Goal: Task Accomplishment & Management: Manage account settings

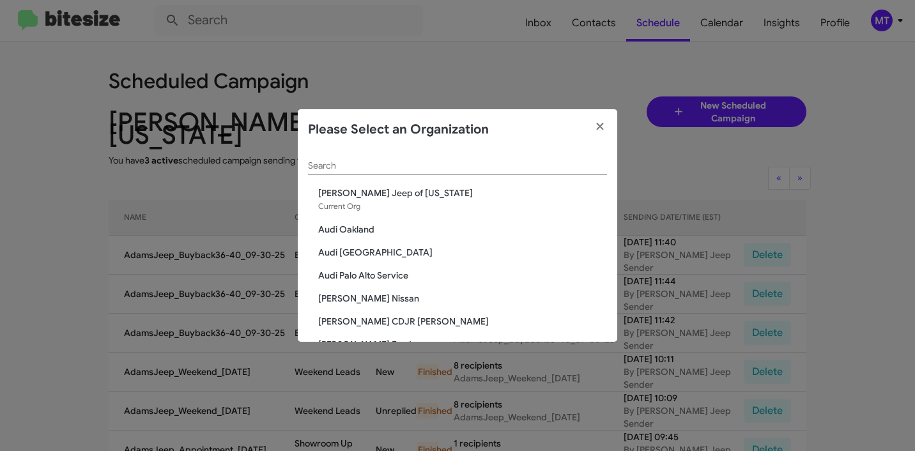
click at [367, 166] on input "Search" at bounding box center [457, 166] width 299 height 10
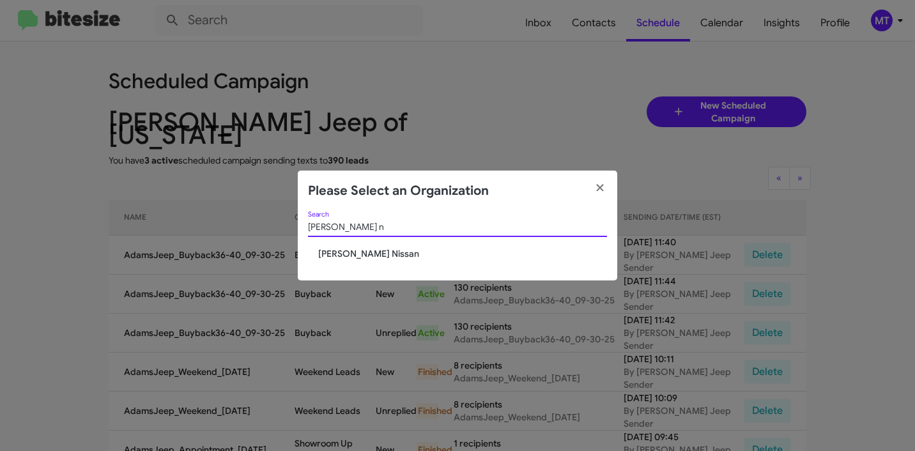
type input "baker ni"
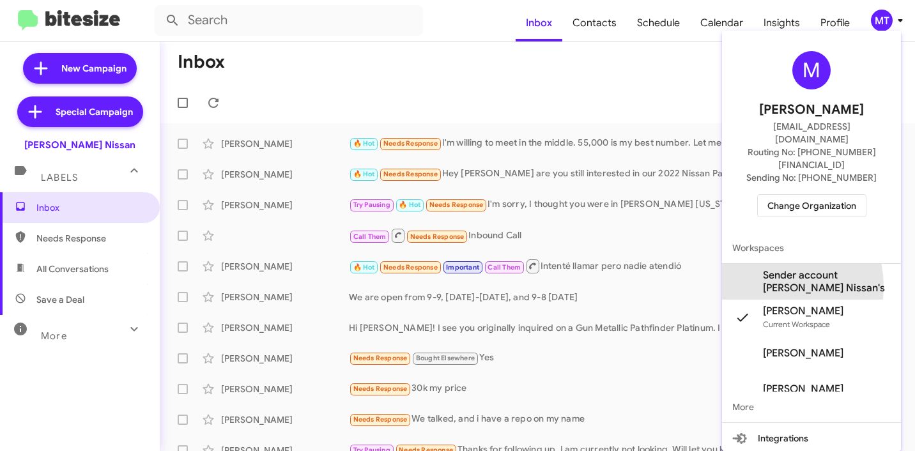
click at [769, 269] on span "Sender account [PERSON_NAME] Nissan's" at bounding box center [827, 282] width 128 height 26
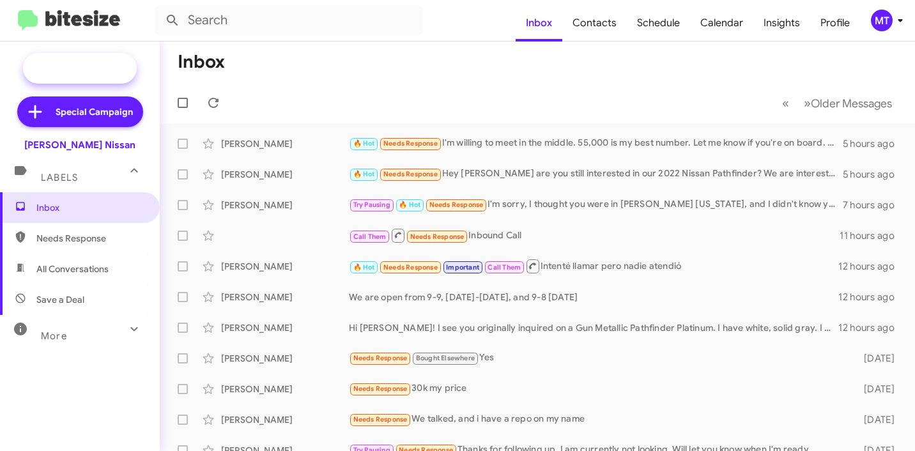
click at [84, 69] on span "New Campaign" at bounding box center [93, 68] width 65 height 13
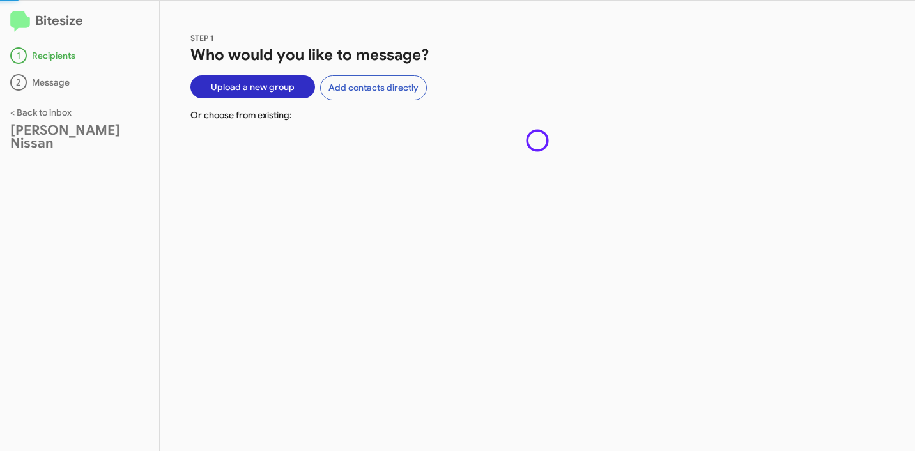
click at [84, 65] on div "1 Recipients 2 Message" at bounding box center [79, 68] width 139 height 43
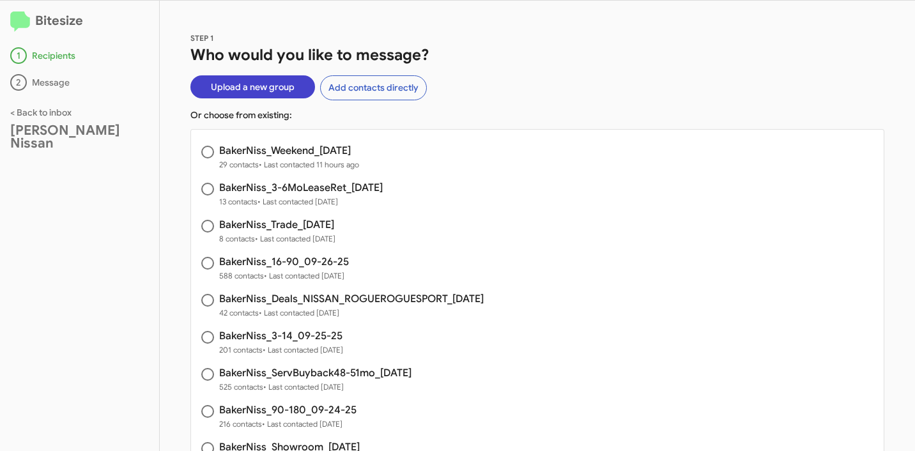
click at [257, 85] on span "Upload a new group" at bounding box center [253, 86] width 84 height 23
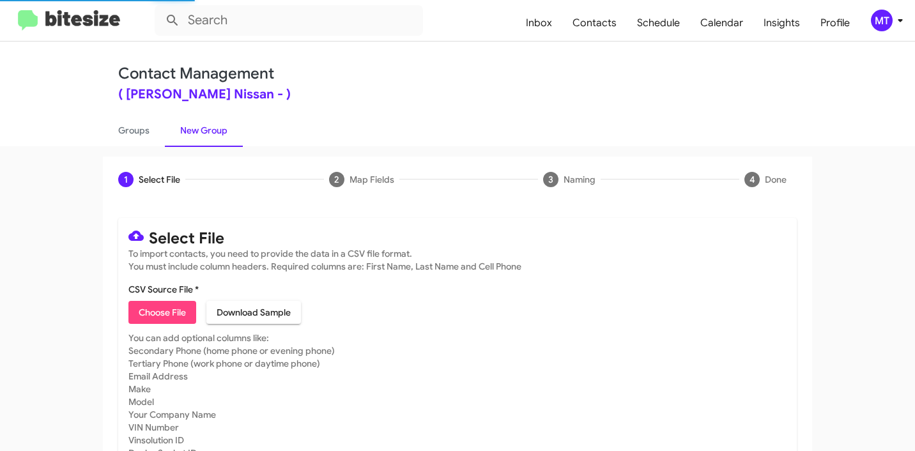
click at [157, 315] on span "Choose File" at bounding box center [162, 312] width 47 height 23
type input "BakerNiss_Buyback36-39_09-30-25"
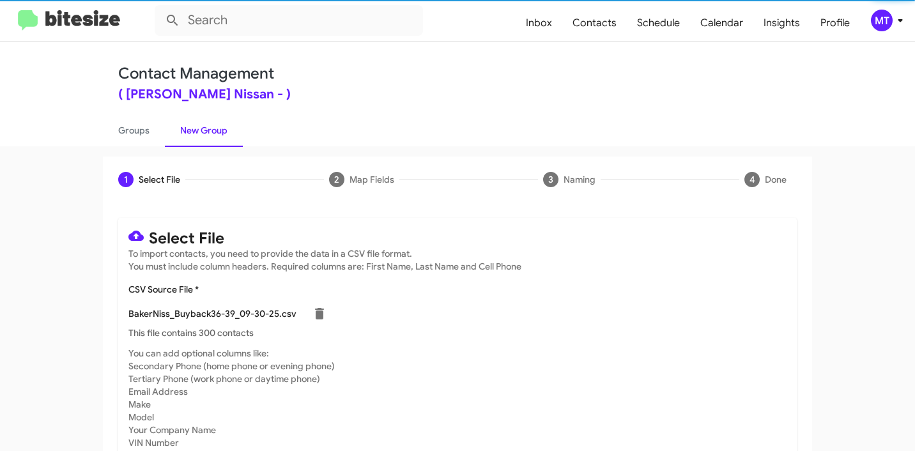
click at [902, 18] on icon at bounding box center [900, 20] width 15 height 15
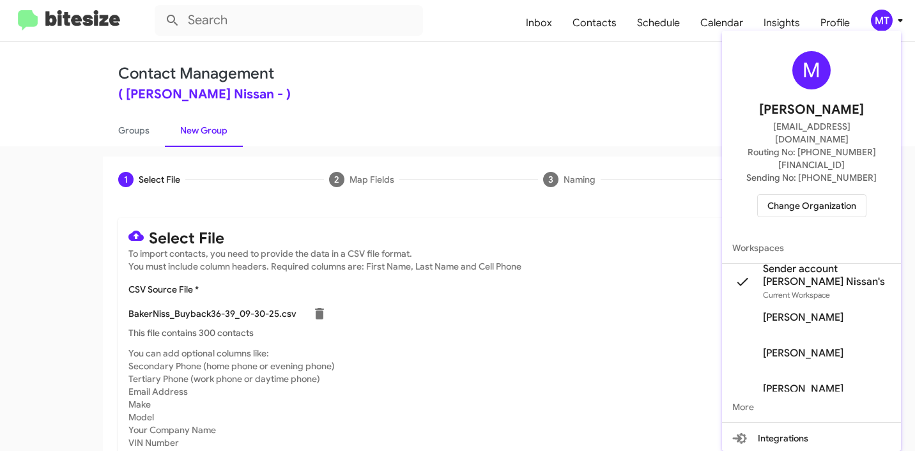
click at [530, 112] on div at bounding box center [457, 225] width 915 height 451
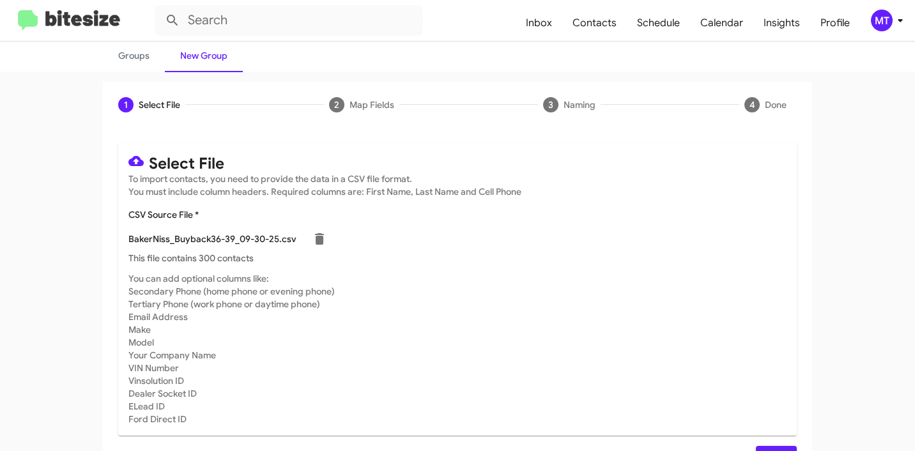
scroll to position [108, 0]
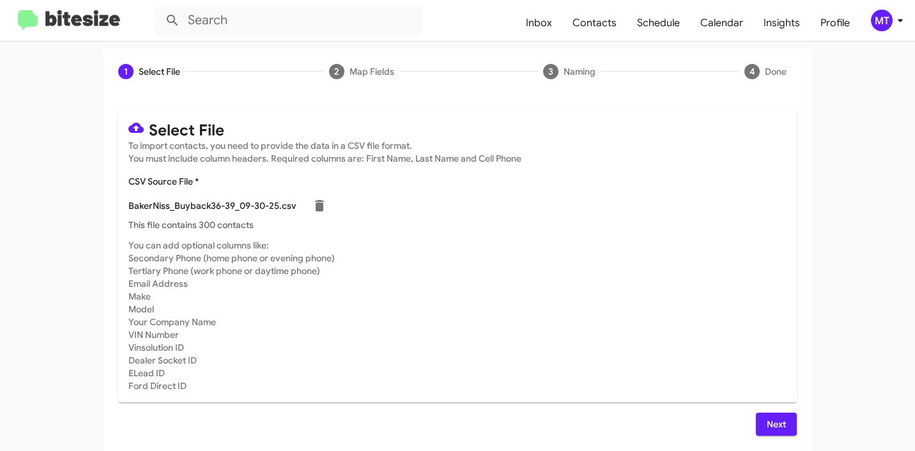
click at [766, 423] on span "Next" at bounding box center [776, 424] width 20 height 23
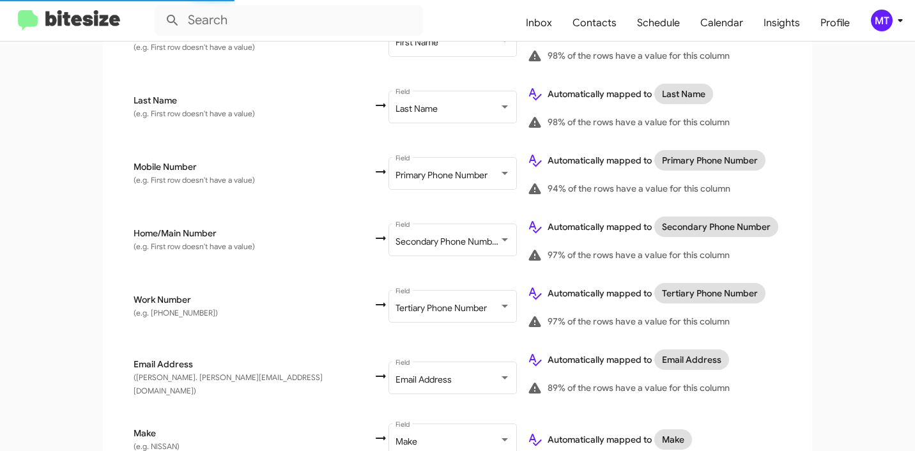
scroll to position [694, 0]
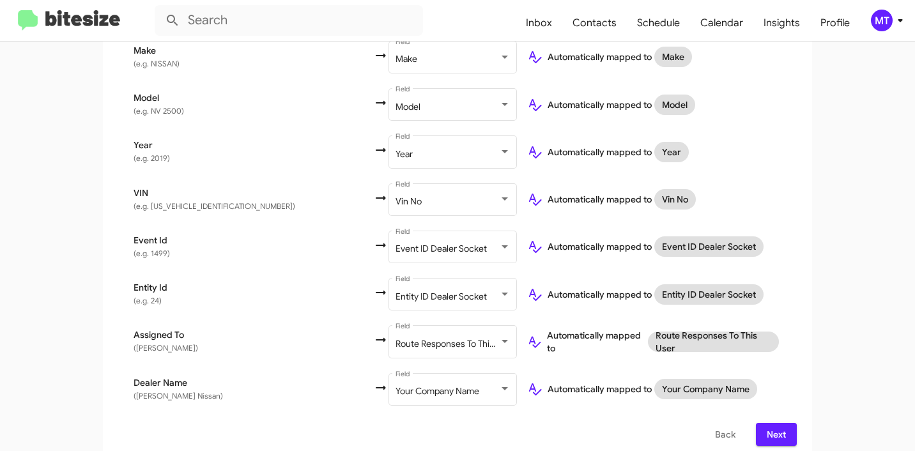
click at [782, 423] on button "Next" at bounding box center [776, 434] width 41 height 23
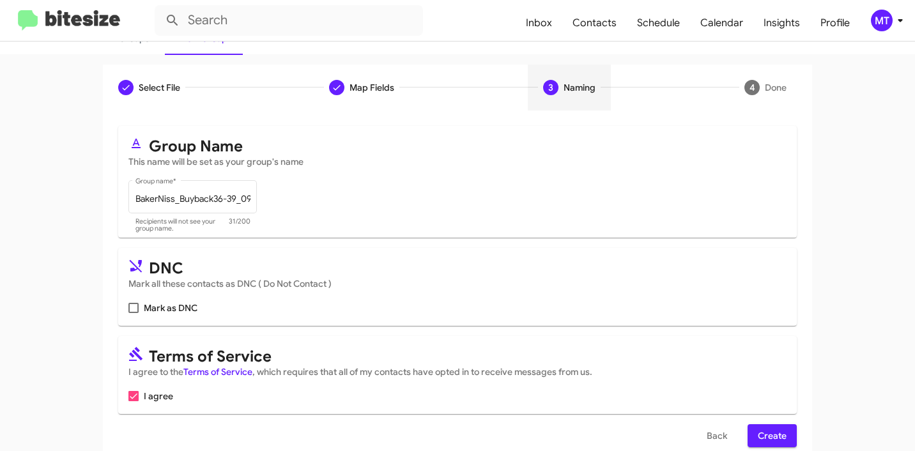
scroll to position [114, 0]
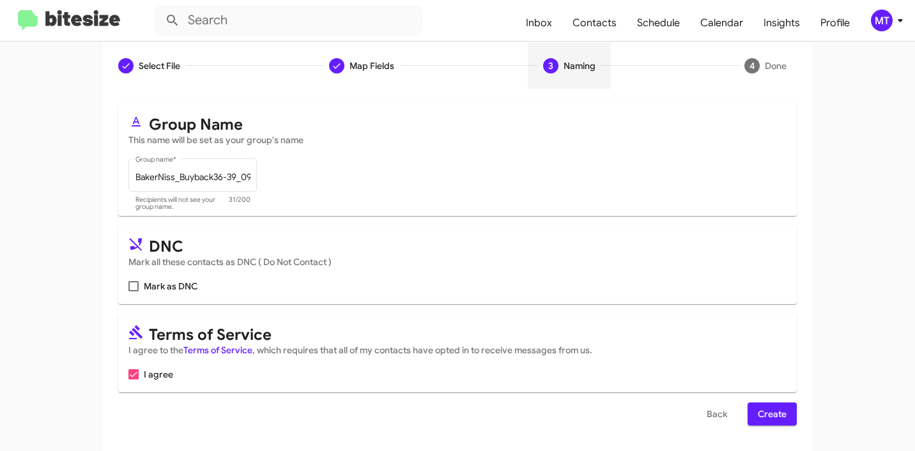
click at [761, 416] on span "Create" at bounding box center [772, 414] width 29 height 23
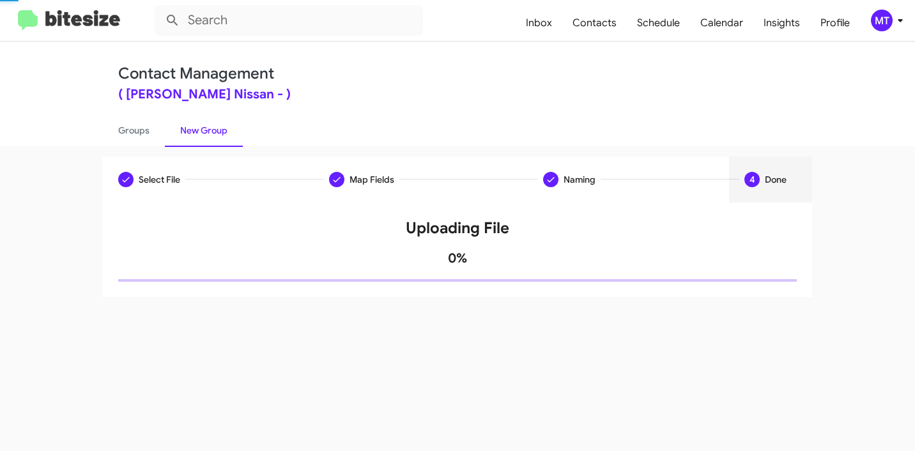
scroll to position [0, 0]
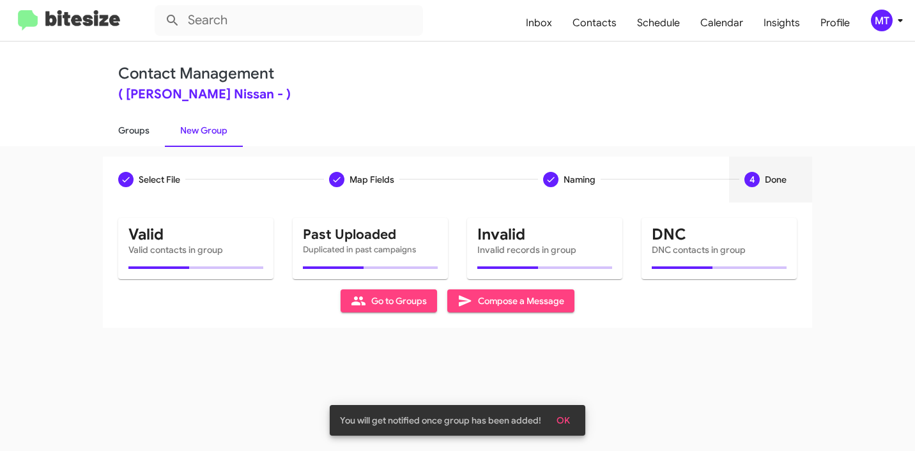
click at [144, 131] on link "Groups" at bounding box center [134, 130] width 62 height 33
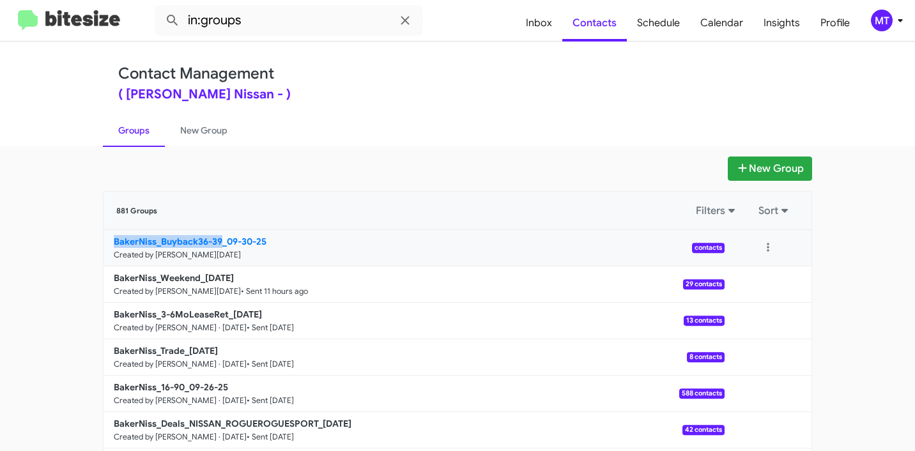
drag, startPoint x: 89, startPoint y: 236, endPoint x: 217, endPoint y: 238, distance: 128.5
click at [217, 238] on div "New Group 881 Groups Filters Sort BakerNiss_Buyback36-39_09-30-25 Created by Ma…" at bounding box center [457, 393] width 729 height 472
copy b "BakerNiss_Buyback36-39"
click at [270, 20] on input "in:groups" at bounding box center [289, 20] width 268 height 31
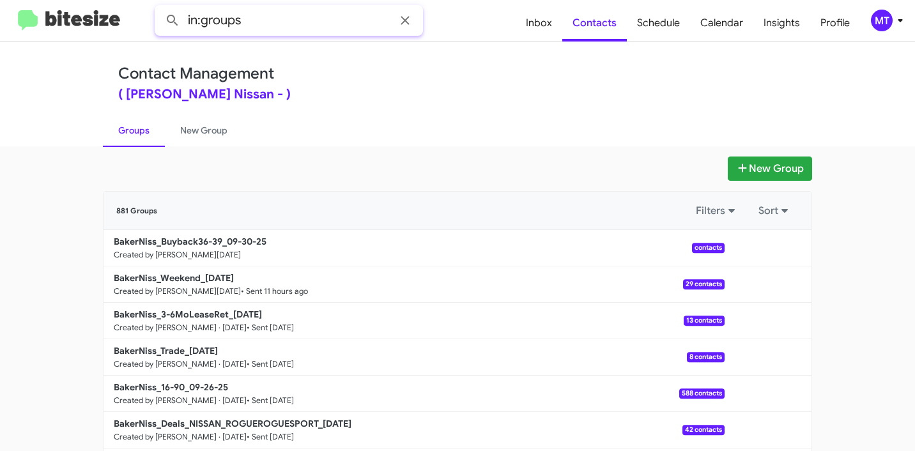
paste input "BakerNiss_Buyback36-39"
click at [160, 8] on button at bounding box center [173, 21] width 26 height 26
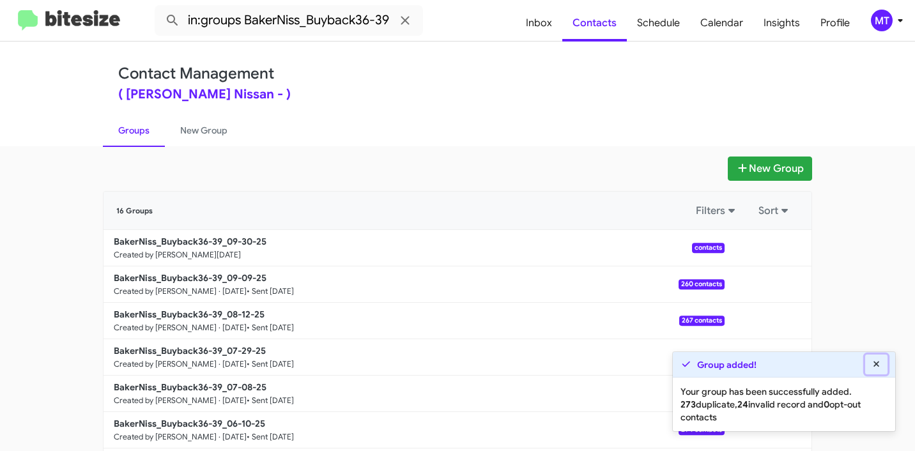
click at [880, 368] on icon at bounding box center [877, 364] width 12 height 9
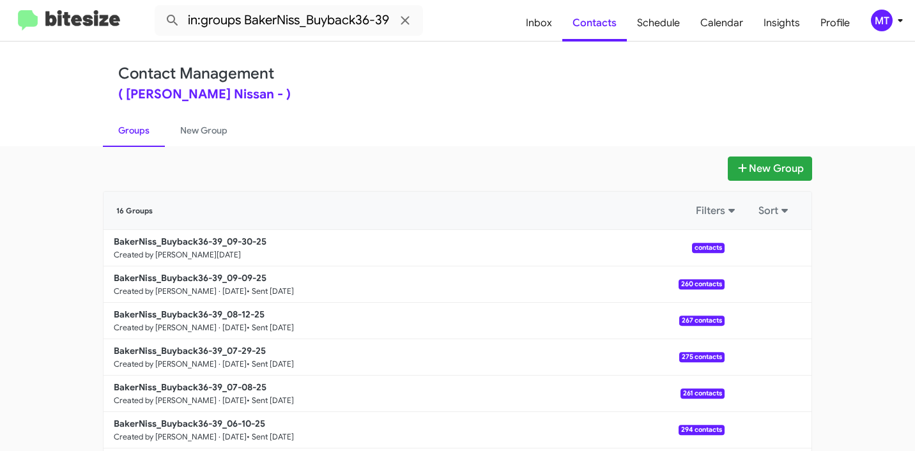
click at [302, 1] on mat-toolbar "in:groups BakerNiss_Buyback36-39 Inbox Contacts Schedule Calendar Insights Prof…" at bounding box center [457, 20] width 915 height 41
click at [300, 12] on input "in:groups BakerNiss_Buyback36-39" at bounding box center [289, 20] width 268 height 31
click at [160, 8] on button at bounding box center [173, 21] width 26 height 26
click at [300, 12] on input "in:groups BakerNiss_Buyback36-39" at bounding box center [289, 20] width 268 height 31
click at [160, 8] on button at bounding box center [173, 21] width 26 height 26
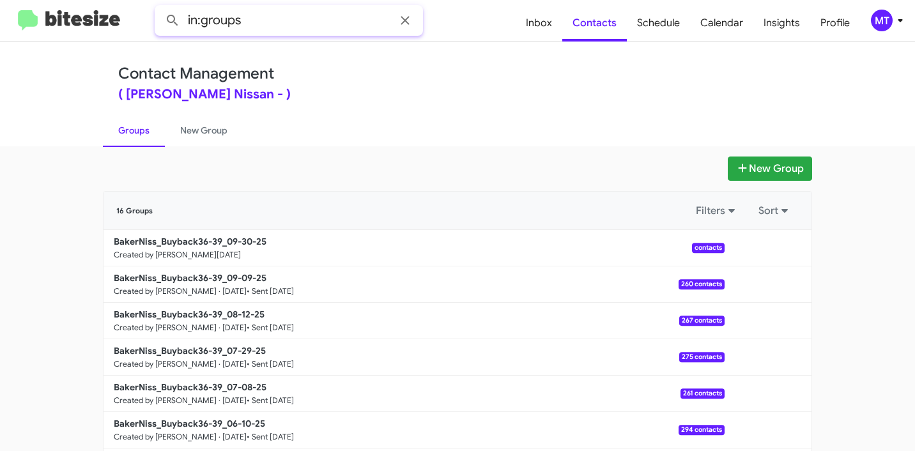
click at [258, 26] on input "in:groups" at bounding box center [289, 20] width 268 height 31
paste input "BakerNiss_Buyback36-39"
type input "in:groups BakerNiss_Buyback36-39"
click at [160, 8] on button at bounding box center [173, 21] width 26 height 26
click at [356, 95] on div "( Baker Nissan - )" at bounding box center [457, 94] width 679 height 13
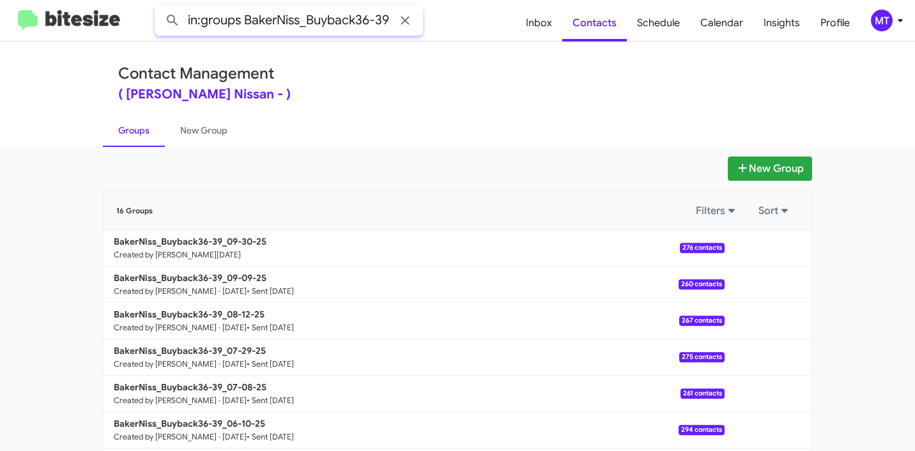
click at [348, 20] on input "in:groups BakerNiss_Buyback36-39" at bounding box center [289, 20] width 268 height 31
click at [758, 245] on button at bounding box center [769, 248] width 26 height 26
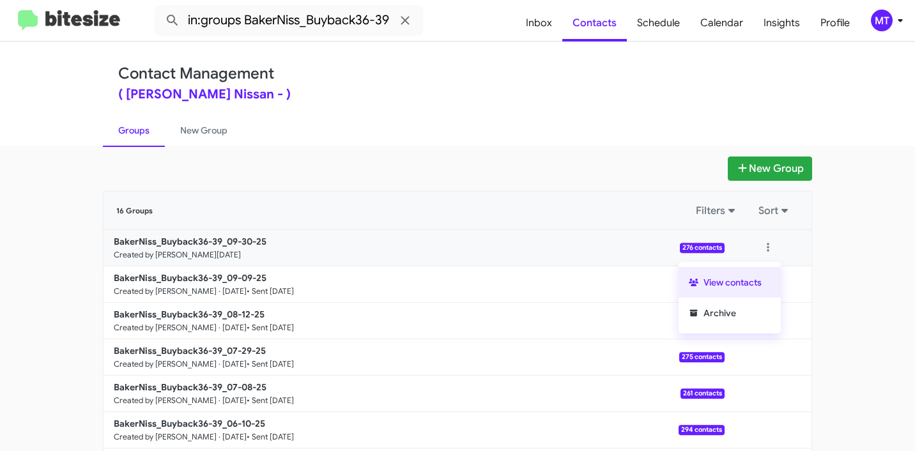
click at [732, 284] on button "View contacts" at bounding box center [730, 282] width 102 height 31
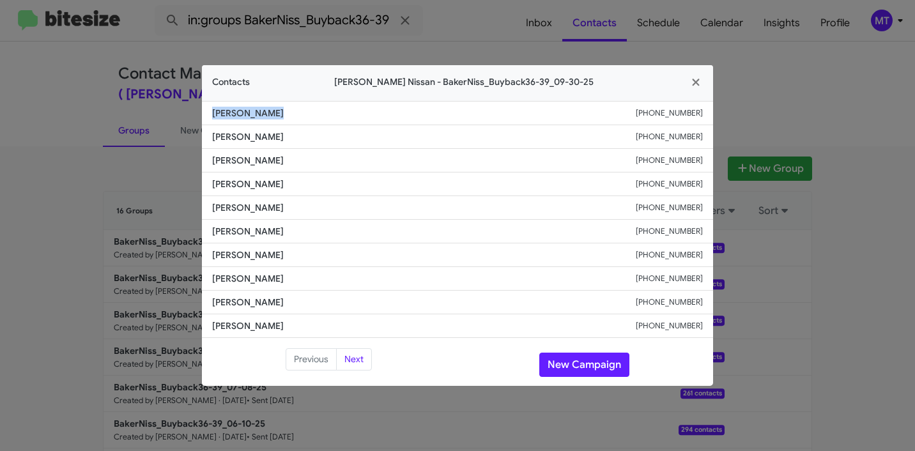
drag, startPoint x: 273, startPoint y: 114, endPoint x: 210, endPoint y: 112, distance: 63.3
click at [210, 112] on li "Yoshie Ibarra +17138947958" at bounding box center [457, 113] width 511 height 24
copy span "Yoshie Ibarra"
click at [692, 82] on icon "button" at bounding box center [696, 83] width 15 height 12
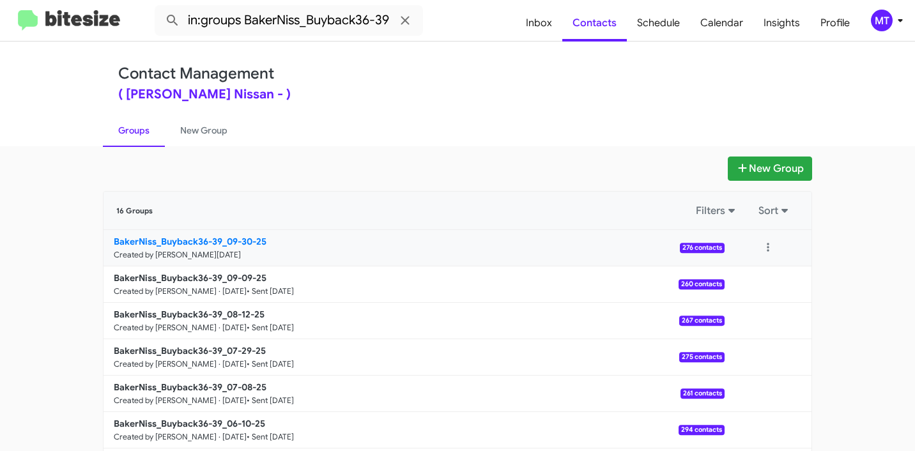
click at [215, 239] on b "BakerNiss_Buyback36-39_09-30-25" at bounding box center [190, 242] width 153 height 12
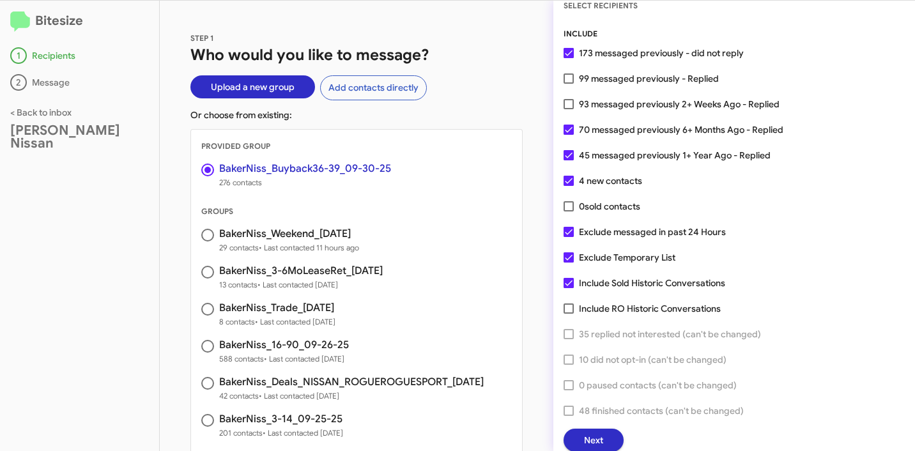
scroll to position [33, 0]
click at [611, 437] on button "Next" at bounding box center [594, 440] width 60 height 23
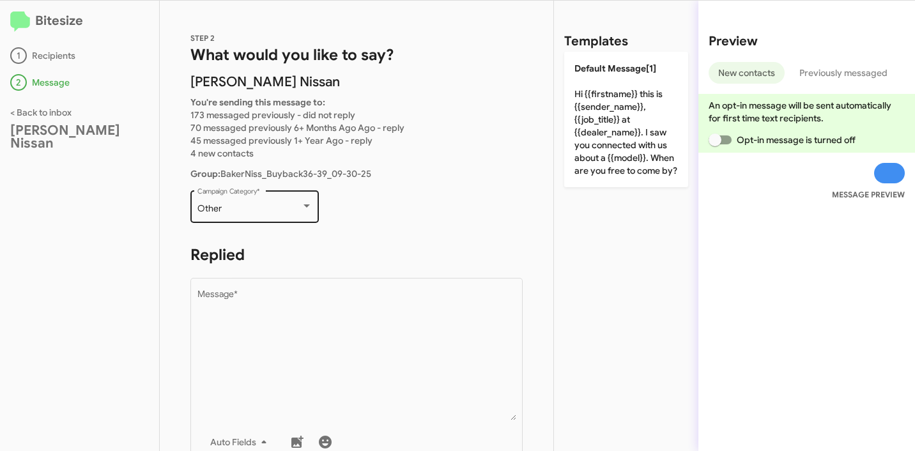
click at [304, 198] on div "Other Campaign Category *" at bounding box center [255, 205] width 115 height 35
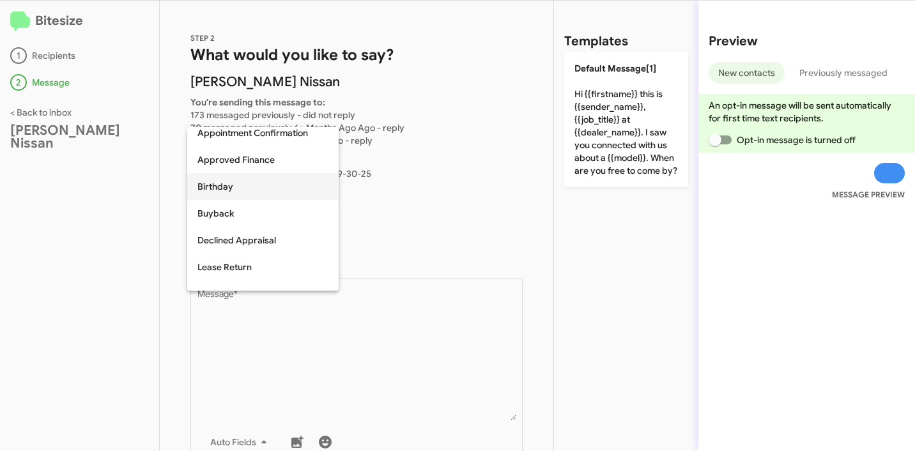
scroll to position [72, 0]
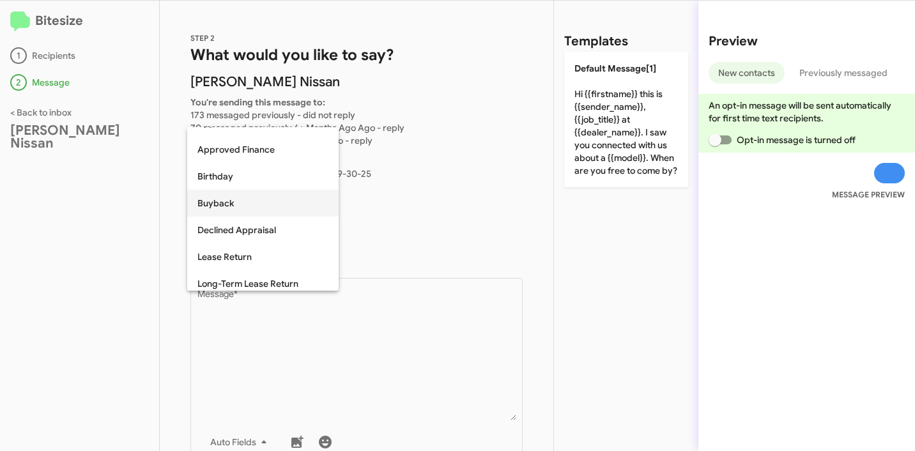
click at [228, 198] on span "Buyback" at bounding box center [263, 203] width 131 height 27
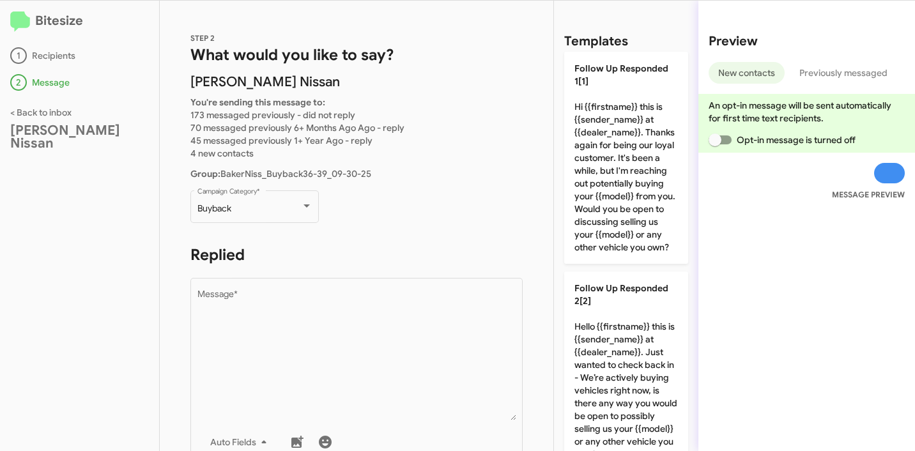
click at [437, 212] on p "Buyback Campaign Category *" at bounding box center [356, 212] width 332 height 49
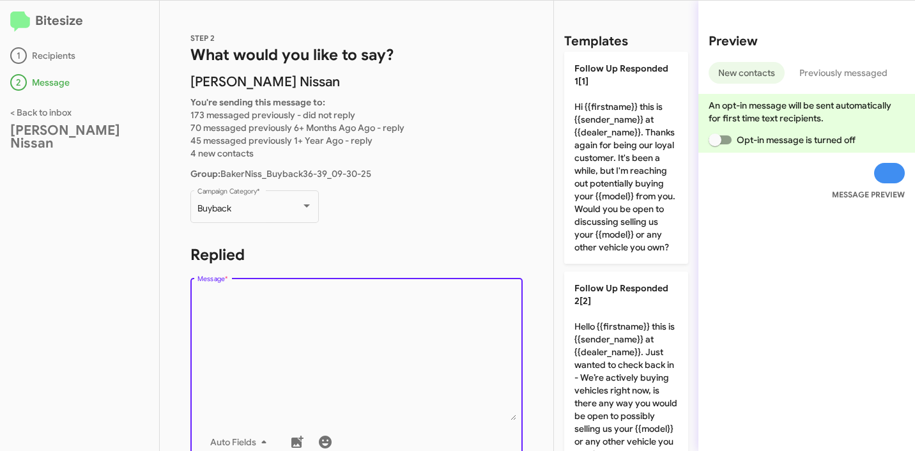
click at [302, 307] on textarea "Message *" at bounding box center [357, 355] width 319 height 130
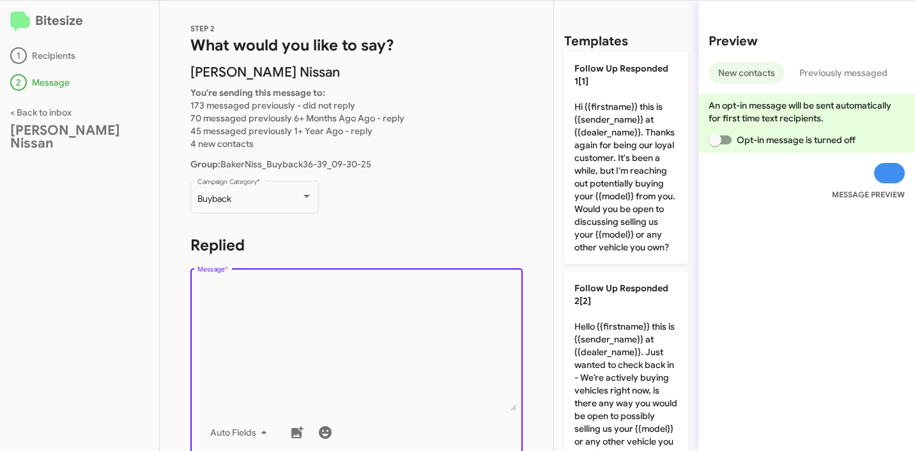
scroll to position [21, 0]
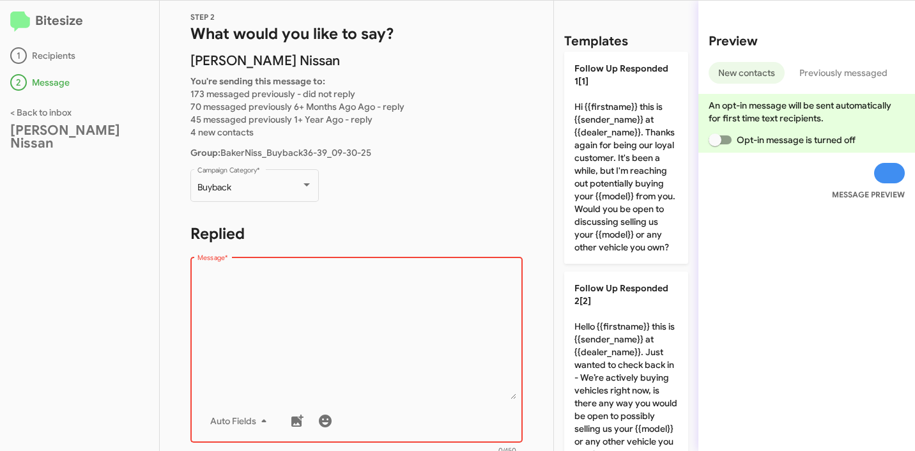
click at [284, 283] on textarea "Message *" at bounding box center [357, 334] width 319 height 130
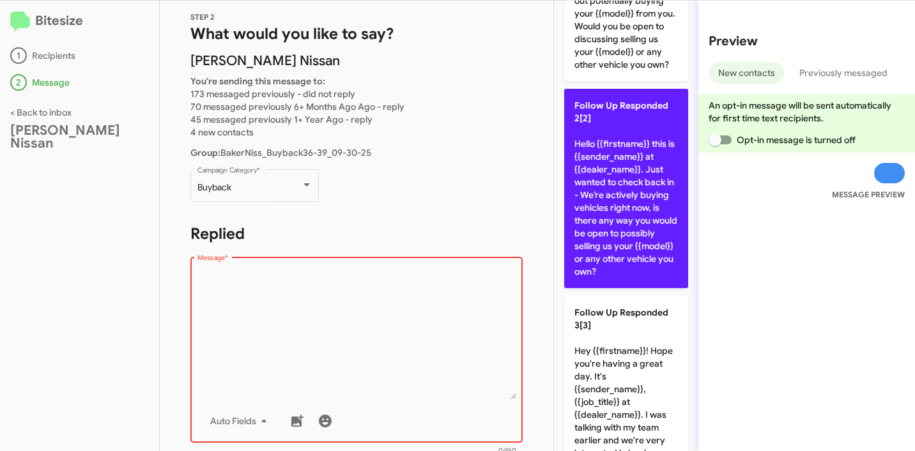
scroll to position [206, 0]
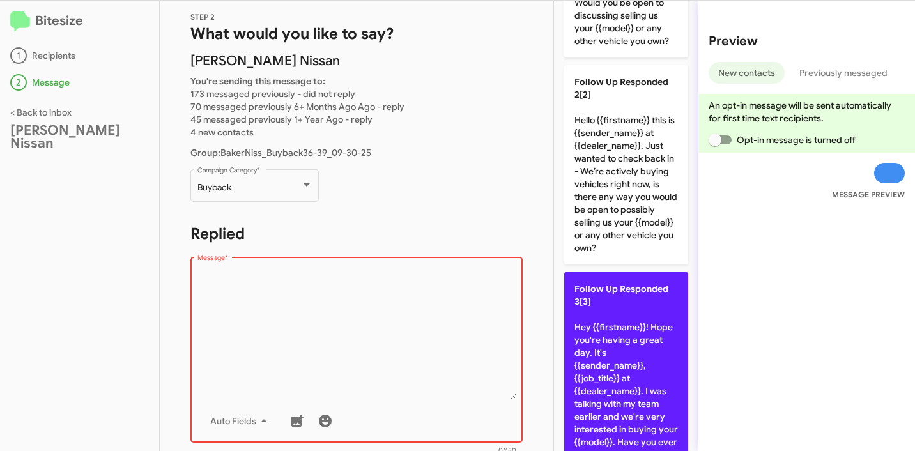
click at [609, 350] on p "Follow Up Responded 3[3] Hey {{firstname}}! Hope you're having a great day. It'…" at bounding box center [626, 384] width 124 height 225
type textarea "Hey {{firstname}}! Hope you're having a great day. It's {{sender_name}}, {{job_…"
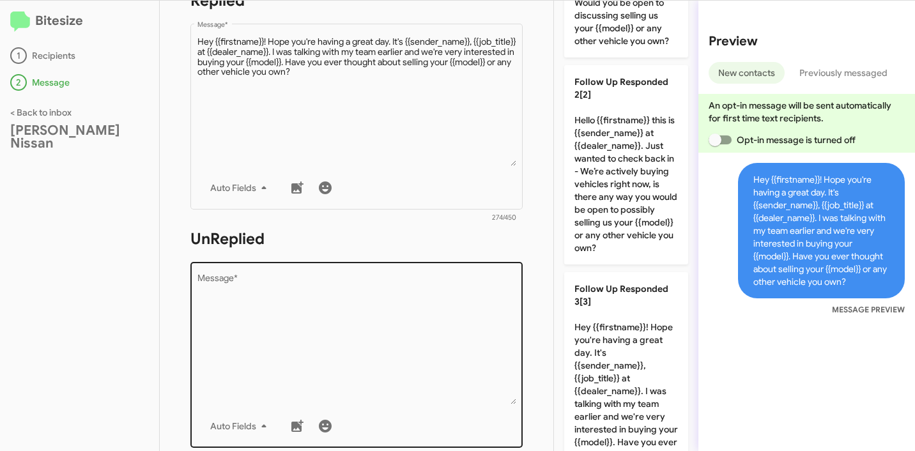
scroll to position [351, 0]
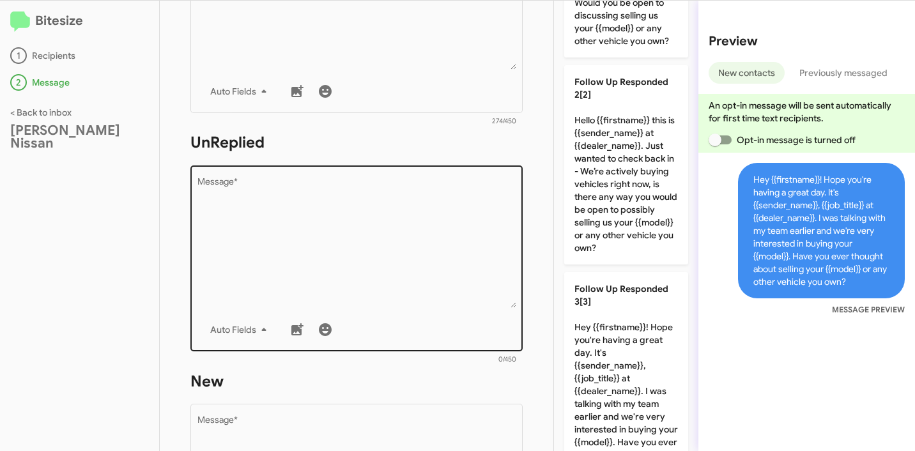
click at [345, 195] on textarea "Message *" at bounding box center [357, 243] width 319 height 130
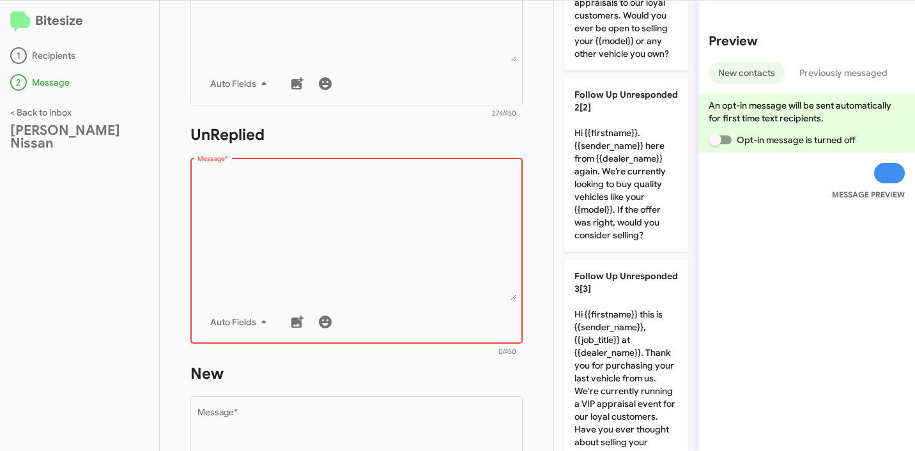
scroll to position [369, 0]
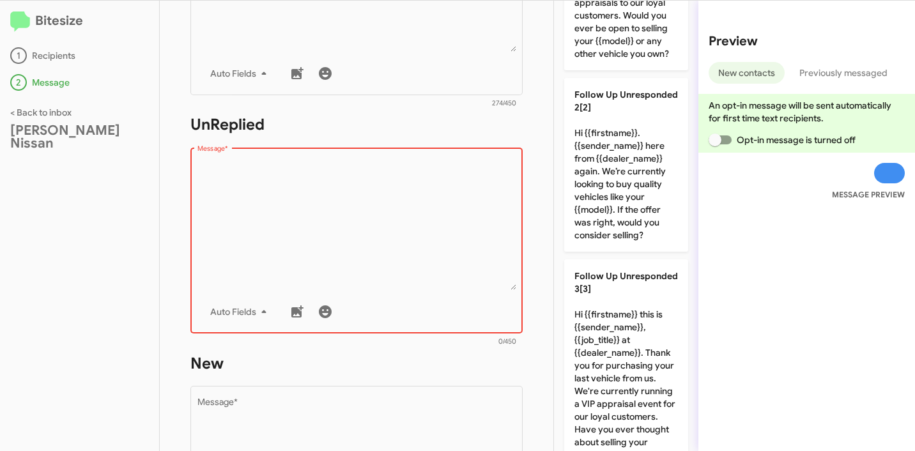
click at [393, 221] on textarea "Message *" at bounding box center [357, 225] width 319 height 130
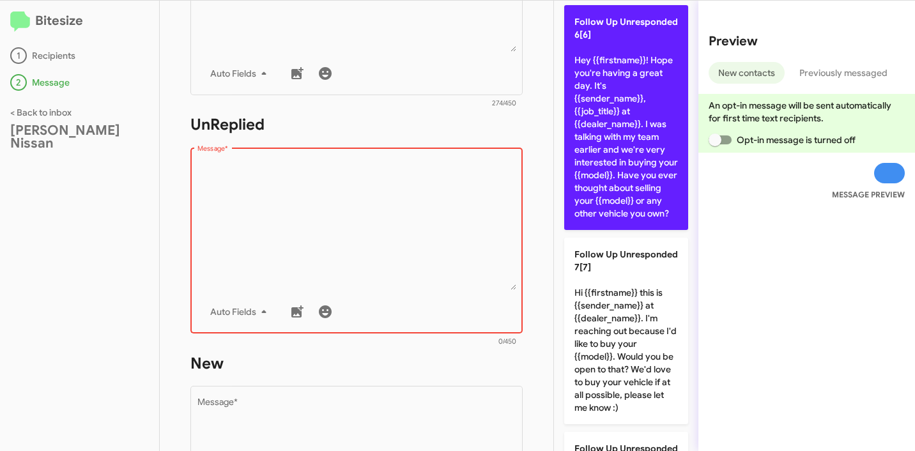
scroll to position [1281, 0]
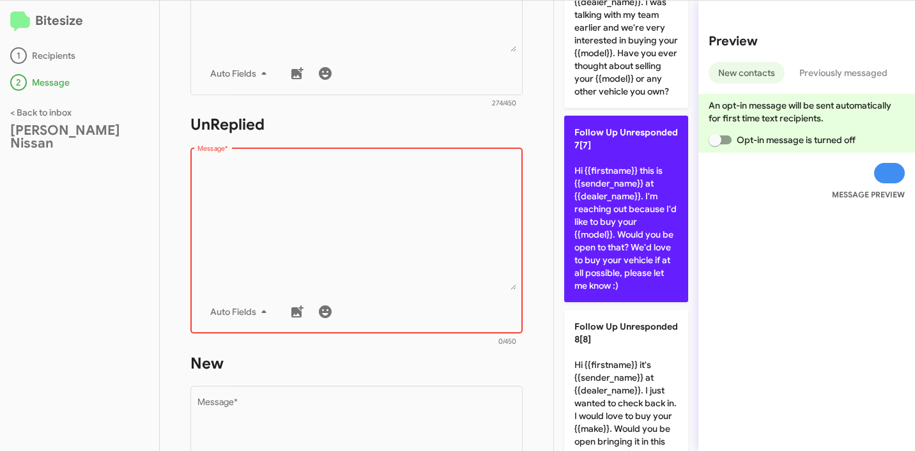
click at [625, 247] on p "Follow Up Unresponded 7[7] Hi {{firstname}} this is {{sender_name}} at {{dealer…" at bounding box center [626, 209] width 124 height 187
type textarea "Hi {{firstname}} this is {{sender_name}} at {{dealer_name}}. I'm reaching out b…"
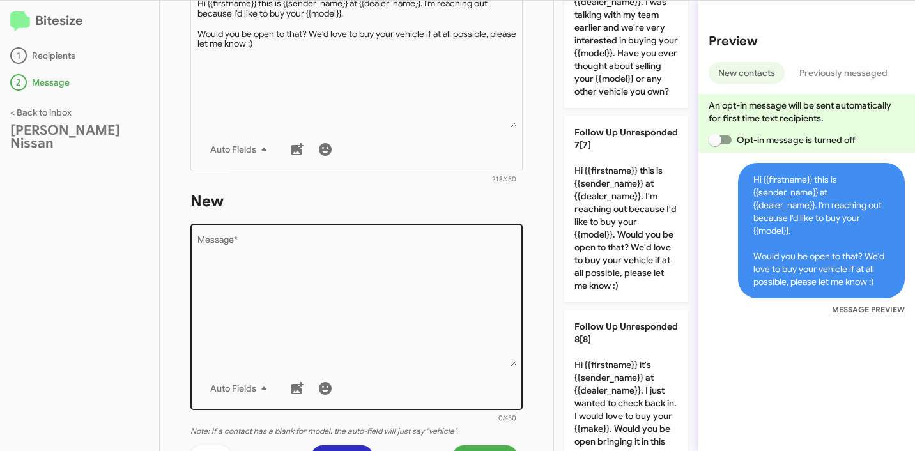
scroll to position [641, 0]
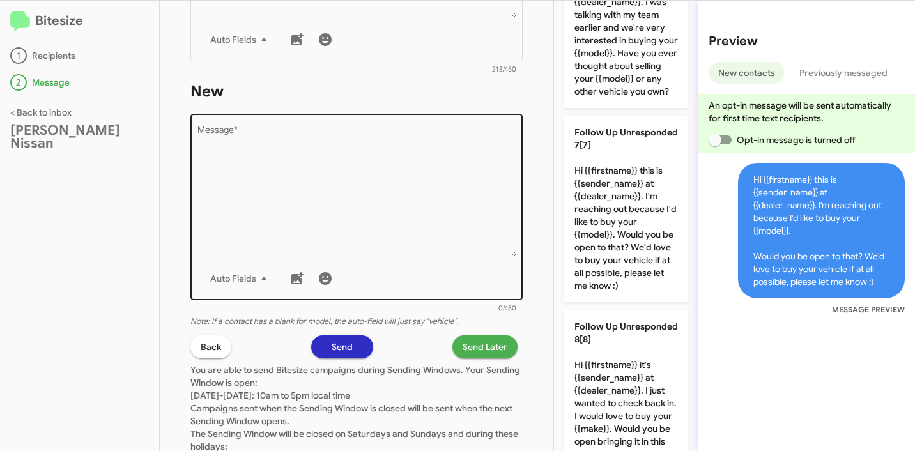
click at [358, 226] on textarea "Message *" at bounding box center [357, 192] width 319 height 130
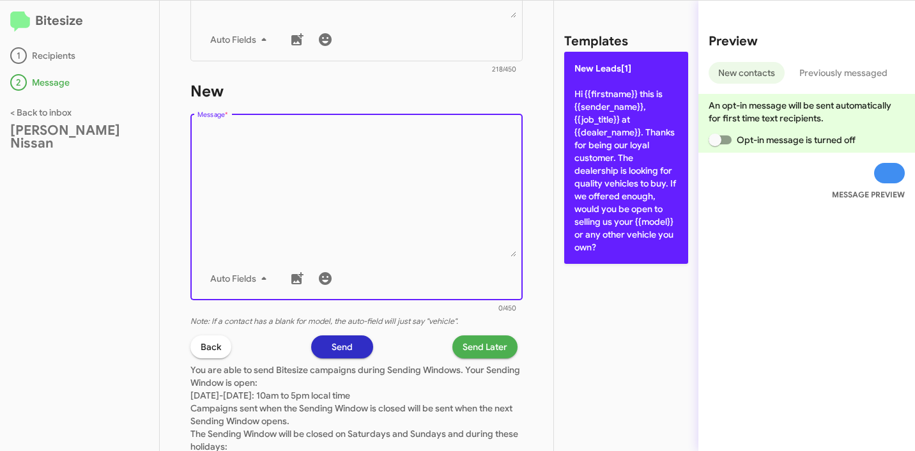
click at [658, 169] on p "New Leads[1] Hi {{firstname}} this is {{sender_name}}, {{job_title}} at {{deale…" at bounding box center [626, 158] width 124 height 212
type textarea "Hi {{firstname}} this is {{sender_name}}, {{job_title}} at {{dealer_name}}. Tha…"
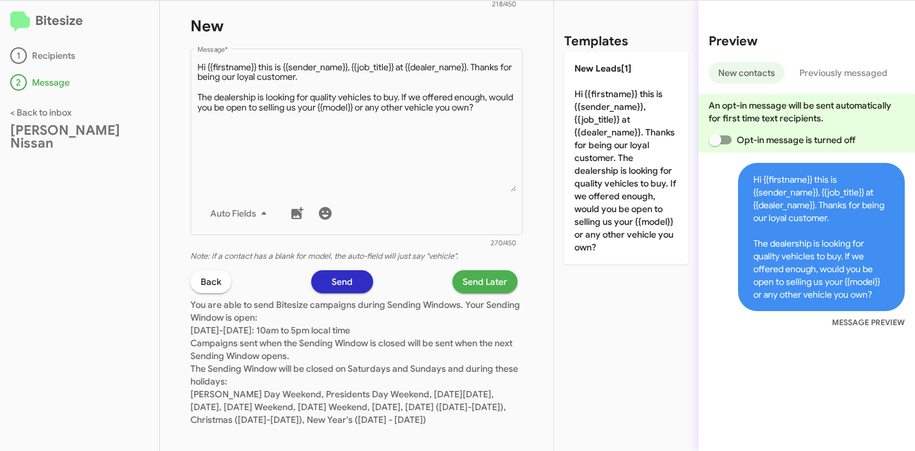
scroll to position [733, 0]
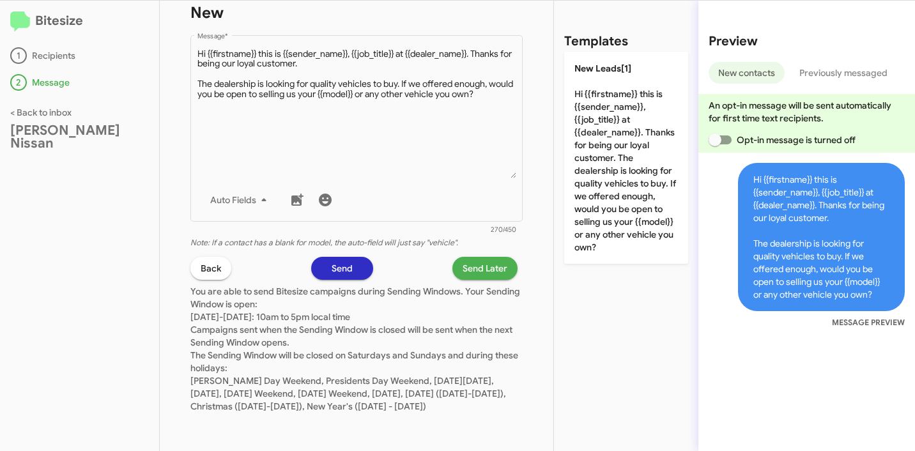
click at [470, 261] on span "Send Later" at bounding box center [485, 268] width 45 height 23
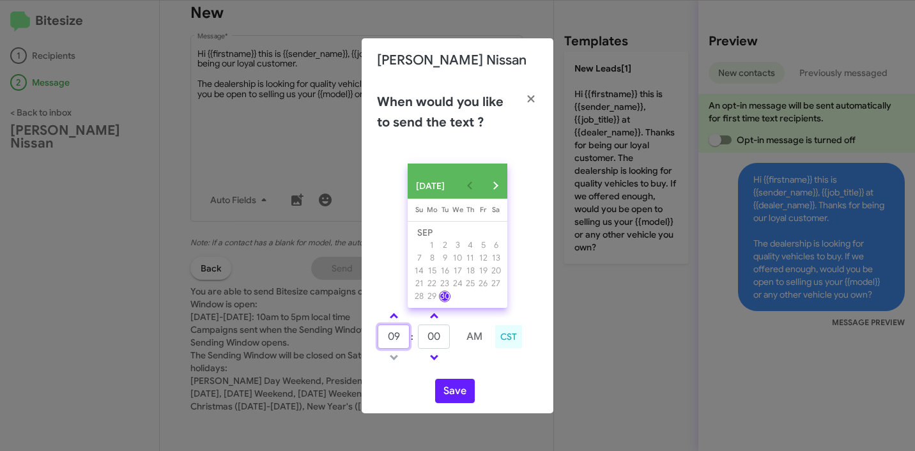
click at [398, 345] on input "09" at bounding box center [394, 337] width 32 height 24
type input "10"
type input "19"
click at [522, 378] on div "SEP 2025 Sunday Su Monday Mo Tuesday Tu Wednesday We Thursday Th Friday Fr Satu…" at bounding box center [458, 283] width 192 height 260
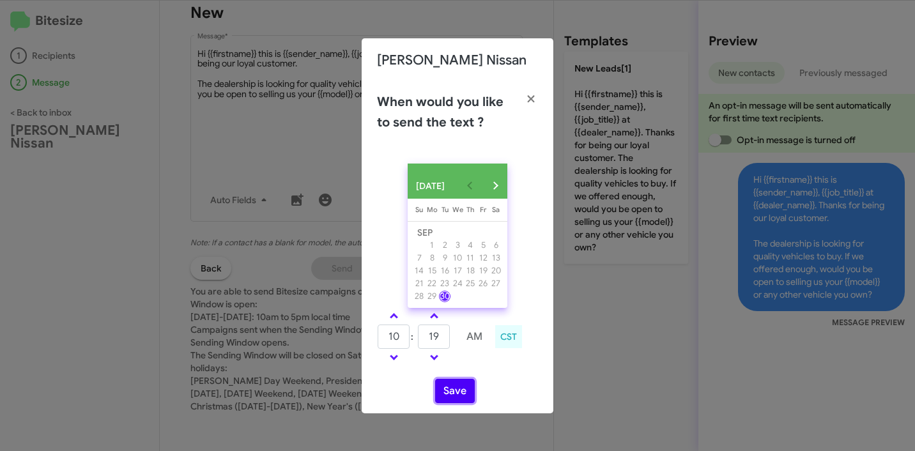
click at [455, 397] on button "Save" at bounding box center [455, 391] width 40 height 24
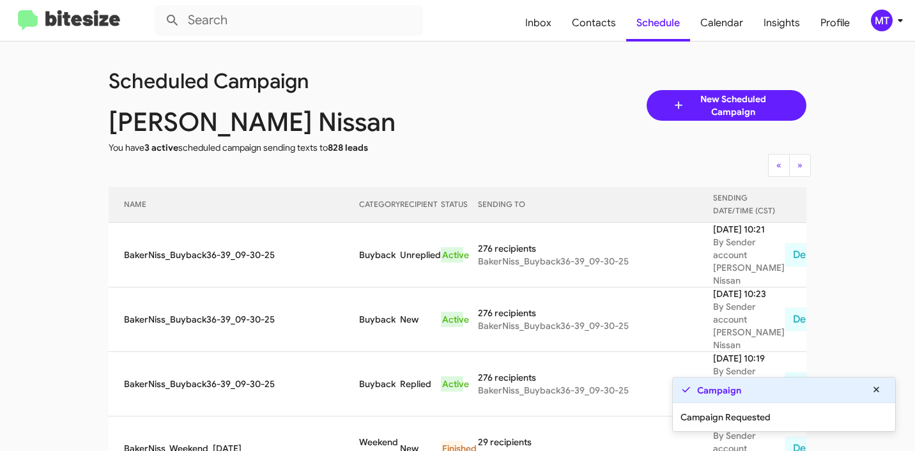
drag, startPoint x: 870, startPoint y: 153, endPoint x: 868, endPoint y: 115, distance: 38.4
click at [901, 24] on icon at bounding box center [900, 20] width 15 height 15
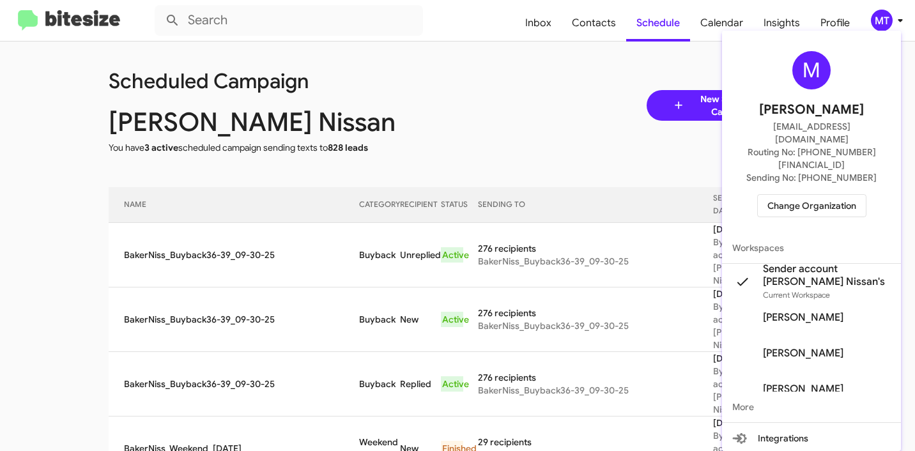
click at [484, 120] on div at bounding box center [457, 225] width 915 height 451
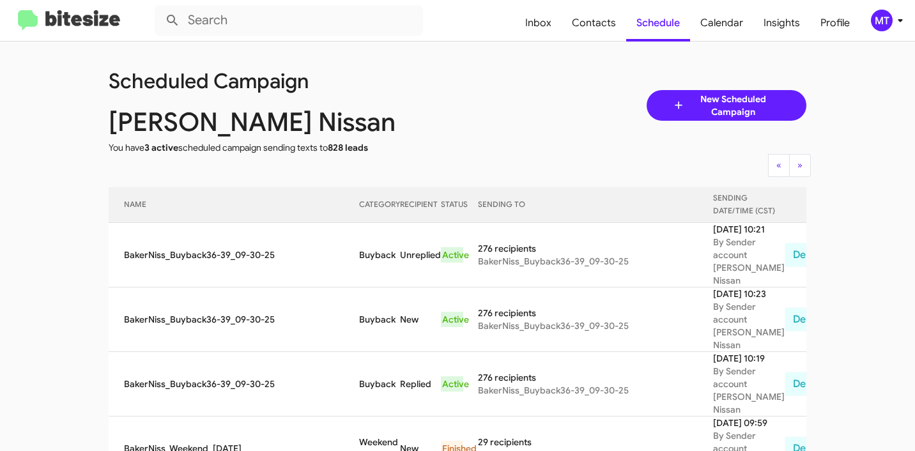
click at [877, 19] on div "MT" at bounding box center [882, 21] width 22 height 22
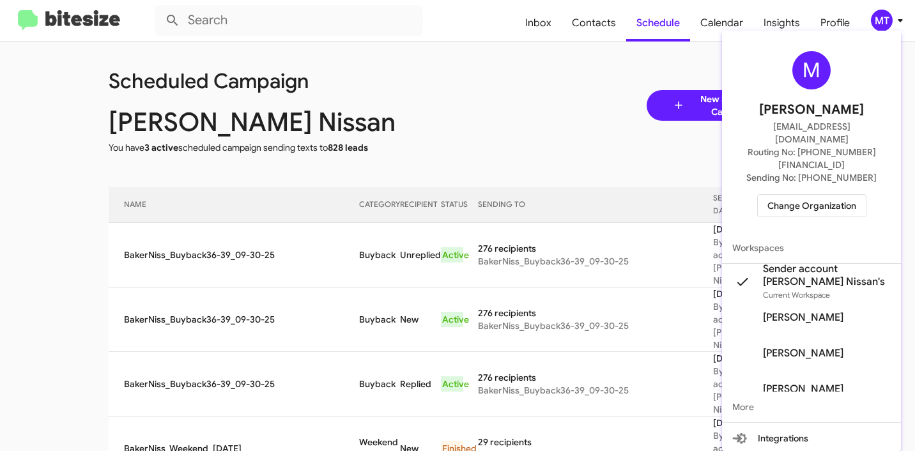
click at [471, 82] on div at bounding box center [457, 225] width 915 height 451
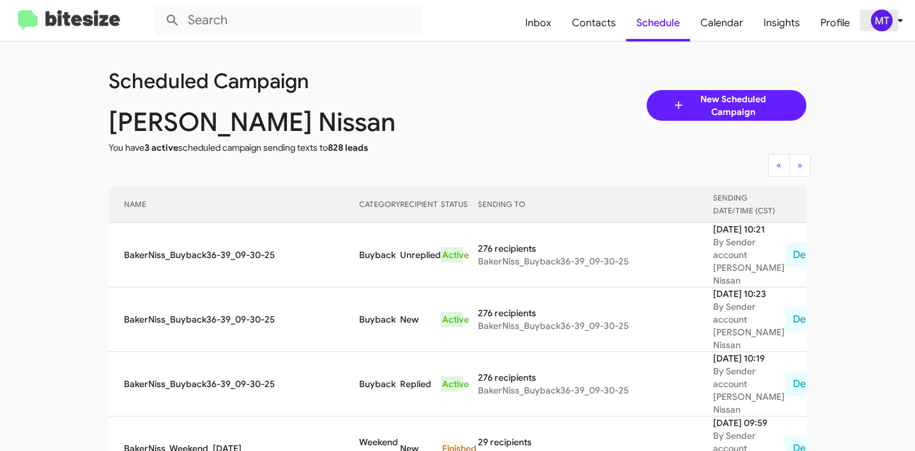
click at [893, 23] on icon at bounding box center [900, 20] width 15 height 15
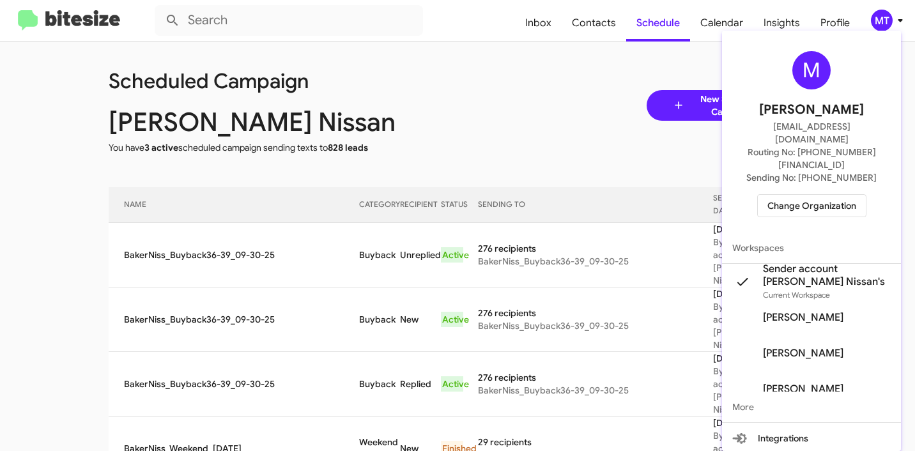
click at [478, 130] on div at bounding box center [457, 225] width 915 height 451
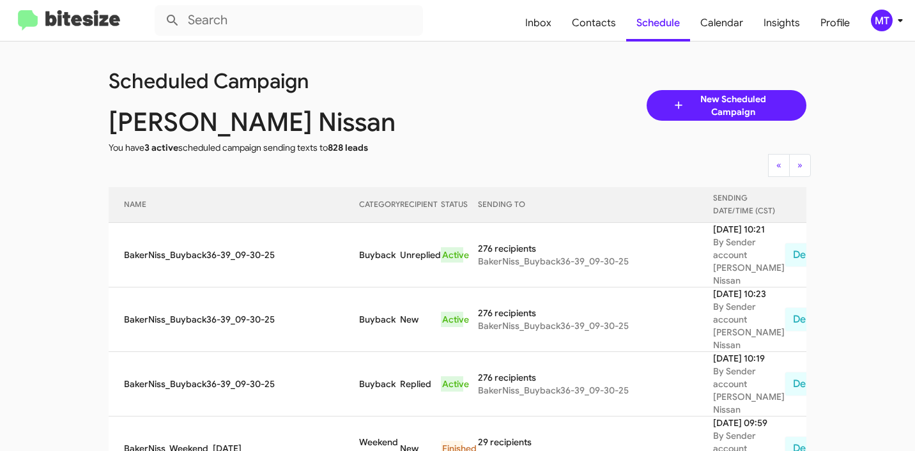
click at [694, 93] on span "New Scheduled Campaign" at bounding box center [733, 106] width 96 height 26
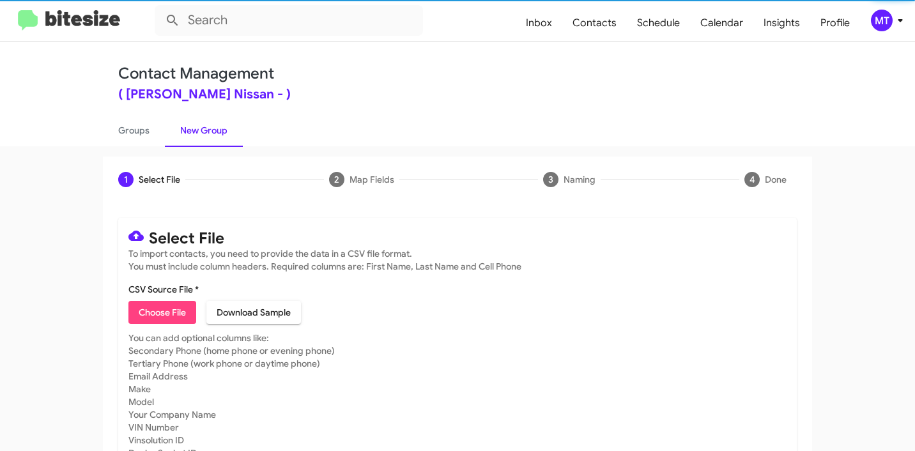
click at [153, 316] on span "Choose File" at bounding box center [162, 312] width 47 height 23
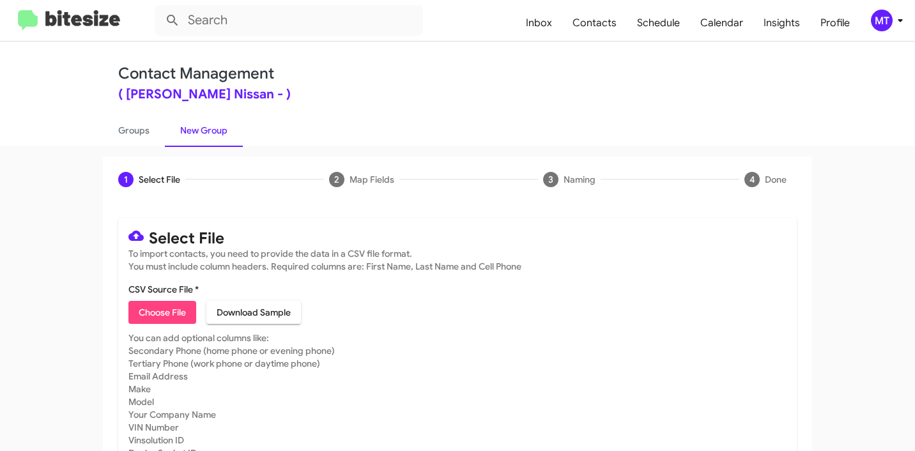
type input "BakerNiss_Showroom_09-30-25"
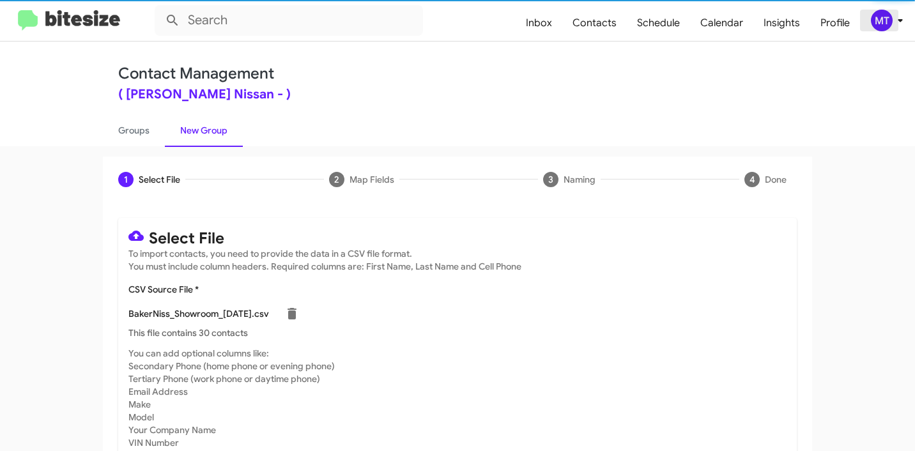
click at [899, 20] on icon at bounding box center [900, 20] width 4 height 3
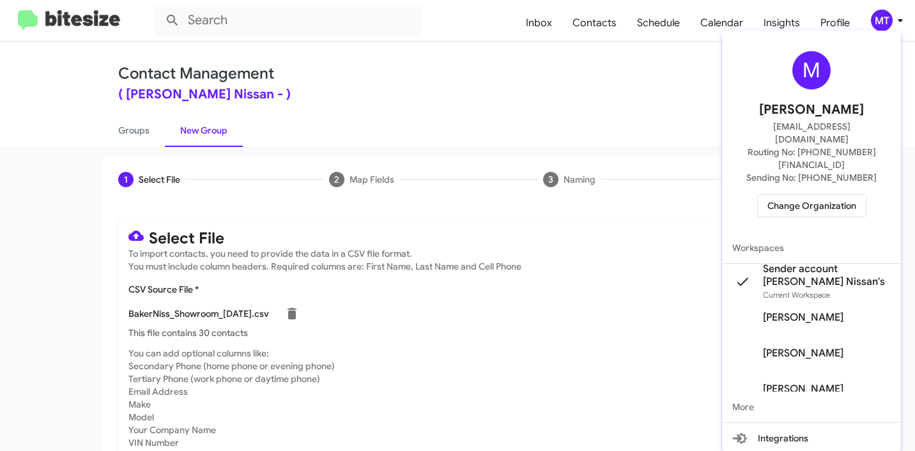
click at [581, 109] on div at bounding box center [457, 225] width 915 height 451
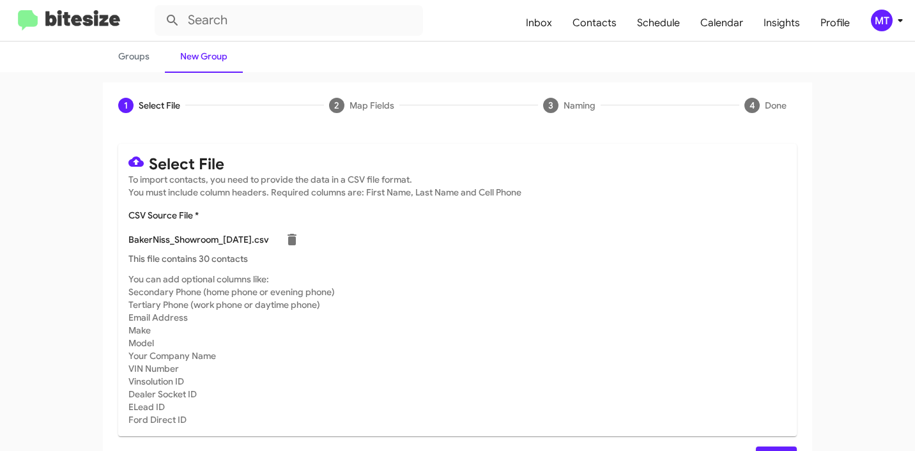
scroll to position [108, 0]
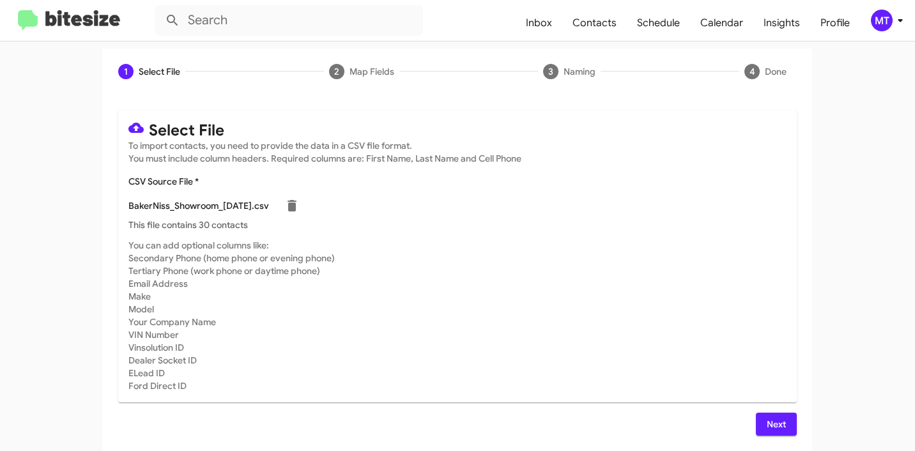
click at [779, 421] on span "Next" at bounding box center [776, 424] width 20 height 23
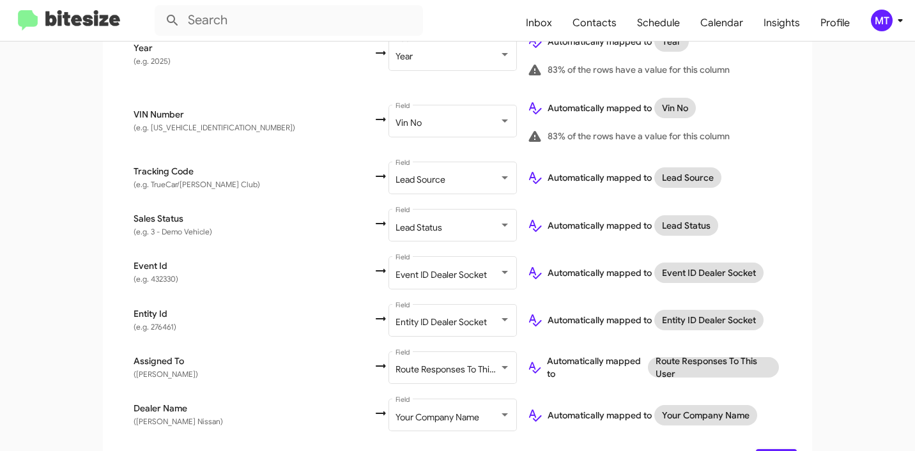
scroll to position [864, 0]
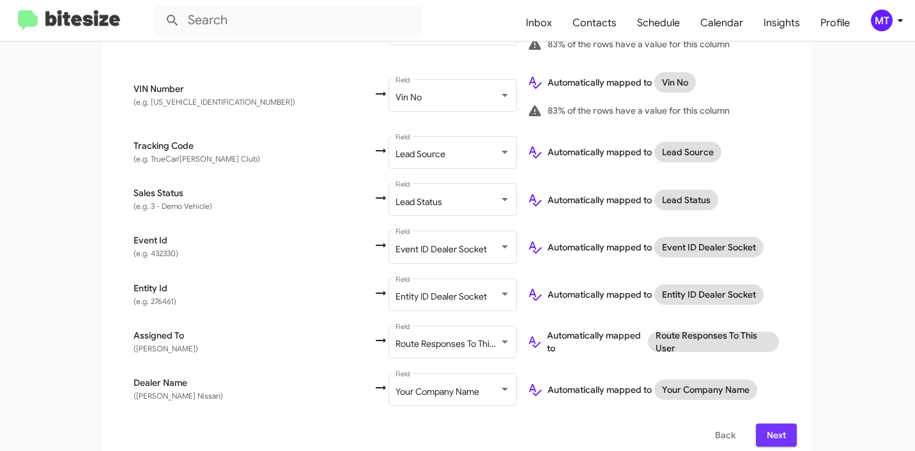
click at [767, 424] on span "Next" at bounding box center [776, 435] width 20 height 23
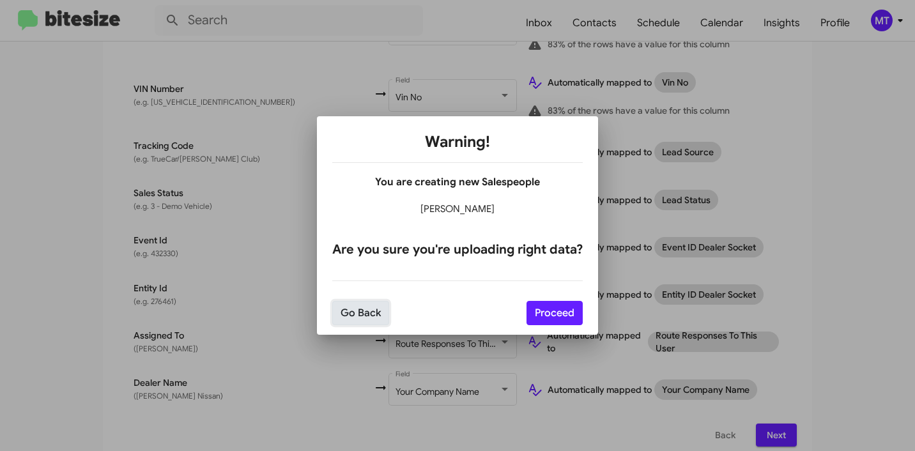
click at [371, 318] on button "Go Back" at bounding box center [360, 313] width 57 height 24
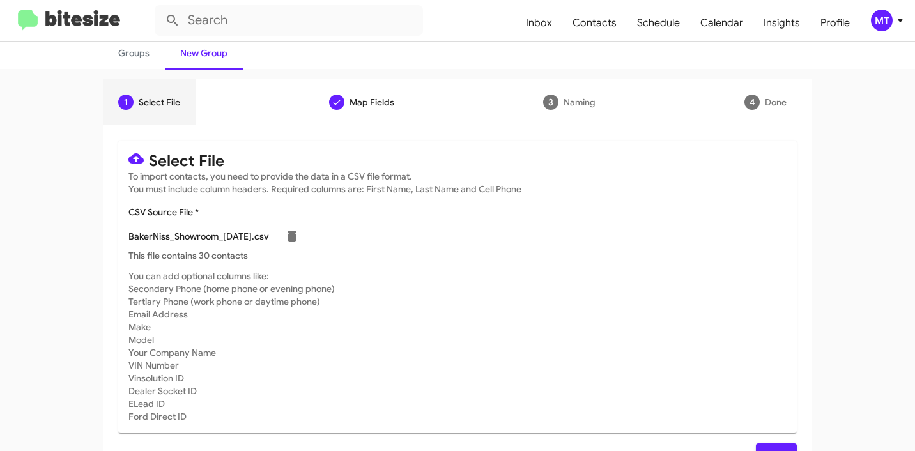
scroll to position [108, 0]
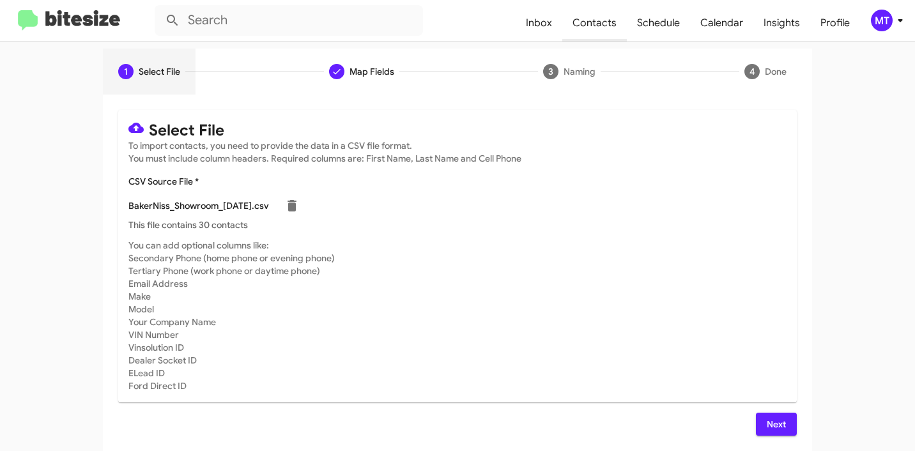
click at [601, 33] on span "Contacts" at bounding box center [595, 22] width 65 height 37
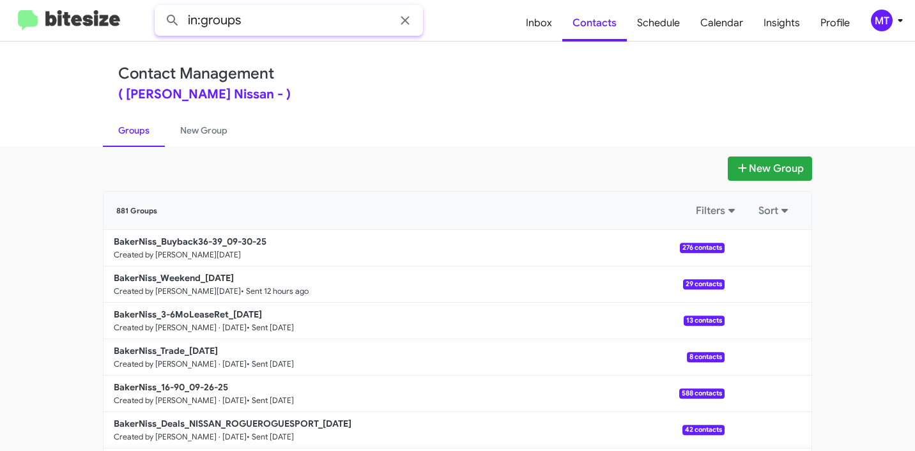
click at [288, 24] on input "in:groups" at bounding box center [289, 20] width 268 height 31
click at [272, 20] on input "in:groups" at bounding box center [289, 20] width 268 height 31
paste input "BakerNiss_Showroom_09-30-25.csv"
drag, startPoint x: 306, startPoint y: 21, endPoint x: 403, endPoint y: 26, distance: 97.3
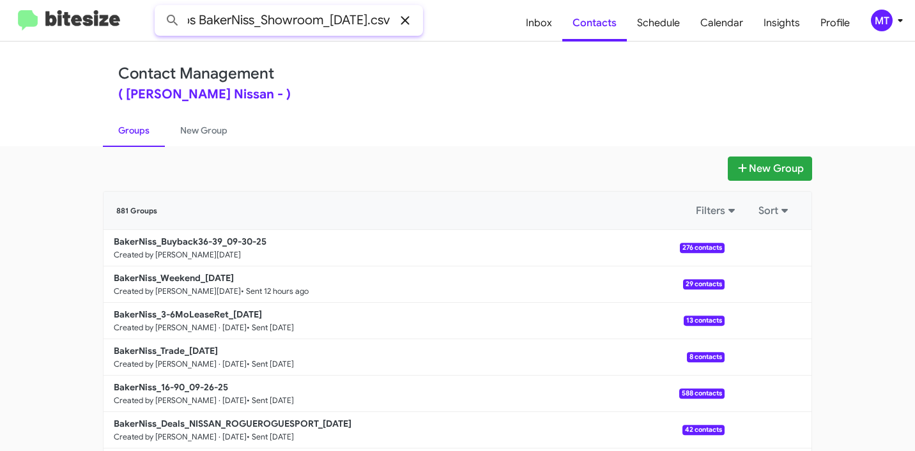
click at [403, 26] on div "in:groups BakerNiss_Showroom_09-30-25.csv" at bounding box center [289, 20] width 268 height 31
type input "in:groups BakerNiss_Showroom"
click at [160, 8] on button at bounding box center [173, 21] width 26 height 26
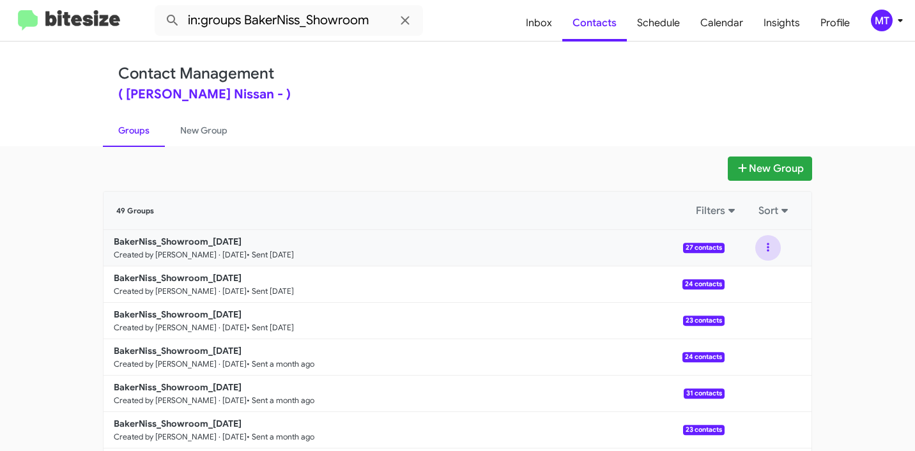
click at [765, 248] on button at bounding box center [769, 248] width 26 height 26
click at [715, 279] on button "View contacts" at bounding box center [730, 282] width 102 height 31
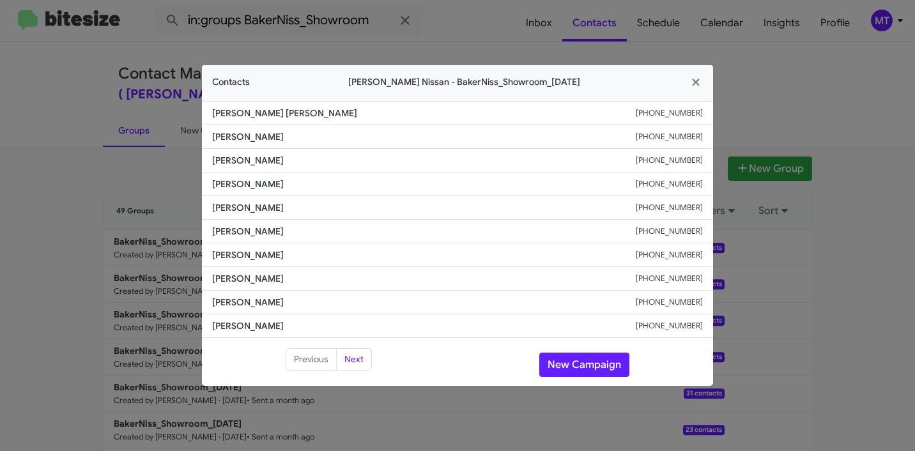
drag, startPoint x: 276, startPoint y: 117, endPoint x: 206, endPoint y: 111, distance: 70.0
click at [206, 111] on li "Marlon Joe +12818080042" at bounding box center [457, 113] width 511 height 24
copy span "Marlon Joe"
click at [841, 371] on modal-container "Contacts Baker Nissan - BakerNiss_Showroom_09-23-25 Marlon Joe +12818080042 Ibr…" at bounding box center [457, 225] width 915 height 451
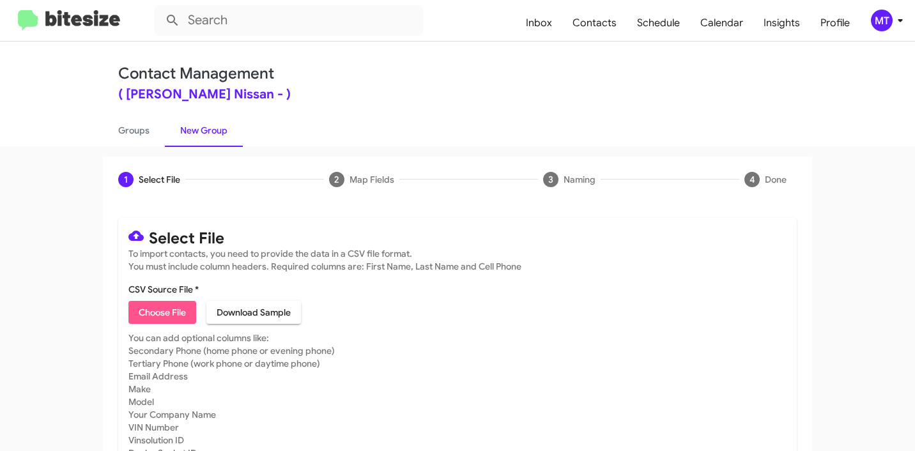
click at [143, 314] on span "Choose File" at bounding box center [162, 312] width 47 height 23
type input "BakerNiss_Showroom_[DATE]"
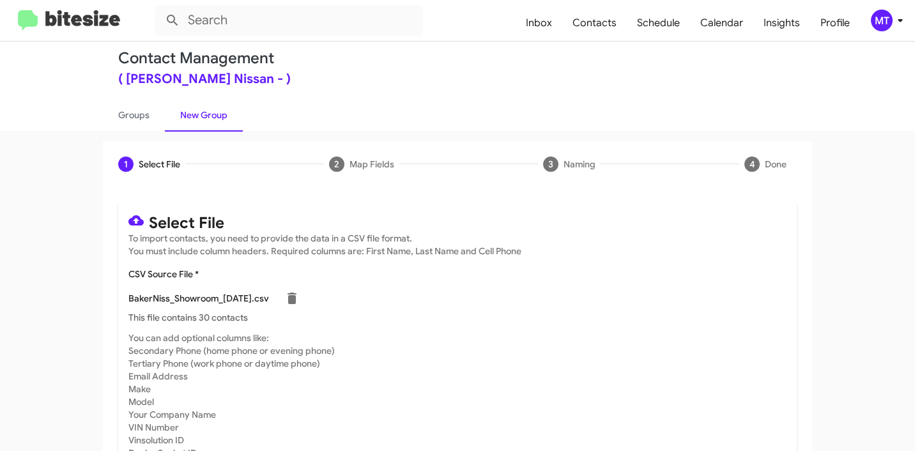
scroll to position [108, 0]
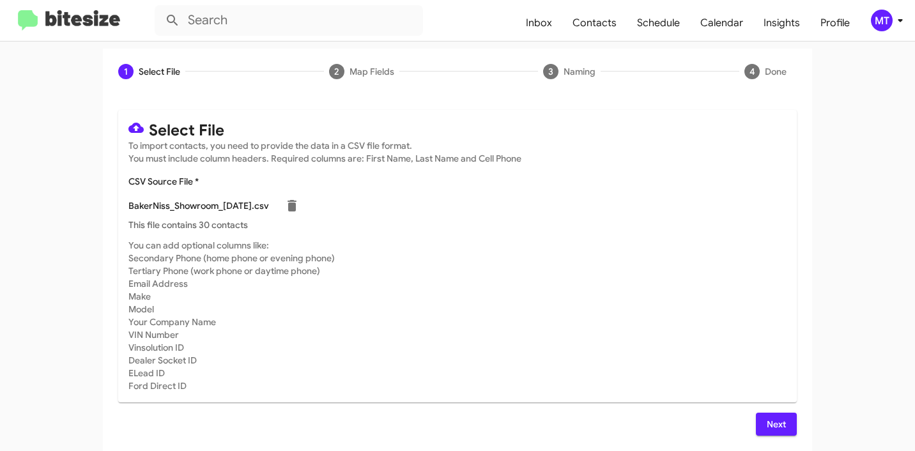
click at [766, 425] on span "Next" at bounding box center [776, 424] width 20 height 23
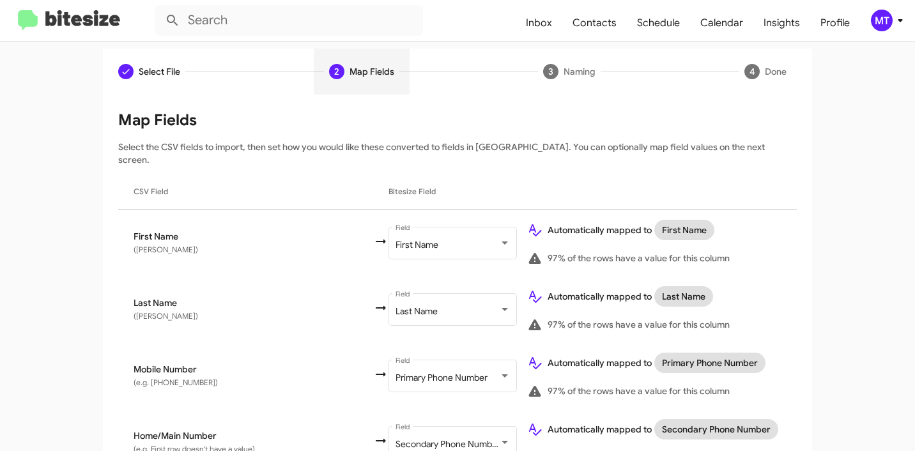
scroll to position [864, 0]
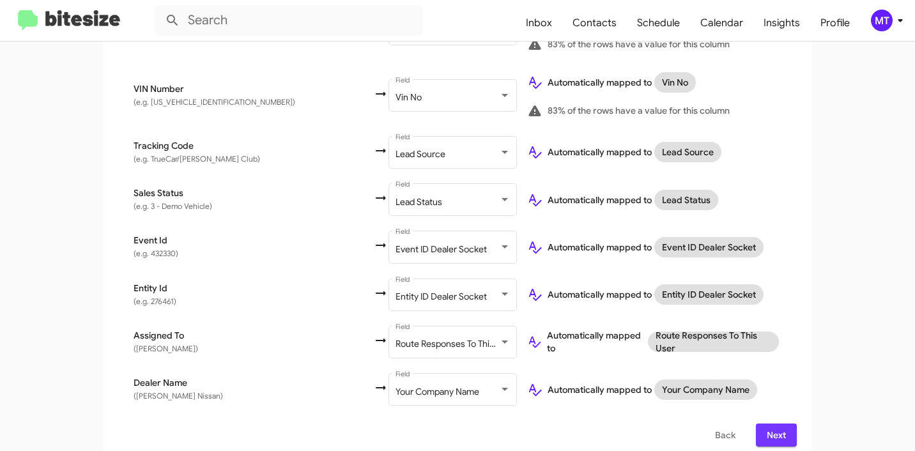
click at [782, 424] on button "Next" at bounding box center [776, 435] width 41 height 23
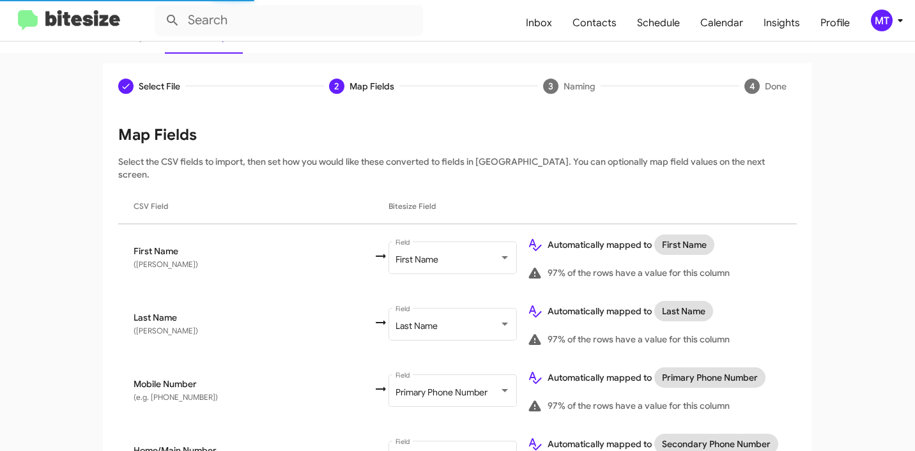
scroll to position [0, 0]
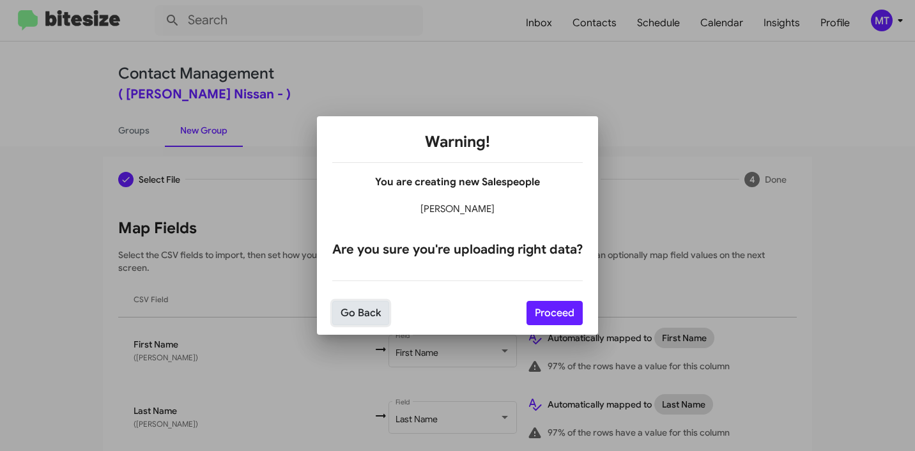
click at [366, 309] on button "Go Back" at bounding box center [360, 313] width 57 height 24
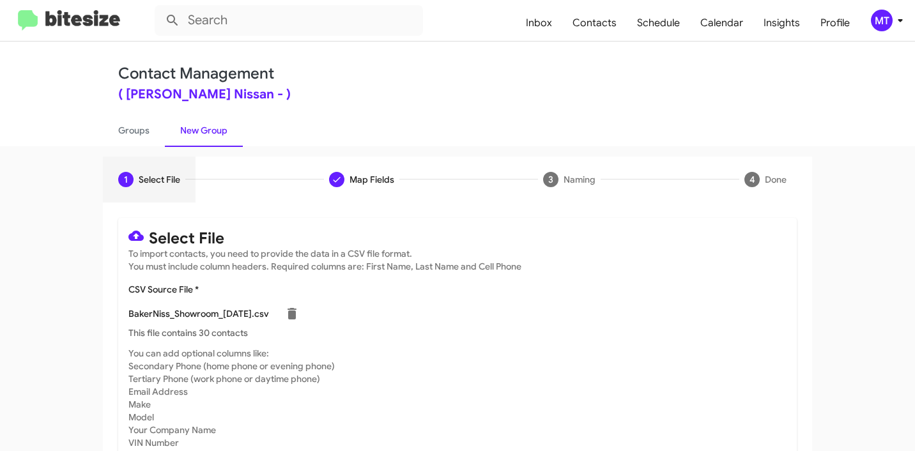
click at [897, 26] on icon at bounding box center [900, 20] width 15 height 15
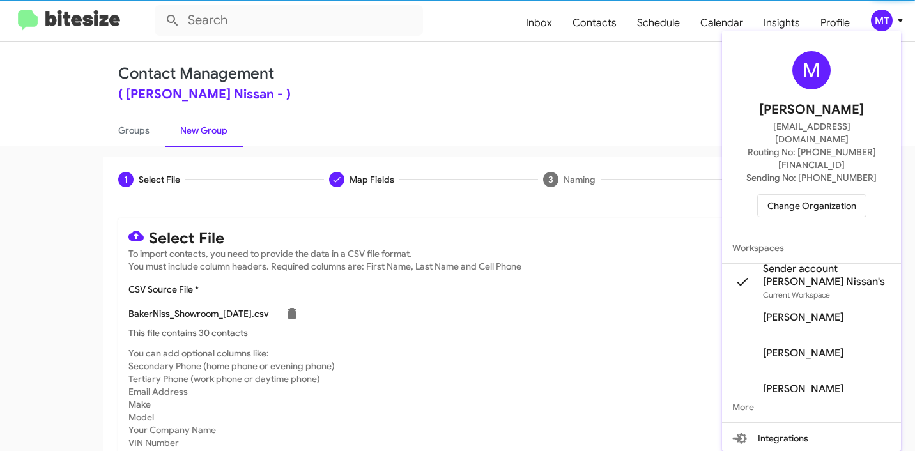
click at [897, 26] on div at bounding box center [457, 225] width 915 height 451
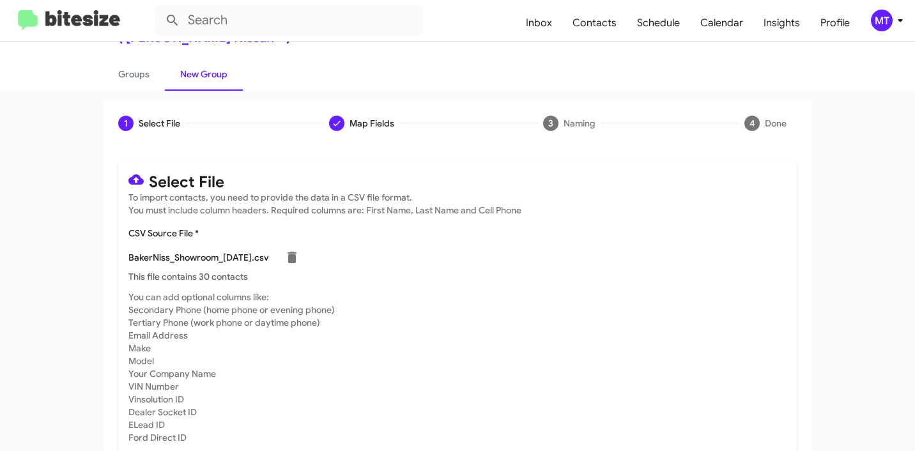
scroll to position [108, 0]
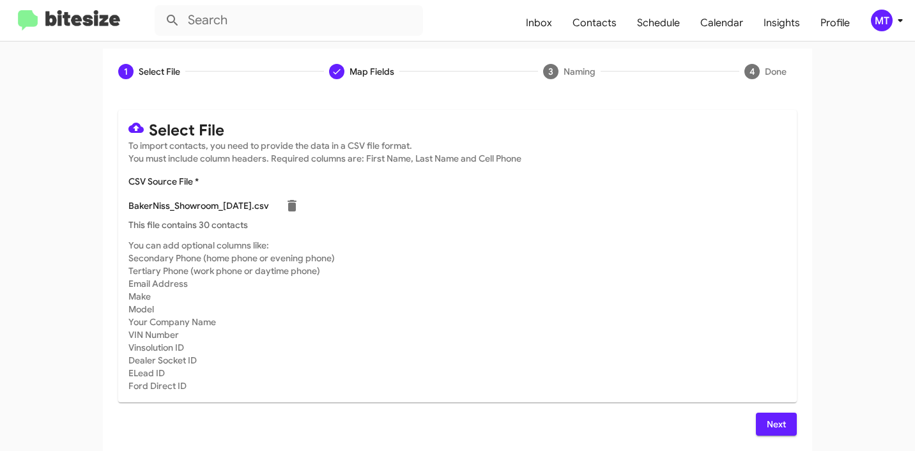
click at [766, 423] on span "Next" at bounding box center [776, 424] width 20 height 23
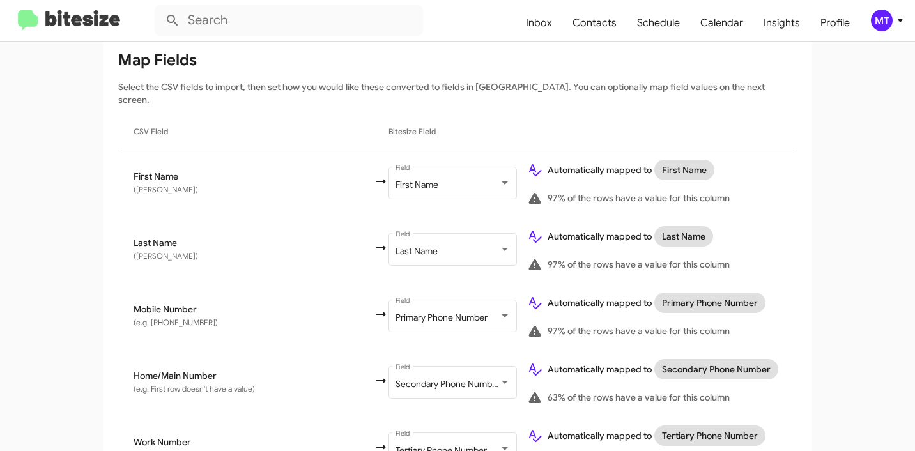
scroll to position [864, 0]
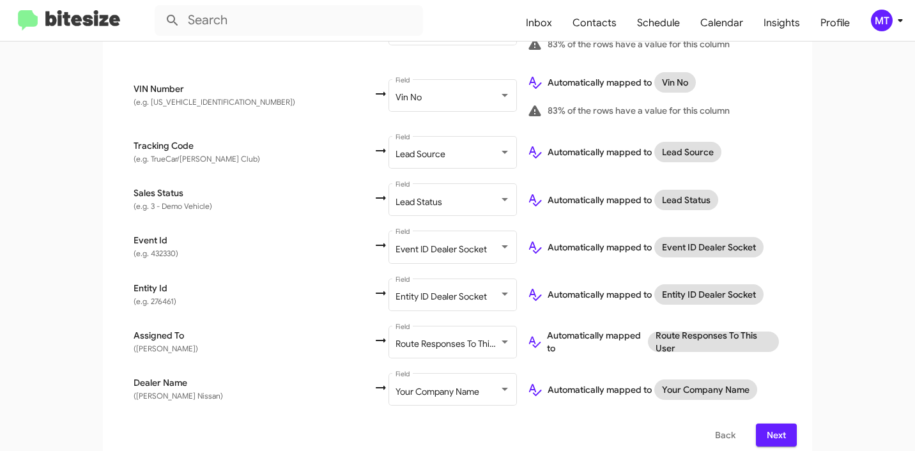
click at [766, 424] on span "Next" at bounding box center [776, 435] width 20 height 23
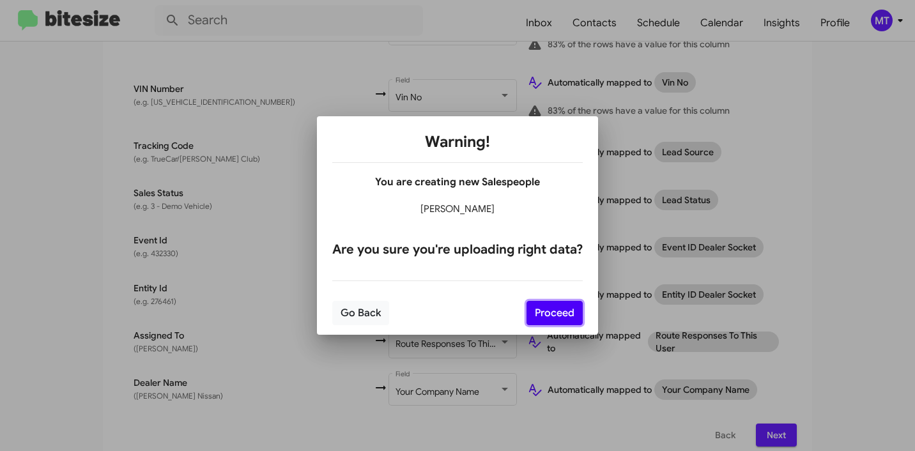
click at [573, 314] on button "Proceed" at bounding box center [555, 313] width 56 height 24
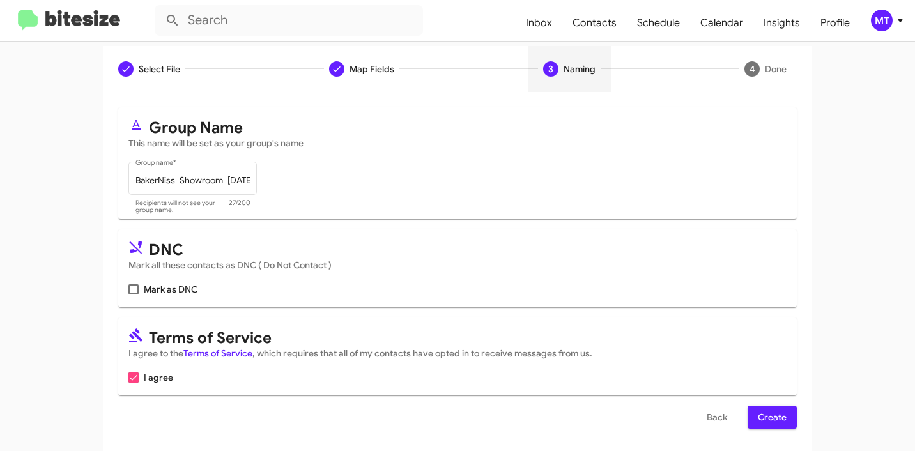
scroll to position [114, 0]
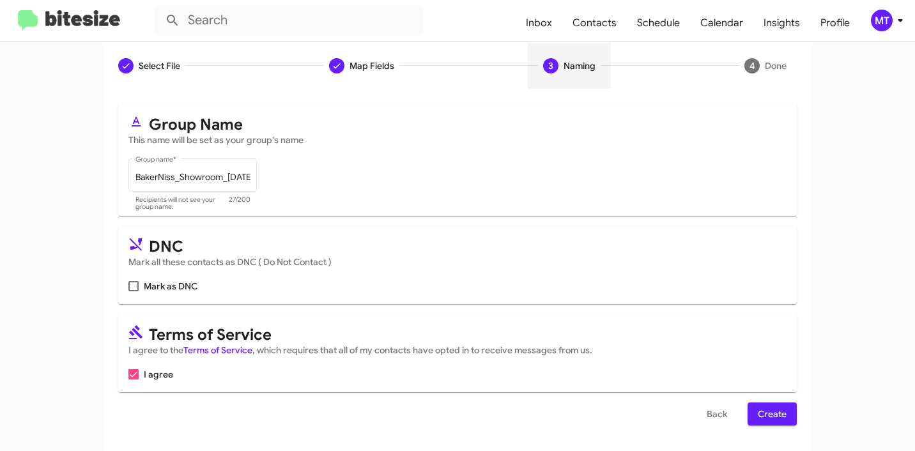
click at [773, 415] on span "Create" at bounding box center [772, 414] width 29 height 23
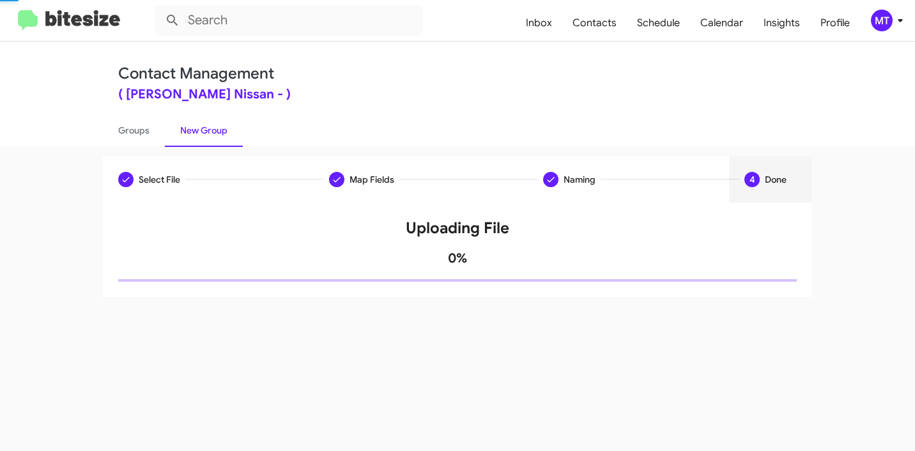
scroll to position [0, 0]
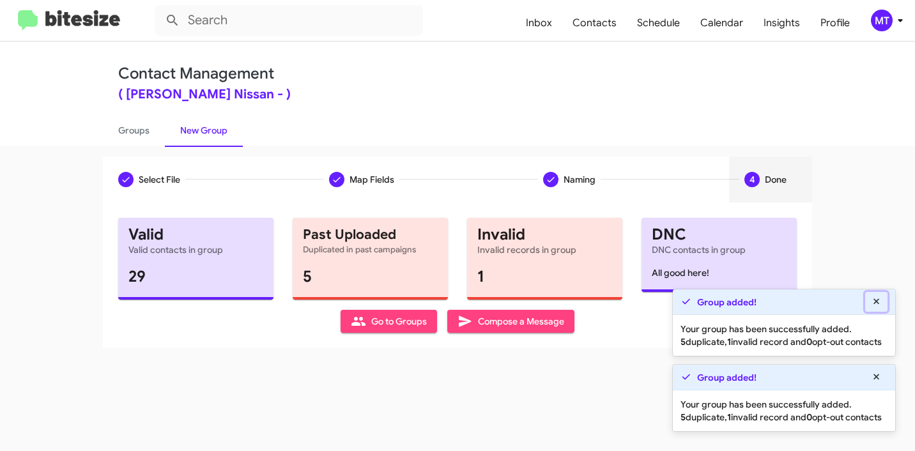
click at [874, 297] on icon at bounding box center [877, 301] width 12 height 9
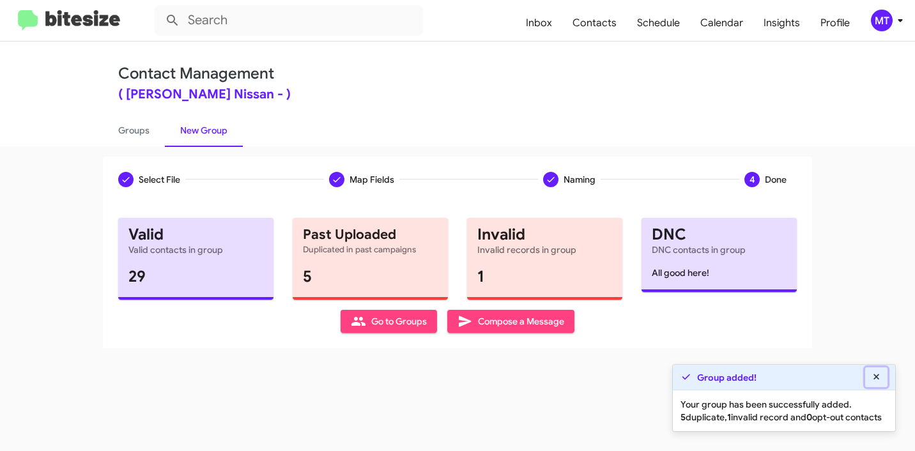
click at [874, 373] on icon at bounding box center [877, 377] width 12 height 9
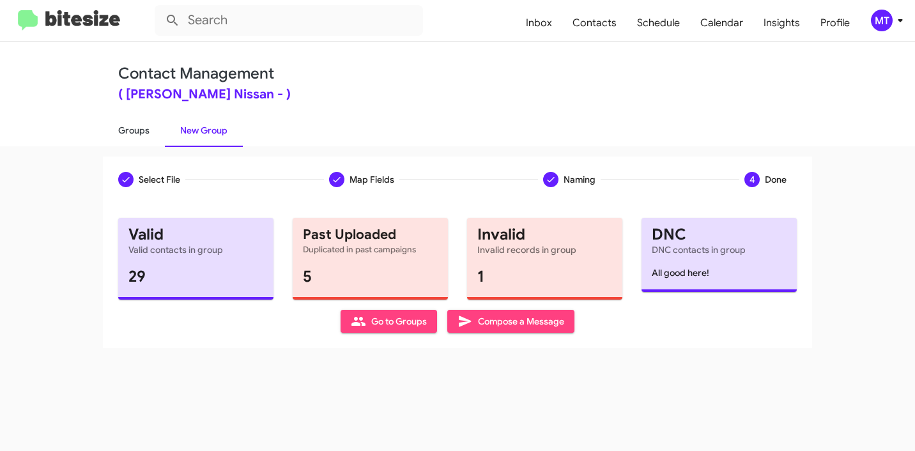
click at [130, 125] on link "Groups" at bounding box center [134, 130] width 62 height 33
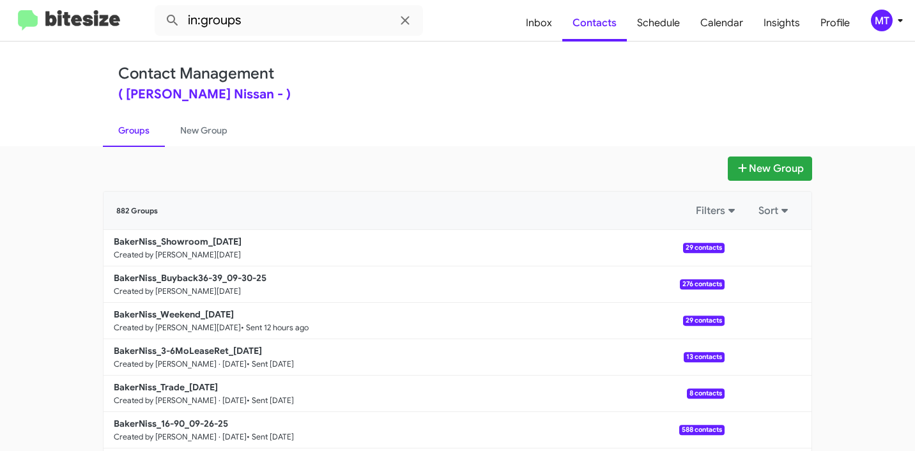
drag, startPoint x: 96, startPoint y: 233, endPoint x: 258, endPoint y: 149, distance: 183.0
click at [201, 235] on div "New Group 882 Groups Filters Sort BakerNiss_Showroom_09-30-25 Created by Mariem…" at bounding box center [457, 393] width 729 height 472
copy b "BakerNiss_Showroom"
click at [291, 35] on input "in:groups" at bounding box center [289, 20] width 268 height 31
paste input "BakerNiss_Showroom"
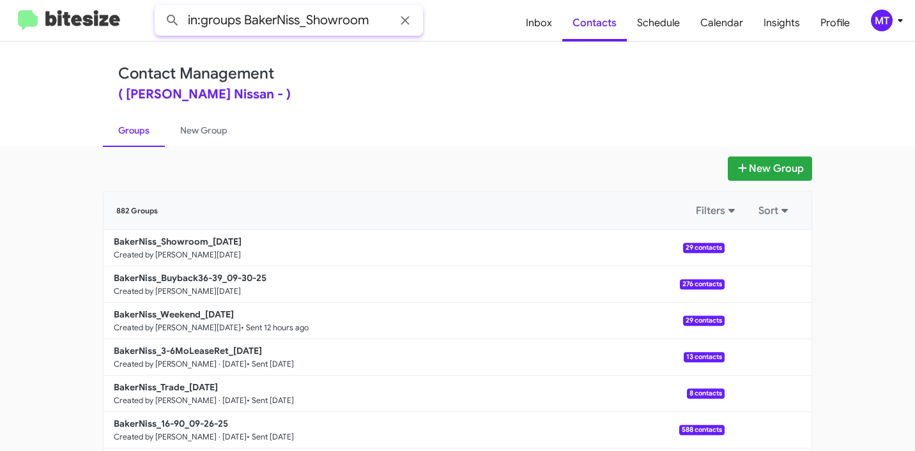
type input "in:groups BakerNiss_Showroom"
click at [160, 8] on button at bounding box center [173, 21] width 26 height 26
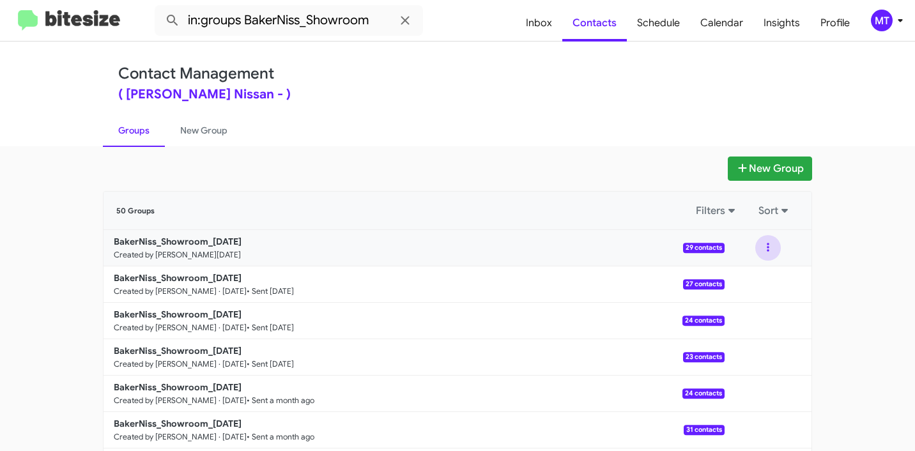
click at [768, 245] on button at bounding box center [769, 248] width 26 height 26
click at [737, 274] on button "View contacts" at bounding box center [730, 282] width 102 height 31
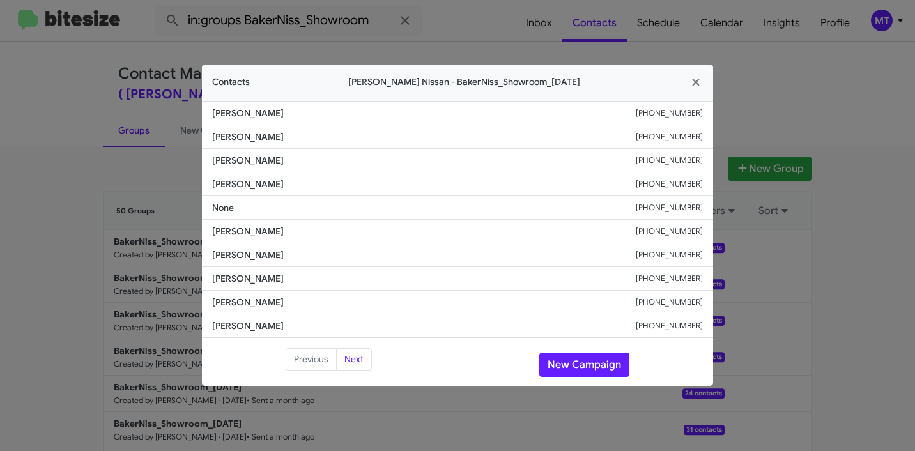
drag, startPoint x: 286, startPoint y: 114, endPoint x: 203, endPoint y: 111, distance: 82.5
click at [203, 111] on li "Martha Melchor +12815208855" at bounding box center [457, 113] width 511 height 24
copy span "Martha Melchor"
click at [859, 341] on modal-container "Contacts Baker Nissan - BakerNiss_Showroom_09-30-25 Martha Melchor +12815208855…" at bounding box center [457, 225] width 915 height 451
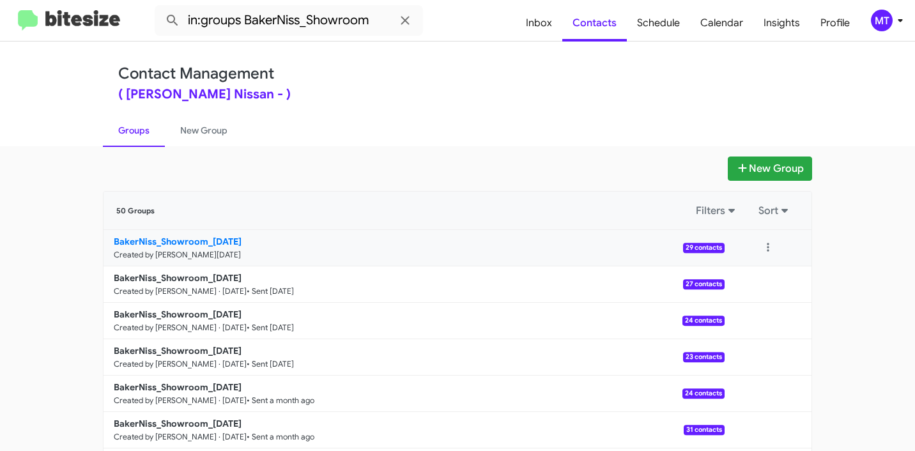
click at [162, 242] on b "BakerNiss_Showroom_09-30-25" at bounding box center [178, 242] width 128 height 12
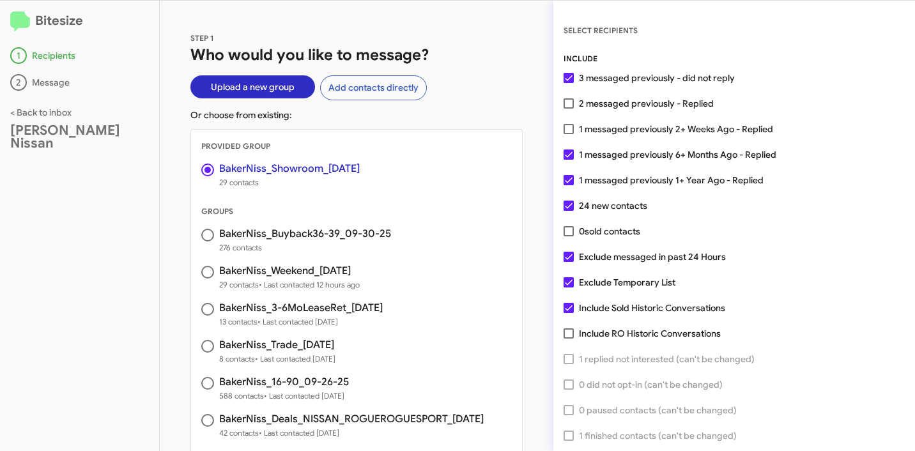
scroll to position [33, 0]
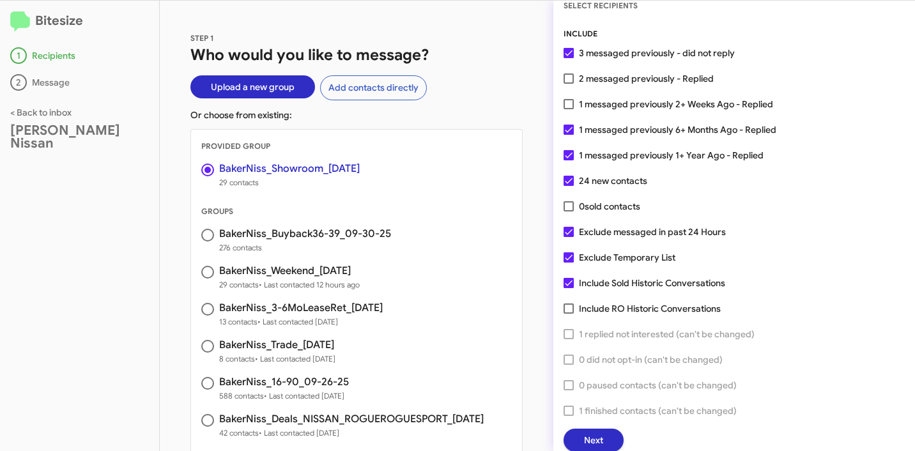
click at [605, 435] on button "Next" at bounding box center [594, 440] width 60 height 23
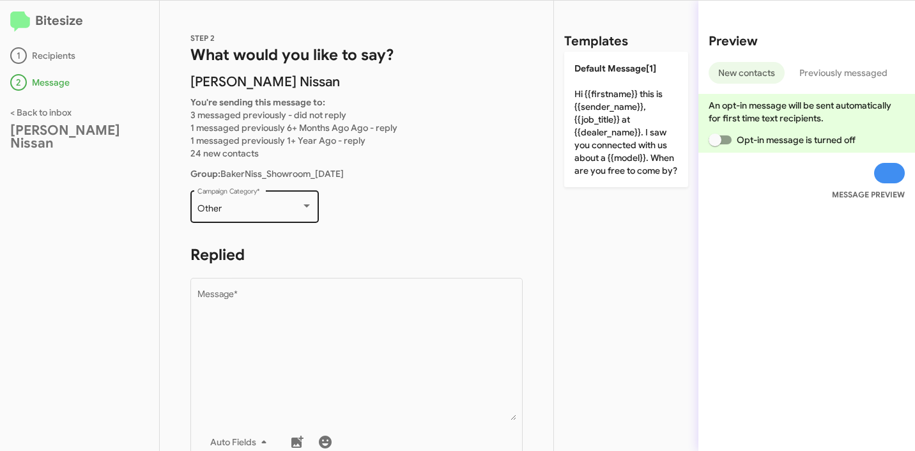
click at [269, 210] on div "Other" at bounding box center [250, 209] width 104 height 10
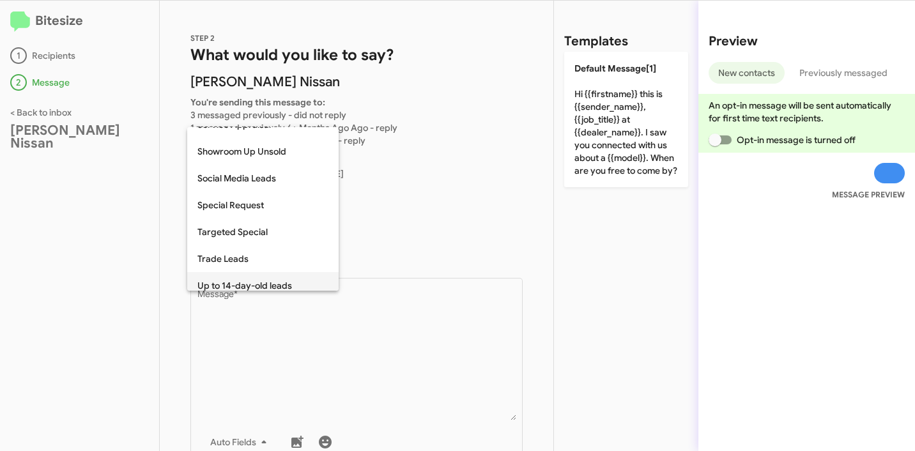
scroll to position [470, 0]
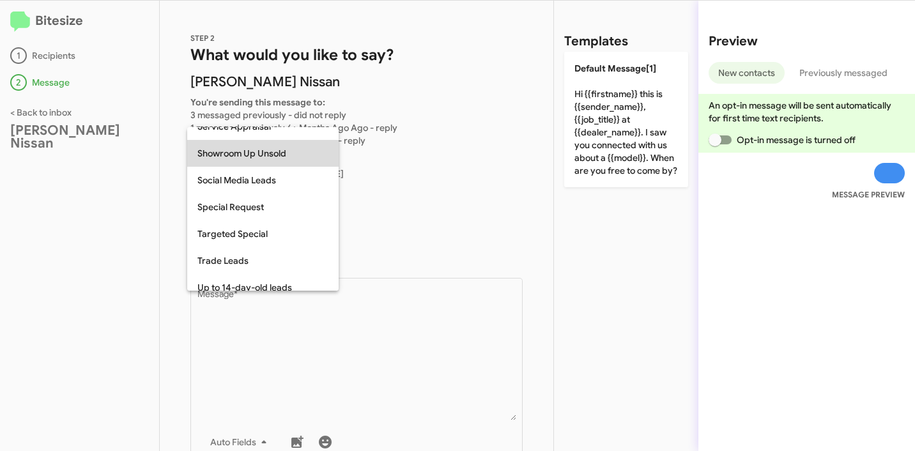
click at [228, 159] on span "Showroom Up Unsold" at bounding box center [263, 153] width 131 height 27
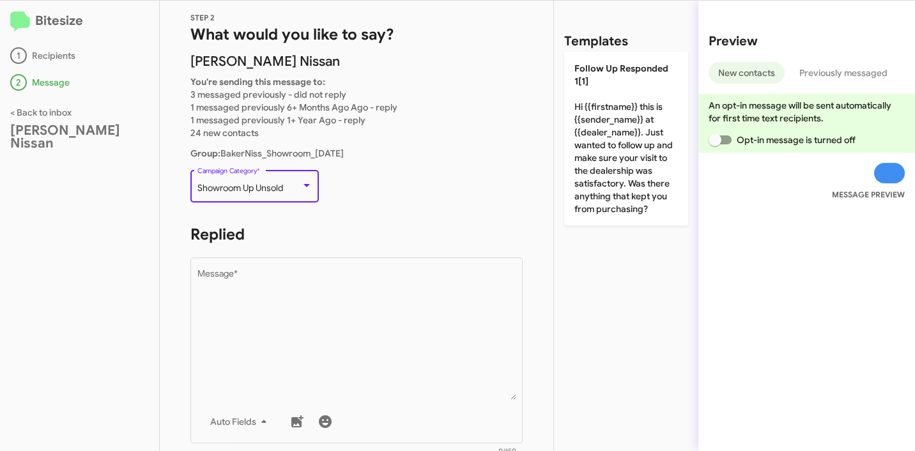
scroll to position [21, 0]
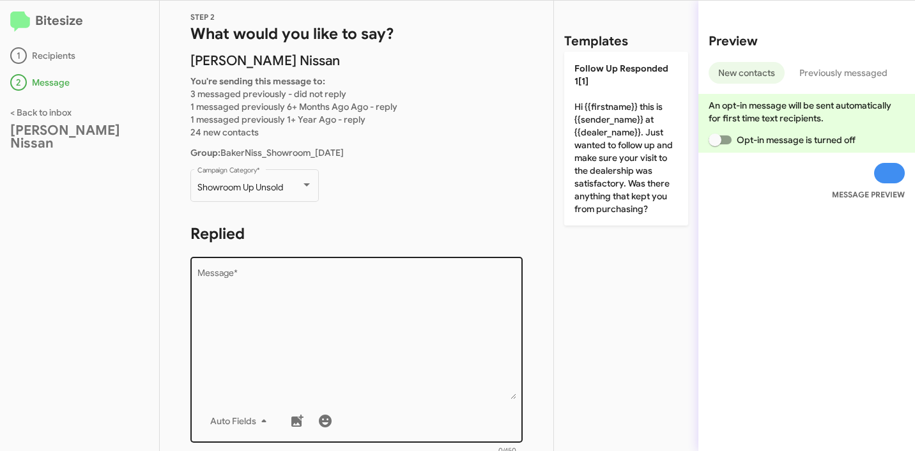
click at [284, 265] on div "Drop image here to insert Auto Fields Message *" at bounding box center [357, 348] width 319 height 189
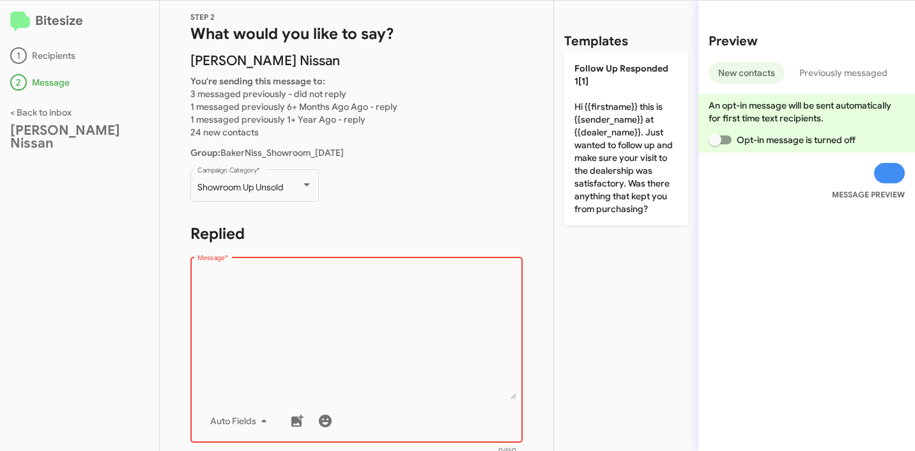
click at [270, 307] on textarea "Message *" at bounding box center [357, 334] width 319 height 130
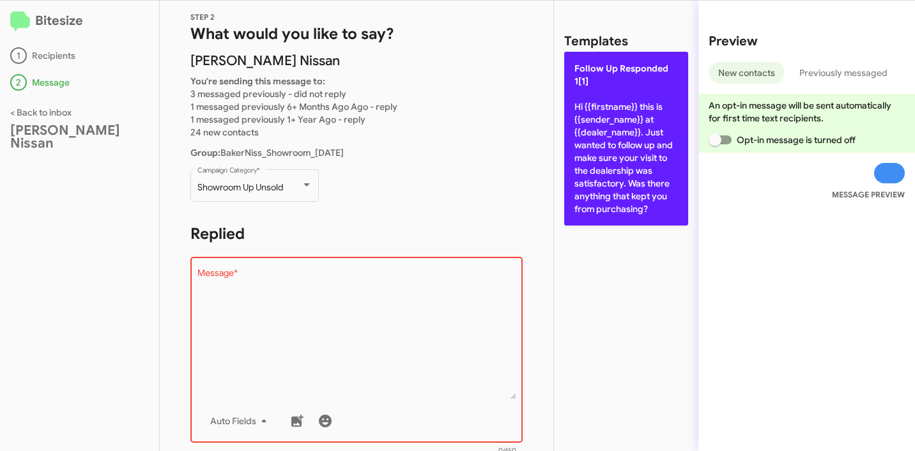
click at [633, 169] on p "Follow Up Responded 1[1] Hi {{firstname}} this is {{sender_name}} at {{dealer_n…" at bounding box center [626, 139] width 124 height 174
type textarea "Hi {{firstname}} this is {{sender_name}} at {{dealer_name}}. Just wanted to fol…"
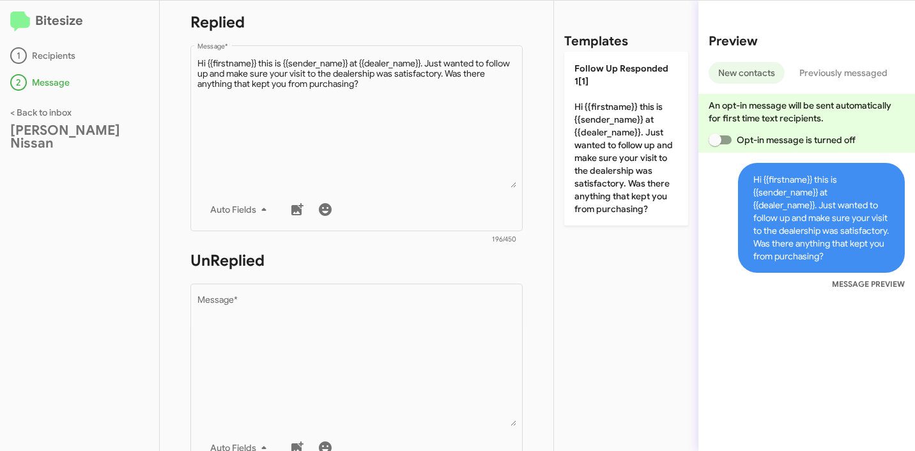
scroll to position [394, 0]
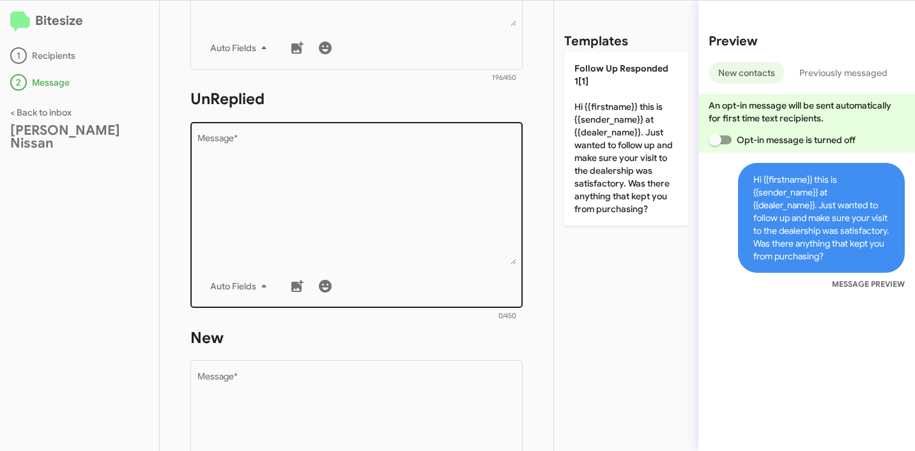
click at [362, 188] on textarea "Message *" at bounding box center [357, 199] width 319 height 130
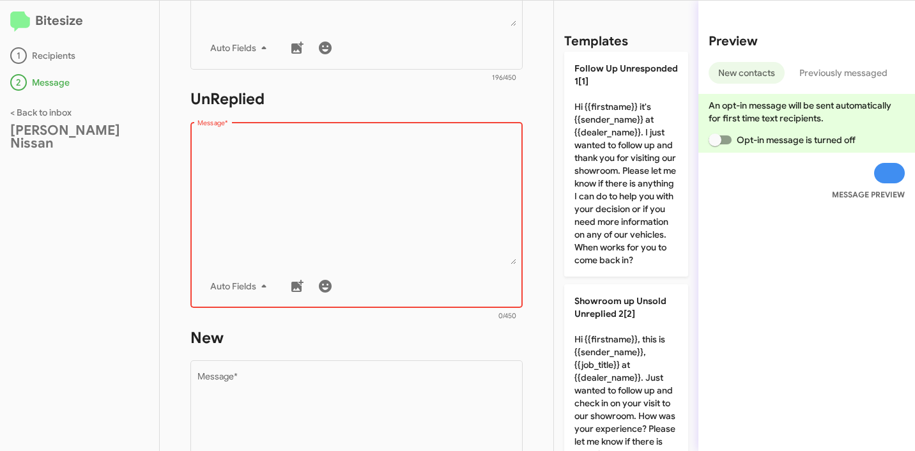
click at [380, 206] on textarea "Message *" at bounding box center [357, 199] width 319 height 130
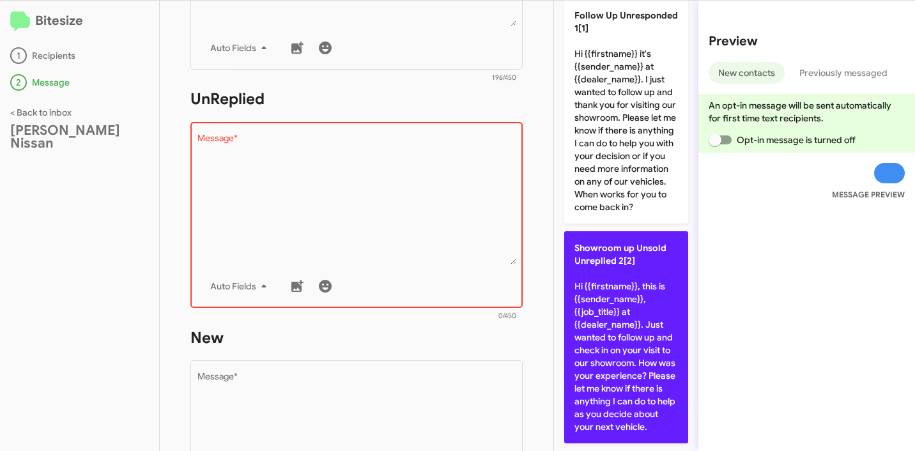
click at [601, 252] on p "Showroom up Unsold Unreplied 2[2] Hi {{firstname}}, this is {{sender_name}}, {{…" at bounding box center [626, 337] width 124 height 212
type textarea "Hi {{firstname}}, this is {{sender_name}}, {{job_title}} at {{dealer_name}}. Ju…"
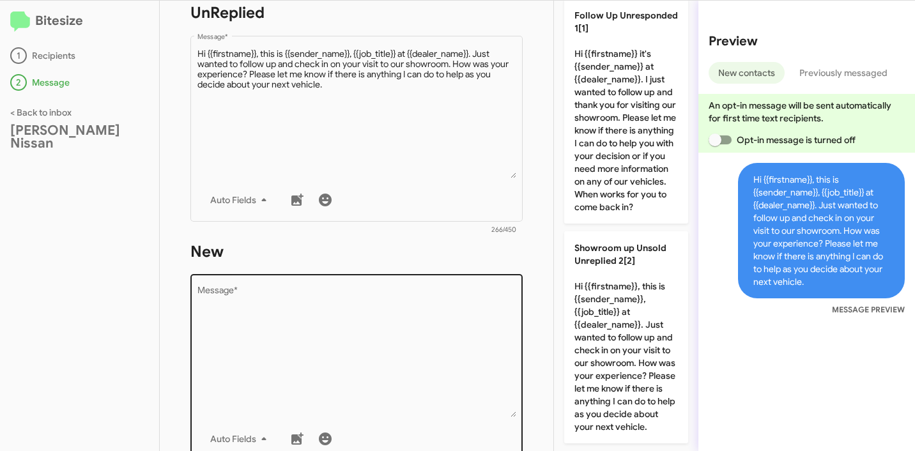
scroll to position [488, 0]
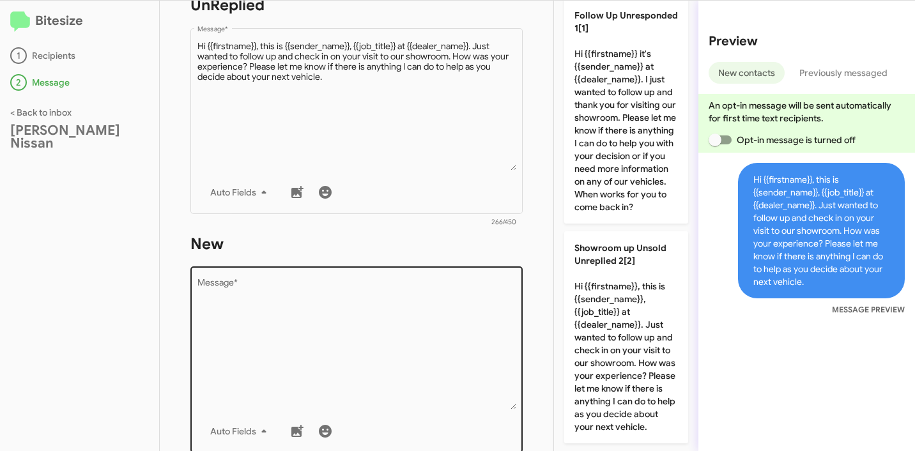
click at [343, 315] on textarea "Message *" at bounding box center [357, 344] width 319 height 130
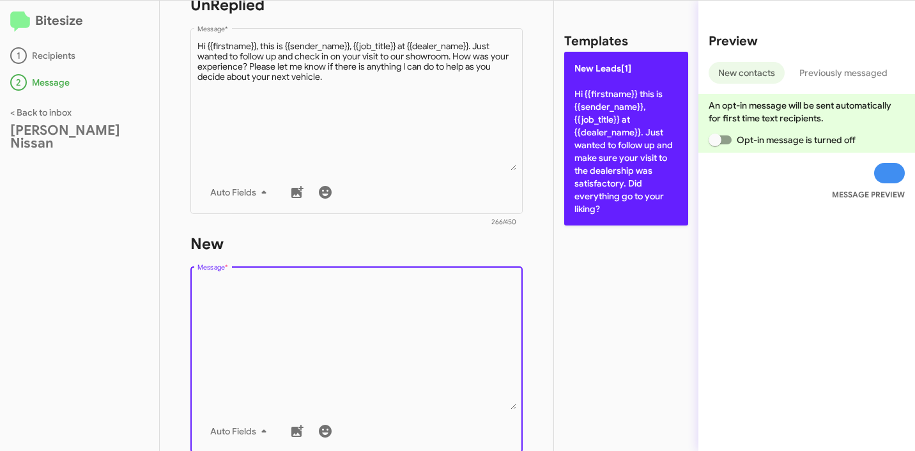
click at [617, 156] on p "New Leads[1] Hi {{firstname}} this is {{sender_name}}, {{job_title}} at {{deale…" at bounding box center [626, 139] width 124 height 174
type textarea "Hi {{firstname}} this is {{sender_name}}, {{job_title}} at {{dealer_name}}. Jus…"
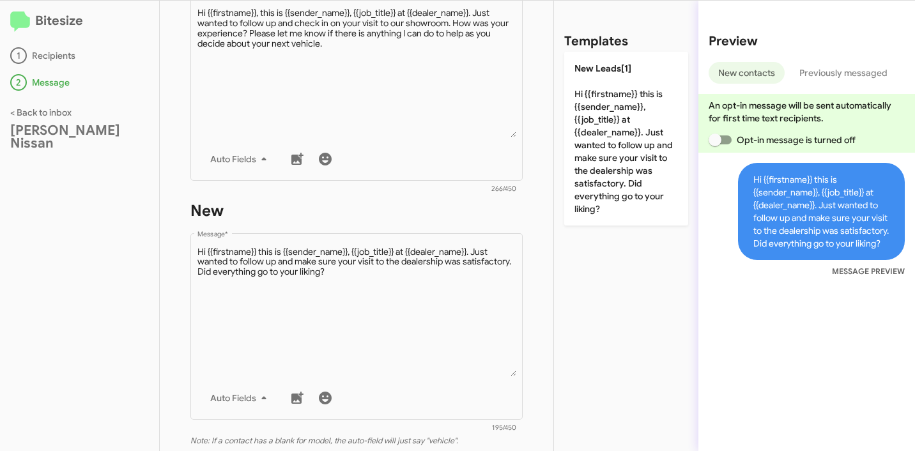
scroll to position [733, 0]
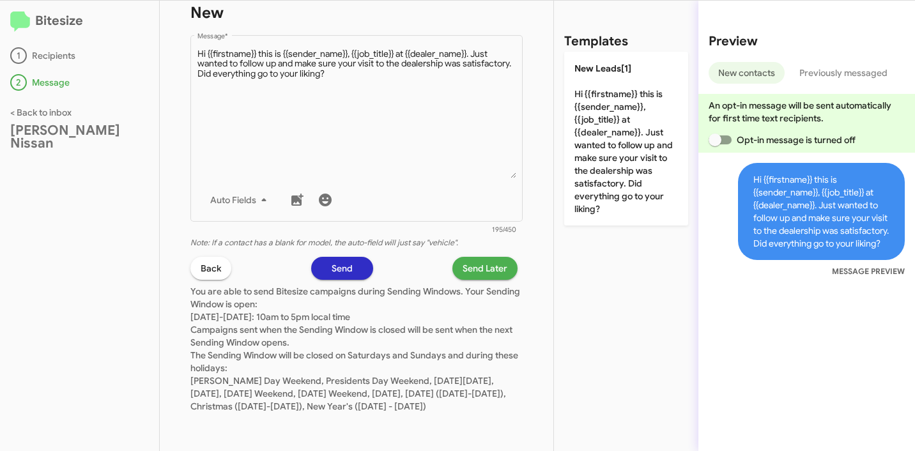
click at [486, 257] on span "Send Later" at bounding box center [485, 268] width 45 height 23
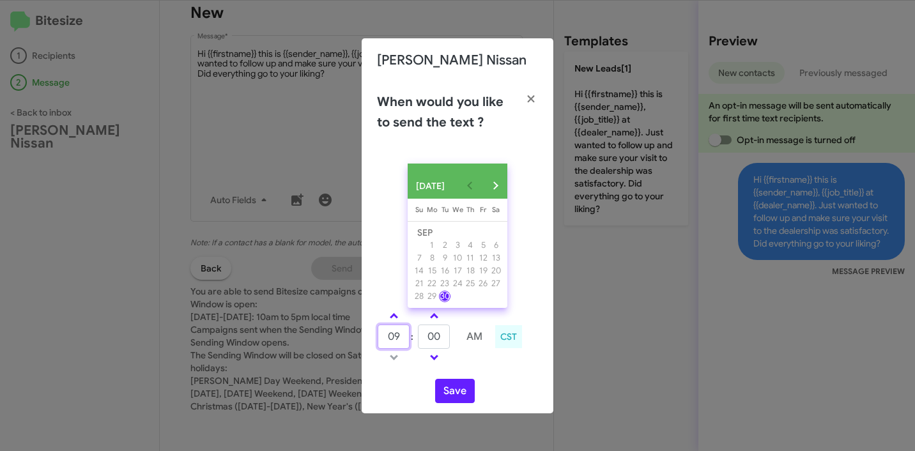
click at [400, 349] on input "09" at bounding box center [394, 337] width 32 height 24
type input "11"
click at [437, 345] on input "00" at bounding box center [434, 337] width 32 height 24
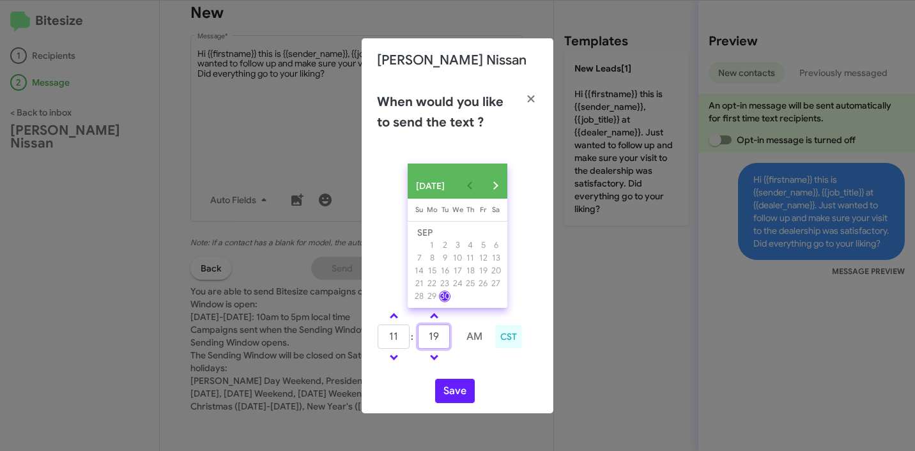
type input "19"
click at [521, 385] on div "Save" at bounding box center [457, 391] width 161 height 24
click at [447, 392] on button "Save" at bounding box center [455, 391] width 40 height 24
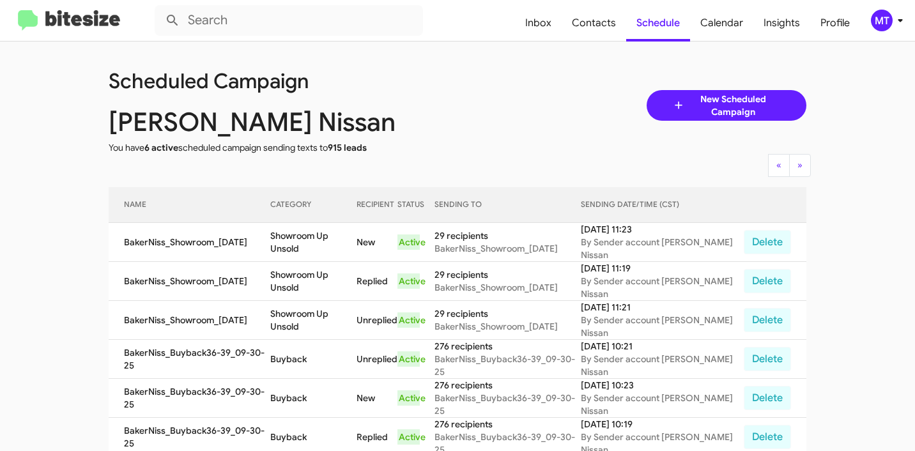
click at [899, 22] on icon at bounding box center [900, 20] width 15 height 15
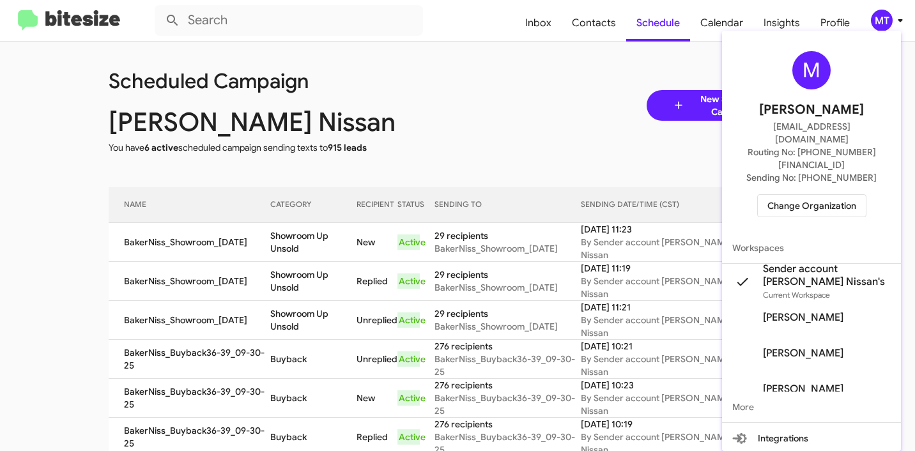
click at [830, 195] on span "Change Organization" at bounding box center [812, 206] width 89 height 22
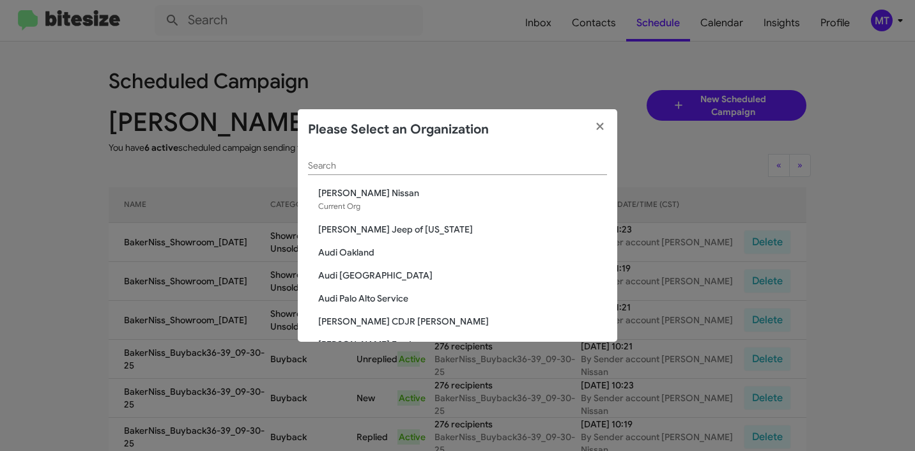
click at [426, 171] on div "Search" at bounding box center [457, 162] width 299 height 25
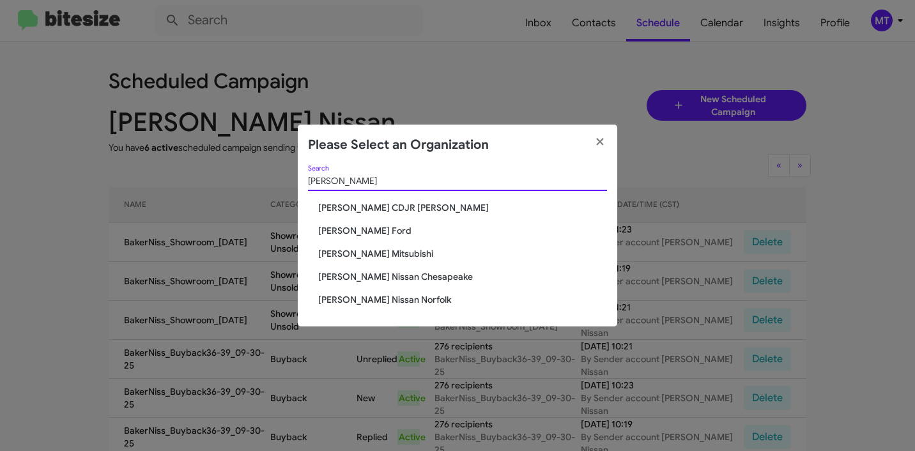
type input "Banister"
click at [377, 233] on span "[PERSON_NAME] Ford" at bounding box center [462, 230] width 289 height 13
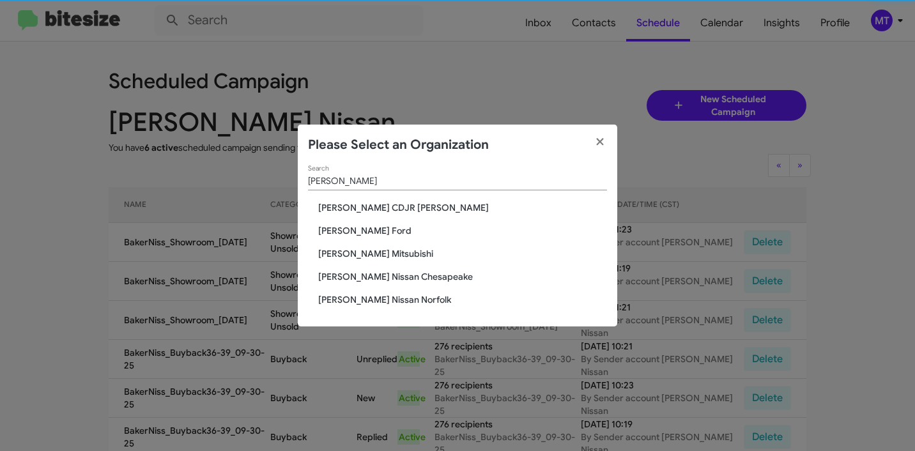
click at [371, 229] on span "[PERSON_NAME] Ford" at bounding box center [462, 230] width 289 height 13
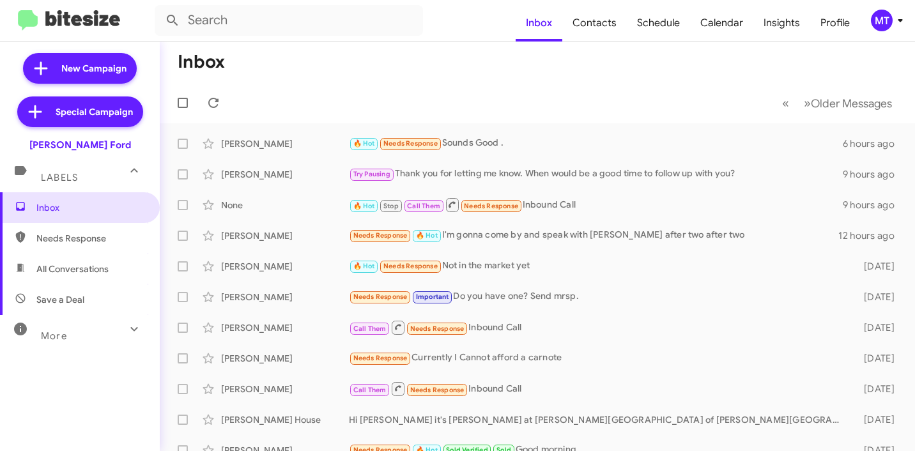
click at [899, 25] on icon at bounding box center [900, 20] width 15 height 15
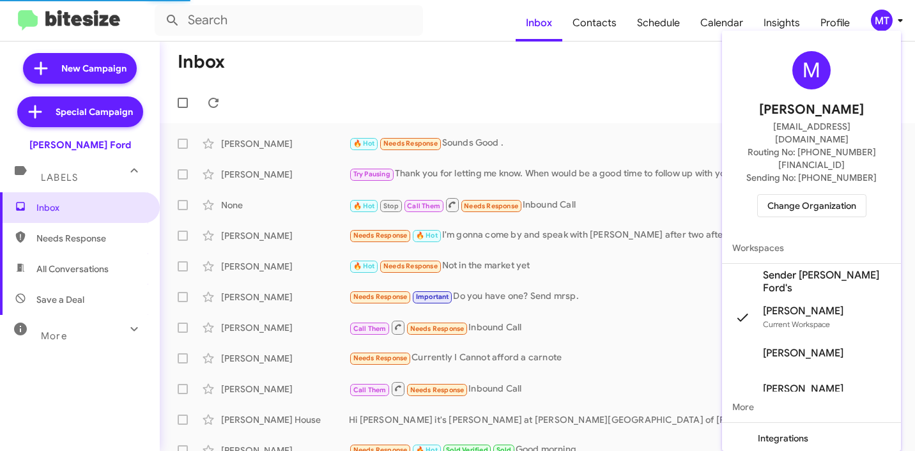
click at [786, 269] on span "Sender [PERSON_NAME] Ford's" at bounding box center [827, 282] width 128 height 26
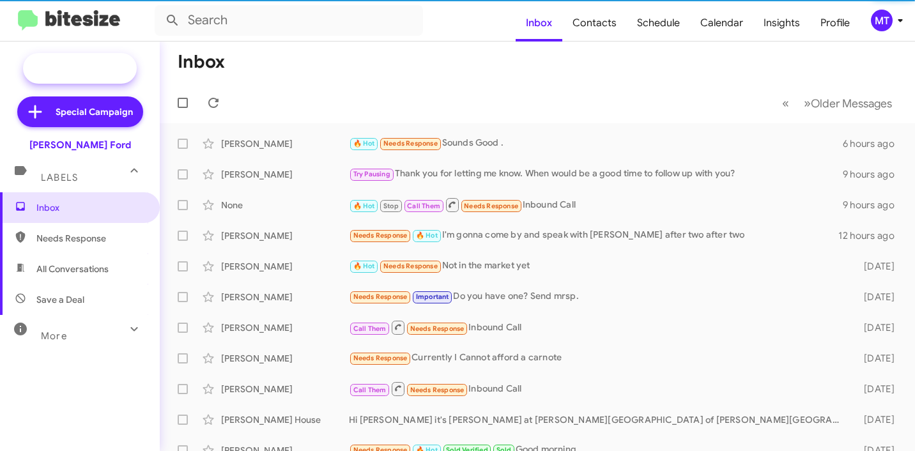
click at [95, 63] on span "New Campaign" at bounding box center [93, 68] width 65 height 13
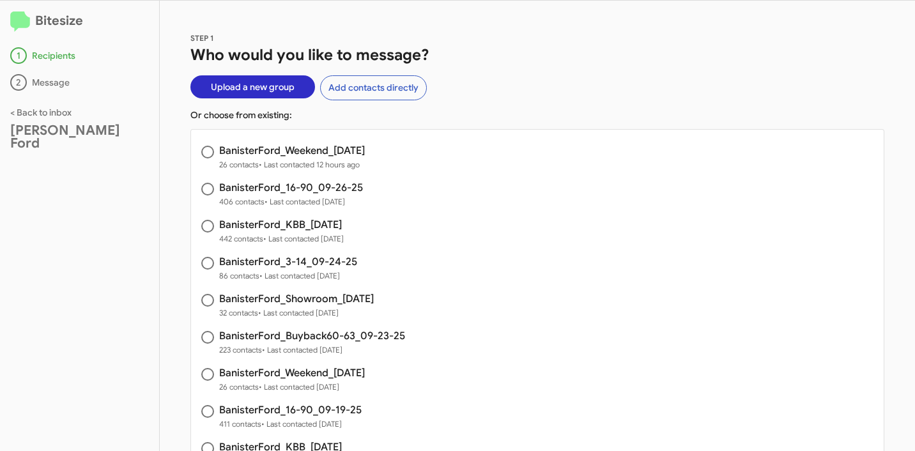
click at [287, 91] on span "Upload a new group" at bounding box center [253, 86] width 84 height 23
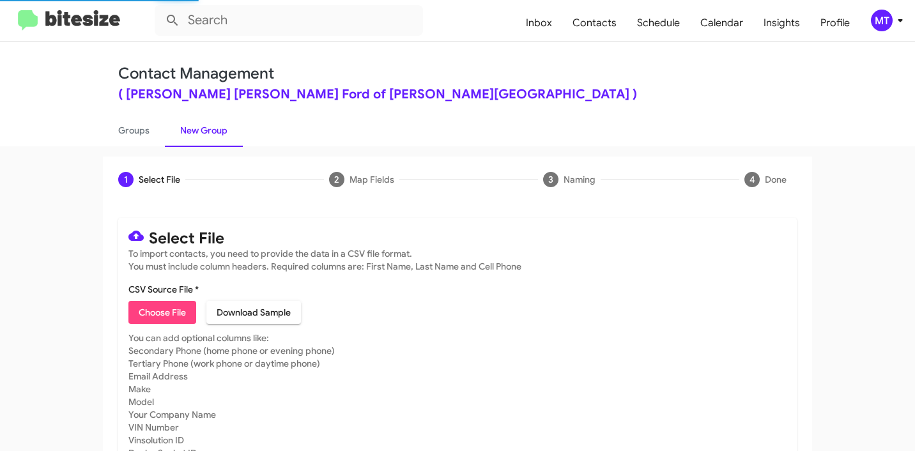
click at [158, 318] on span "Choose File" at bounding box center [162, 312] width 47 height 23
type input "BanisterFord_Buyback36-39_09-30-25"
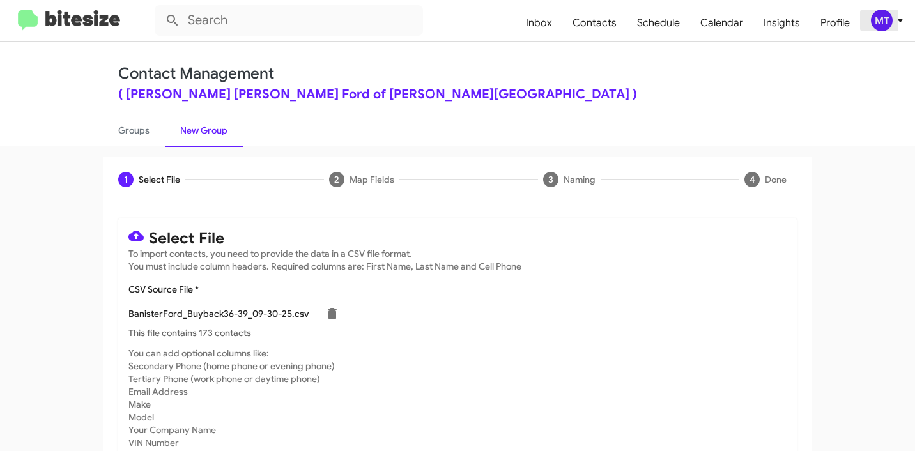
click at [897, 26] on icon at bounding box center [900, 20] width 15 height 15
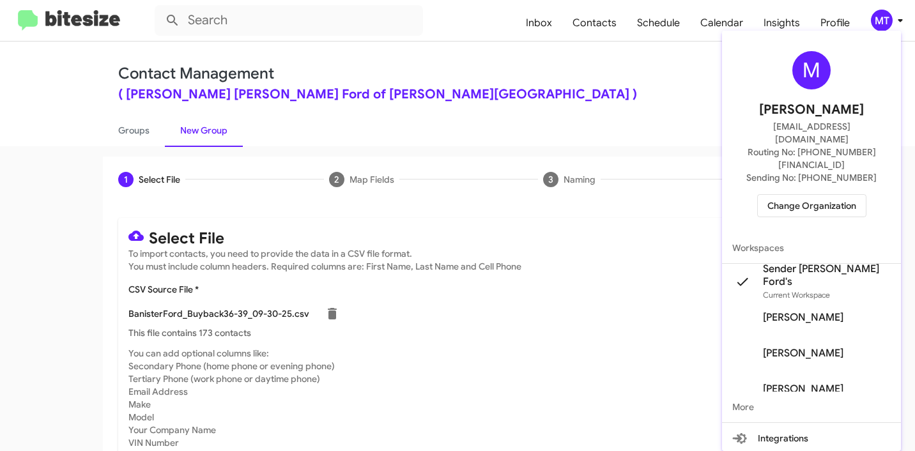
click at [600, 81] on div at bounding box center [457, 225] width 915 height 451
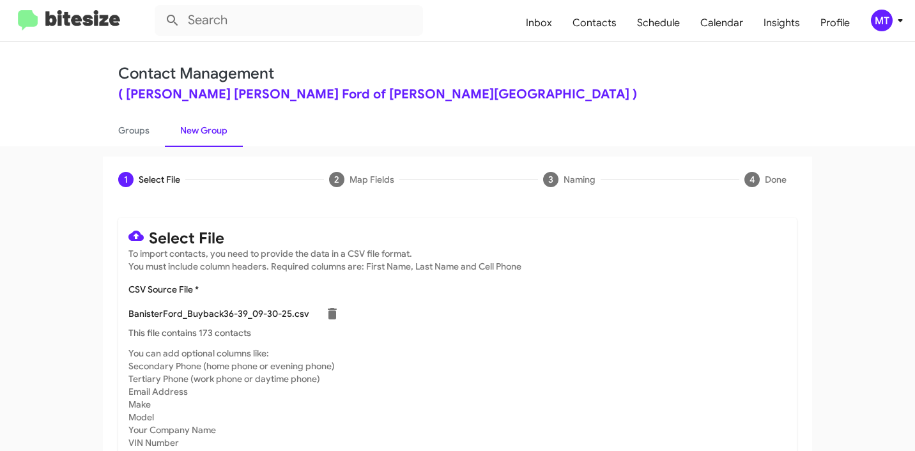
scroll to position [108, 0]
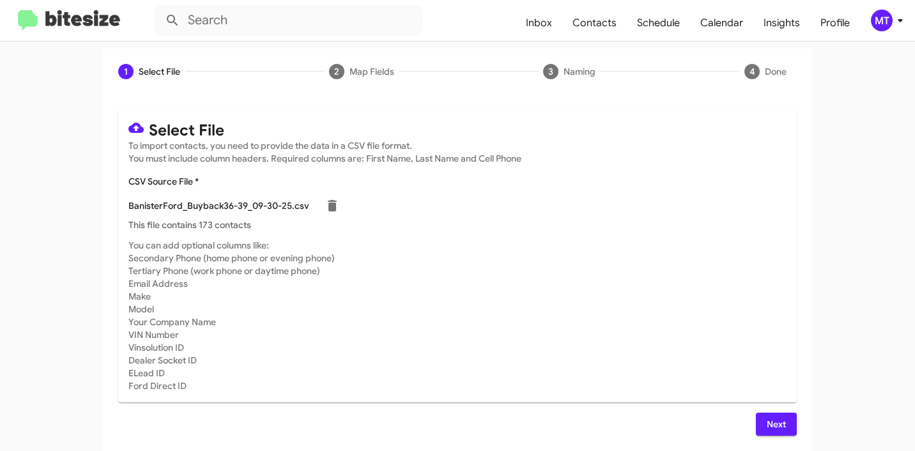
click at [759, 413] on button "Next" at bounding box center [776, 424] width 41 height 23
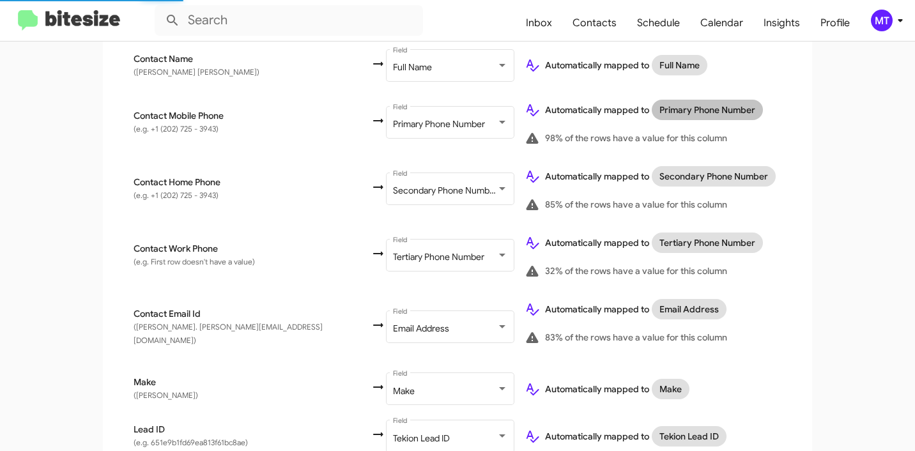
scroll to position [532, 0]
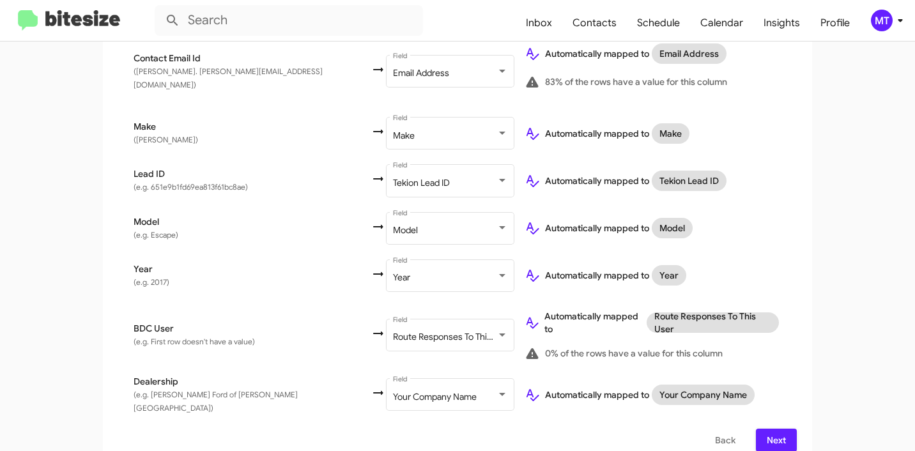
click at [775, 429] on span "Next" at bounding box center [776, 440] width 20 height 23
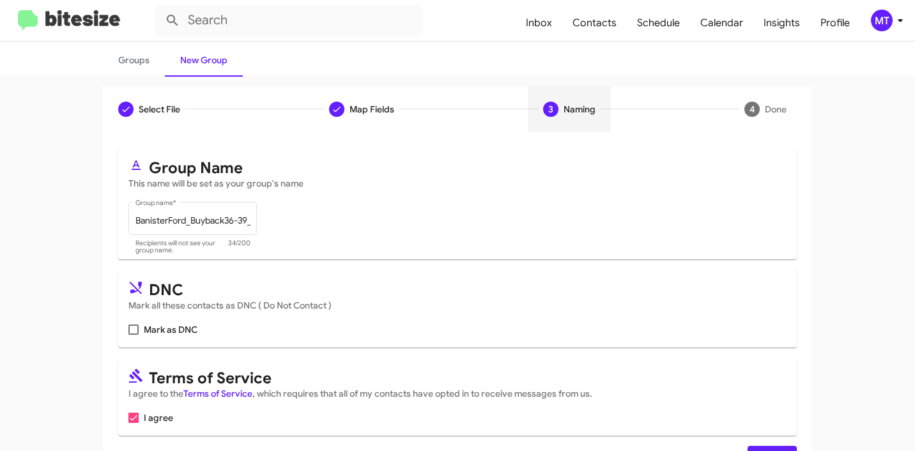
scroll to position [114, 0]
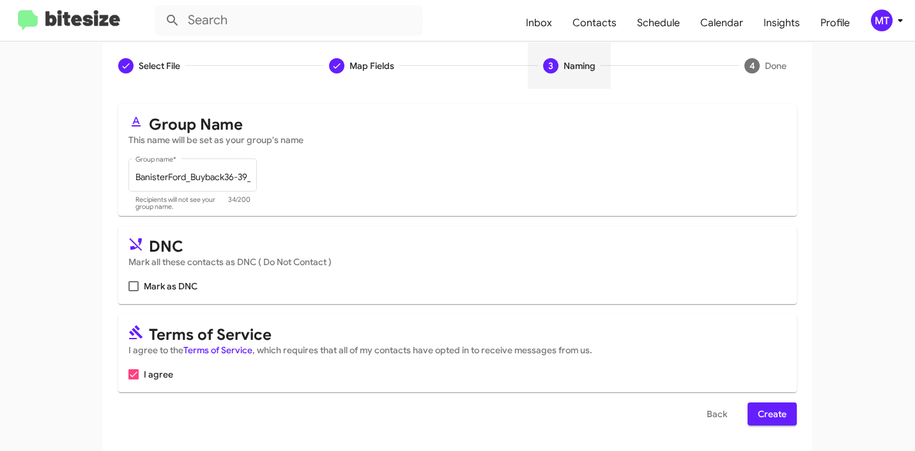
click at [773, 410] on span "Create" at bounding box center [772, 414] width 29 height 23
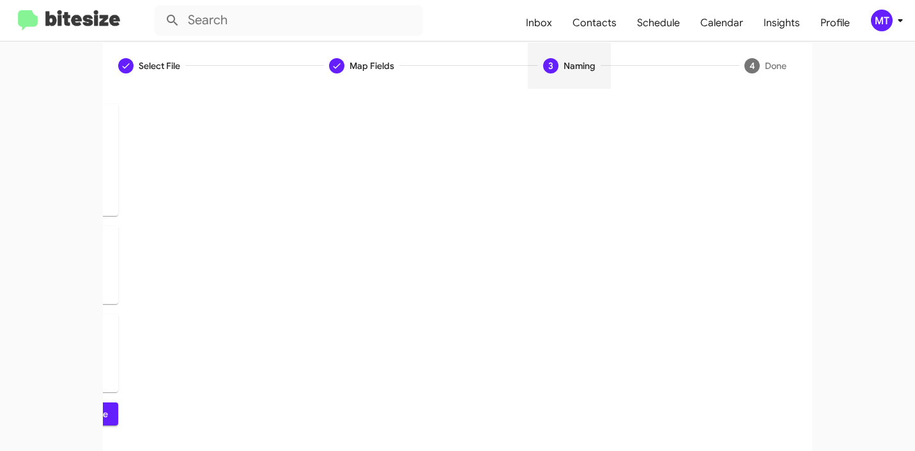
scroll to position [0, 0]
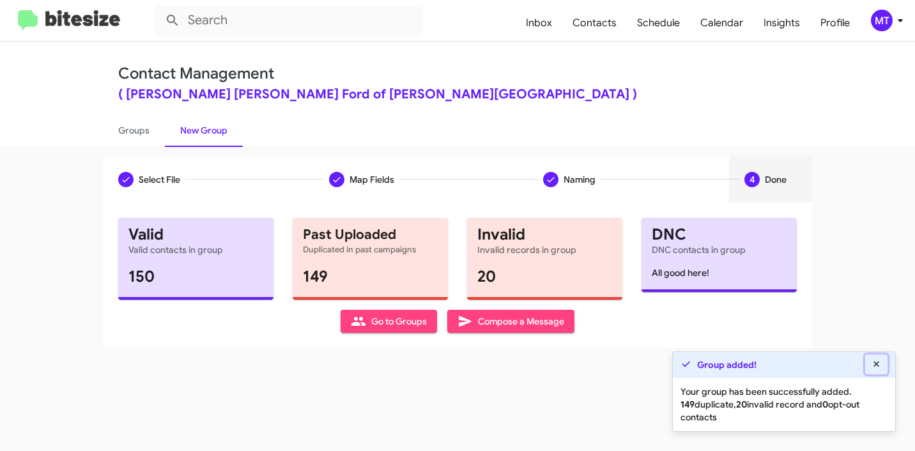
click at [883, 361] on button at bounding box center [877, 365] width 23 height 20
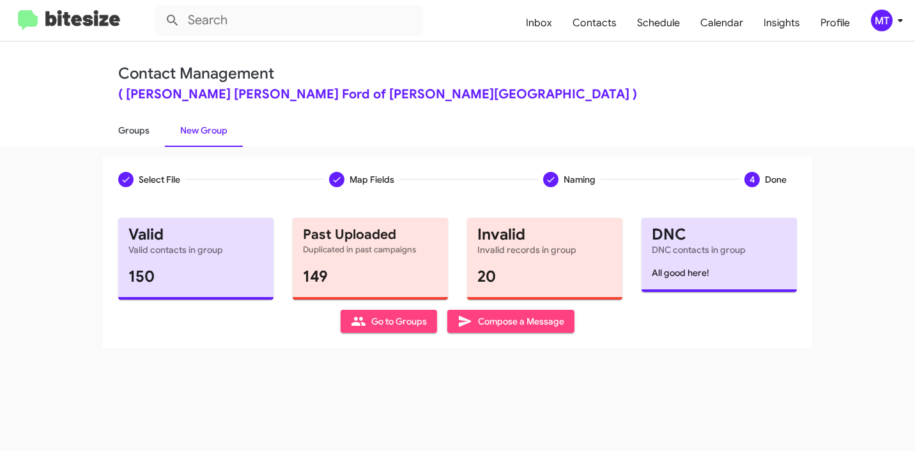
click at [138, 130] on link "Groups" at bounding box center [134, 130] width 62 height 33
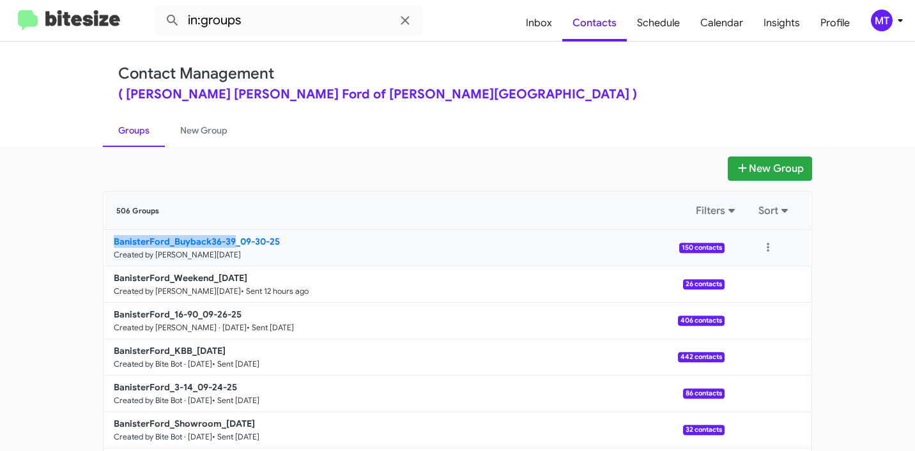
drag, startPoint x: 93, startPoint y: 238, endPoint x: 228, endPoint y: 235, distance: 134.9
click at [228, 235] on div "New Group 506 Groups Filters Sort BanisterFord_Buyback36-39_09-30-25 Created by…" at bounding box center [457, 393] width 729 height 472
copy b "BanisterFord_Buyback36-39"
click at [279, 31] on input "in:groups" at bounding box center [289, 20] width 268 height 31
paste input "BanisterFord_Buyback36-39"
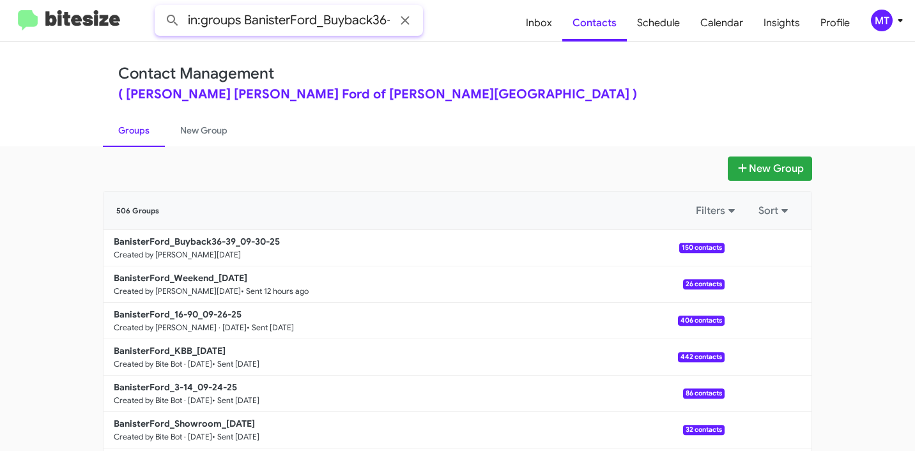
scroll to position [0, 15]
click at [160, 8] on button at bounding box center [173, 21] width 26 height 26
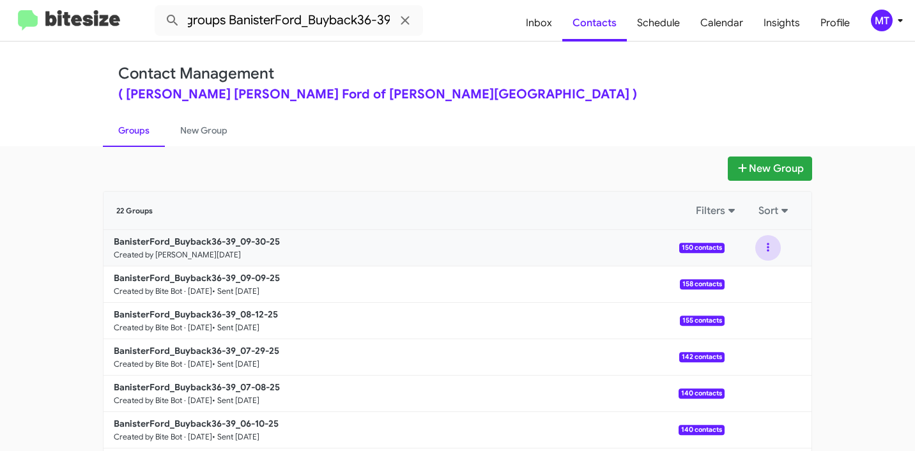
click at [765, 246] on button at bounding box center [769, 248] width 26 height 26
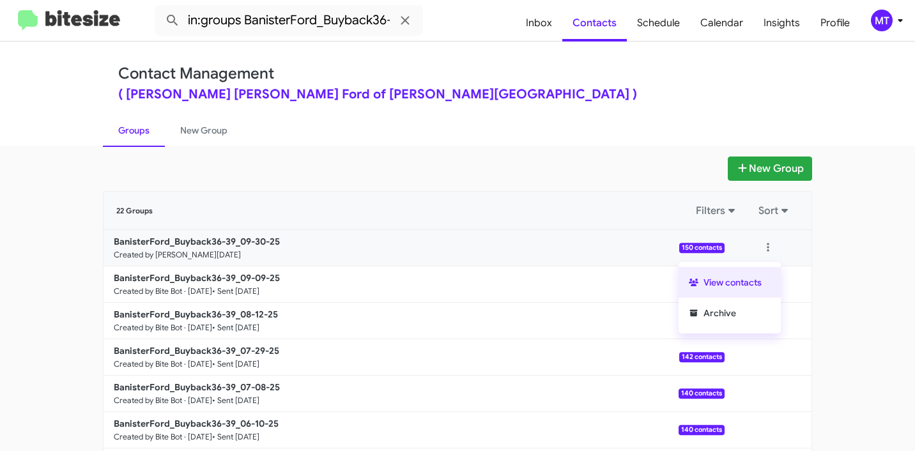
click at [717, 287] on button "View contacts" at bounding box center [730, 282] width 102 height 31
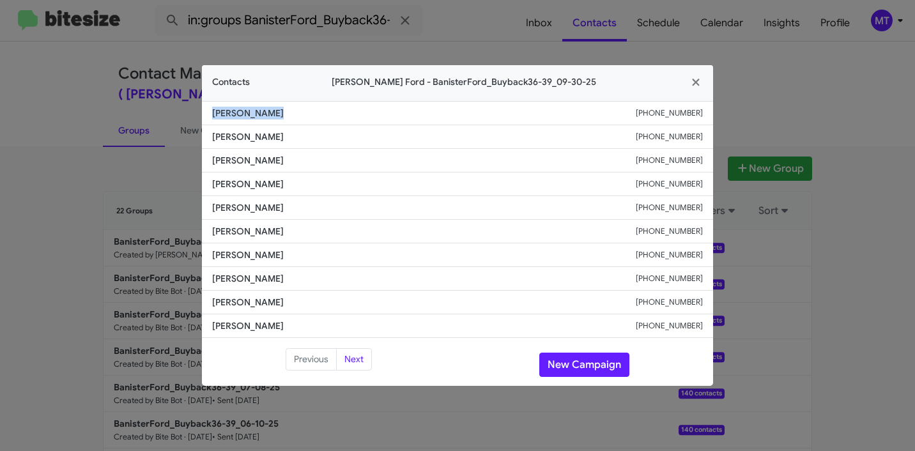
drag, startPoint x: 281, startPoint y: 116, endPoint x: 208, endPoint y: 117, distance: 73.5
click at [208, 117] on li "Yvonne Lezama +12023448545" at bounding box center [457, 113] width 511 height 24
copy span "Yvonne Lezama"
click at [695, 80] on icon "button" at bounding box center [695, 82] width 7 height 7
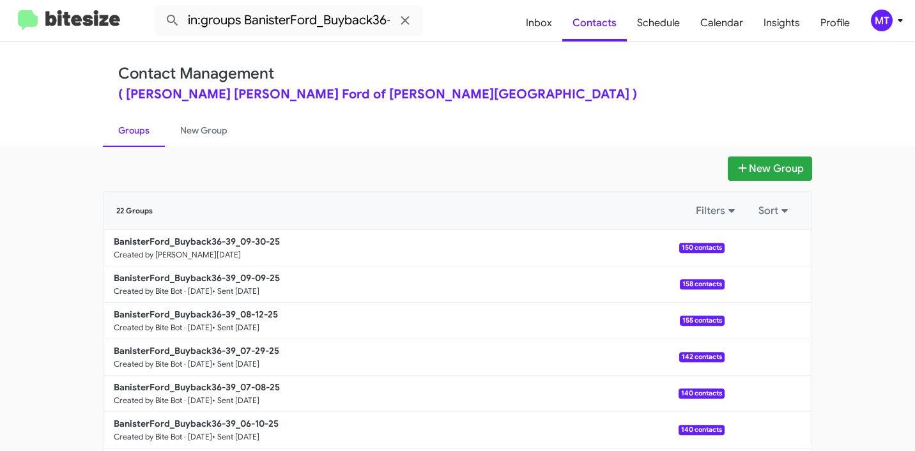
click at [121, 130] on link "Groups" at bounding box center [134, 130] width 62 height 33
type input "in:groups"
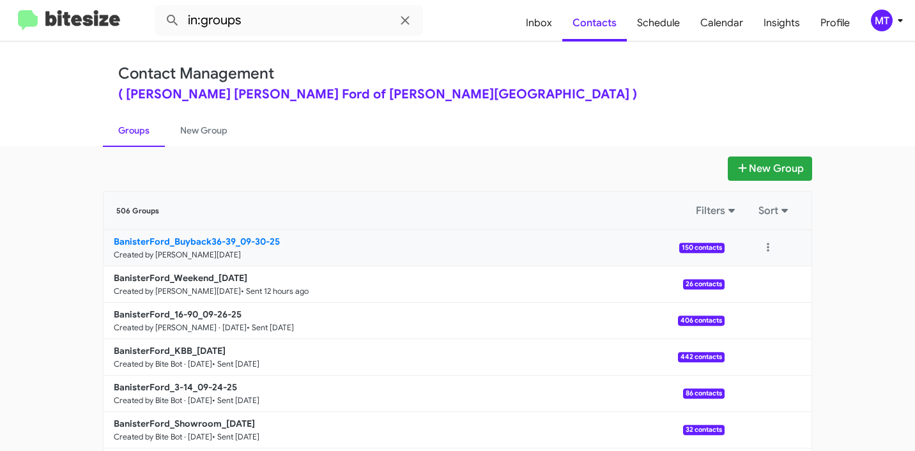
click at [211, 244] on b "BanisterFord_Buyback36-39_09-30-25" at bounding box center [197, 242] width 166 height 12
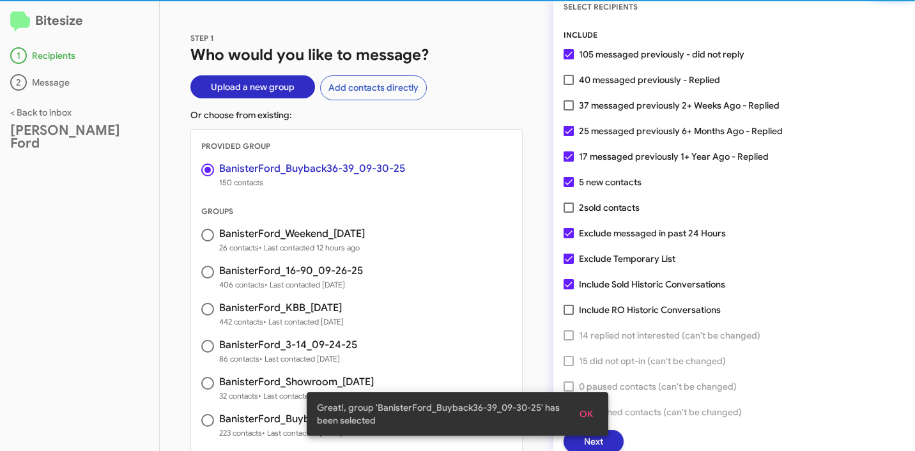
scroll to position [33, 0]
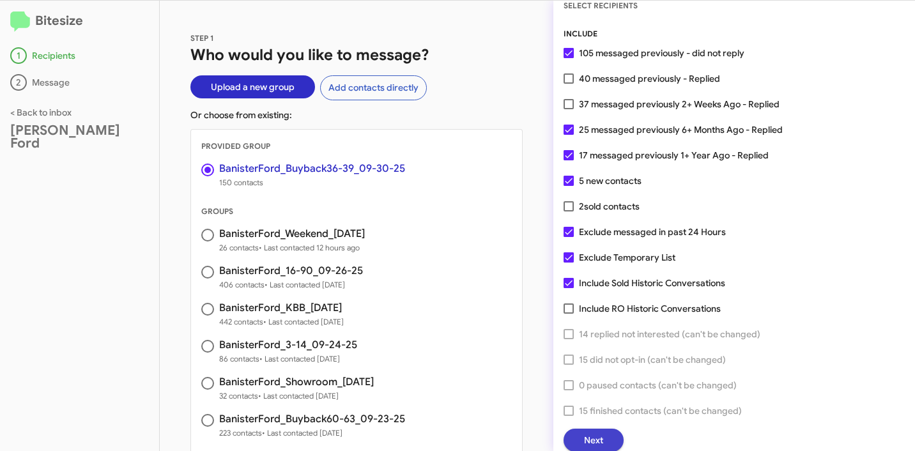
click at [596, 444] on span "Next" at bounding box center [593, 440] width 19 height 23
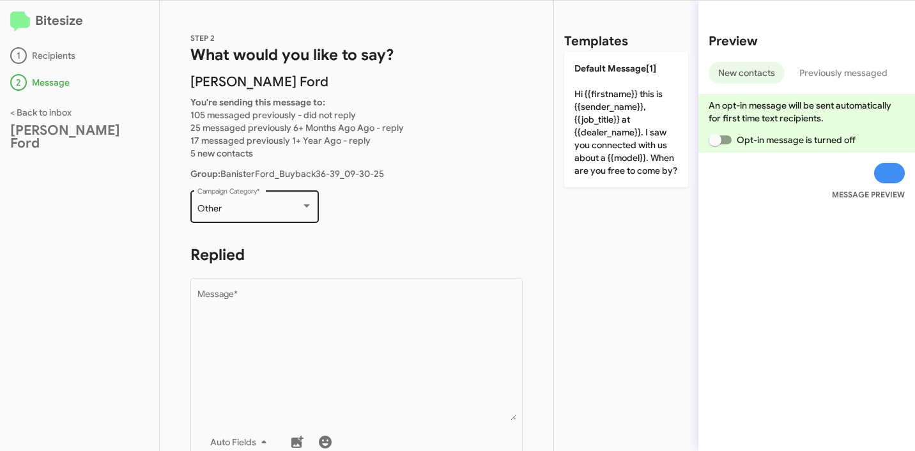
click at [242, 208] on div "Other" at bounding box center [250, 209] width 104 height 10
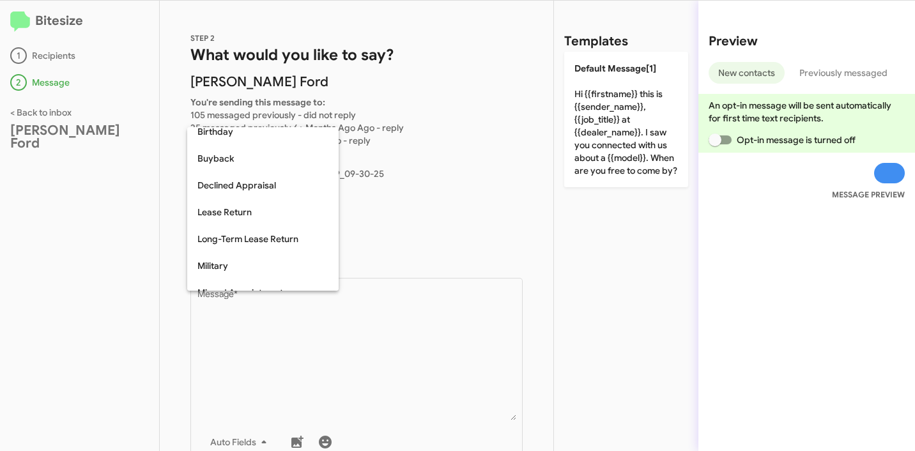
scroll to position [94, 0]
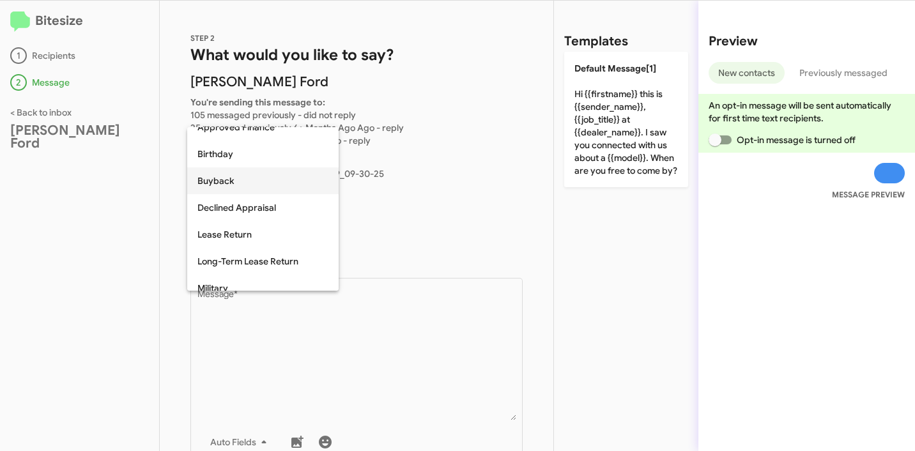
click at [228, 184] on span "Buyback" at bounding box center [263, 180] width 131 height 27
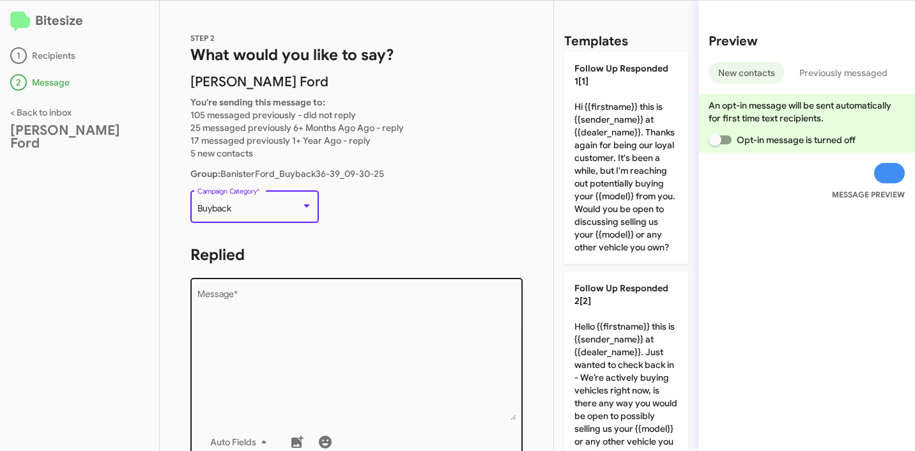
click at [254, 303] on textarea "Message *" at bounding box center [357, 355] width 319 height 130
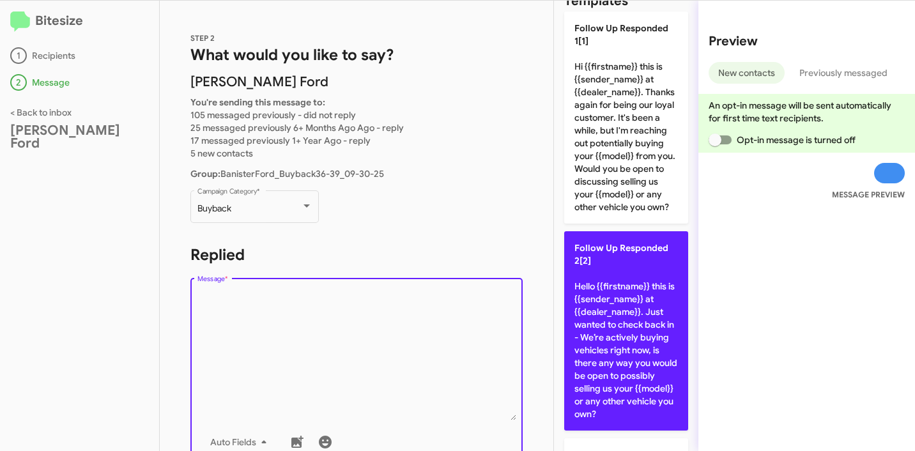
scroll to position [104, 0]
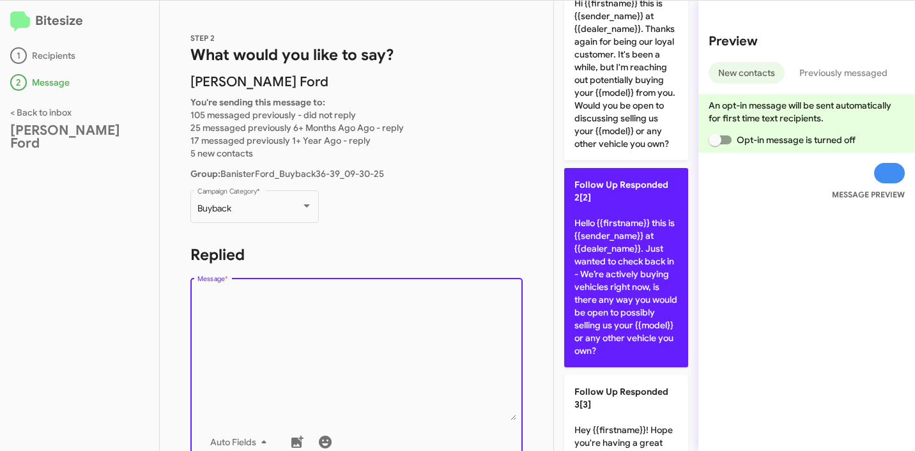
click at [611, 320] on p "Follow Up Responded 2[2] Hello {{firstname}} this is {{sender_name}} at {{deale…" at bounding box center [626, 267] width 124 height 199
type textarea "Hello {{firstname}} this is {{sender_name}} at {{dealer_name}}. Just wanted to …"
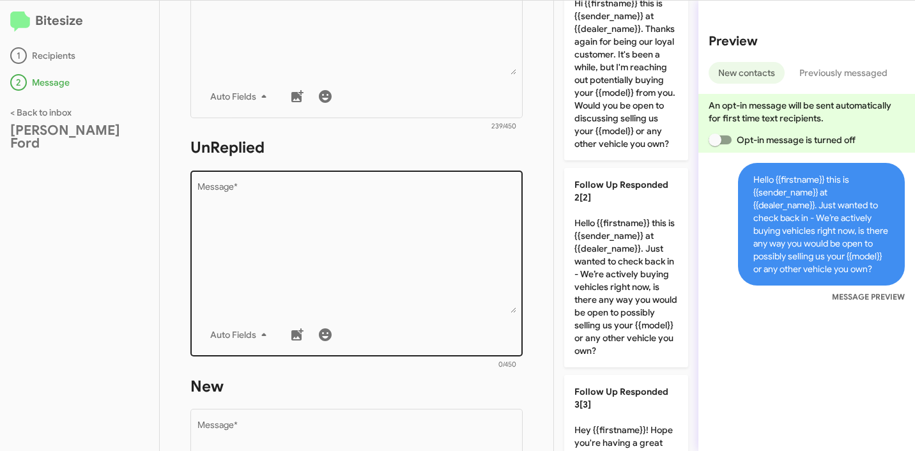
scroll to position [423, 0]
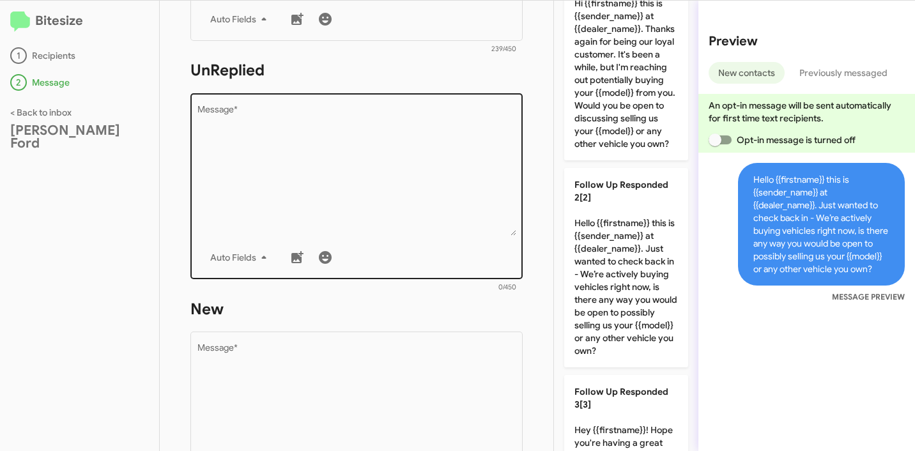
click at [408, 175] on textarea "Message *" at bounding box center [357, 170] width 319 height 130
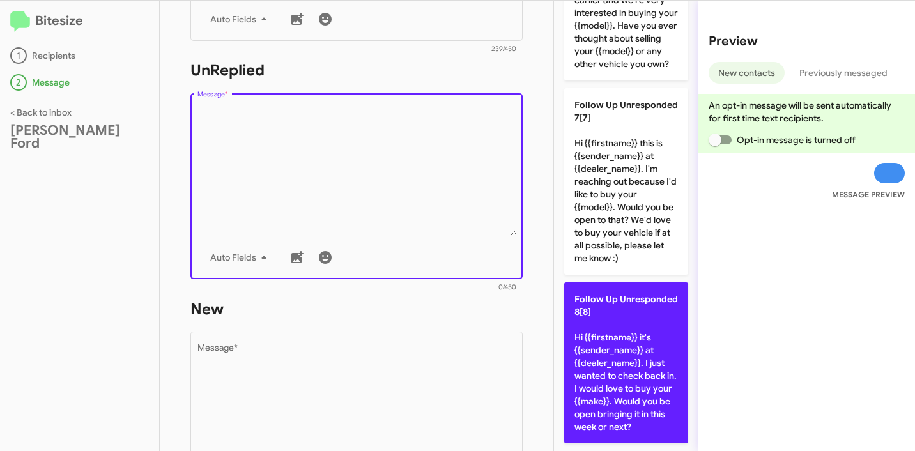
scroll to position [1385, 0]
click at [619, 352] on p "Follow Up Unresponded 8[8] Hi {{firstname}} it's {{sender_name}} at {{dealer_na…" at bounding box center [626, 363] width 124 height 161
type textarea "Hi {{firstname}} it's {{sender_name}} at {{dealer_name}}. I just wanted to chec…"
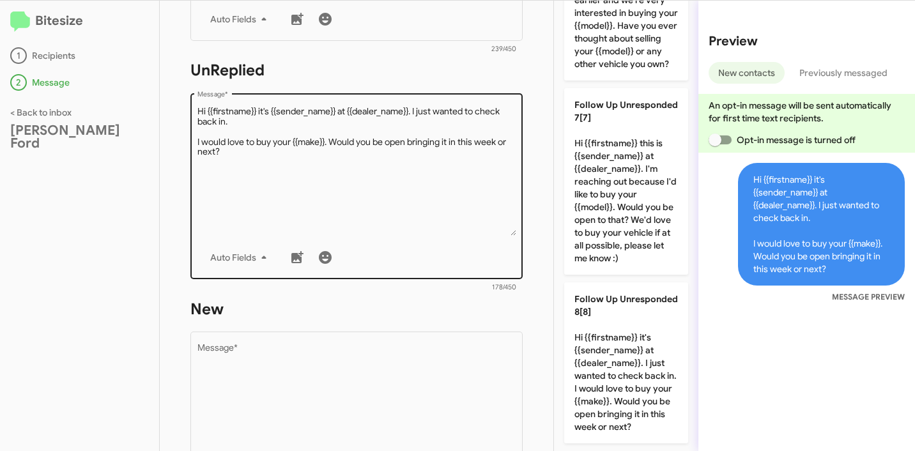
scroll to position [680, 0]
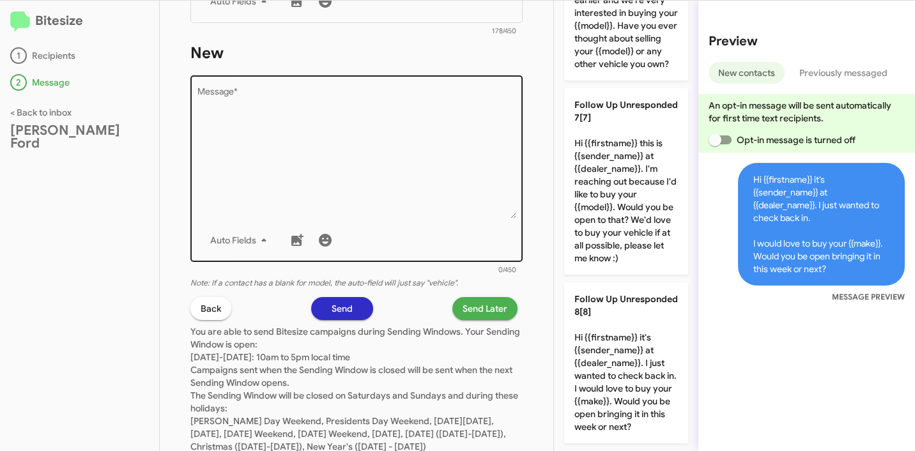
click at [363, 168] on textarea "Message *" at bounding box center [357, 153] width 319 height 130
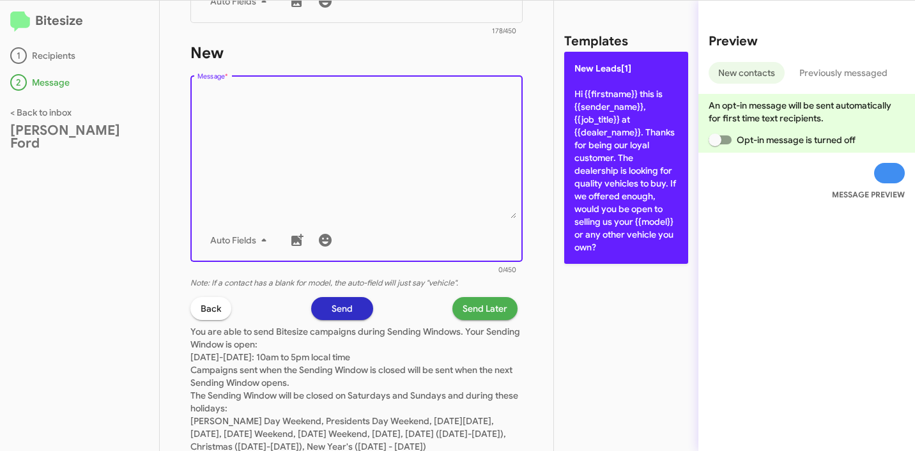
click at [604, 140] on p "New Leads[1] Hi {{firstname}} this is {{sender_name}}, {{job_title}} at {{deale…" at bounding box center [626, 158] width 124 height 212
type textarea "Hi {{firstname}} this is {{sender_name}}, {{job_title}} at {{dealer_name}}. Tha…"
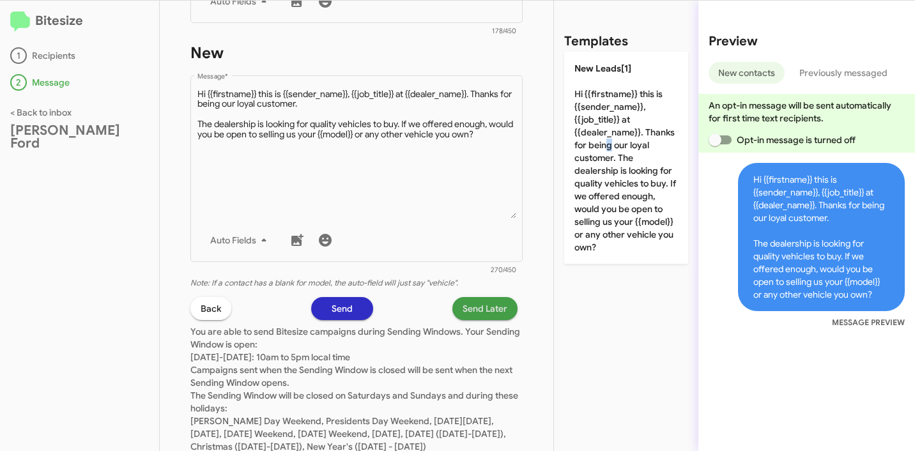
click at [478, 311] on span "Send Later" at bounding box center [485, 308] width 45 height 23
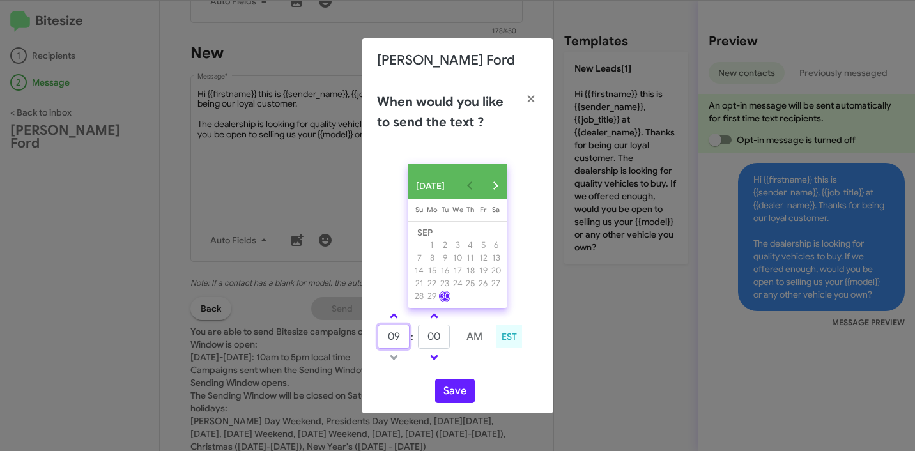
click at [401, 341] on input "09" at bounding box center [394, 337] width 32 height 24
type input "11"
click at [441, 341] on input "00" at bounding box center [434, 337] width 32 height 24
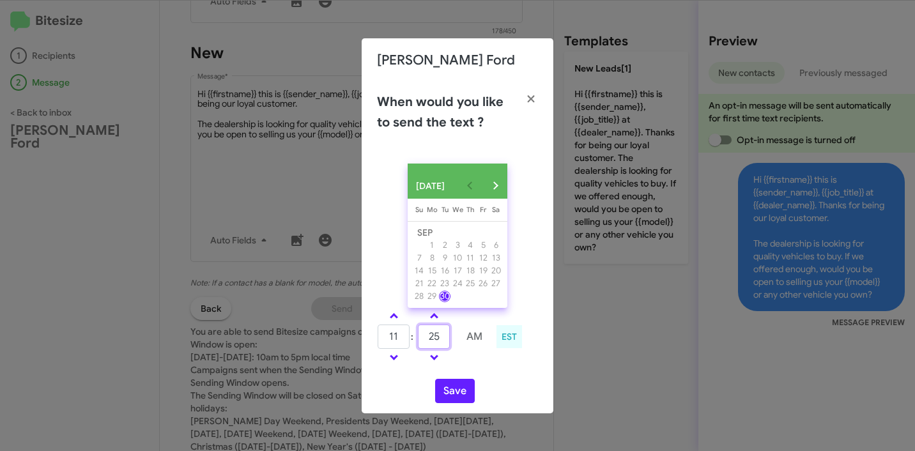
type input "25"
click at [517, 381] on div "SEP 2025 Sunday Su Monday Mo Tuesday Tu Wednesday We Thursday Th Friday Fr Satu…" at bounding box center [458, 283] width 192 height 260
click at [463, 391] on button "Save" at bounding box center [455, 391] width 40 height 24
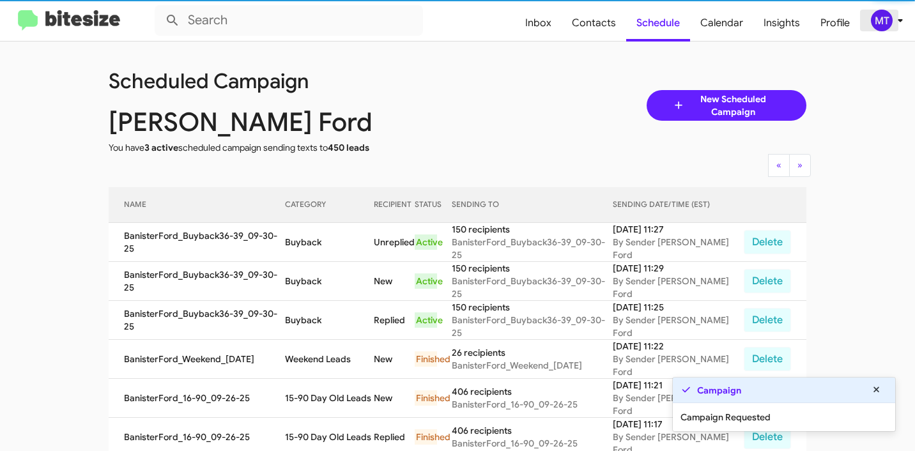
click at [898, 23] on icon at bounding box center [900, 20] width 15 height 15
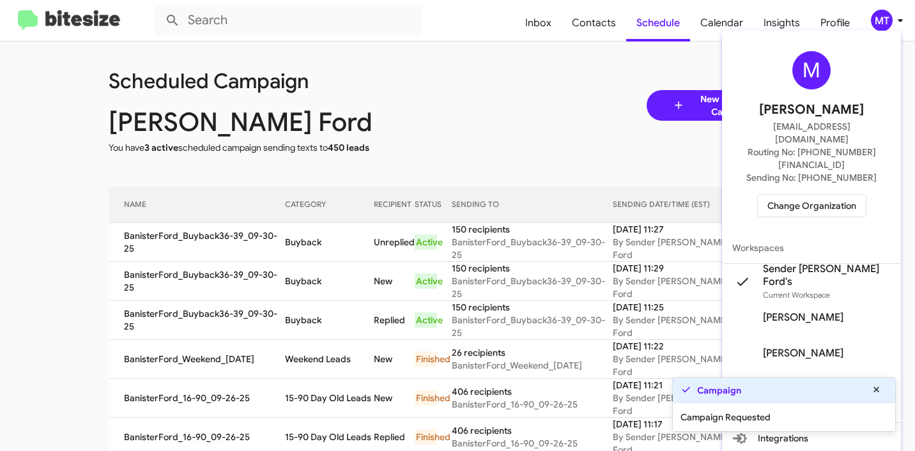
click at [554, 123] on div at bounding box center [457, 225] width 915 height 451
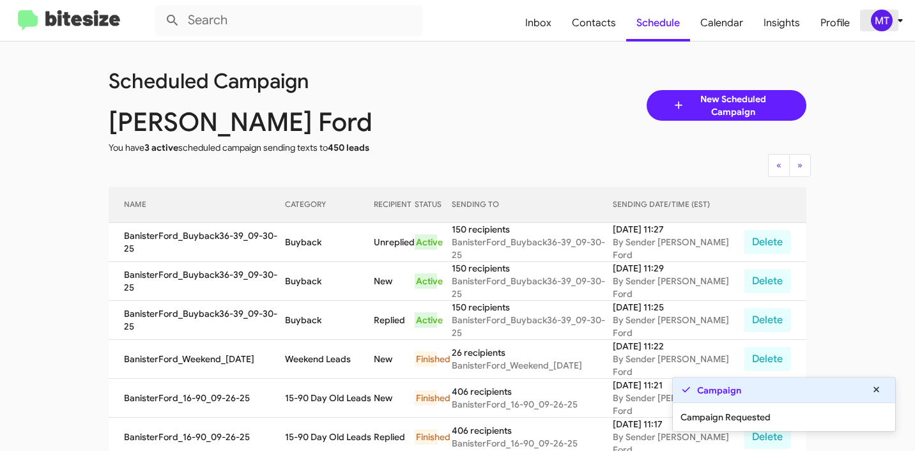
click at [897, 22] on icon at bounding box center [900, 20] width 15 height 15
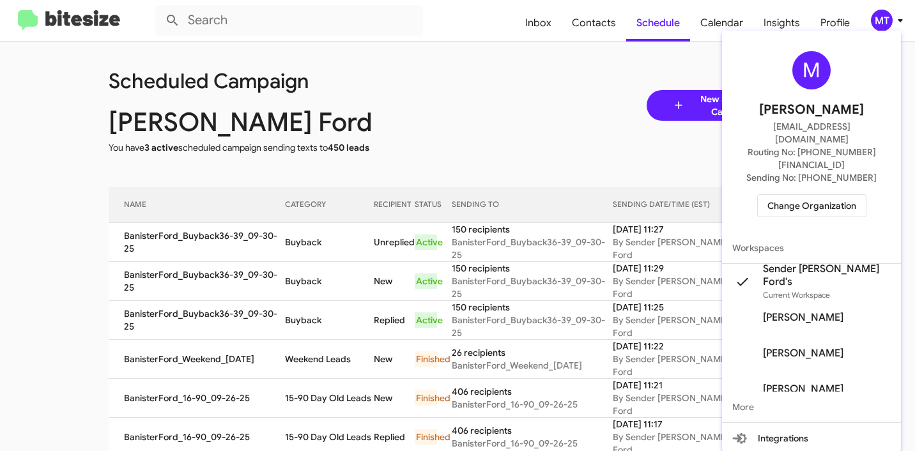
click at [591, 80] on div at bounding box center [457, 225] width 915 height 451
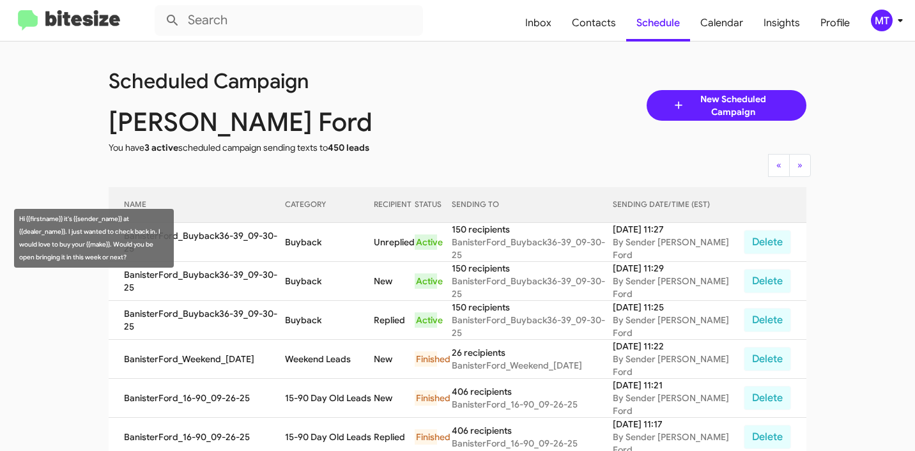
click at [261, 245] on td "BanisterFord_Buyback36-39_09-30-25" at bounding box center [197, 242] width 176 height 39
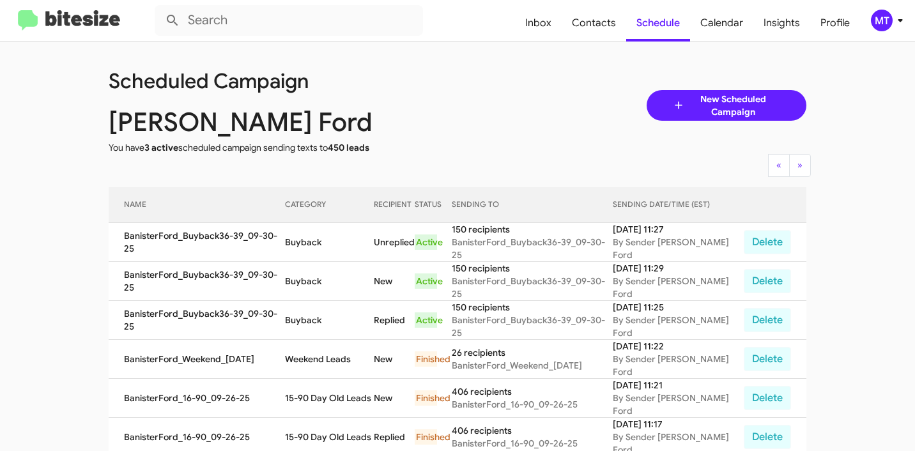
click at [240, 231] on td "BanisterFord_Buyback36-39_09-30-25" at bounding box center [197, 242] width 176 height 39
click at [400, 238] on td "Unreplied" at bounding box center [394, 242] width 41 height 39
click at [427, 237] on div "Active" at bounding box center [426, 242] width 22 height 15
click at [482, 244] on div "BanisterFord_Buyback36-39_09-30-25" at bounding box center [532, 249] width 161 height 26
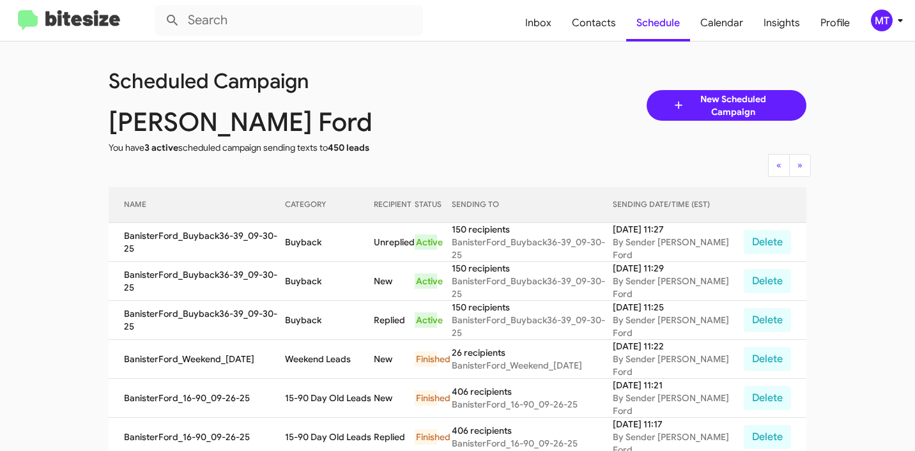
click at [531, 253] on td "150 recipients BanisterFord_Buyback36-39_09-30-25" at bounding box center [532, 242] width 161 height 39
click at [605, 20] on span "Contacts" at bounding box center [594, 22] width 65 height 37
type input "in:groups"
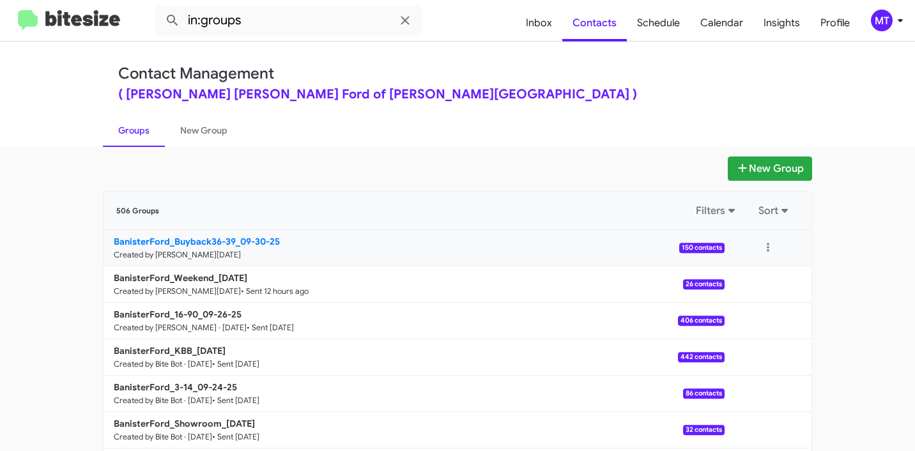
click at [251, 240] on b "BanisterFord_Buyback36-39_09-30-25" at bounding box center [197, 242] width 166 height 12
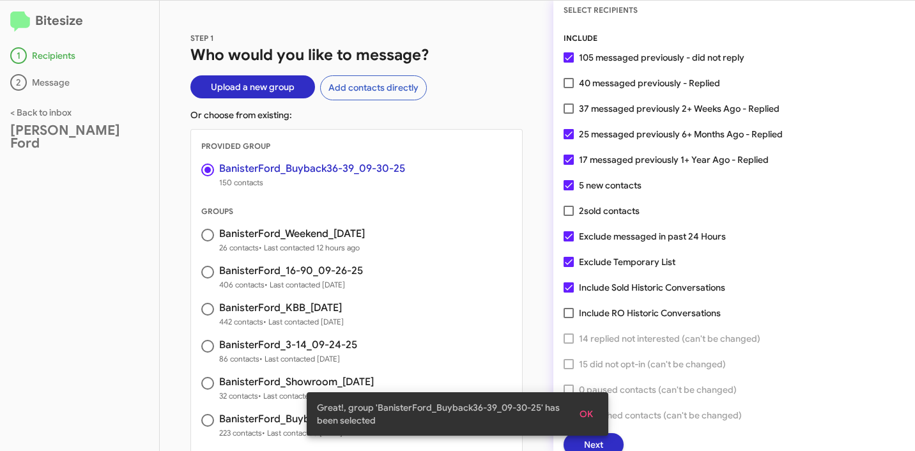
scroll to position [33, 0]
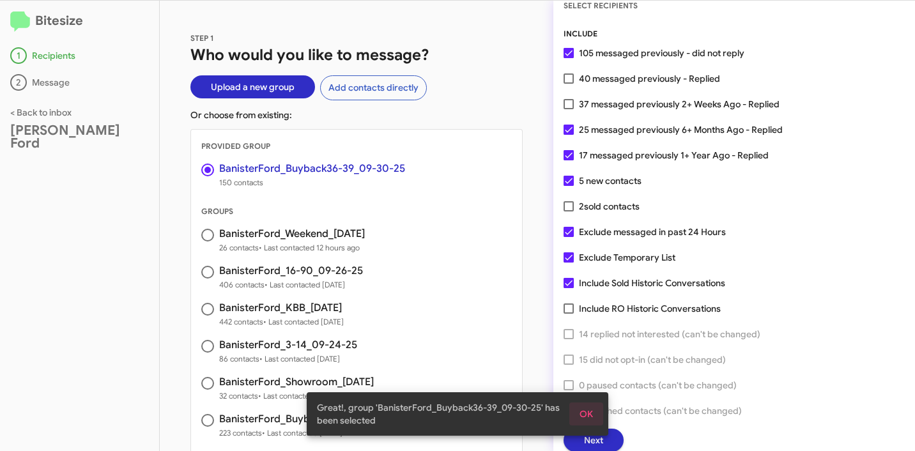
click at [590, 417] on span "OK" at bounding box center [586, 414] width 13 height 23
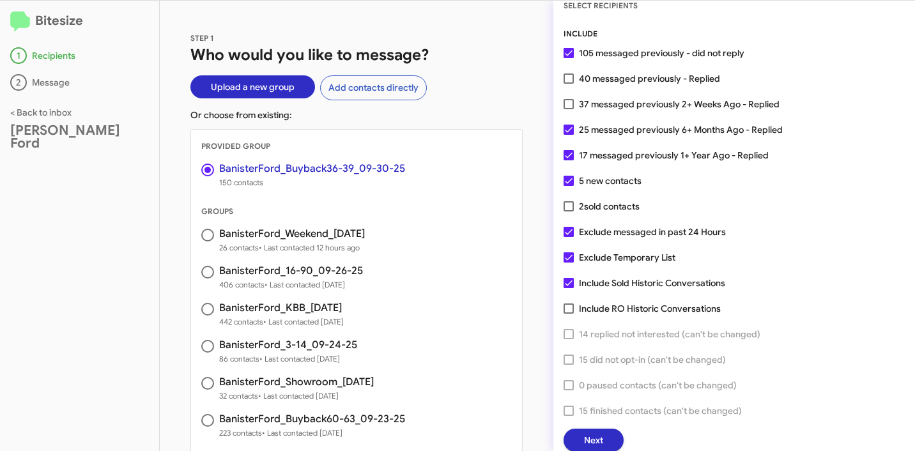
click at [592, 435] on span "Next" at bounding box center [593, 440] width 19 height 23
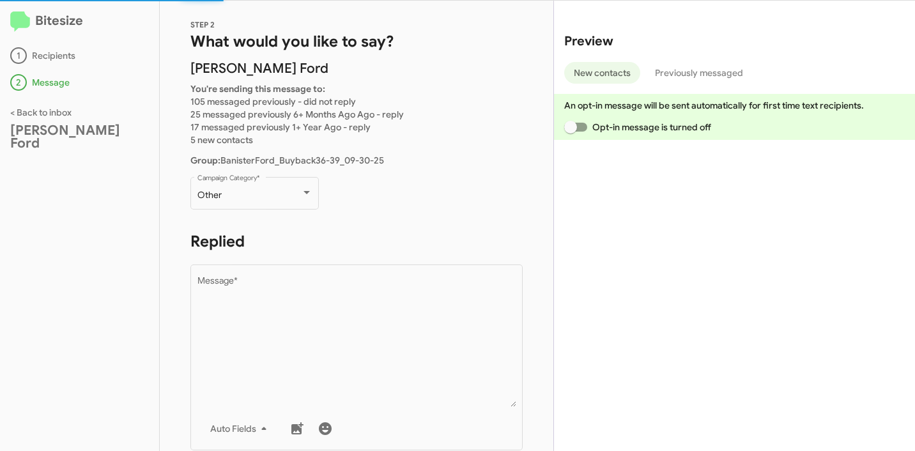
scroll to position [13, 0]
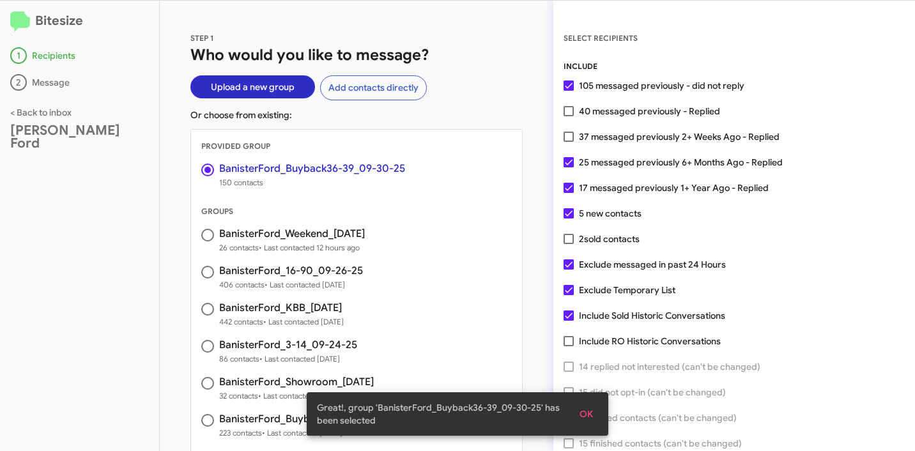
click at [55, 124] on div "[PERSON_NAME] Ford" at bounding box center [79, 137] width 139 height 26
click at [26, 19] on img at bounding box center [20, 22] width 20 height 20
click at [58, 136] on div "[PERSON_NAME] Ford" at bounding box center [79, 137] width 139 height 26
click at [54, 112] on link "< Back to inbox" at bounding box center [40, 113] width 61 height 12
click at [53, 111] on link "< Back to inbox" at bounding box center [40, 113] width 61 height 12
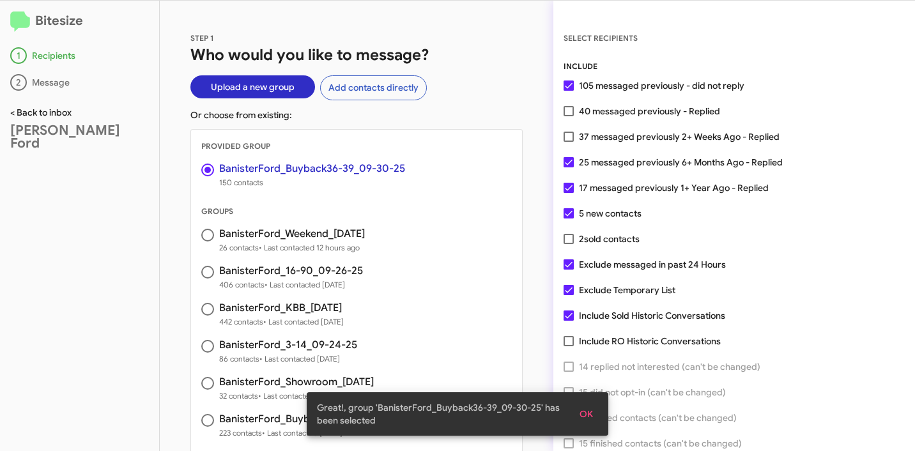
click at [15, 112] on link "< Back to inbox" at bounding box center [40, 113] width 61 height 12
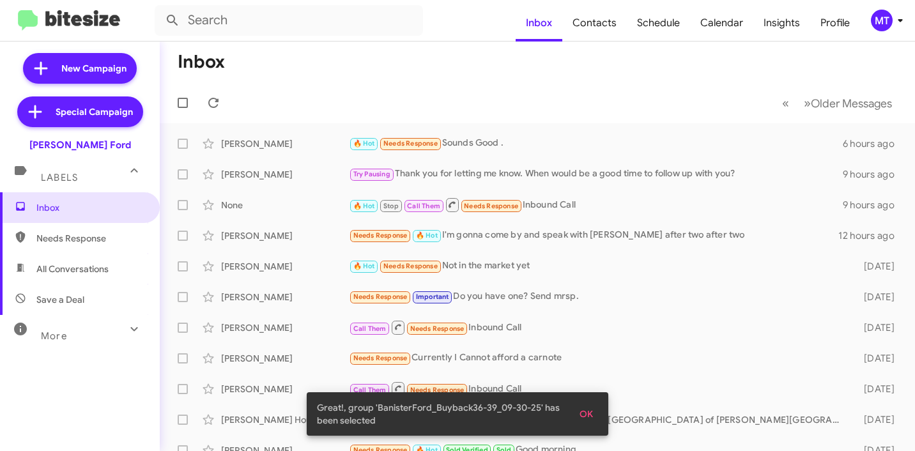
click at [587, 413] on span "OK" at bounding box center [586, 414] width 13 height 23
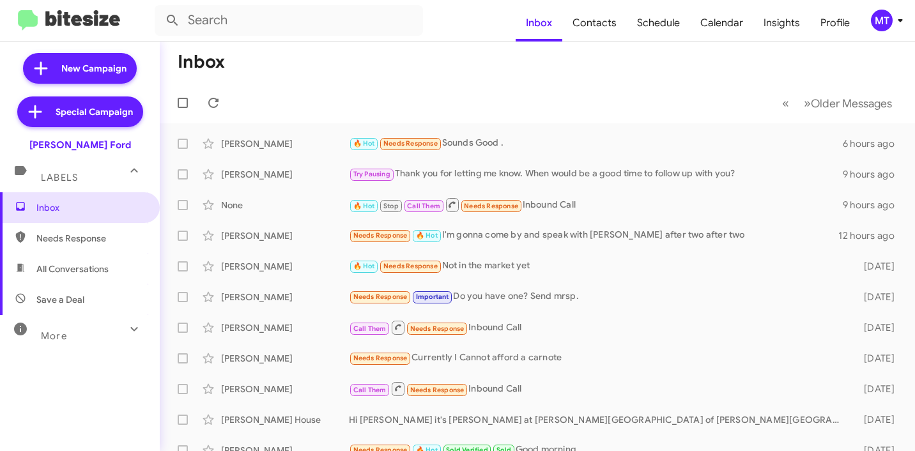
click at [902, 13] on icon at bounding box center [900, 20] width 15 height 15
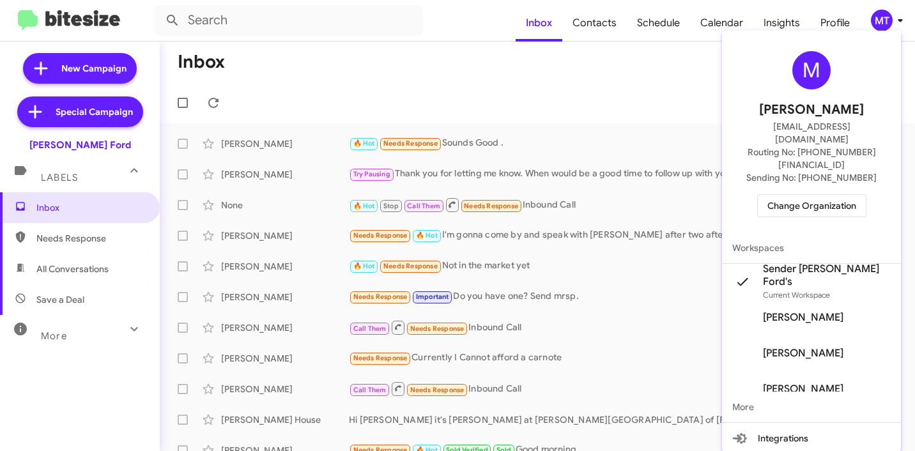
click at [605, 86] on div at bounding box center [457, 225] width 915 height 451
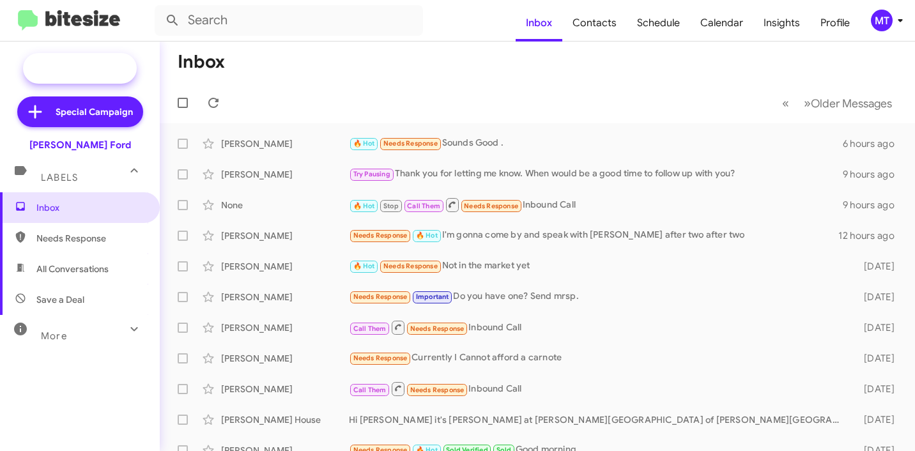
click at [68, 70] on span "New Campaign" at bounding box center [93, 68] width 65 height 13
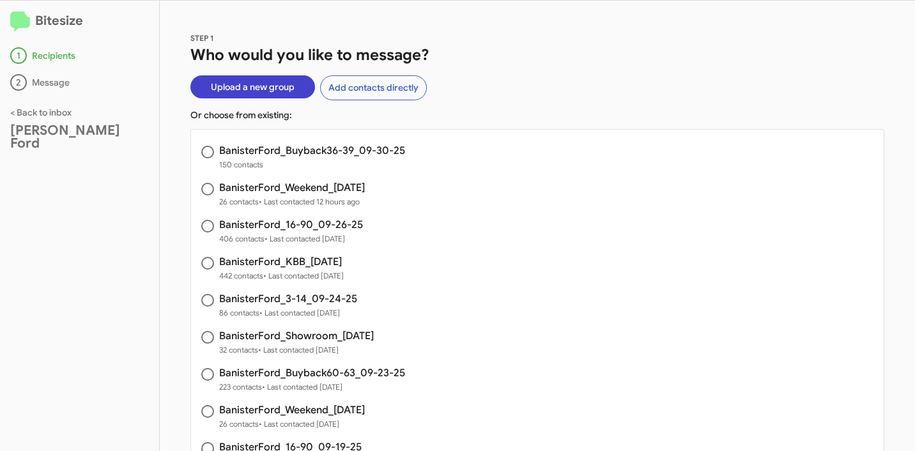
click at [253, 94] on span "Upload a new group" at bounding box center [253, 86] width 84 height 23
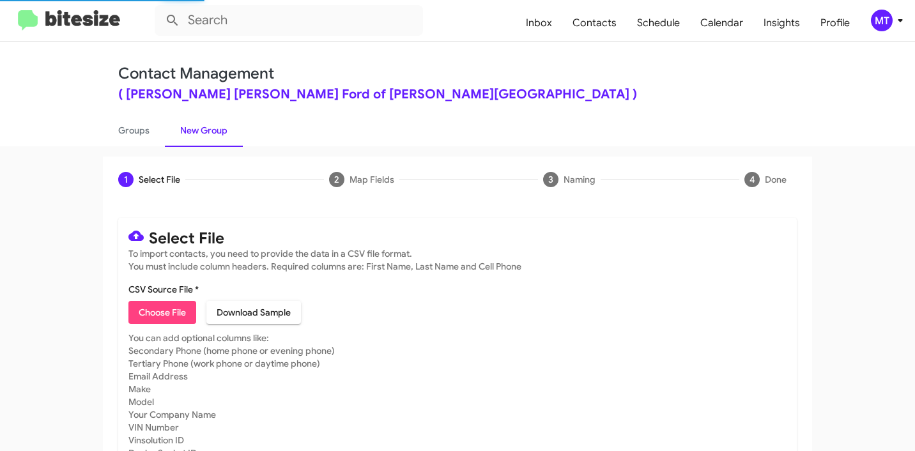
click at [153, 316] on span "Choose File" at bounding box center [162, 312] width 47 height 23
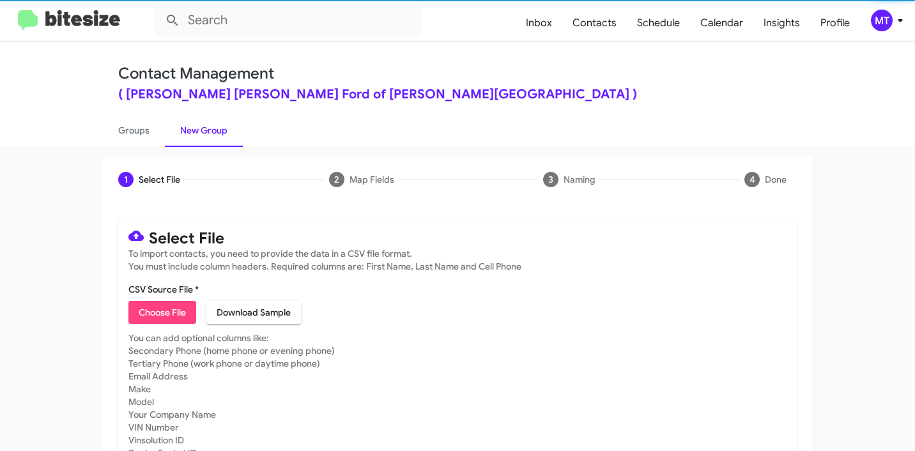
type input "BanisterFord_Showroom_09-30-25"
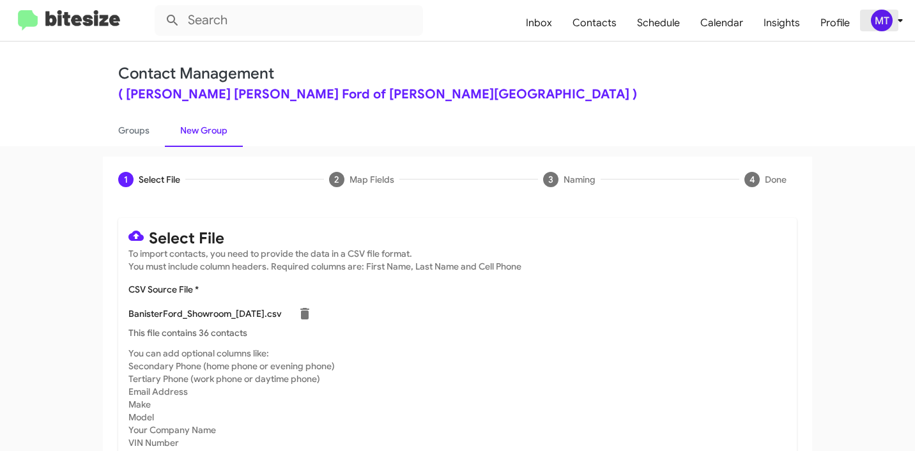
click at [906, 18] on icon at bounding box center [900, 20] width 15 height 15
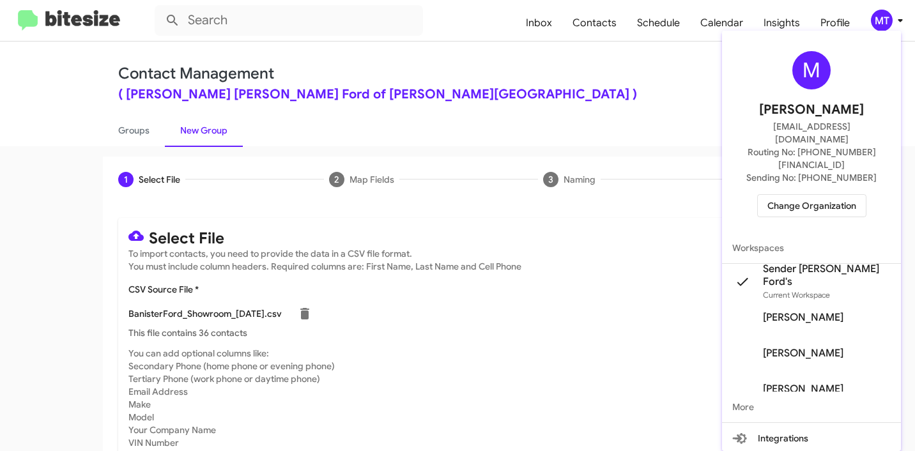
click at [627, 89] on div at bounding box center [457, 225] width 915 height 451
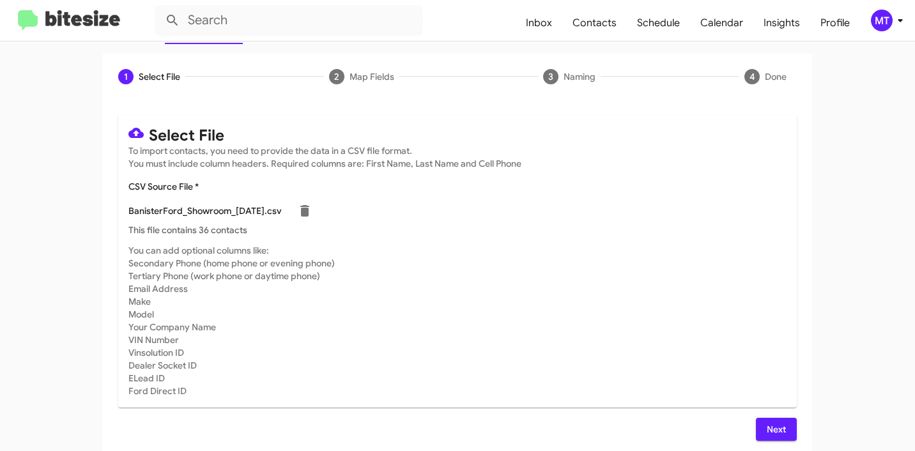
scroll to position [108, 0]
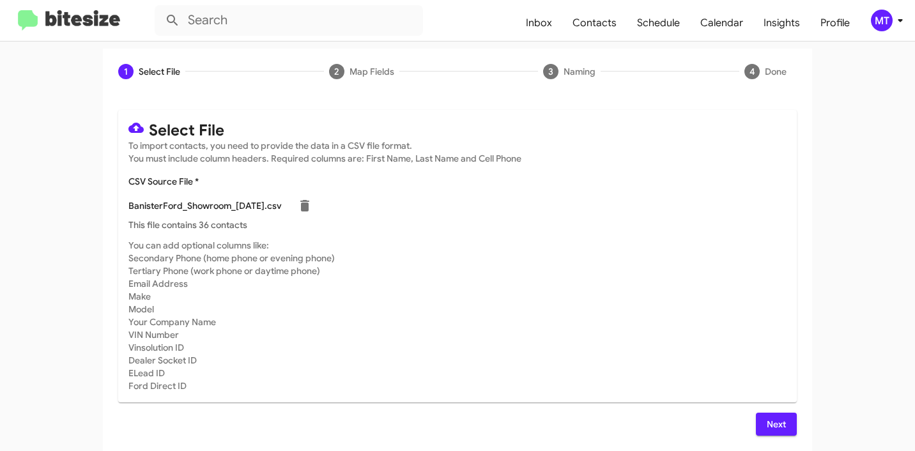
click at [767, 414] on span "Next" at bounding box center [776, 424] width 20 height 23
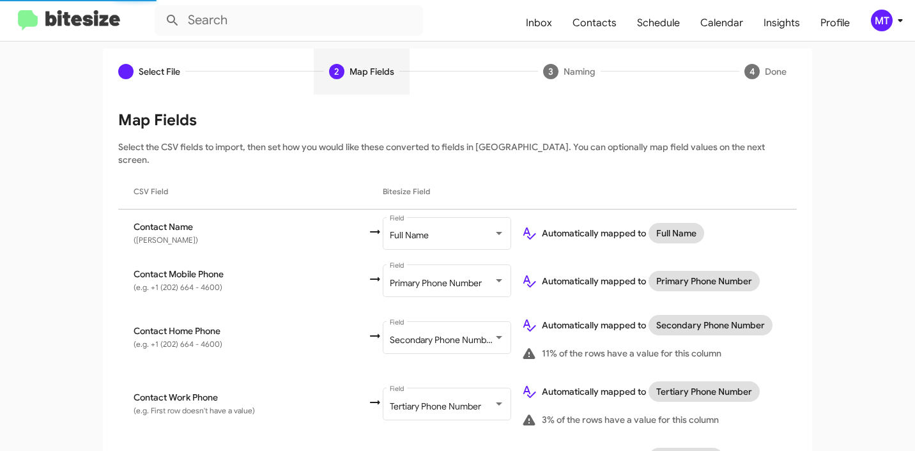
scroll to position [579, 0]
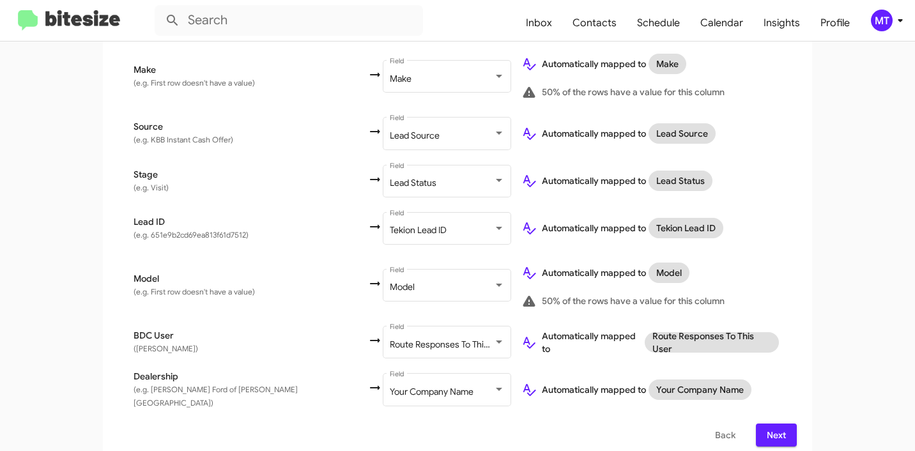
click at [777, 429] on span "Next" at bounding box center [776, 435] width 20 height 23
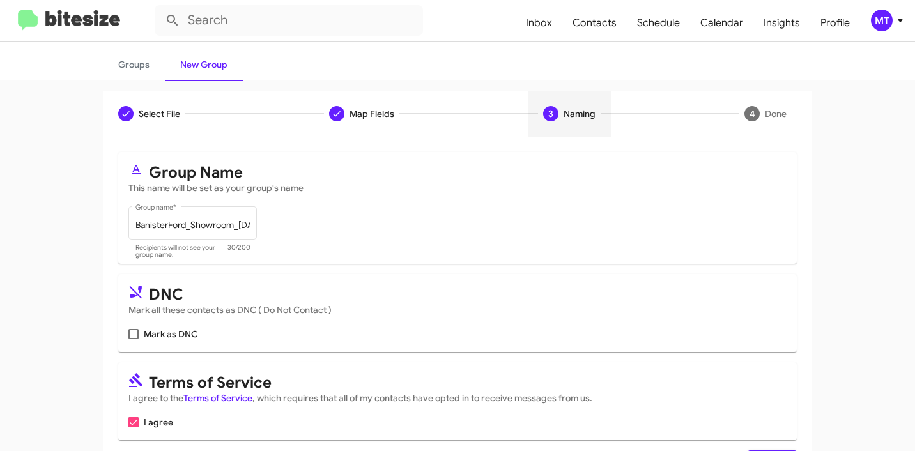
scroll to position [114, 0]
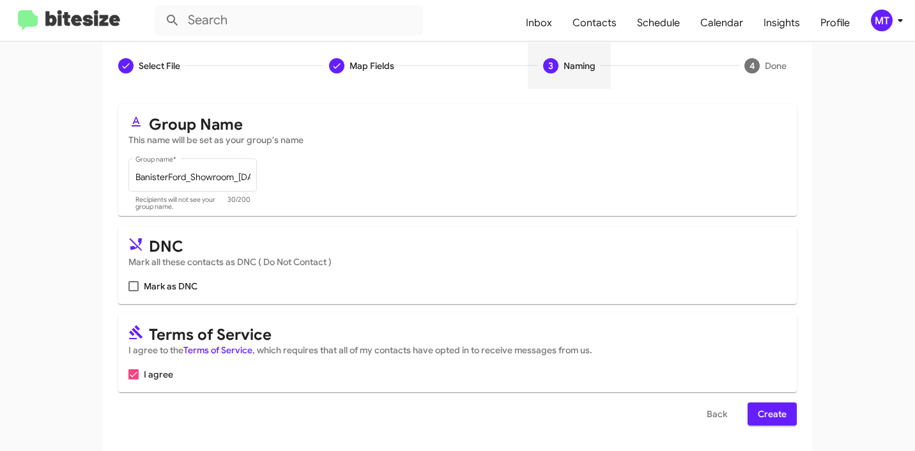
click at [776, 417] on span "Create" at bounding box center [772, 414] width 29 height 23
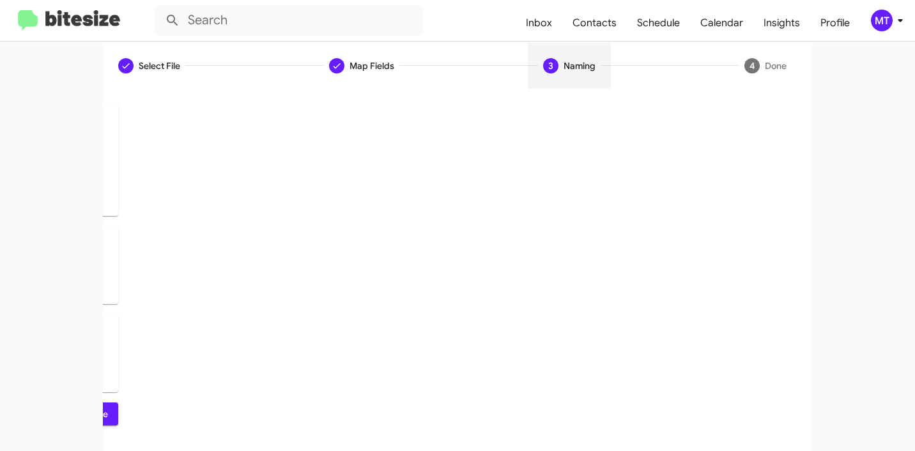
scroll to position [0, 0]
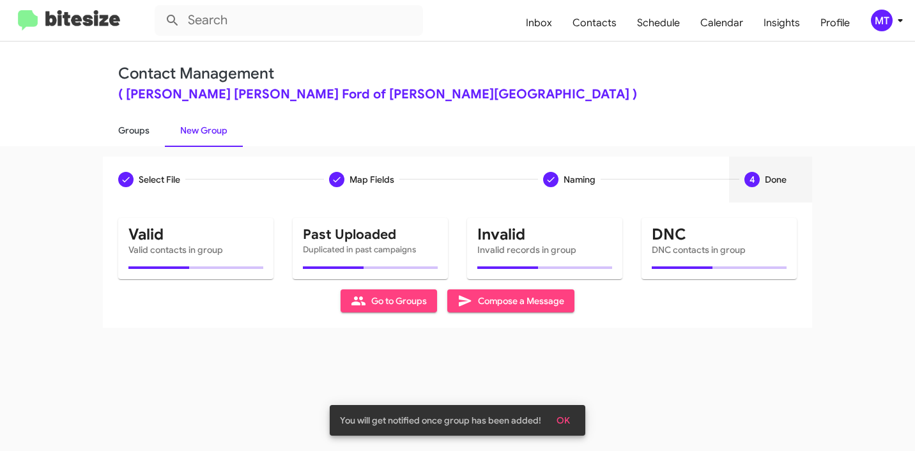
click at [127, 128] on link "Groups" at bounding box center [134, 130] width 62 height 33
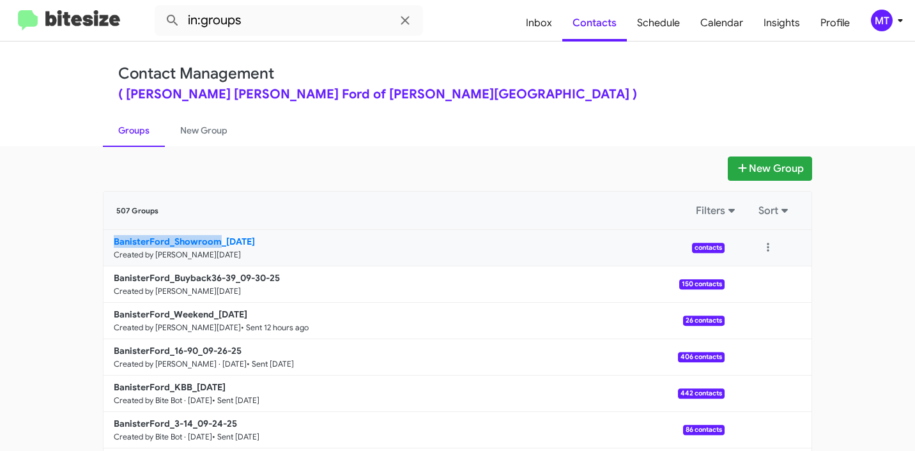
drag, startPoint x: 95, startPoint y: 241, endPoint x: 213, endPoint y: 241, distance: 117.6
click at [213, 241] on div "New Group 507 Groups Filters Sort BanisterFord_Showroom_09-30-25 Created by Mar…" at bounding box center [457, 393] width 729 height 472
copy b "BanisterFord_Showroom"
click at [253, 29] on input "in:groups" at bounding box center [289, 20] width 268 height 31
paste input "BanisterFord_Showroom"
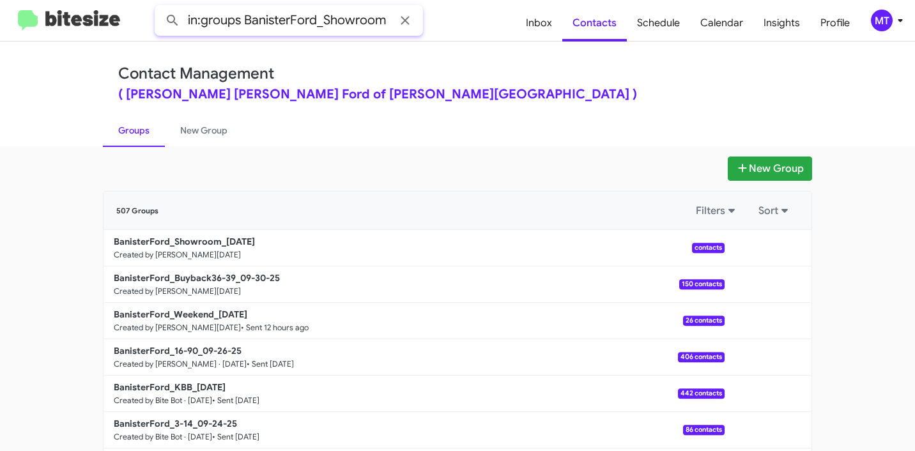
type input "in:groups BanisterFord_Showroom"
click at [160, 8] on button at bounding box center [173, 21] width 26 height 26
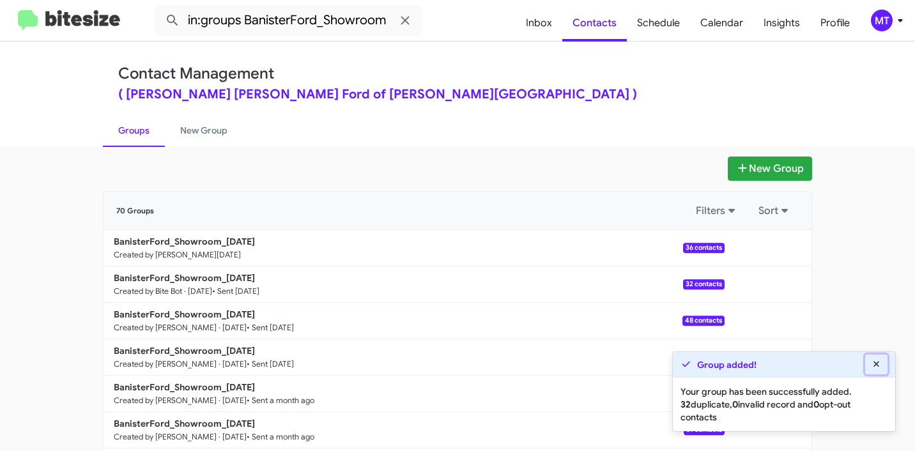
click at [877, 367] on icon at bounding box center [877, 364] width 12 height 9
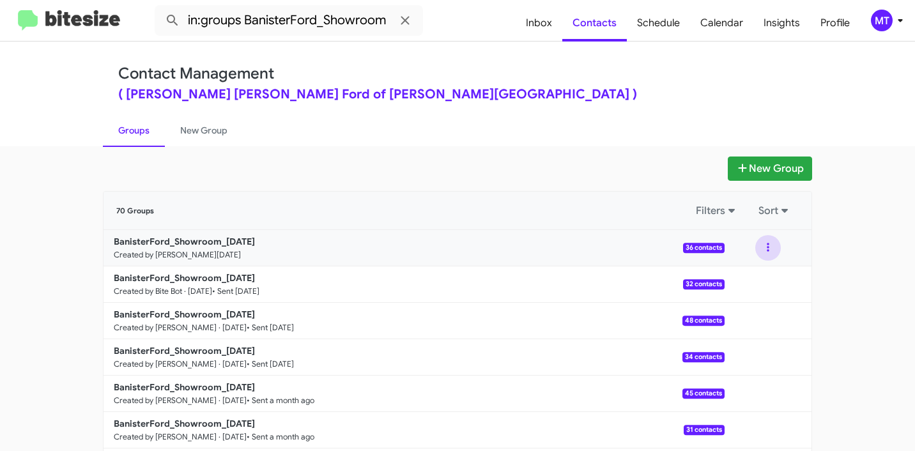
click at [765, 240] on button at bounding box center [769, 248] width 26 height 26
click at [742, 274] on button "View contacts" at bounding box center [730, 282] width 102 height 31
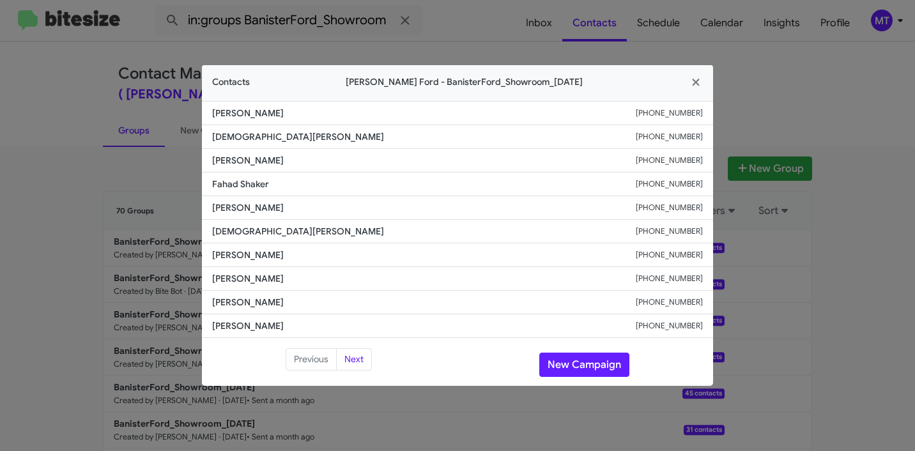
drag, startPoint x: 239, startPoint y: 117, endPoint x: 189, endPoint y: 118, distance: 49.9
click at [189, 118] on modal-container "Contacts Banister Ford - BanisterFord_Showroom_09-30-25 Jamilla Shirriel +12024…" at bounding box center [457, 225] width 915 height 451
copy span "Jamilla Shirriel"
click at [849, 345] on modal-container "Contacts Banister Ford - BanisterFord_Showroom_09-30-25 Jamilla Shirriel +12024…" at bounding box center [457, 225] width 915 height 451
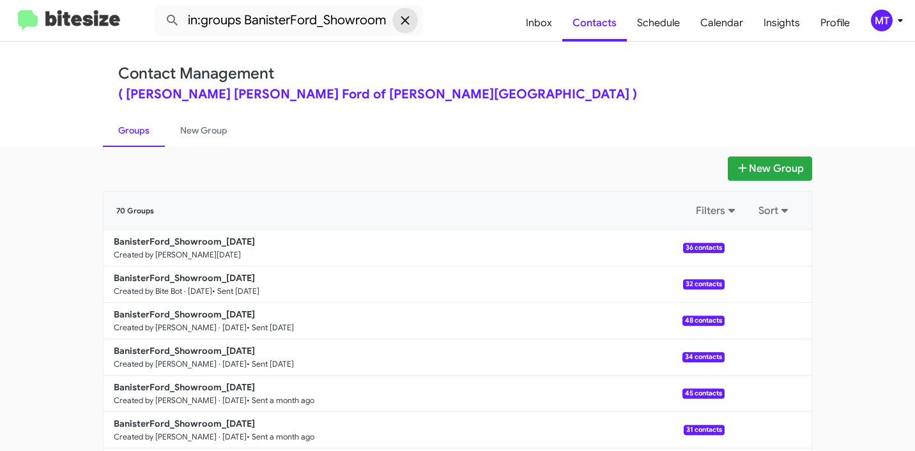
click at [405, 17] on icon at bounding box center [405, 20] width 15 height 15
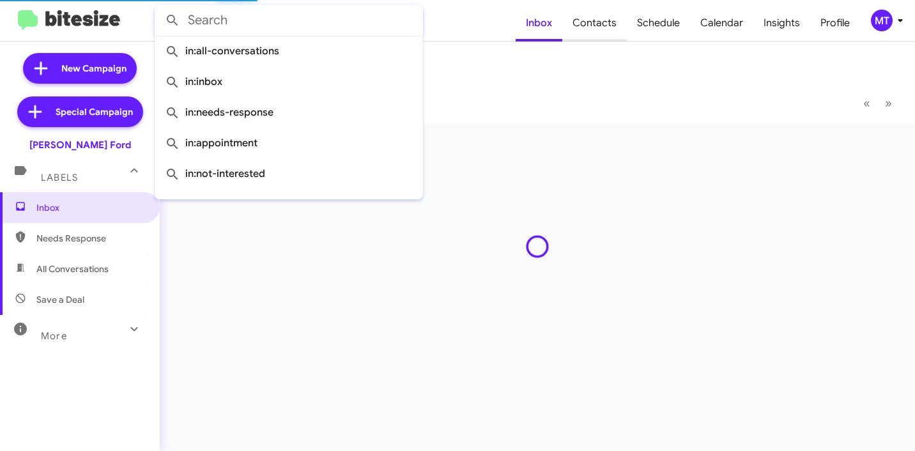
click at [604, 29] on span "Contacts" at bounding box center [595, 22] width 65 height 37
type input "in:groups"
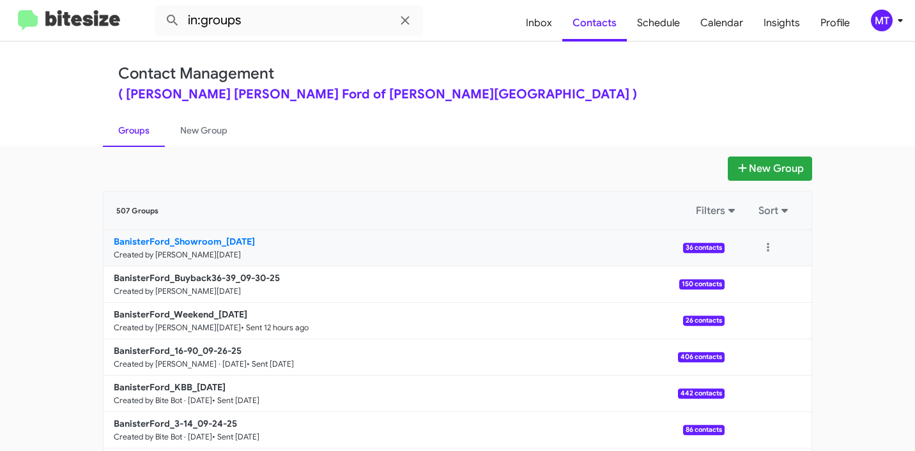
click at [157, 240] on b "BanisterFord_Showroom_09-30-25" at bounding box center [184, 242] width 141 height 12
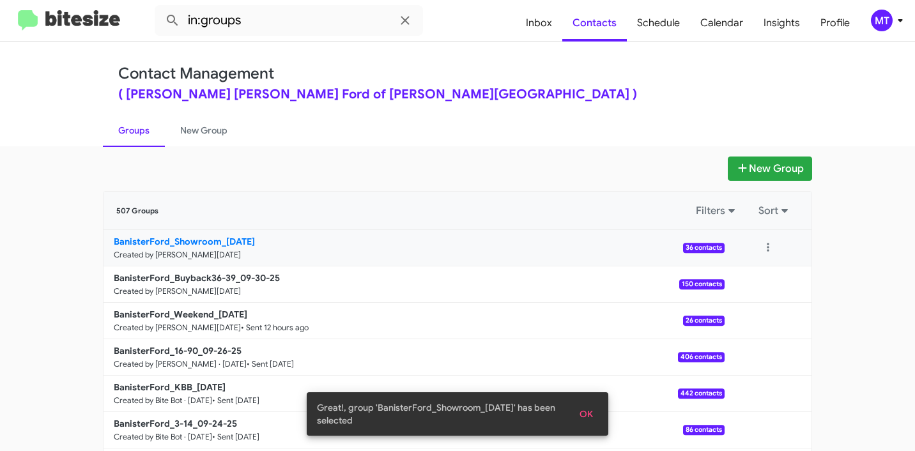
click at [184, 242] on b "BanisterFord_Showroom_09-30-25" at bounding box center [184, 242] width 141 height 12
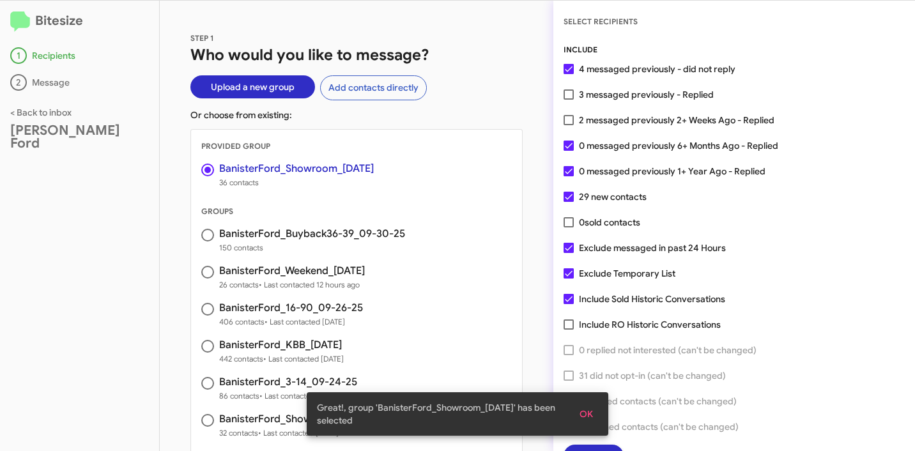
scroll to position [33, 0]
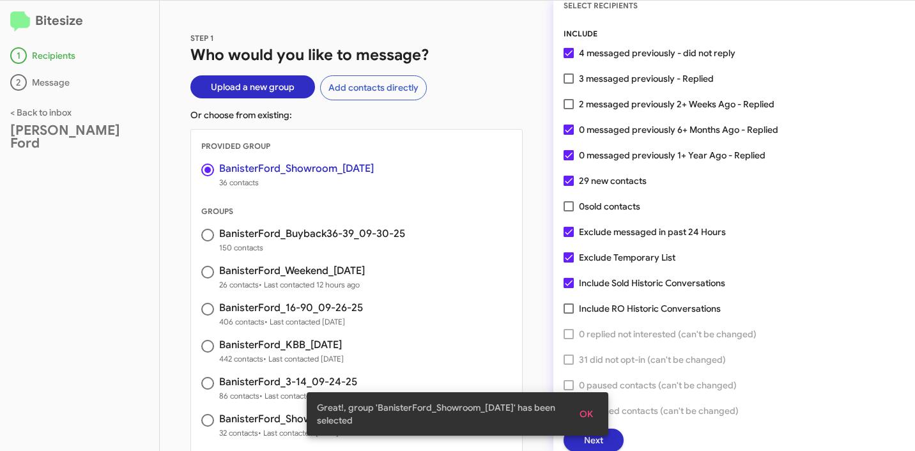
click at [583, 416] on span "OK" at bounding box center [586, 414] width 13 height 23
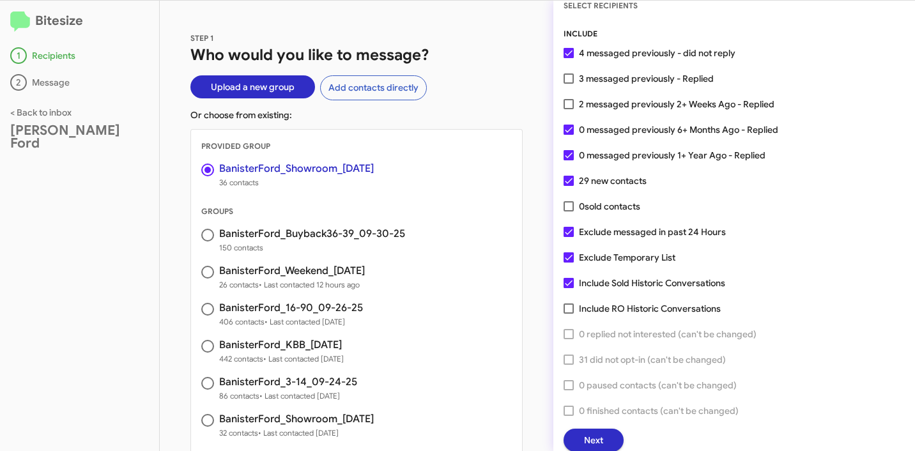
click at [594, 433] on span "Next" at bounding box center [593, 440] width 19 height 23
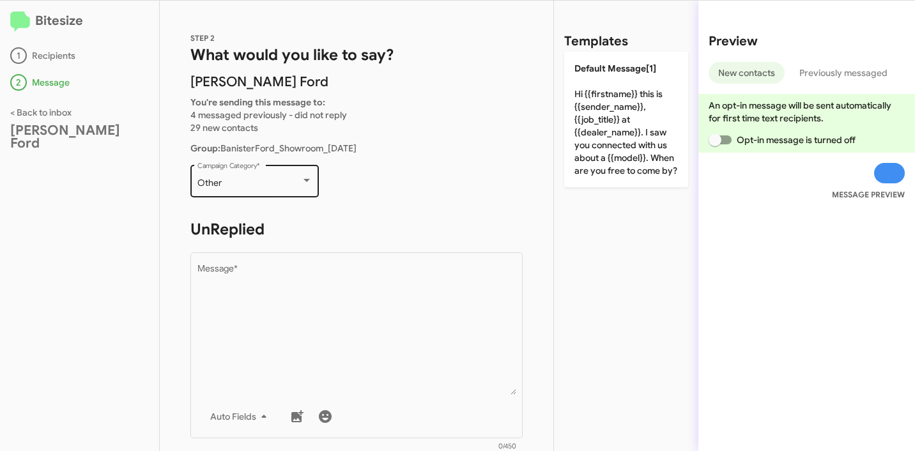
click at [269, 176] on div "Other Campaign Category *" at bounding box center [255, 179] width 115 height 35
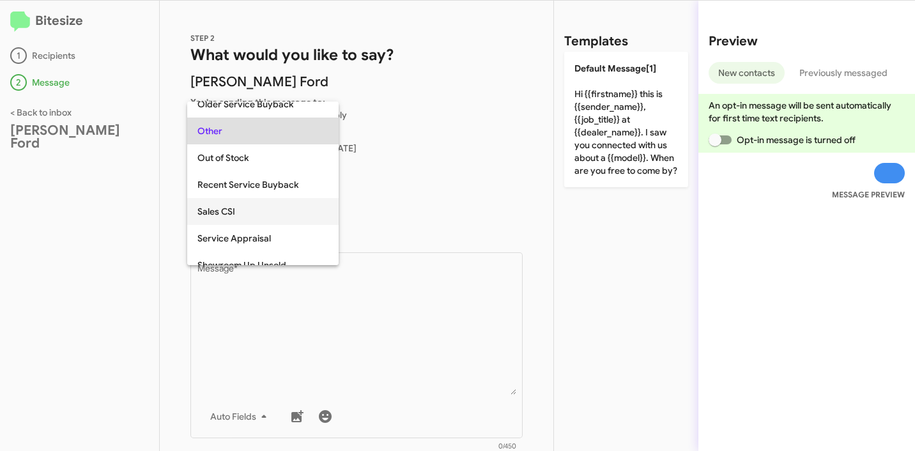
scroll to position [389, 0]
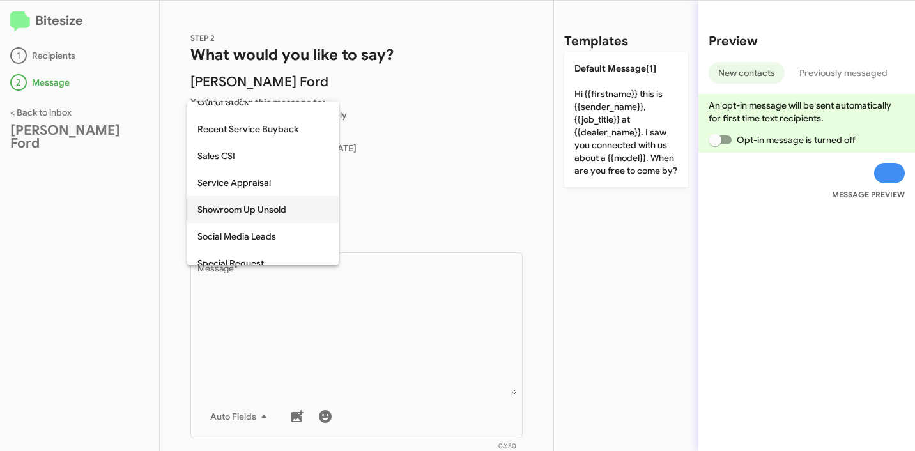
click at [268, 214] on span "Showroom Up Unsold" at bounding box center [263, 209] width 131 height 27
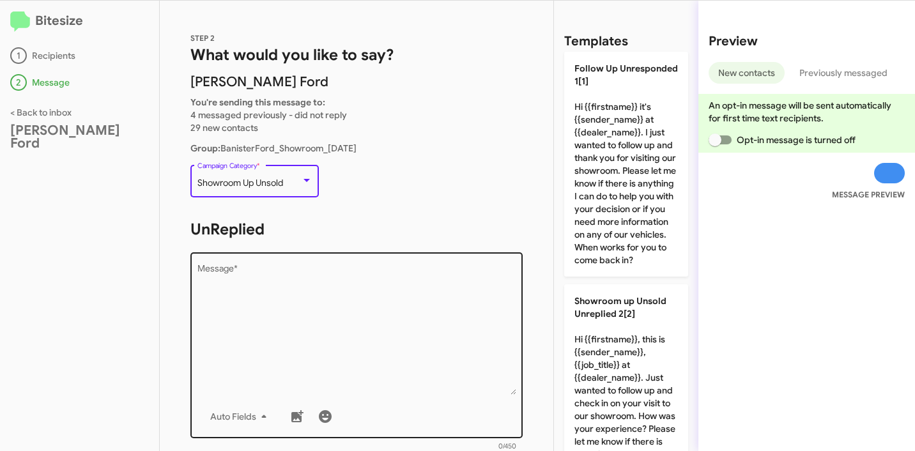
click at [281, 290] on textarea "Message *" at bounding box center [357, 330] width 319 height 130
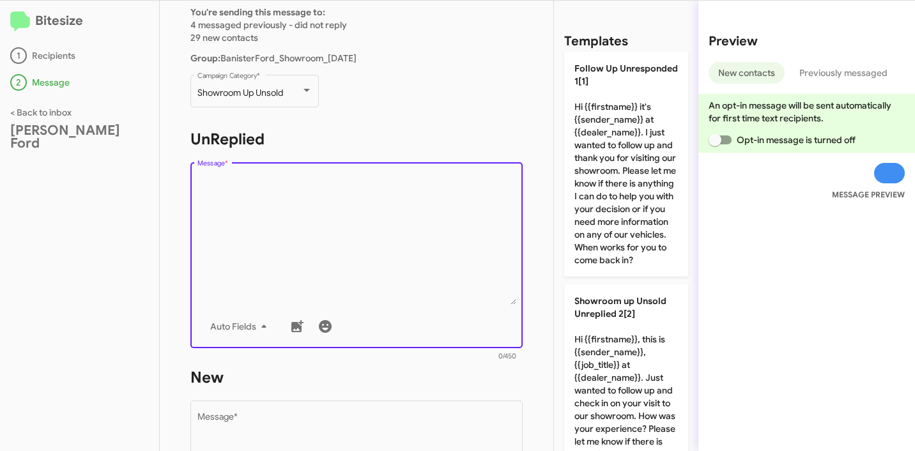
scroll to position [194, 0]
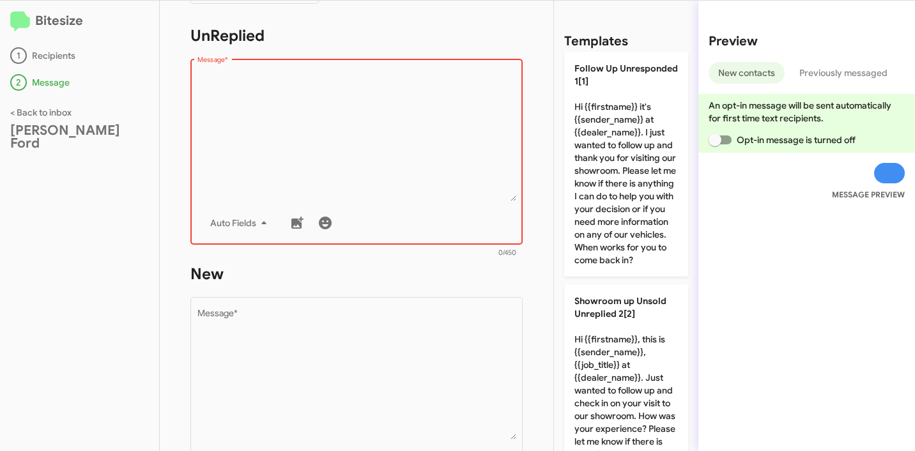
click at [384, 146] on textarea "Message *" at bounding box center [357, 136] width 319 height 130
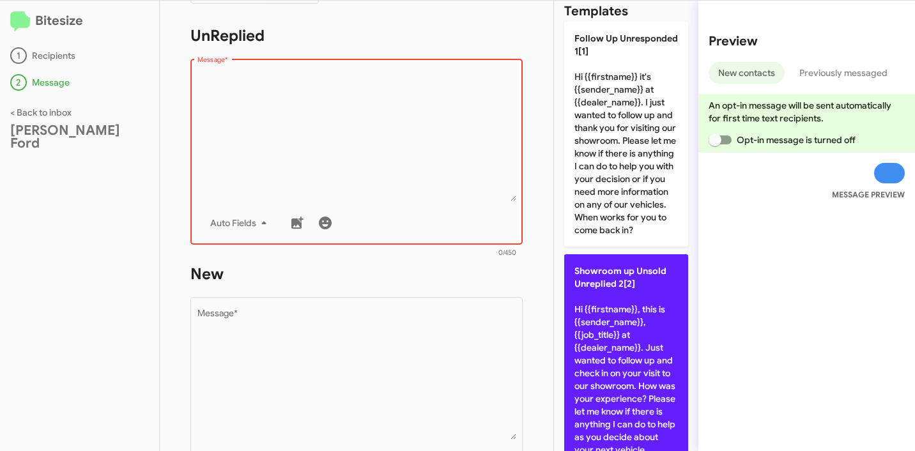
scroll to position [104, 0]
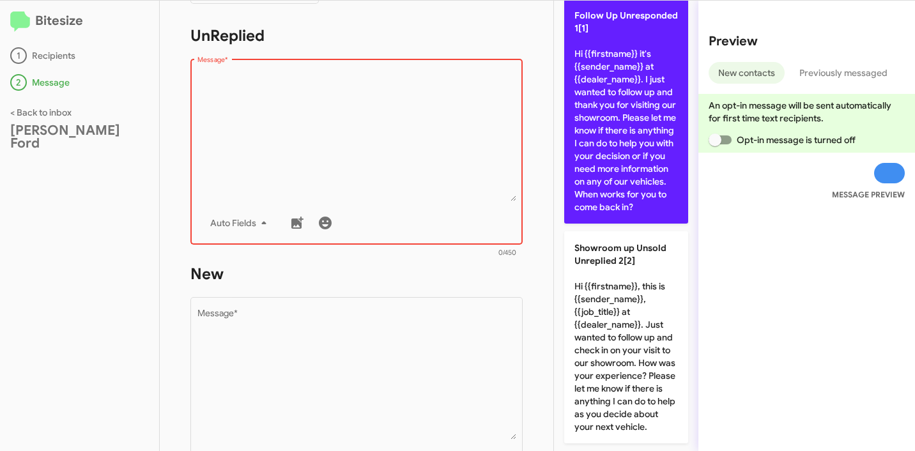
click at [633, 144] on p "Follow Up Unresponded 1[1] Hi {{firstname}} it's {{sender_name}} at {{dealer_na…" at bounding box center [626, 111] width 124 height 225
type textarea "Hi {{firstname}} it's {{sender_name}} at {{dealer_name}}. I just wanted to foll…"
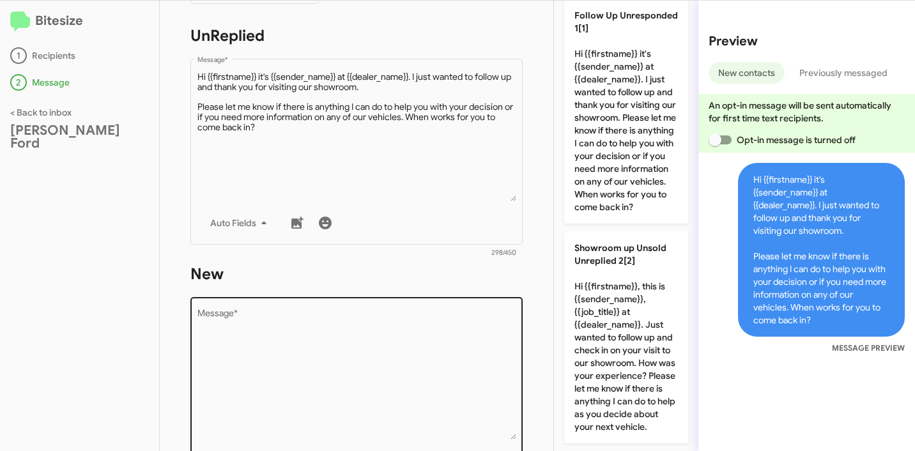
click at [319, 316] on textarea "Message *" at bounding box center [357, 374] width 319 height 130
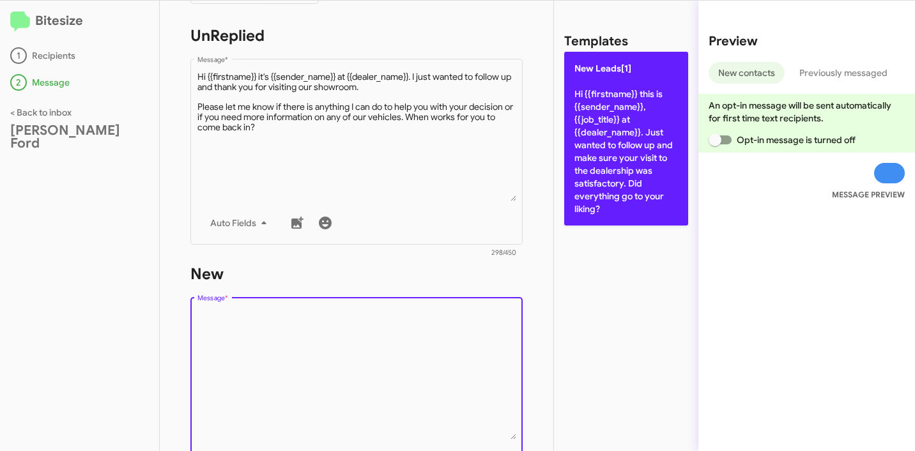
click at [583, 178] on p "New Leads[1] Hi {{firstname}} this is {{sender_name}}, {{job_title}} at {{deale…" at bounding box center [626, 139] width 124 height 174
type textarea "Hi {{firstname}} this is {{sender_name}}, {{job_title}} at {{dealer_name}}. Jus…"
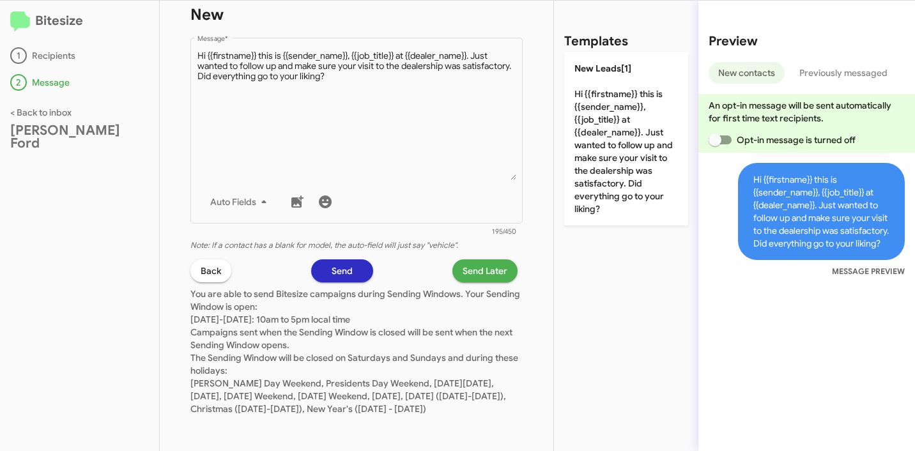
scroll to position [469, 0]
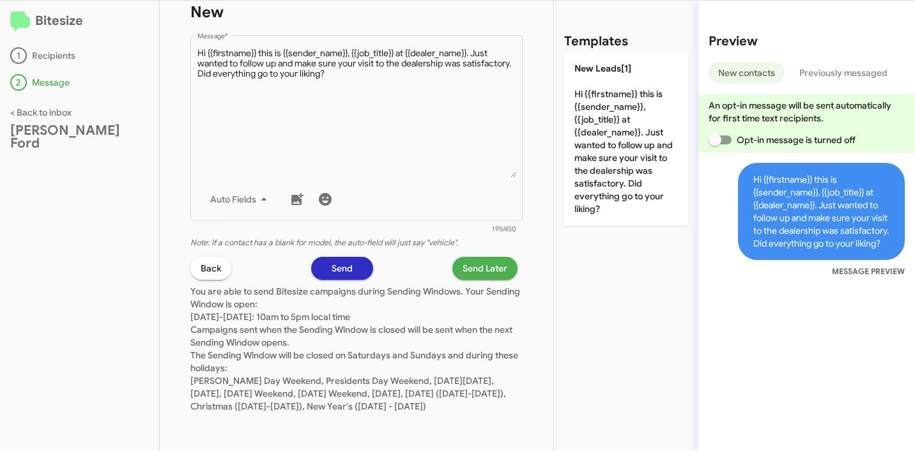
click at [488, 265] on span "Send Later" at bounding box center [485, 268] width 45 height 23
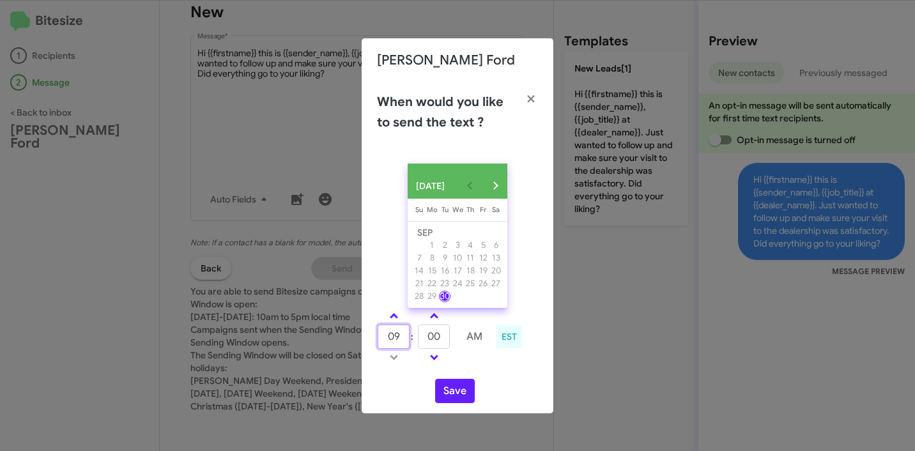
click at [404, 339] on input "09" at bounding box center [394, 337] width 32 height 24
type input "11"
click at [444, 343] on input "00" at bounding box center [434, 337] width 32 height 24
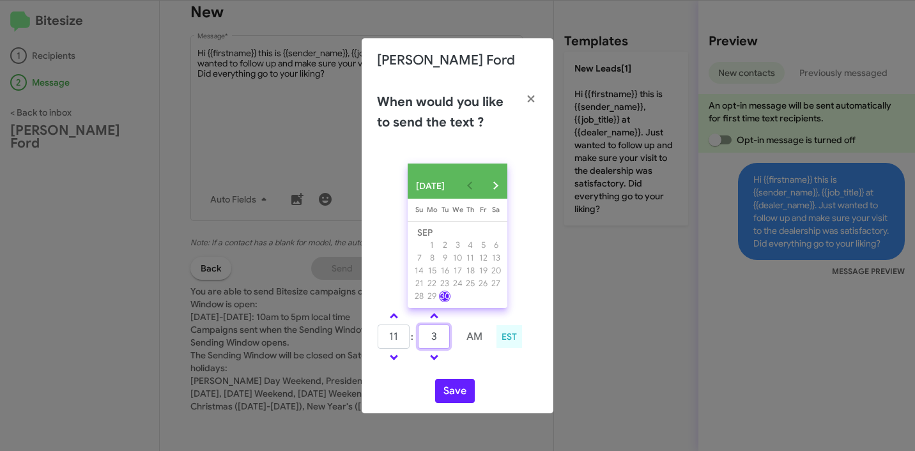
drag, startPoint x: 446, startPoint y: 339, endPoint x: 410, endPoint y: 339, distance: 35.2
click at [410, 339] on tr "11 : 3 AM" at bounding box center [434, 337] width 114 height 26
type input "32"
click at [456, 390] on button "Save" at bounding box center [455, 391] width 40 height 24
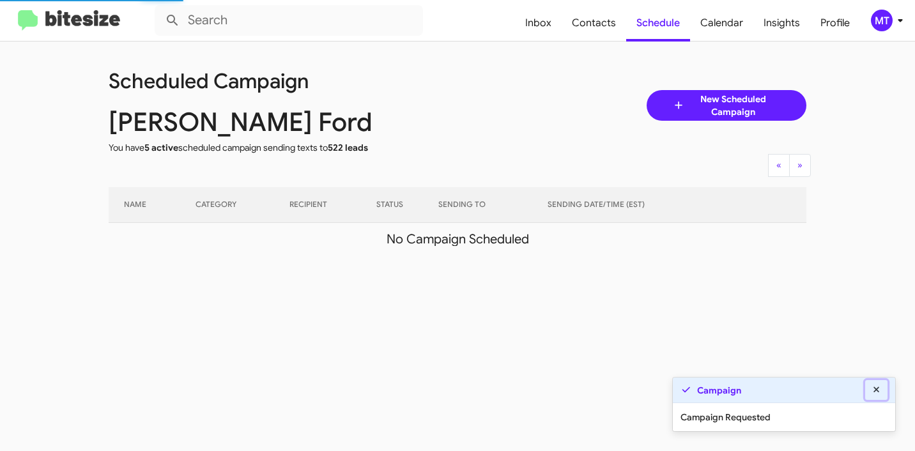
click at [878, 390] on icon at bounding box center [877, 389] width 12 height 9
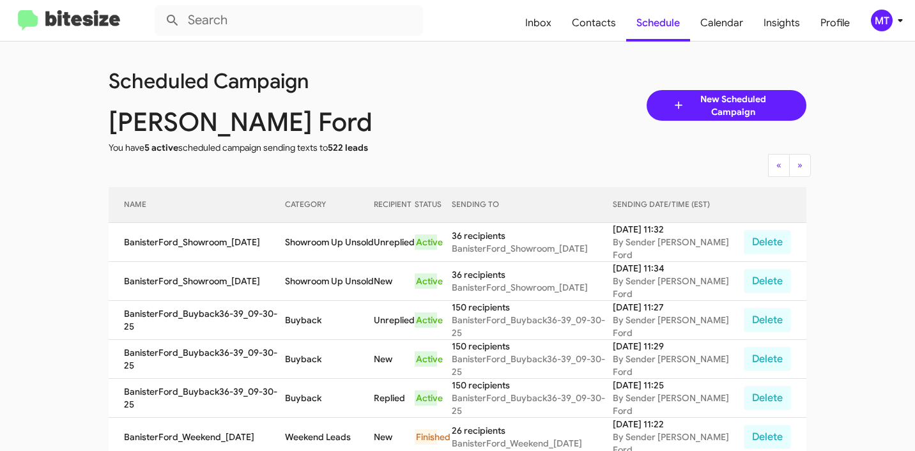
click at [896, 19] on icon at bounding box center [900, 20] width 15 height 15
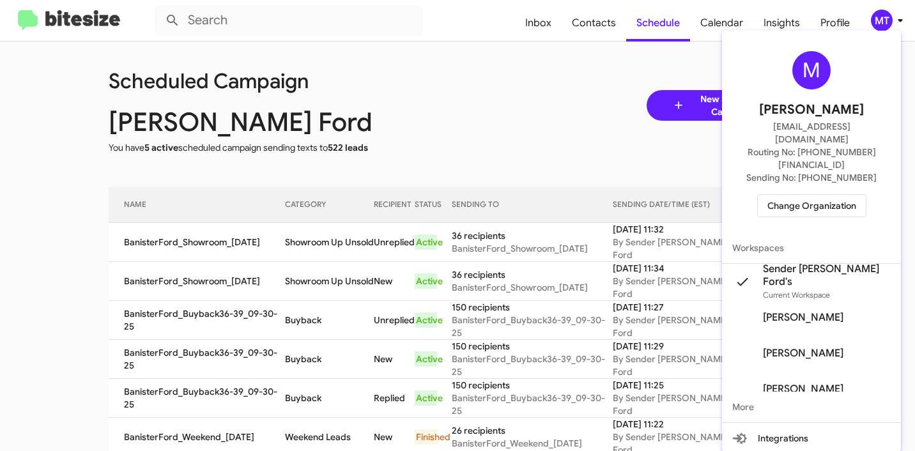
click at [834, 195] on span "Change Organization" at bounding box center [812, 206] width 89 height 22
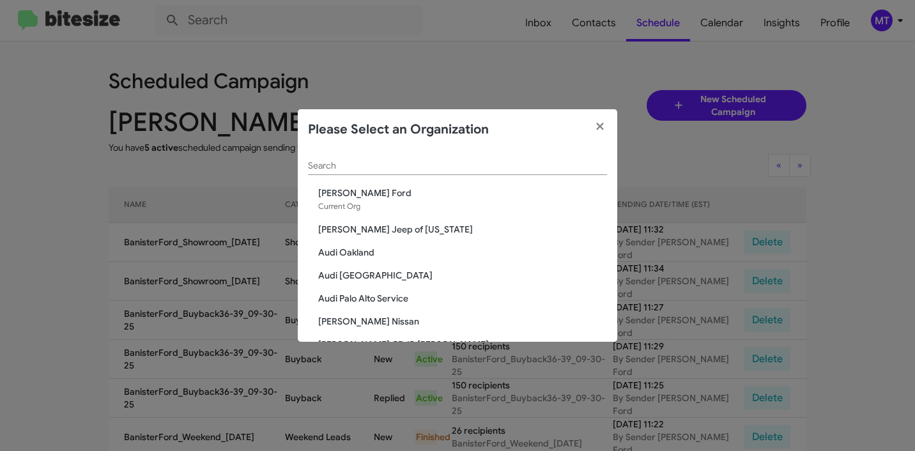
click at [407, 166] on input "Search" at bounding box center [457, 166] width 299 height 10
click at [408, 171] on input "Search" at bounding box center [457, 166] width 299 height 10
paste input "Don Ledford Automotive Center"
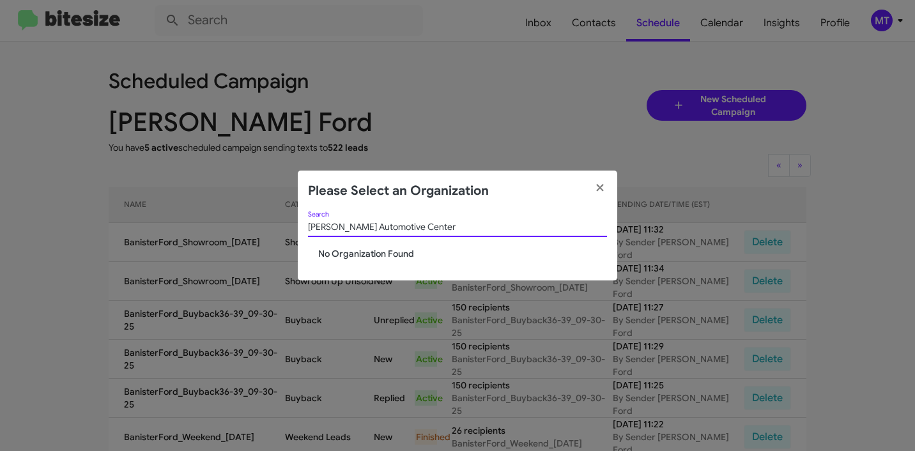
click at [359, 222] on input "Don Ledford Automotive Center" at bounding box center [457, 227] width 299 height 10
click at [362, 226] on input "Don Ledford Automotive Center" at bounding box center [457, 227] width 299 height 10
drag, startPoint x: 466, startPoint y: 230, endPoint x: 362, endPoint y: 226, distance: 103.7
click at [362, 226] on input "Don Ledford Automotive Center" at bounding box center [457, 227] width 299 height 10
type input "Don Ledford"
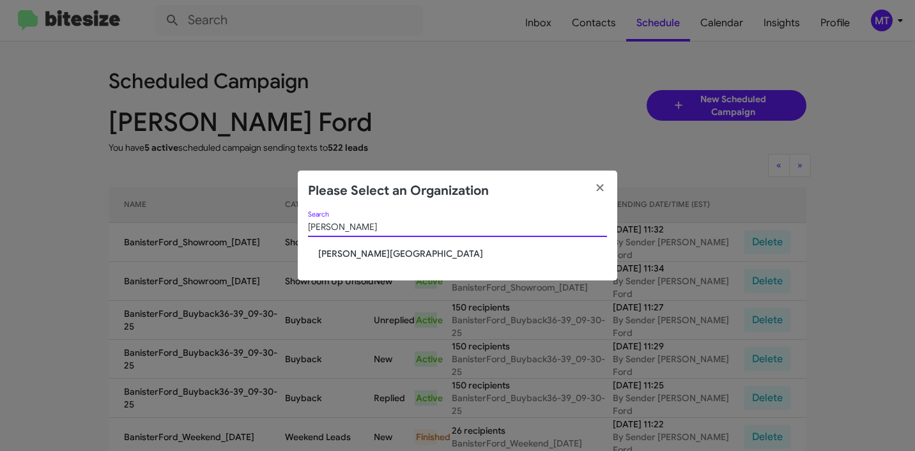
click at [354, 255] on span "[PERSON_NAME][GEOGRAPHIC_DATA]" at bounding box center [462, 253] width 289 height 13
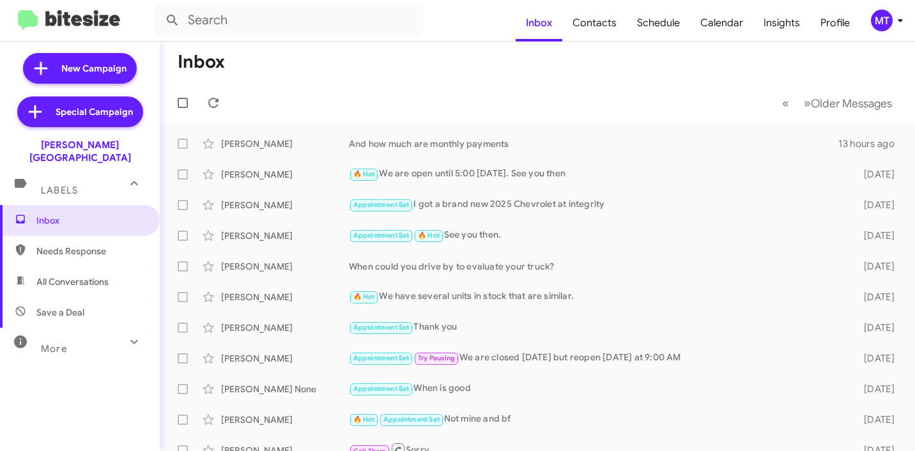
click at [903, 22] on icon at bounding box center [900, 20] width 15 height 15
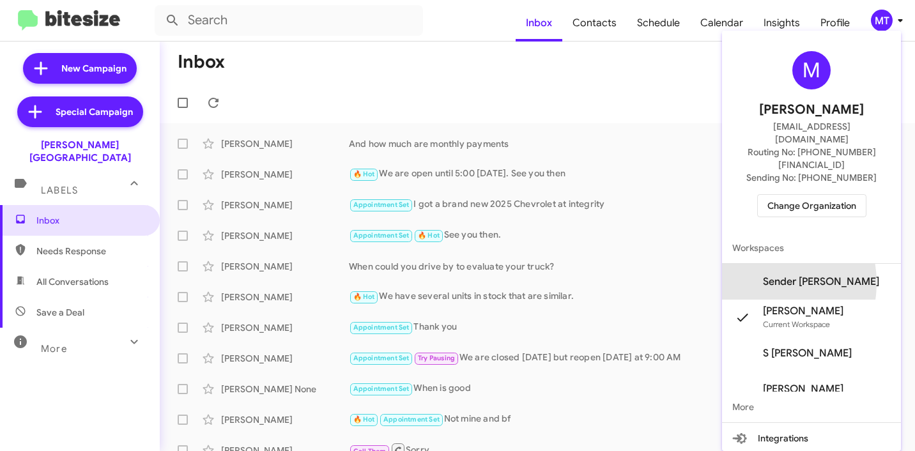
click at [763, 264] on span "Sender [PERSON_NAME]" at bounding box center [811, 282] width 179 height 36
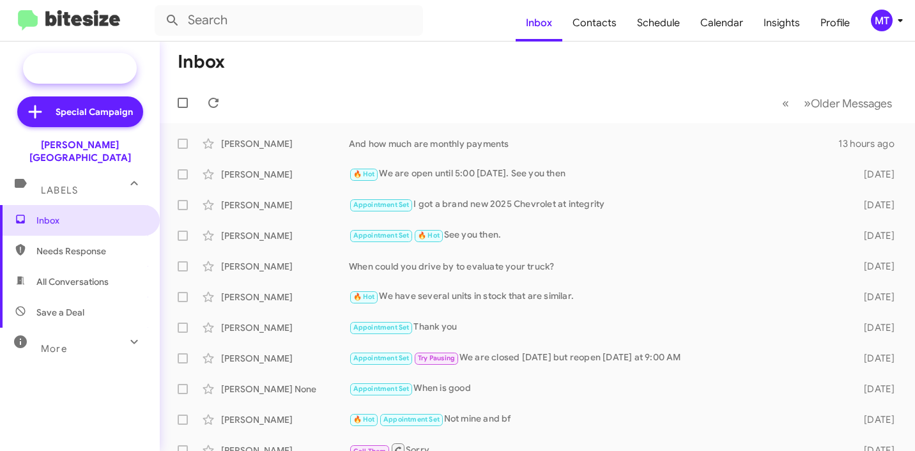
click at [107, 74] on span "New Campaign" at bounding box center [93, 68] width 65 height 13
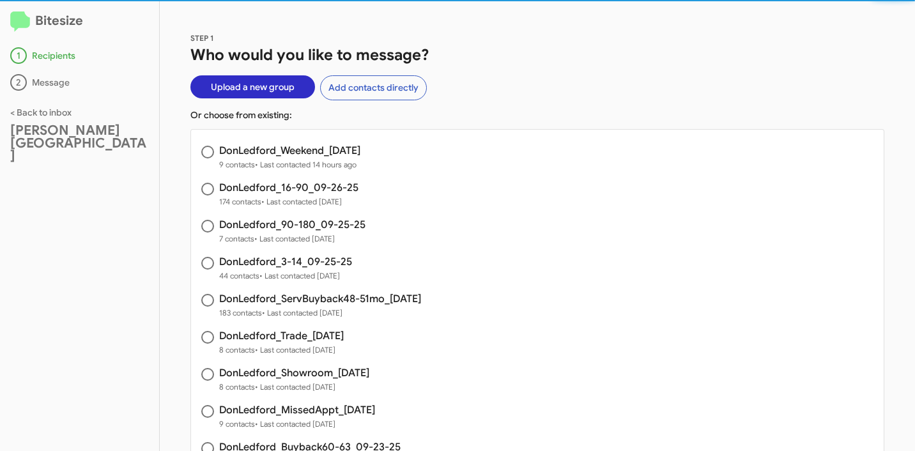
click at [235, 88] on span "Upload a new group" at bounding box center [253, 86] width 84 height 23
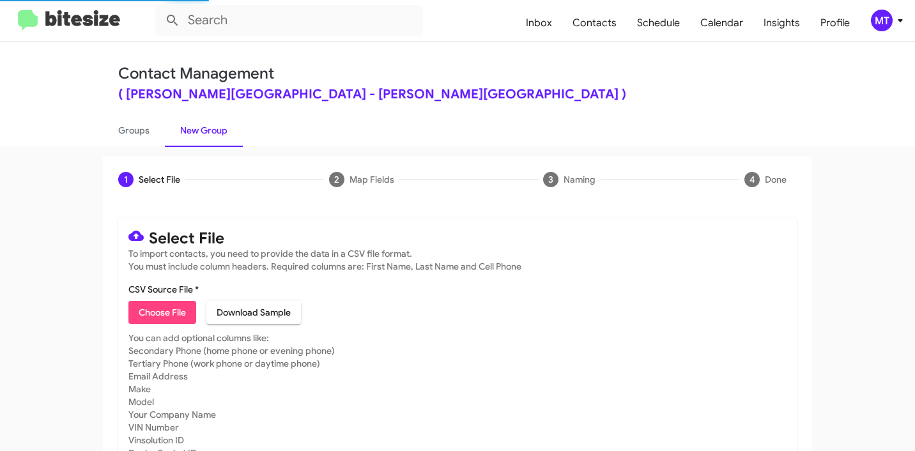
click at [160, 302] on span "Choose File" at bounding box center [162, 312] width 47 height 23
type input "DonLedford_Buyback36-39_09-30-25"
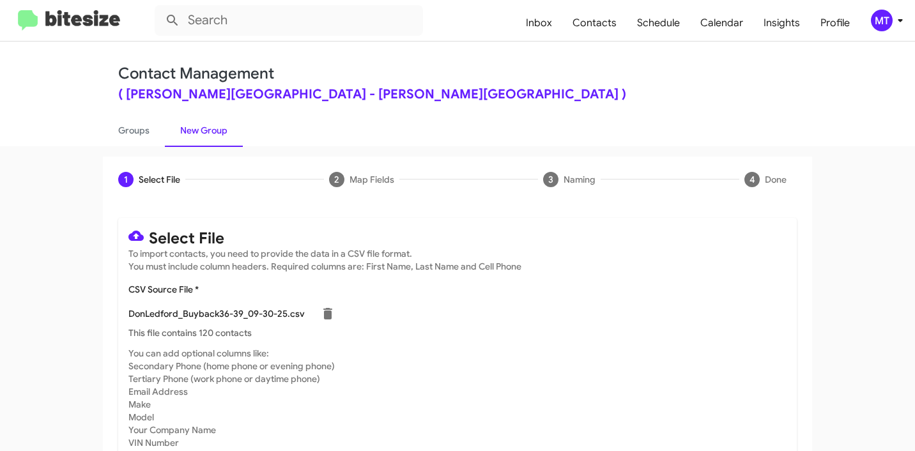
click at [905, 22] on icon at bounding box center [900, 20] width 15 height 15
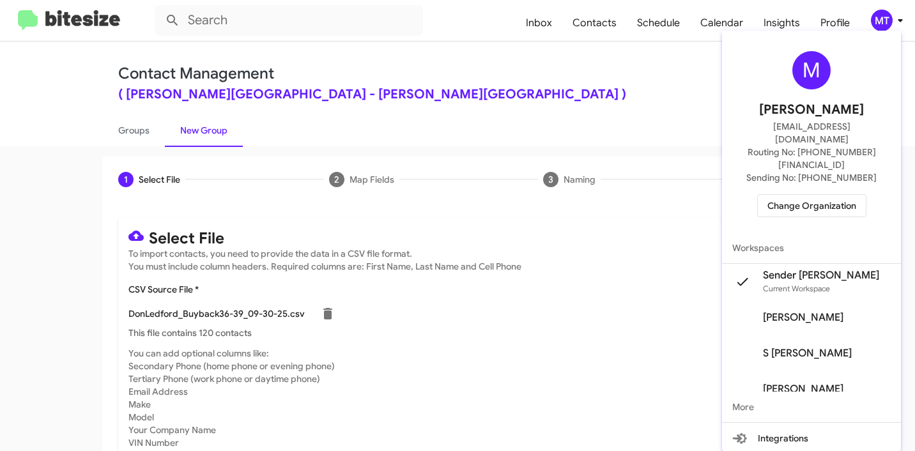
click at [618, 90] on div at bounding box center [457, 225] width 915 height 451
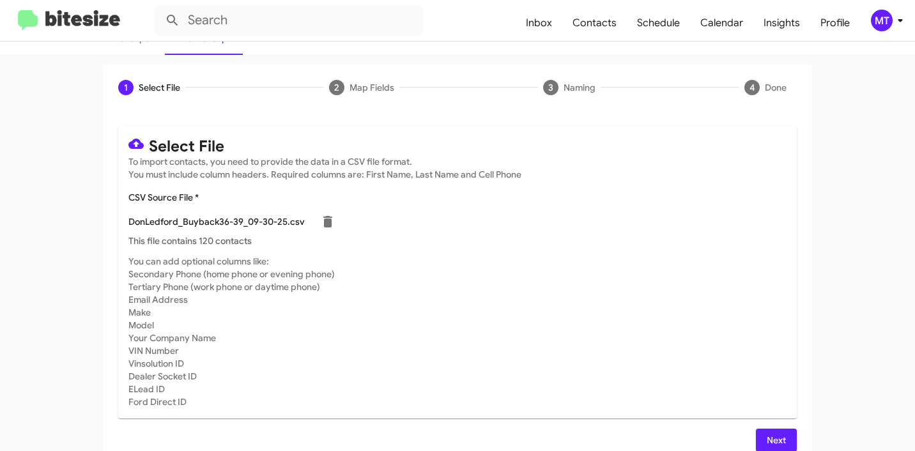
scroll to position [108, 0]
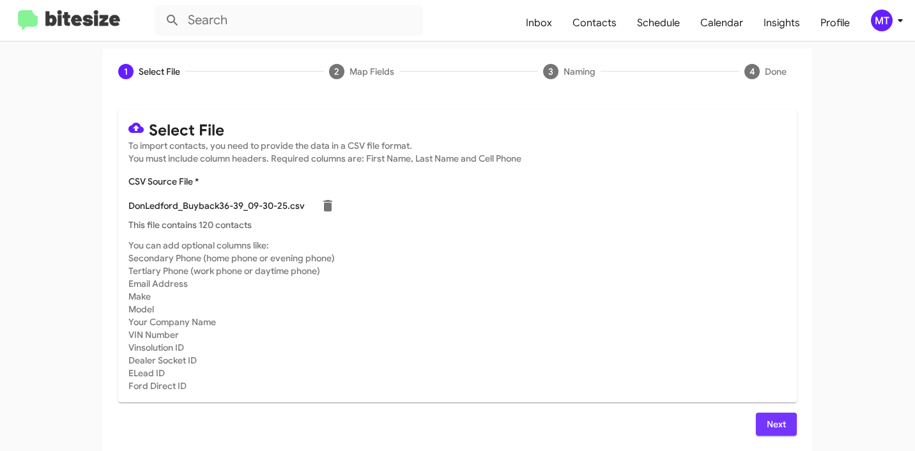
click at [766, 421] on span "Next" at bounding box center [776, 424] width 20 height 23
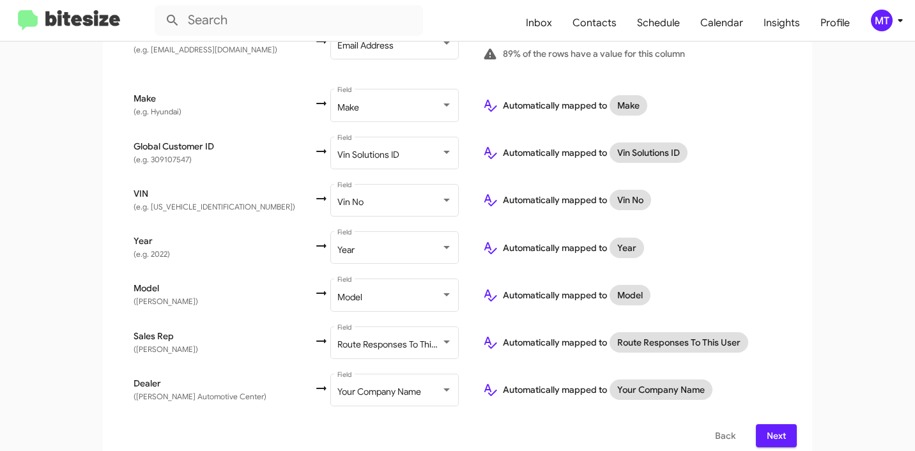
scroll to position [609, 0]
click at [778, 423] on span "Next" at bounding box center [776, 434] width 20 height 23
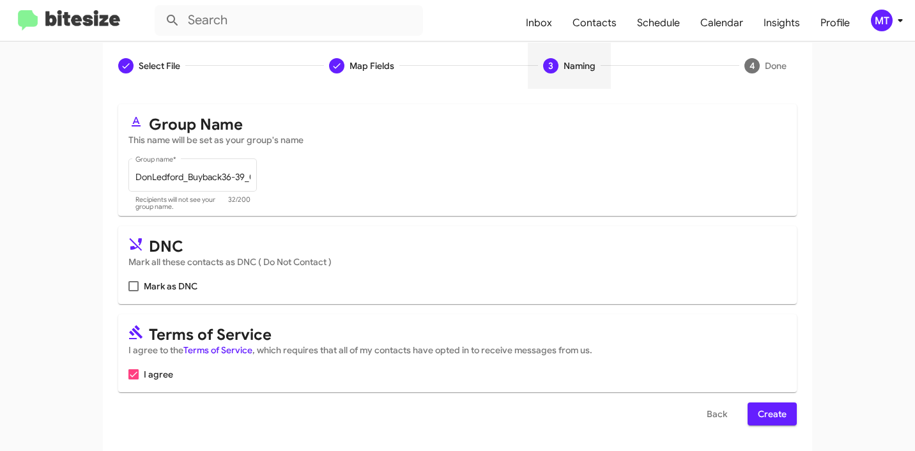
scroll to position [114, 0]
click at [765, 414] on span "Create" at bounding box center [772, 414] width 29 height 23
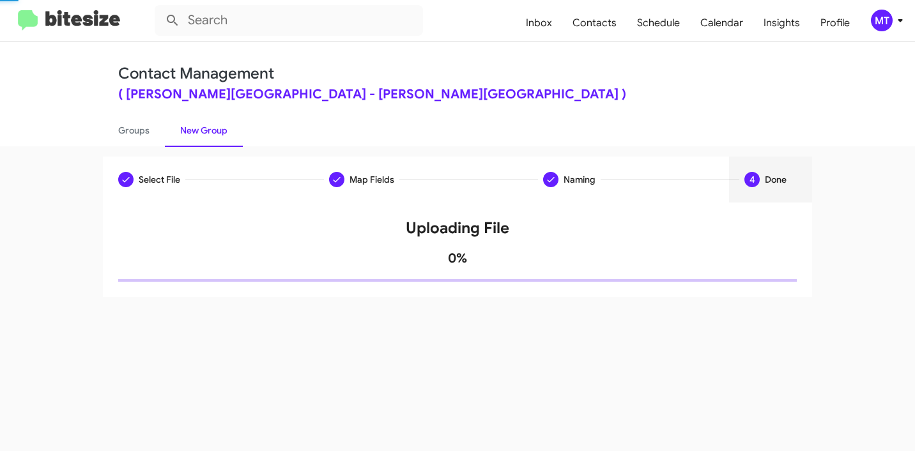
scroll to position [0, 0]
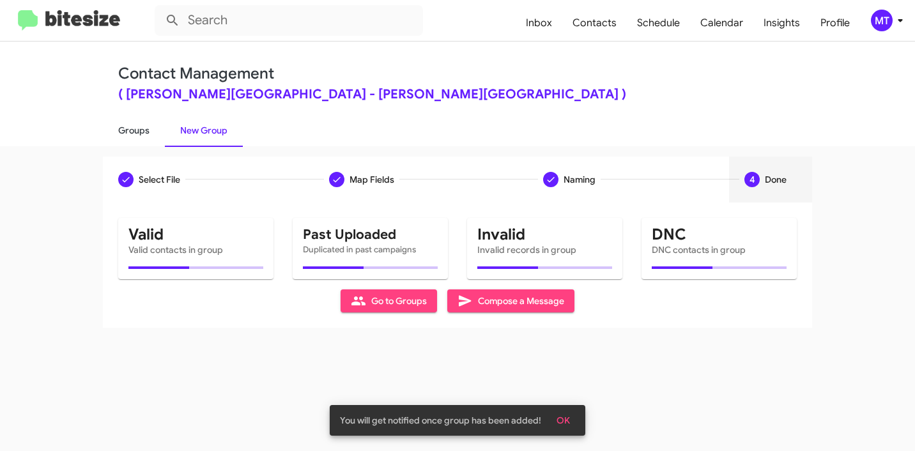
click at [139, 131] on link "Groups" at bounding box center [134, 130] width 62 height 33
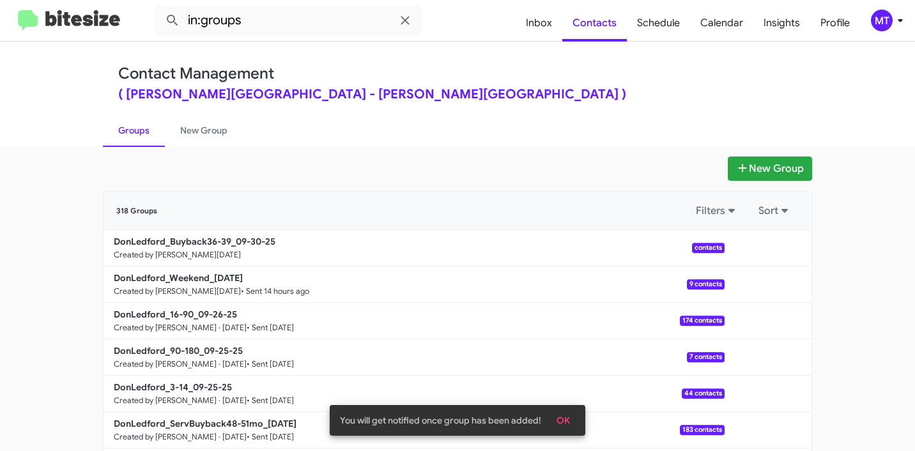
drag, startPoint x: 88, startPoint y: 238, endPoint x: 60, endPoint y: 242, distance: 28.4
click at [60, 242] on app-groups "New Group 318 Groups Filters Sort DonLedford_Buyback36-39_09-30-25 Created by M…" at bounding box center [457, 393] width 915 height 472
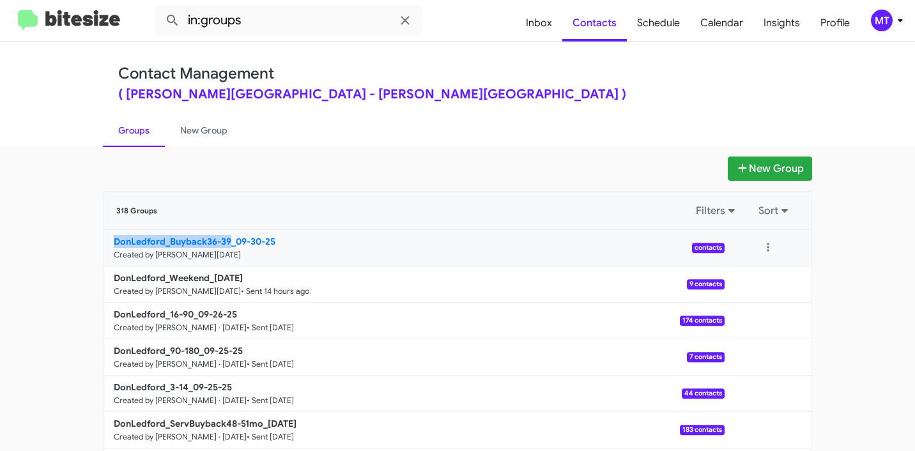
drag, startPoint x: 59, startPoint y: 255, endPoint x: 224, endPoint y: 238, distance: 165.2
click at [224, 238] on app-groups "New Group 318 Groups Filters Sort DonLedford_Buyback36-39_09-30-25 Created by M…" at bounding box center [457, 393] width 915 height 472
copy b "DonLedford_Buyback36-39"
click at [268, 20] on input "in:groups" at bounding box center [289, 20] width 268 height 31
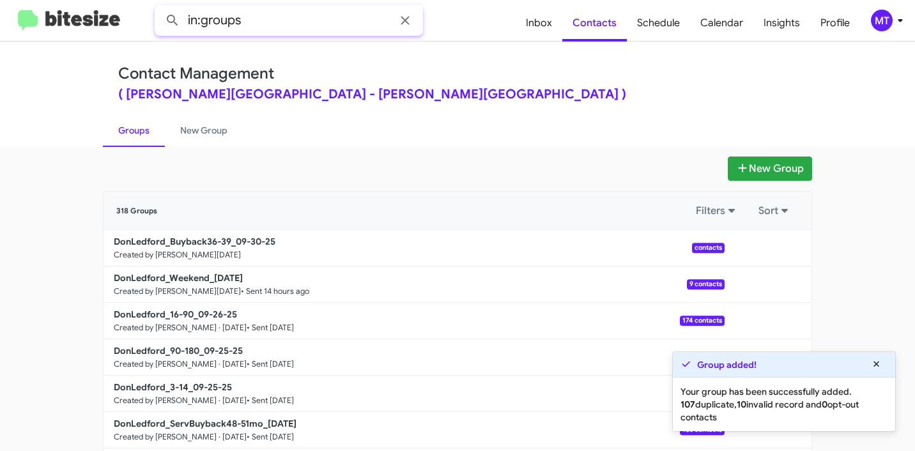
paste input "DonLedford_Buyback36-39"
type input "in:groups DonLedford_Buyback36-39"
click at [160, 8] on button at bounding box center [173, 21] width 26 height 26
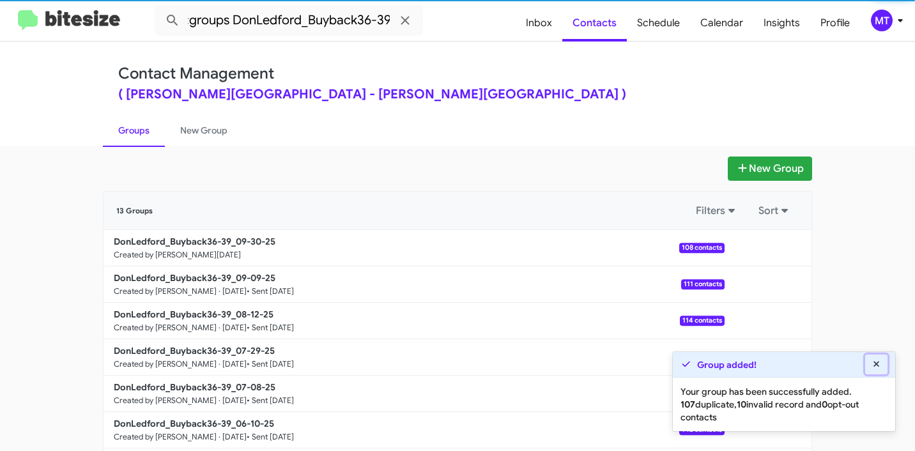
click at [876, 368] on icon at bounding box center [877, 364] width 12 height 9
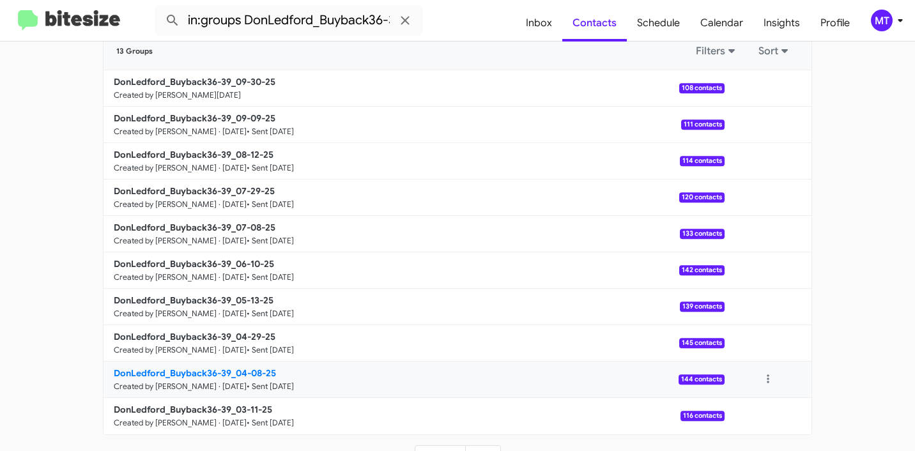
scroll to position [173, 0]
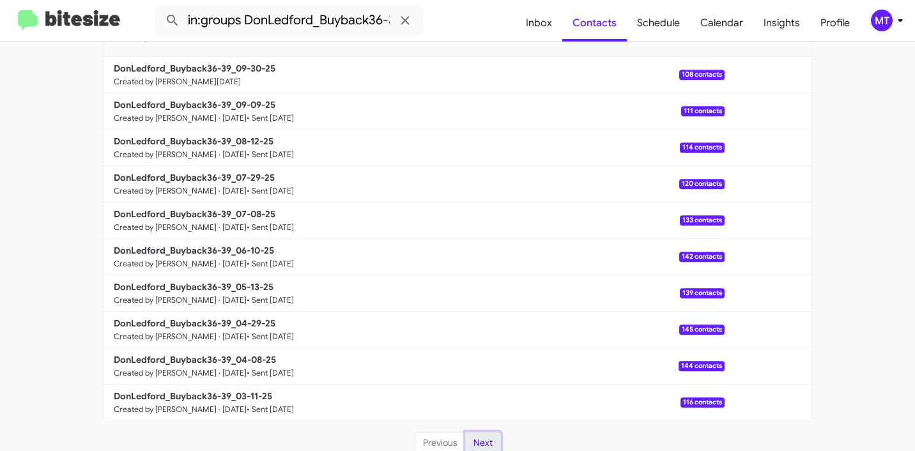
click at [478, 436] on button "Next" at bounding box center [483, 443] width 36 height 23
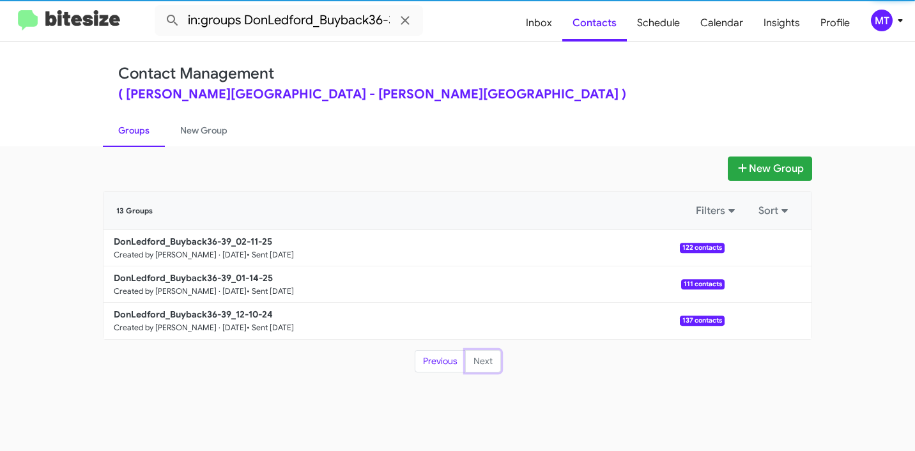
scroll to position [0, 0]
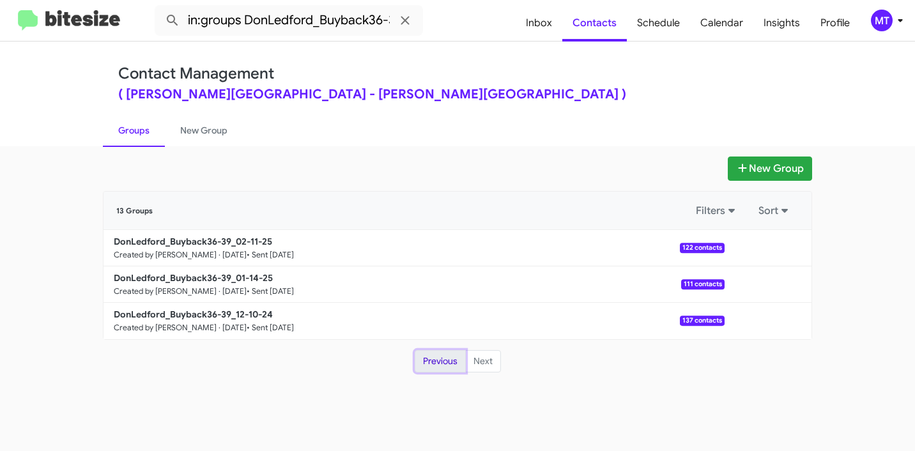
click at [438, 361] on button "Previous" at bounding box center [440, 361] width 51 height 23
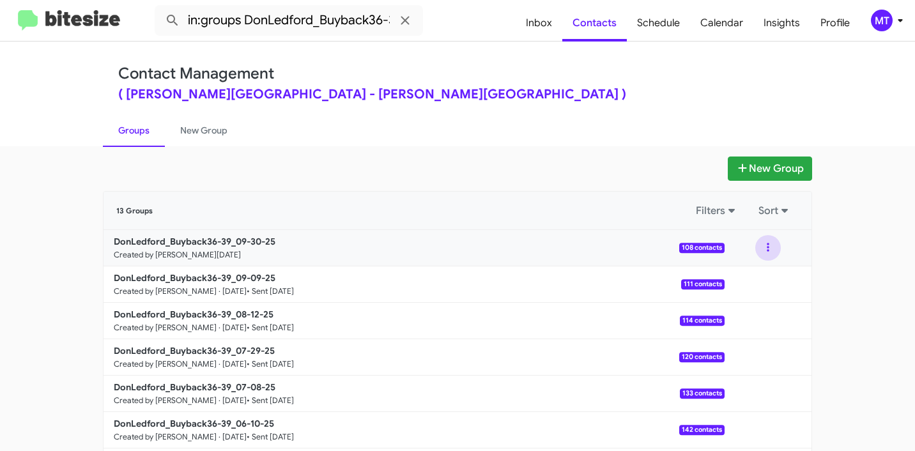
click at [762, 244] on button at bounding box center [769, 248] width 26 height 26
click at [745, 274] on button "View contacts" at bounding box center [730, 282] width 102 height 31
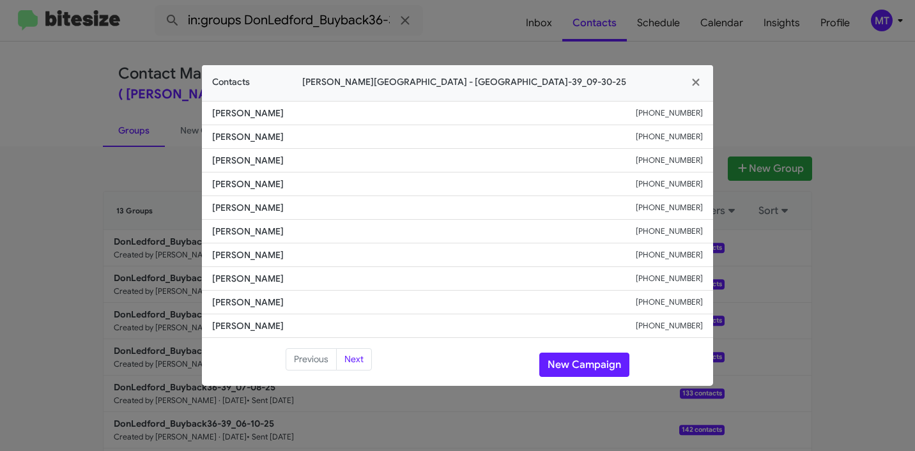
drag, startPoint x: 283, startPoint y: 115, endPoint x: 200, endPoint y: 113, distance: 83.1
click at [200, 113] on modal-container "Contacts Don Ledford Auto Center - DonLedford_Buyback36-39_09-30-25 William Ger…" at bounding box center [457, 225] width 915 height 451
drag, startPoint x: 647, startPoint y: 112, endPoint x: 704, endPoint y: 110, distance: 56.9
click at [704, 110] on li "William Gerrez +14233717555" at bounding box center [457, 113] width 511 height 24
copy div "+14233717555"
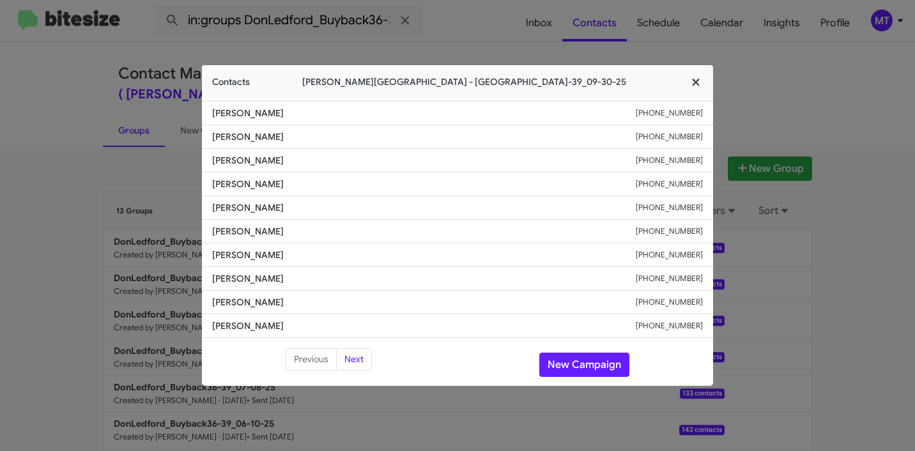
click at [697, 82] on icon "button" at bounding box center [695, 82] width 7 height 7
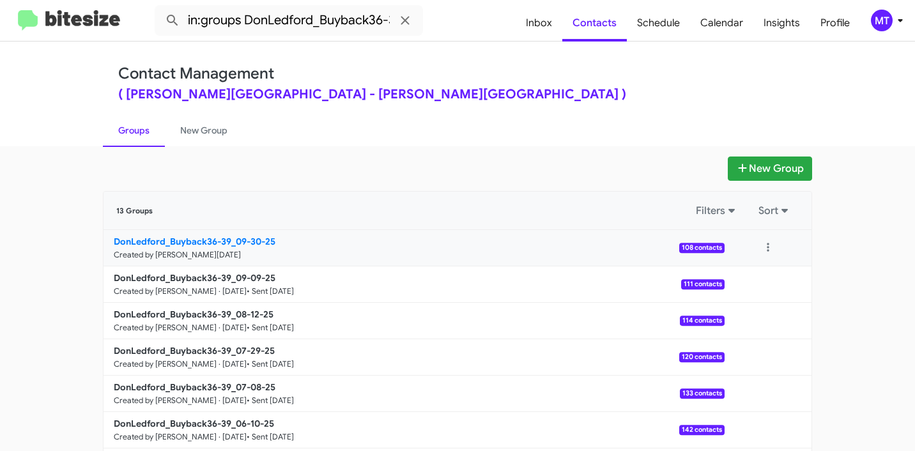
click at [197, 238] on b "DonLedford_Buyback36-39_09-30-25" at bounding box center [195, 242] width 162 height 12
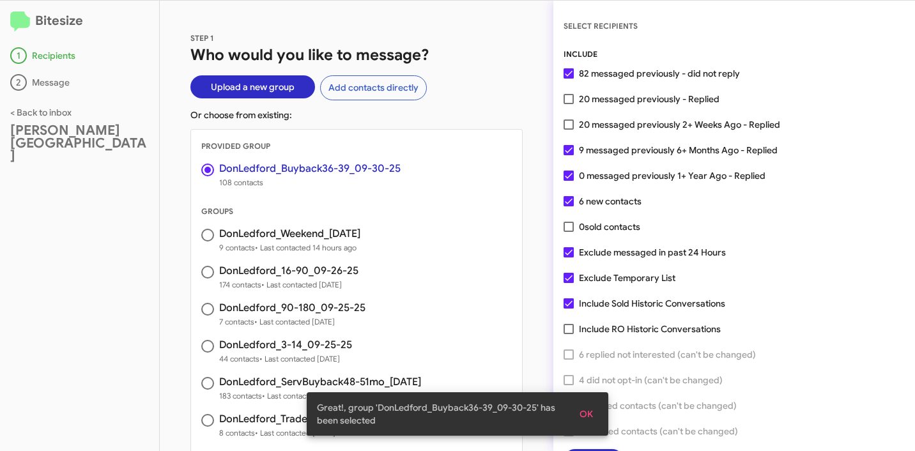
scroll to position [33, 0]
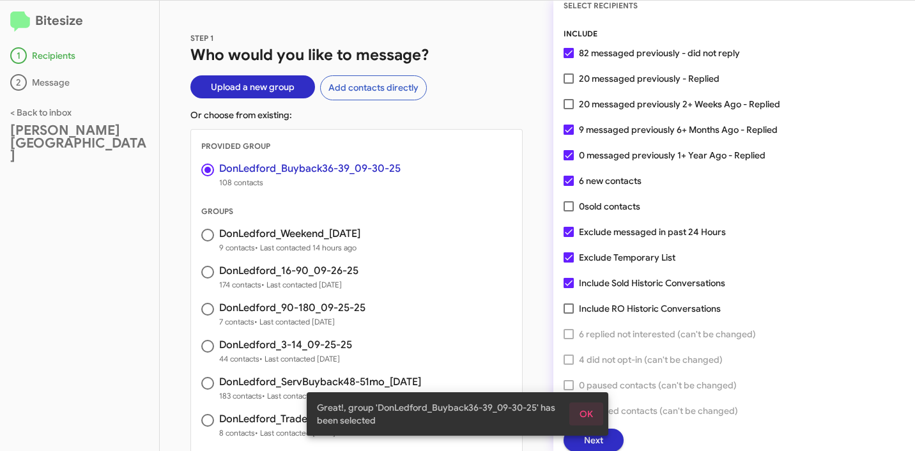
click at [583, 414] on span "OK" at bounding box center [586, 414] width 13 height 23
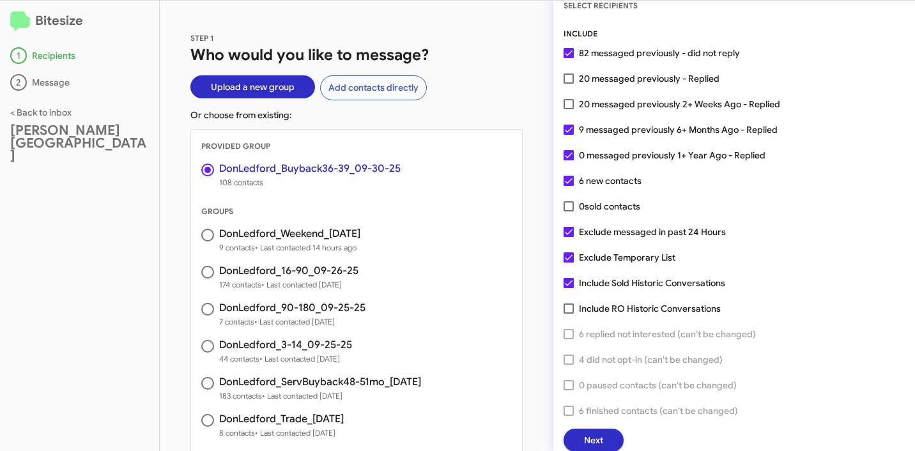
click at [597, 429] on span "Next" at bounding box center [593, 440] width 19 height 23
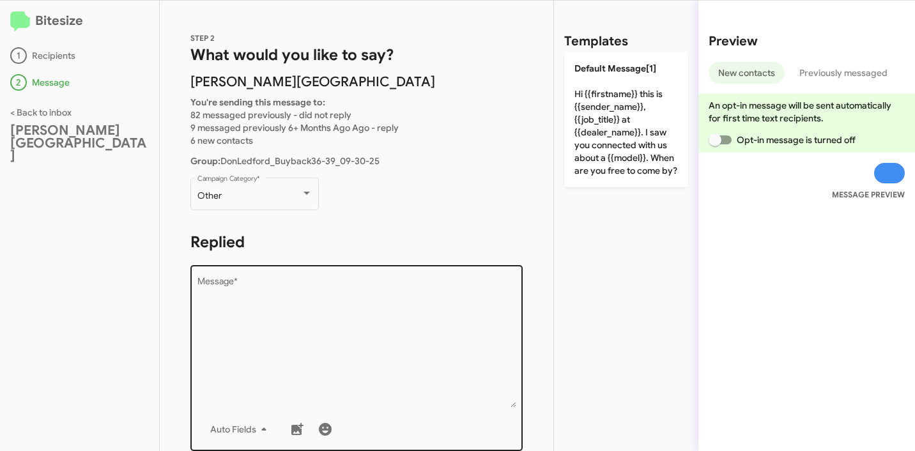
click at [333, 269] on div "Drop image here to insert Auto Fields Message *" at bounding box center [357, 357] width 319 height 189
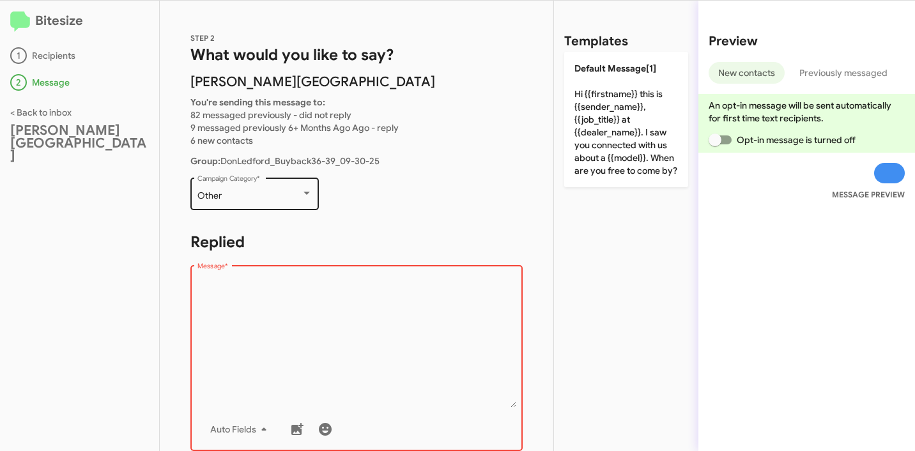
click at [255, 190] on div "Other Campaign Category *" at bounding box center [255, 192] width 115 height 35
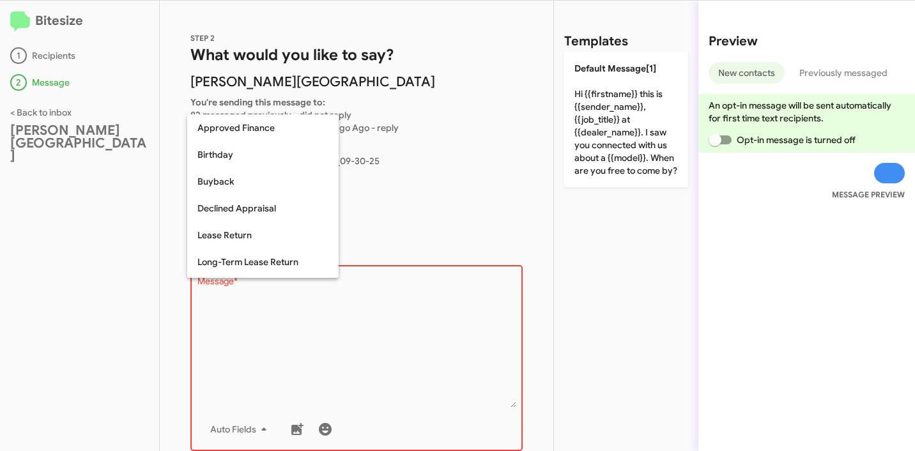
scroll to position [26, 0]
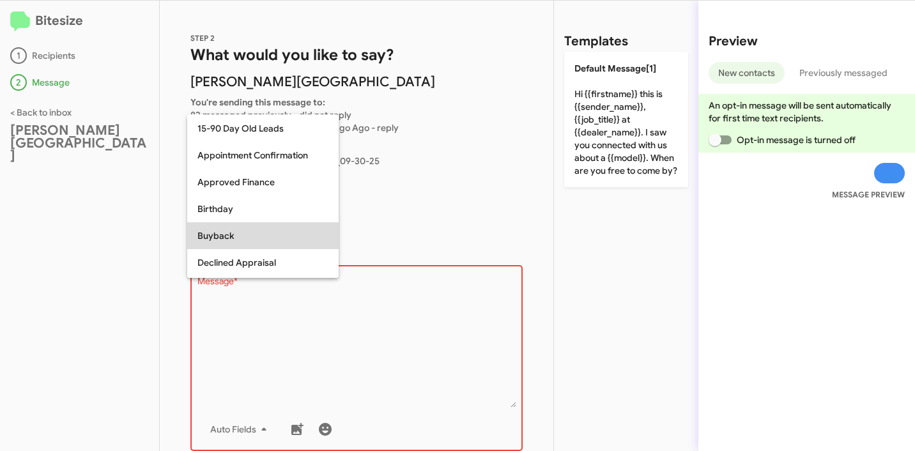
click at [222, 241] on span "Buyback" at bounding box center [263, 235] width 131 height 27
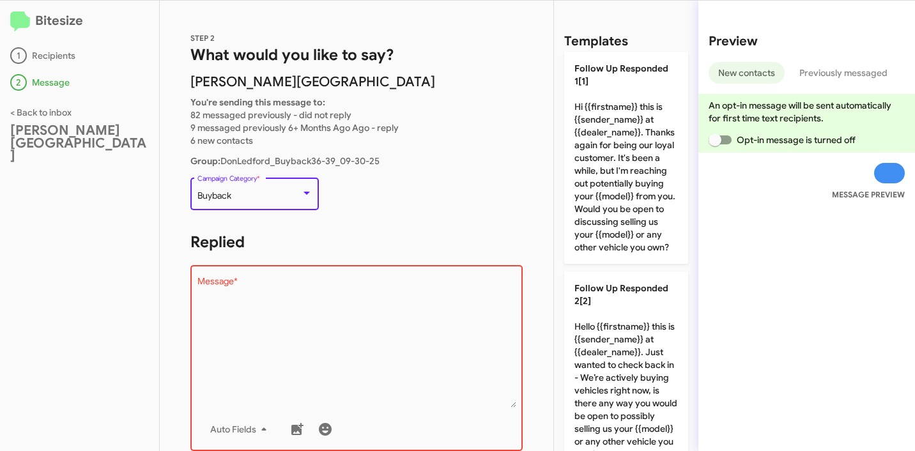
click at [334, 293] on textarea "Message *" at bounding box center [357, 342] width 319 height 130
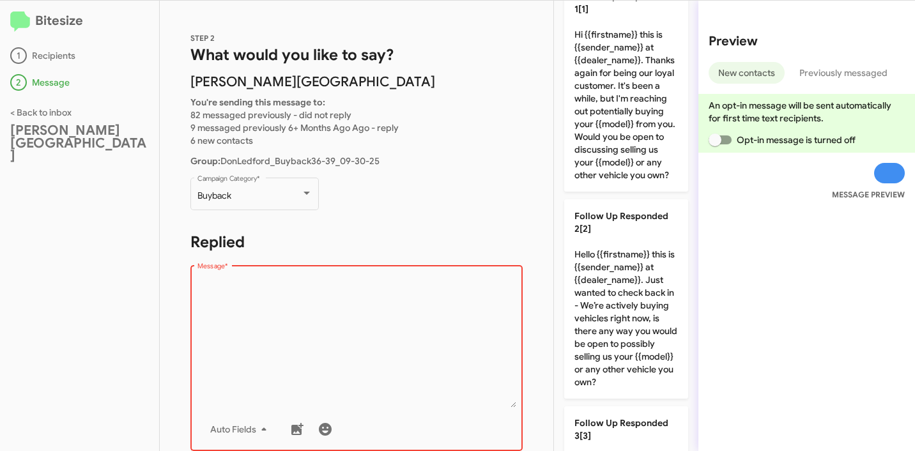
scroll to position [0, 0]
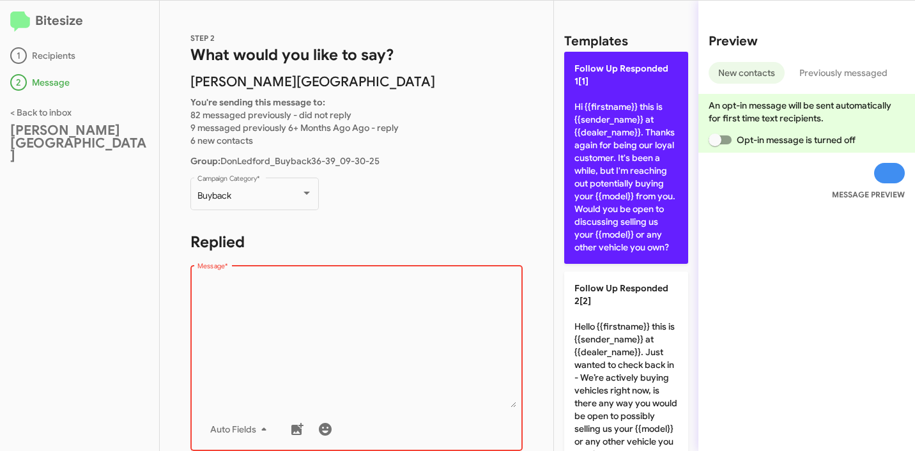
click at [595, 178] on p "Follow Up Responded 1[1] Hi {{firstname}} this is {{sender_name}} at {{dealer_n…" at bounding box center [626, 158] width 124 height 212
type textarea "Hi {{firstname}} this is {{sender_name}} at {{dealer_name}}. Thanks again for b…"
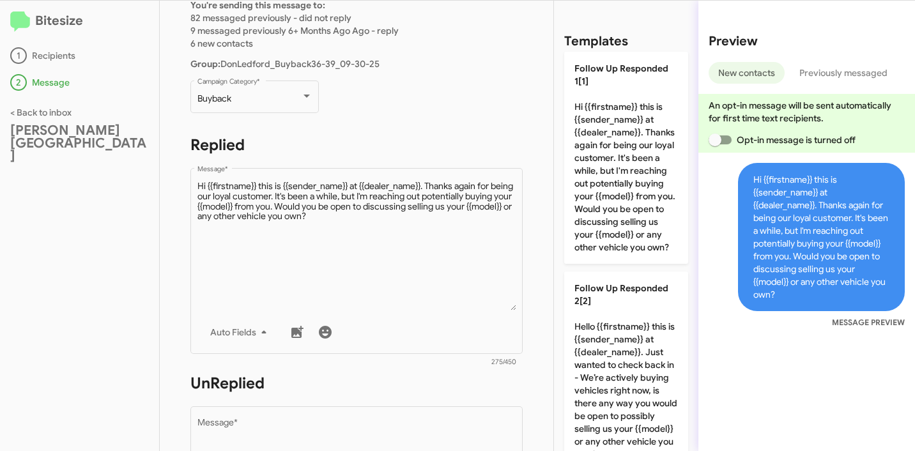
scroll to position [384, 0]
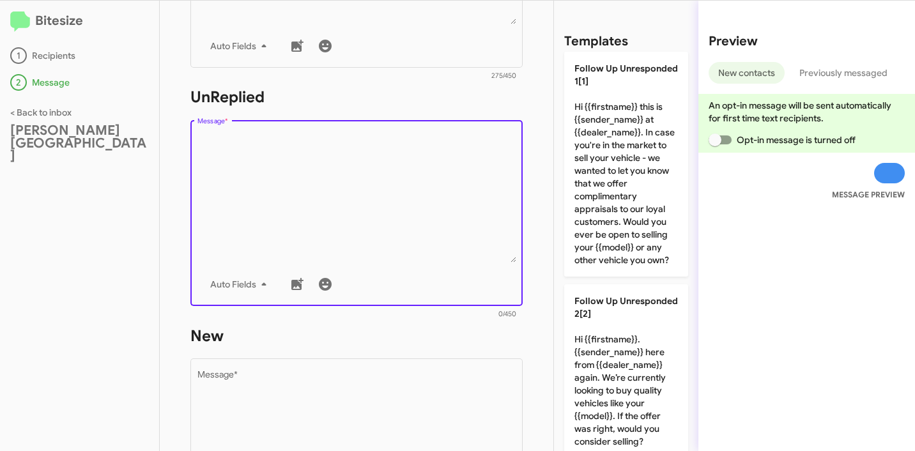
click at [380, 209] on textarea "Message *" at bounding box center [357, 197] width 319 height 130
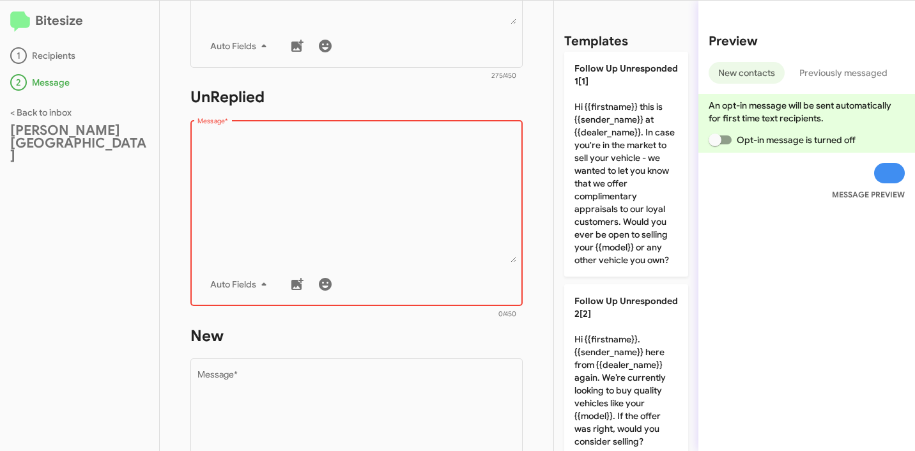
click at [431, 188] on textarea "Message *" at bounding box center [357, 197] width 319 height 130
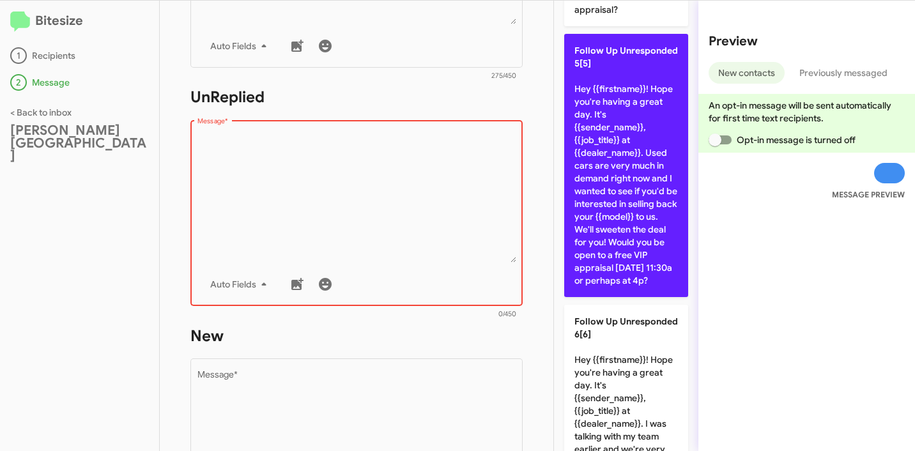
scroll to position [852, 0]
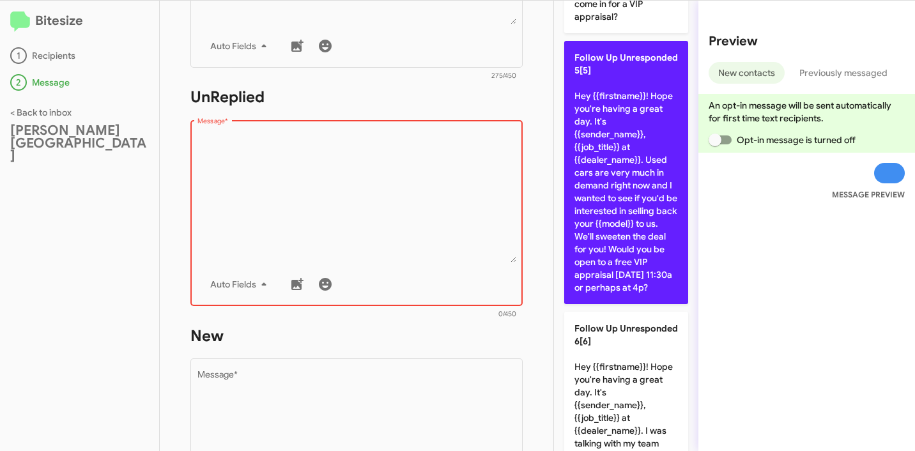
click at [632, 221] on p "Follow Up Unresponded 5[5] Hey {{firstname}}! Hope you're having a great day. I…" at bounding box center [626, 172] width 124 height 263
type textarea "Hey {{firstname}}! Hope you're having a great day. It's {{sender_name}}, {{job_…"
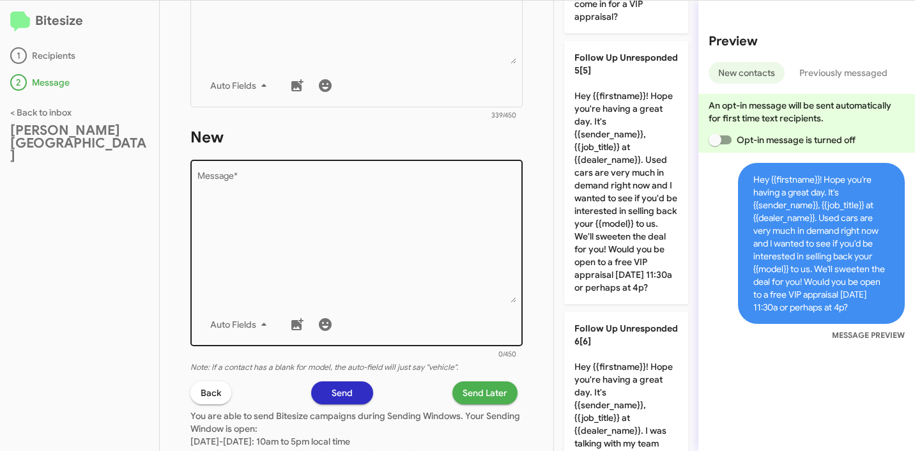
scroll to position [582, 0]
click at [389, 249] on textarea "Message *" at bounding box center [357, 238] width 319 height 130
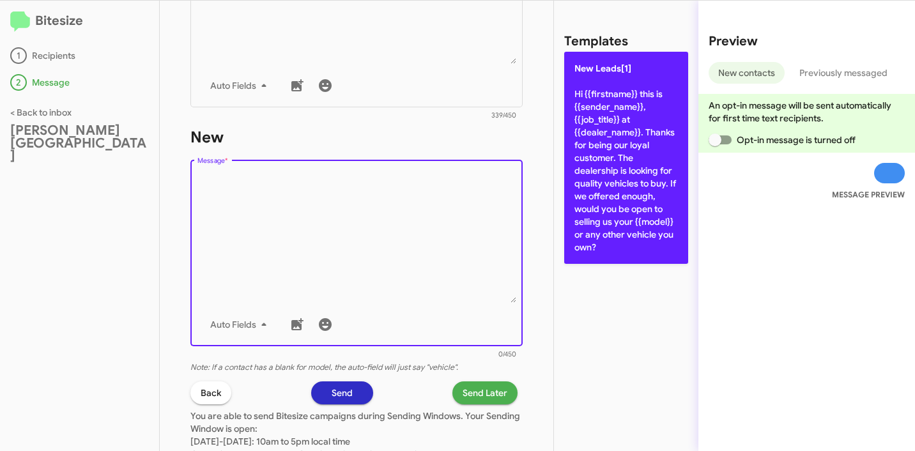
click at [593, 139] on p "New Leads[1] Hi {{firstname}} this is {{sender_name}}, {{job_title}} at {{deale…" at bounding box center [626, 158] width 124 height 212
type textarea "Hi {{firstname}} this is {{sender_name}}, {{job_title}} at {{dealer_name}}. Tha…"
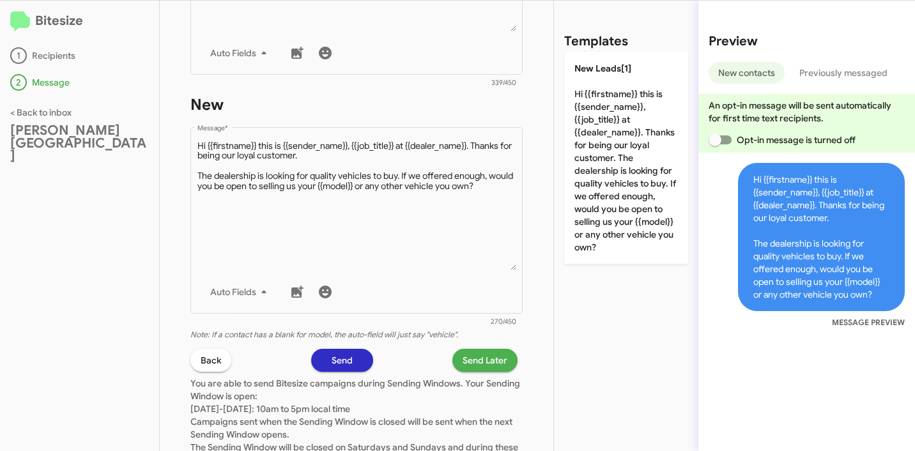
scroll to position [685, 0]
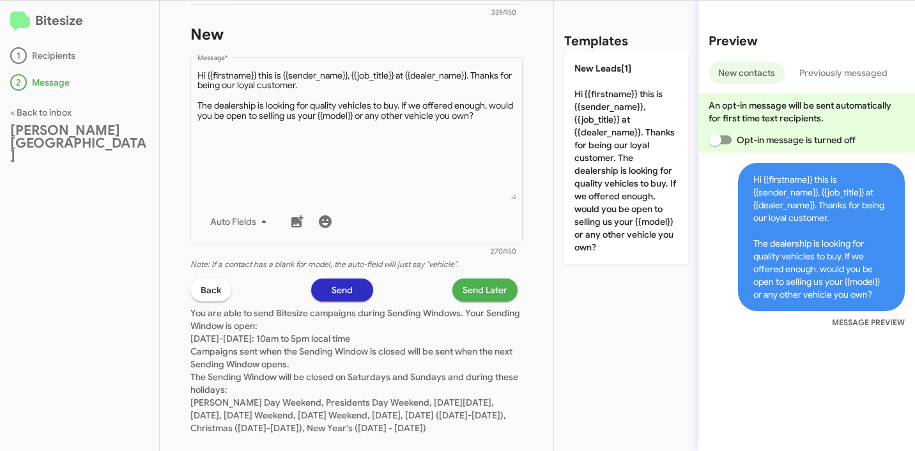
click at [482, 284] on span "Send Later" at bounding box center [485, 290] width 45 height 23
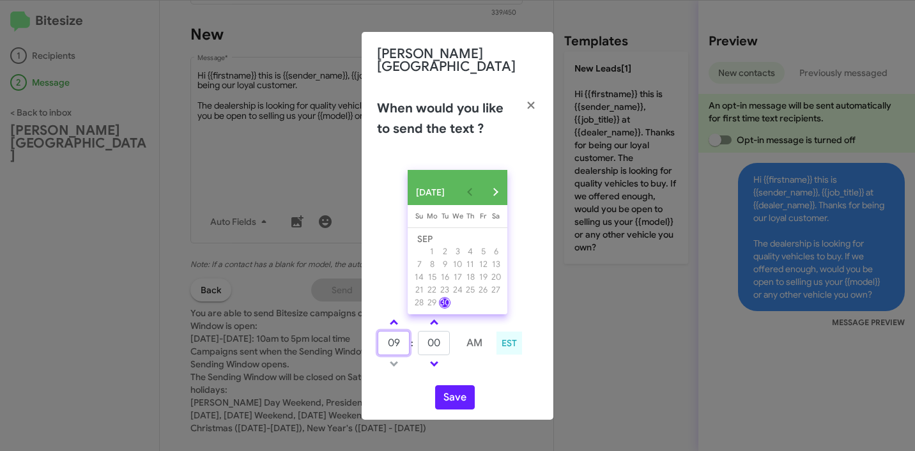
click at [397, 341] on input "09" at bounding box center [394, 343] width 32 height 24
type input "10"
type input "17"
click at [457, 391] on button "Save" at bounding box center [455, 397] width 40 height 24
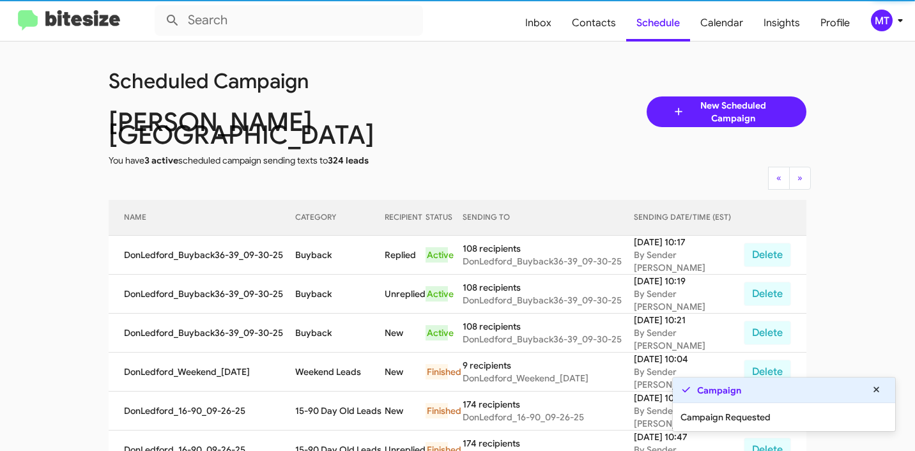
click at [902, 23] on icon at bounding box center [900, 20] width 15 height 15
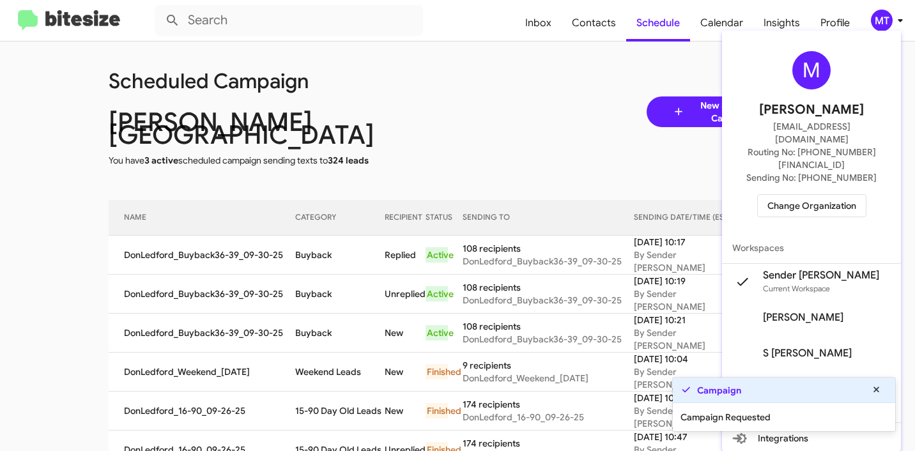
click at [538, 91] on div at bounding box center [457, 225] width 915 height 451
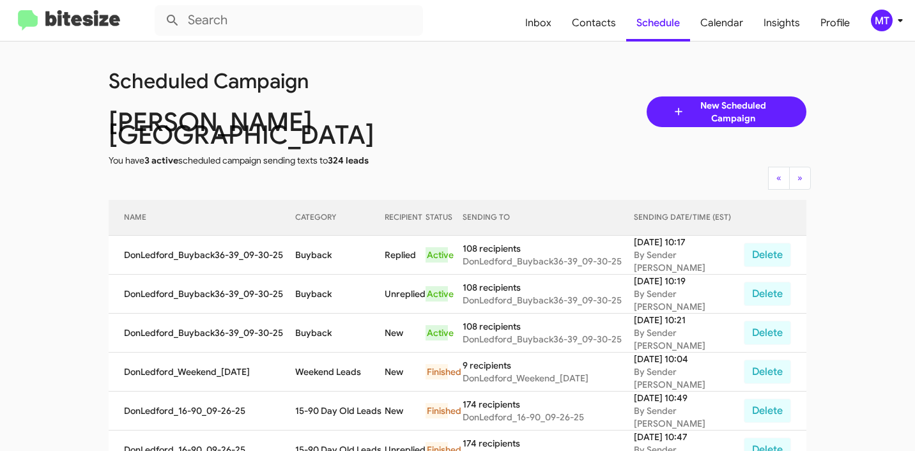
click at [753, 99] on span "New Scheduled Campaign" at bounding box center [733, 112] width 96 height 26
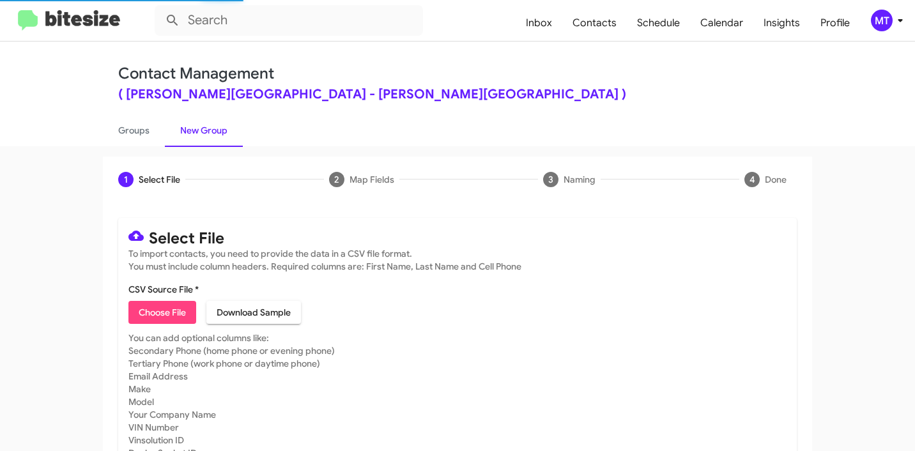
click at [169, 309] on span "Choose File" at bounding box center [162, 312] width 47 height 23
type input "DonLedford_MissedAppt_09-30-25"
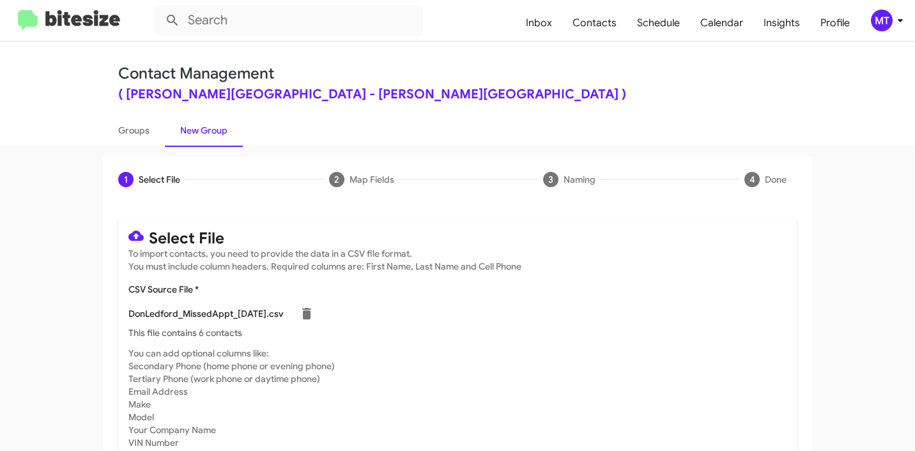
click at [896, 20] on icon at bounding box center [900, 20] width 15 height 15
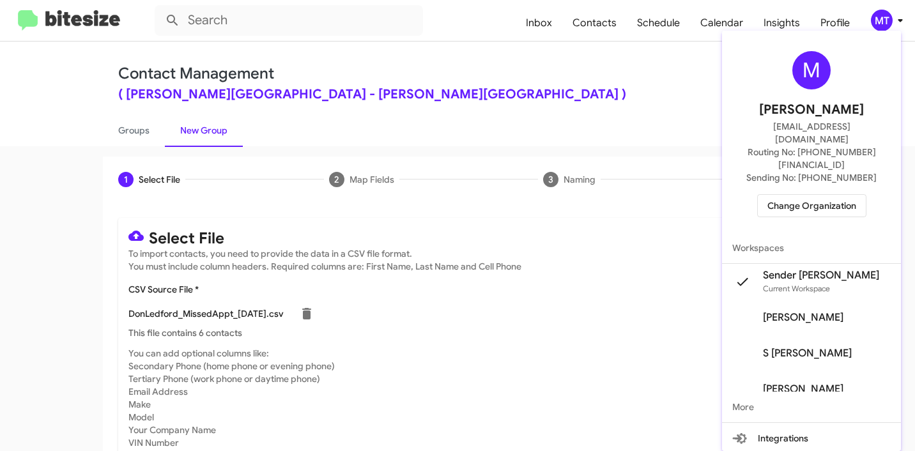
click at [607, 98] on div at bounding box center [457, 225] width 915 height 451
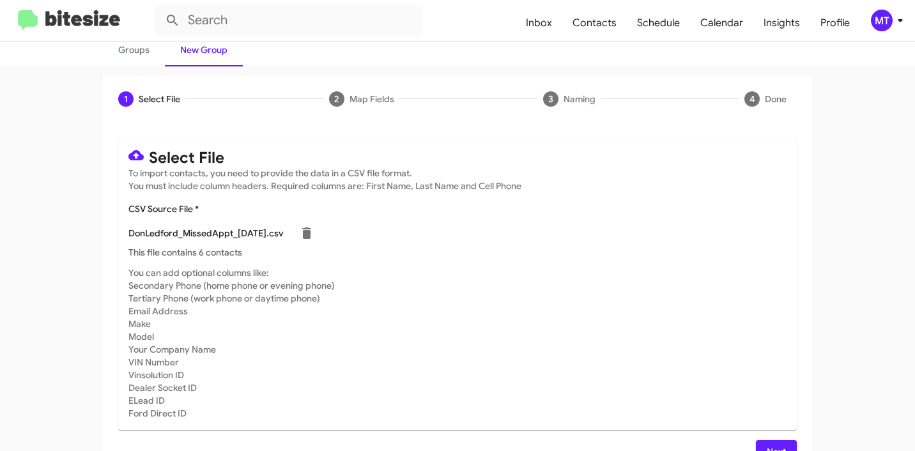
scroll to position [108, 0]
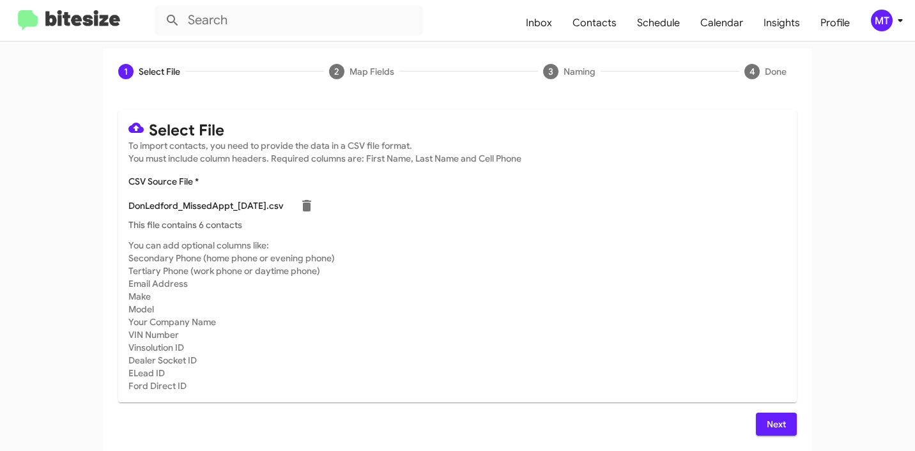
click at [779, 422] on span "Next" at bounding box center [776, 424] width 20 height 23
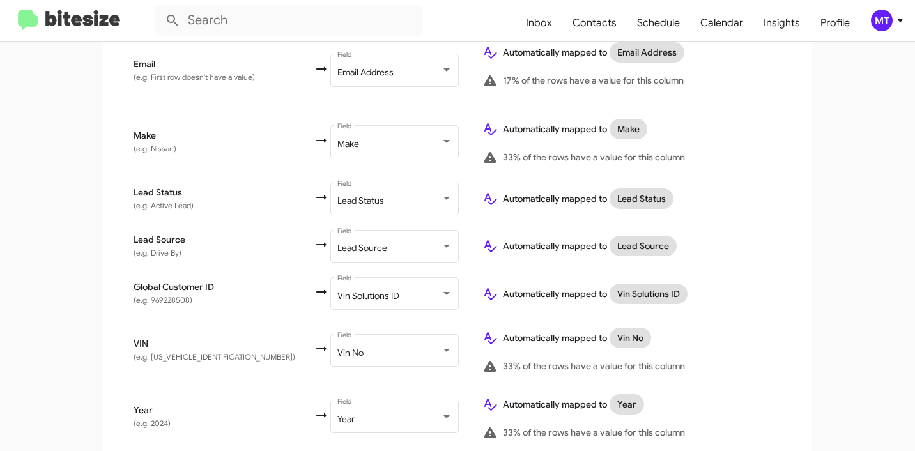
scroll to position [760, 0]
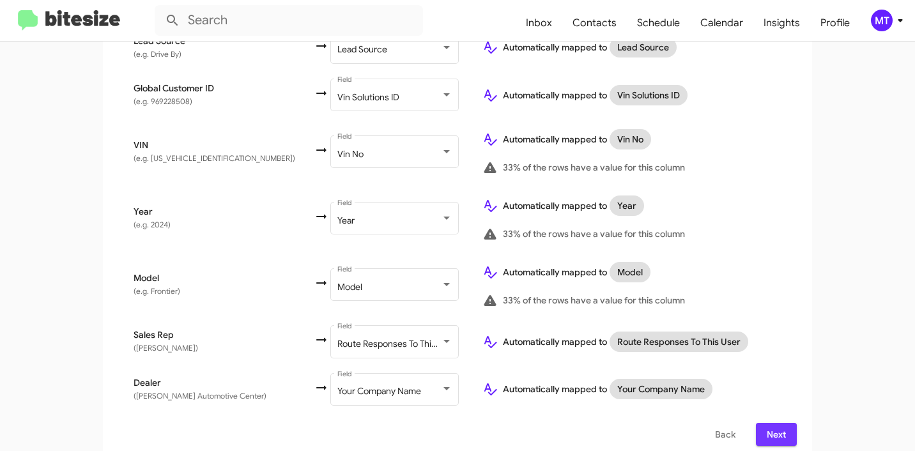
click at [773, 424] on span "Next" at bounding box center [776, 434] width 20 height 23
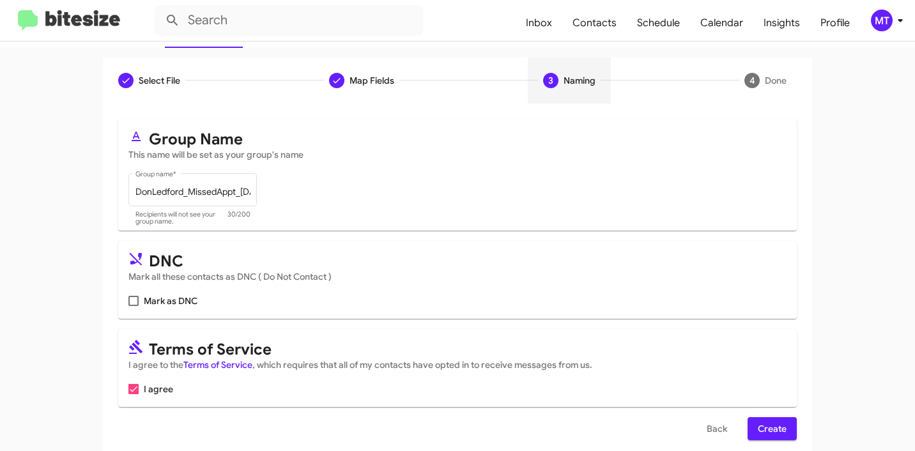
scroll to position [114, 0]
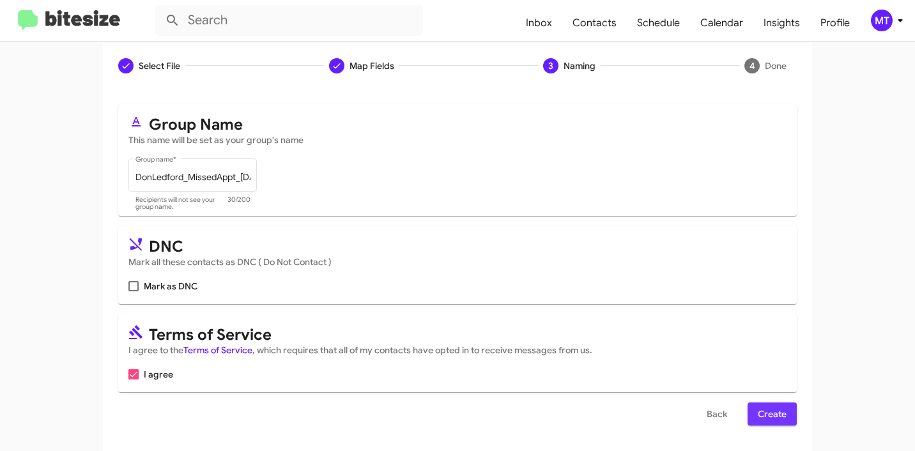
click at [789, 408] on button "Create" at bounding box center [772, 414] width 49 height 23
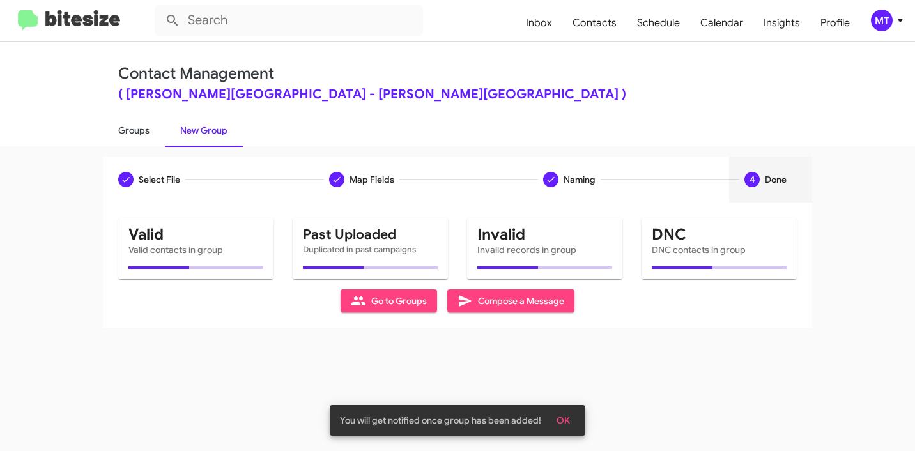
click at [146, 127] on link "Groups" at bounding box center [134, 130] width 62 height 33
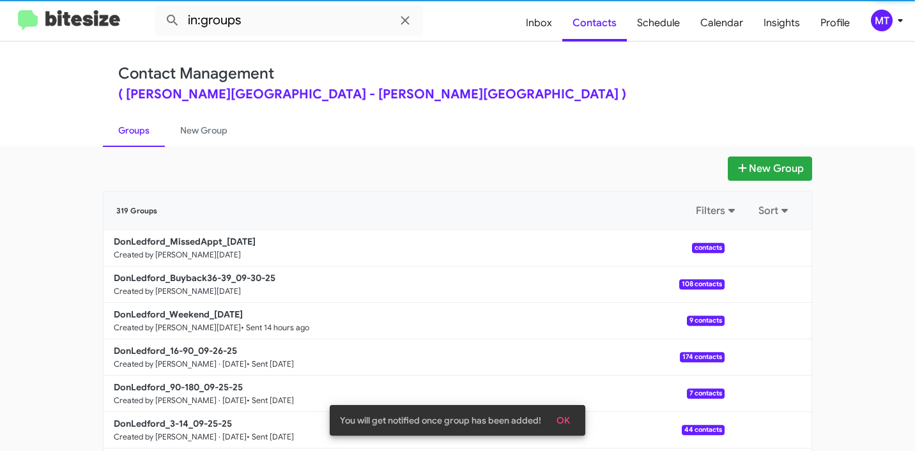
click at [79, 210] on app-groups "New Group 319 Groups Filters Sort DonLedford_MissedAppt_09-30-25 Created by Mar…" at bounding box center [457, 393] width 915 height 472
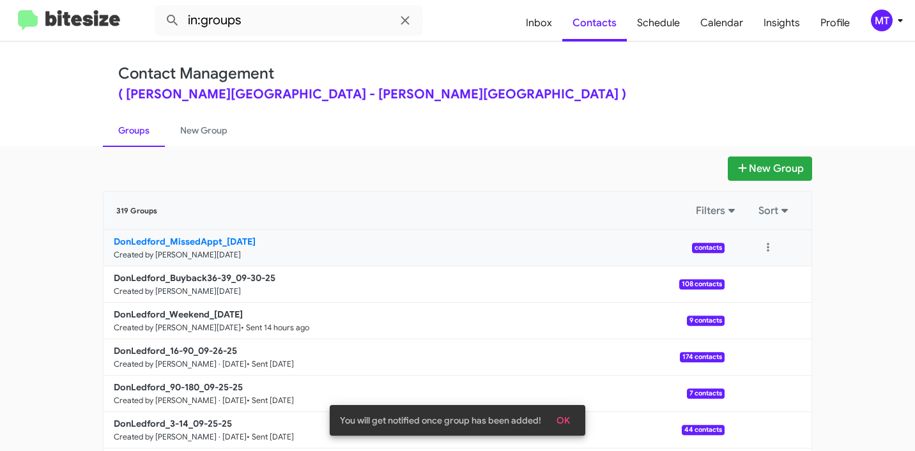
drag, startPoint x: 91, startPoint y: 240, endPoint x: 214, endPoint y: 238, distance: 122.7
click at [214, 238] on div "New Group 319 Groups Filters Sort DonLedford_MissedAppt_09-30-25 Created by Mar…" at bounding box center [457, 393] width 729 height 472
copy b "DonLedford_MissedAppt"
click at [294, 27] on input "in:groups" at bounding box center [289, 20] width 268 height 31
paste input "DonLedford_MissedAppt"
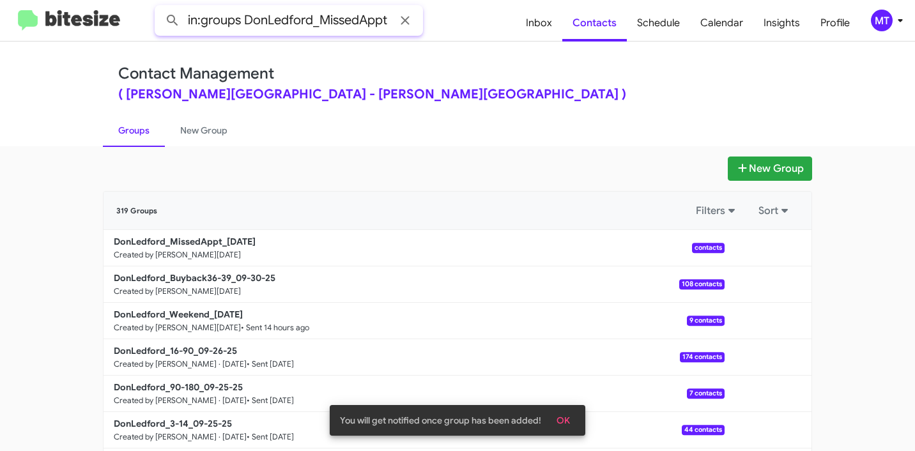
type input "in:groups DonLedford_MissedAppt"
click at [160, 8] on button at bounding box center [173, 21] width 26 height 26
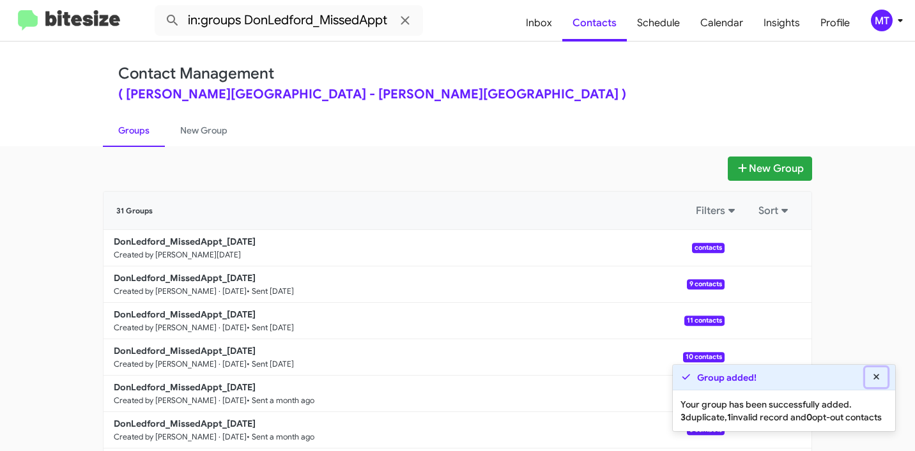
click at [872, 373] on icon at bounding box center [877, 377] width 12 height 9
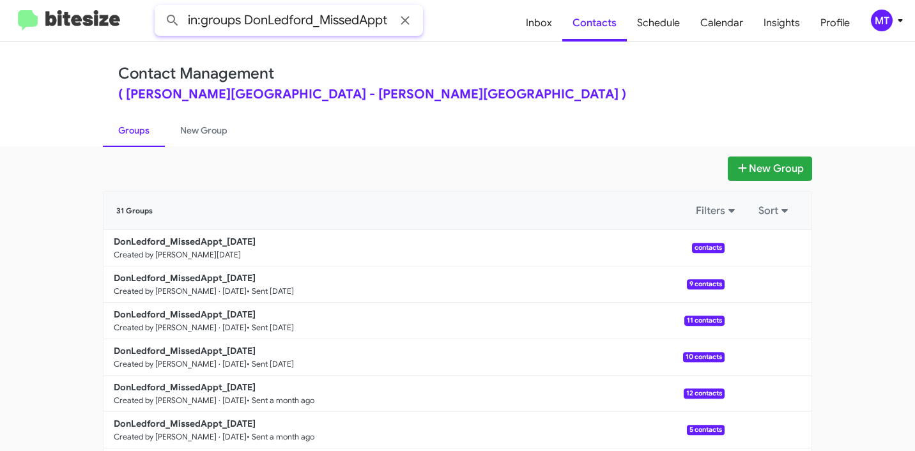
click at [368, 24] on input "in:groups DonLedford_MissedAppt" at bounding box center [289, 20] width 268 height 31
click at [160, 8] on button at bounding box center [173, 21] width 26 height 26
click at [767, 245] on button at bounding box center [769, 248] width 26 height 26
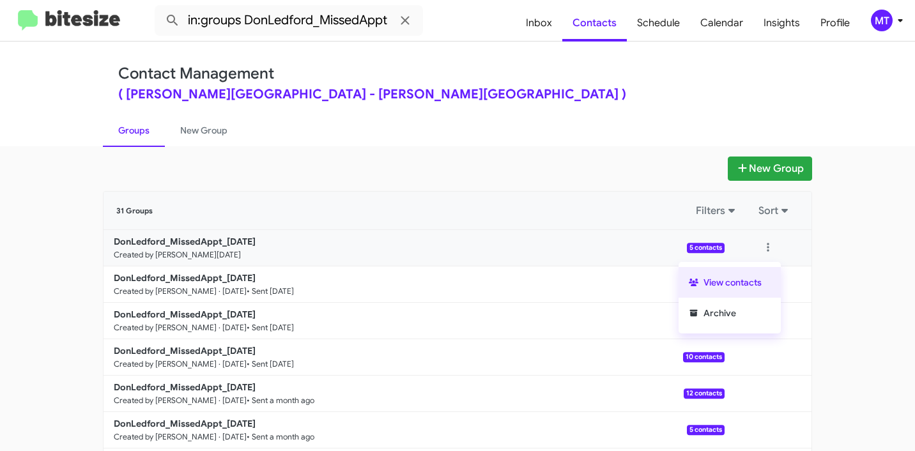
click at [726, 281] on button "View contacts" at bounding box center [730, 282] width 102 height 31
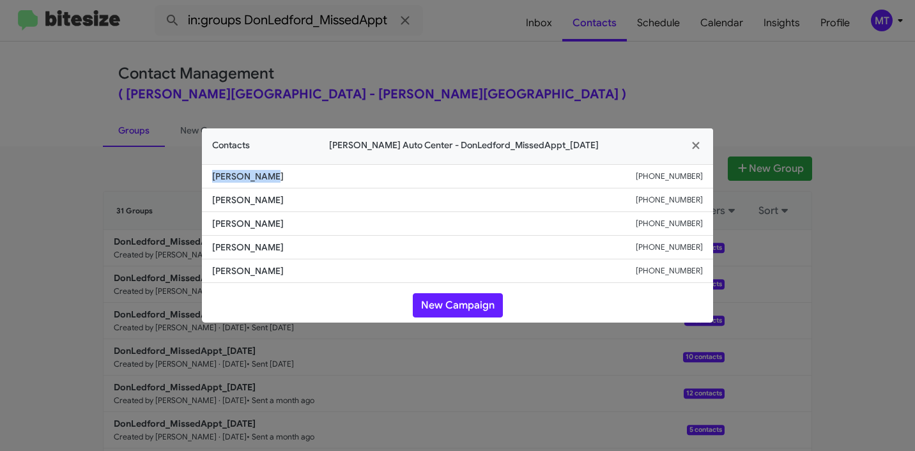
drag, startPoint x: 280, startPoint y: 178, endPoint x: 341, endPoint y: 38, distance: 153.2
click at [211, 176] on li "[PERSON_NAME] [PHONE_NUMBER]" at bounding box center [457, 176] width 511 height 24
copy span "[PERSON_NAME]"
drag, startPoint x: 703, startPoint y: 177, endPoint x: 211, endPoint y: 173, distance: 492.2
click at [211, 173] on li "[PERSON_NAME] [PHONE_NUMBER]" at bounding box center [457, 176] width 511 height 24
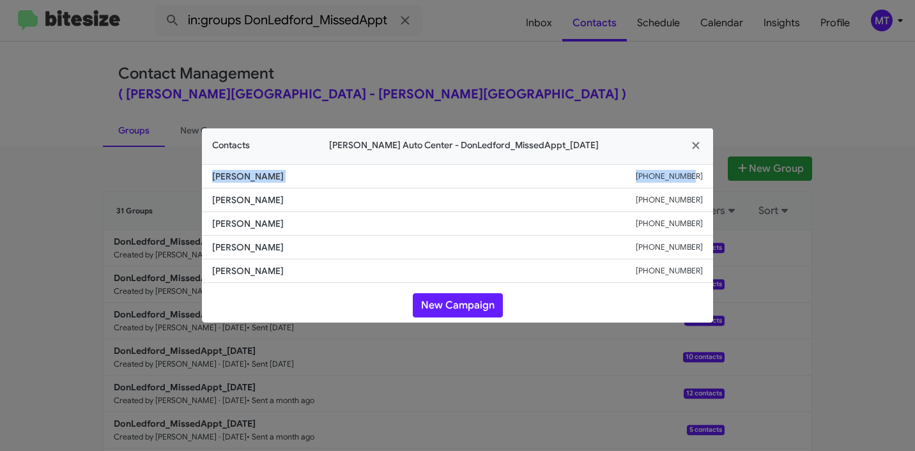
copy div "[PERSON_NAME] [PHONE_NUMBER]"
click at [801, 93] on modal-container "Contacts [PERSON_NAME][GEOGRAPHIC_DATA] - DonLedford_MissedAppt_[DATE] [PERSON_…" at bounding box center [457, 225] width 915 height 451
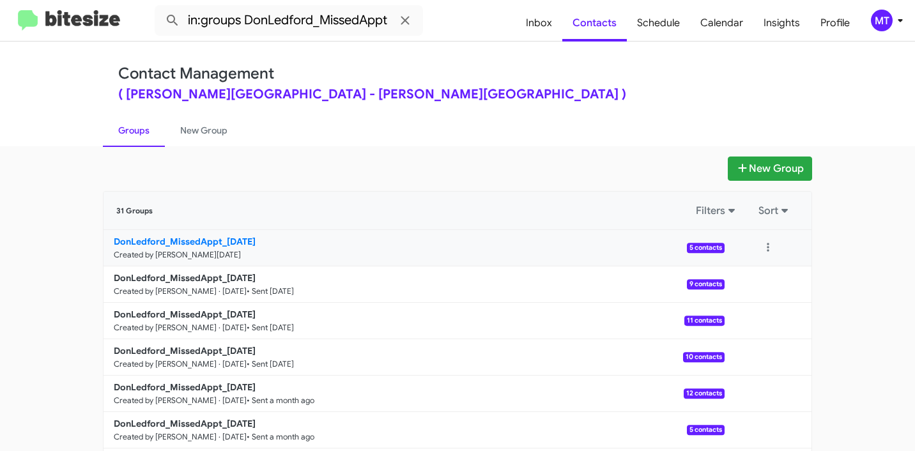
click at [176, 243] on b "DonLedford_MissedAppt_[DATE]" at bounding box center [185, 242] width 142 height 12
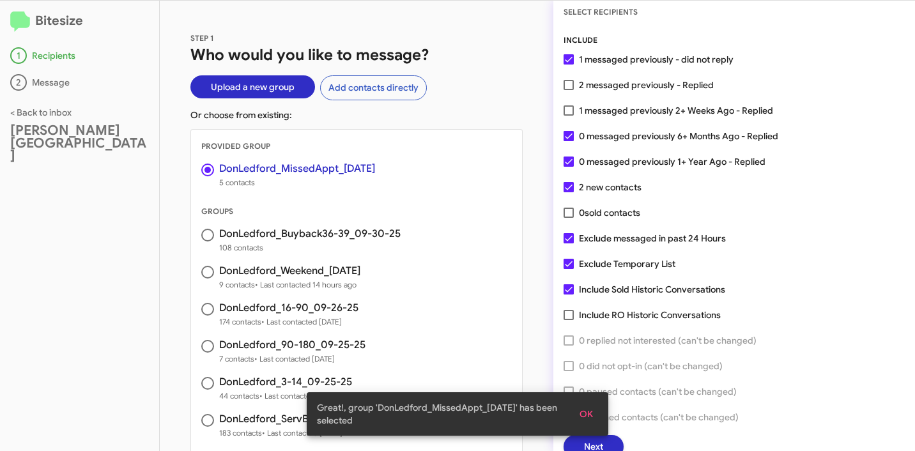
scroll to position [33, 0]
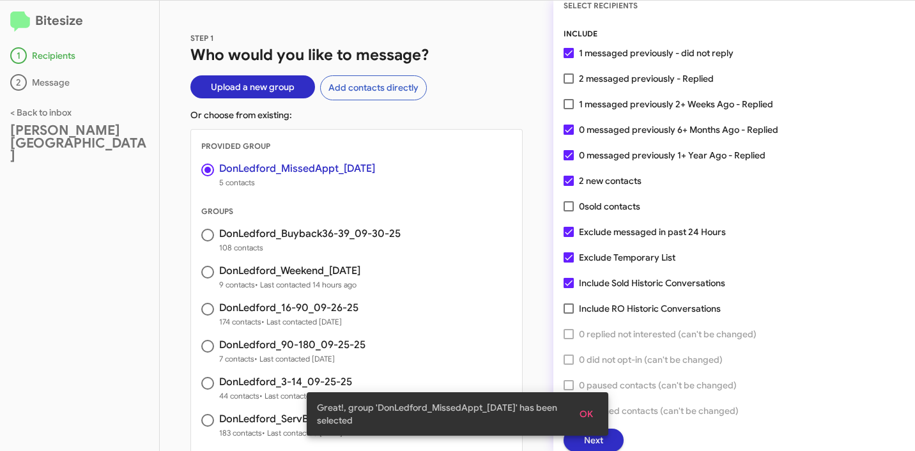
click at [587, 414] on span "OK" at bounding box center [586, 414] width 13 height 23
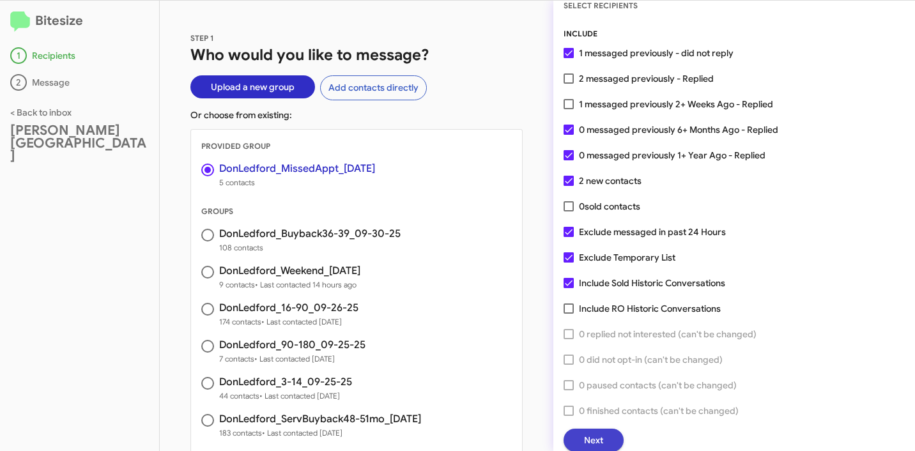
click at [599, 435] on span "Next" at bounding box center [593, 440] width 19 height 23
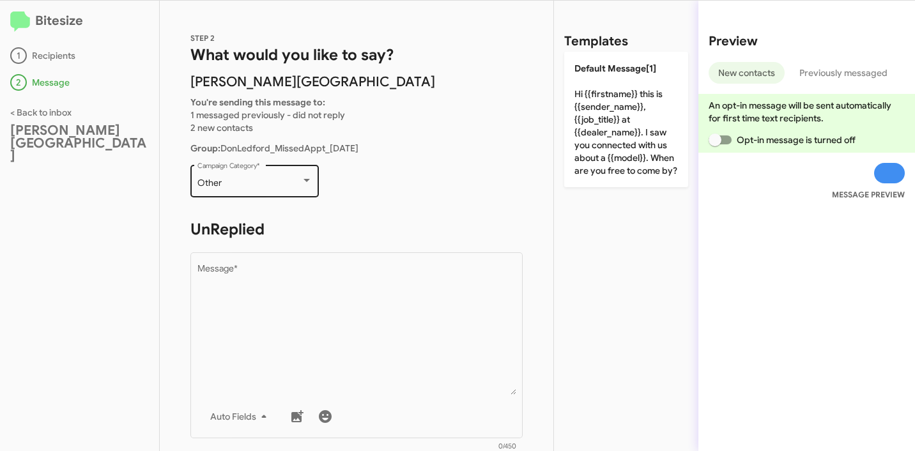
click at [215, 186] on span "Other" at bounding box center [210, 183] width 24 height 12
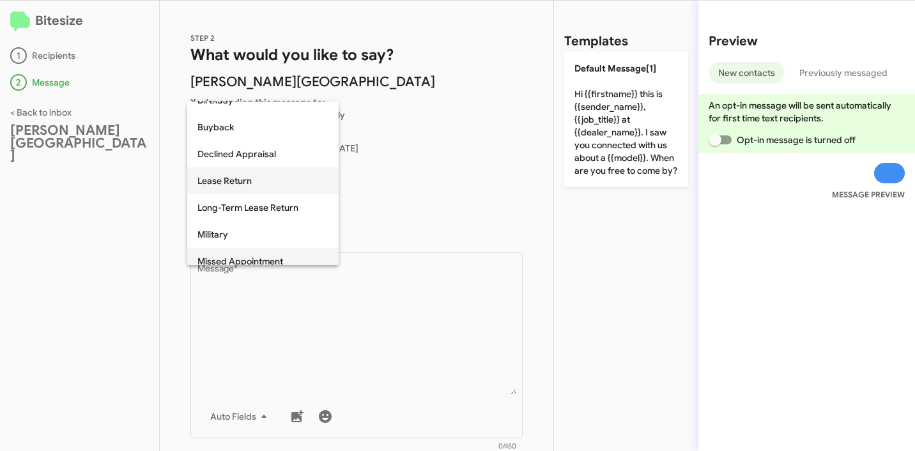
scroll to position [190, 0]
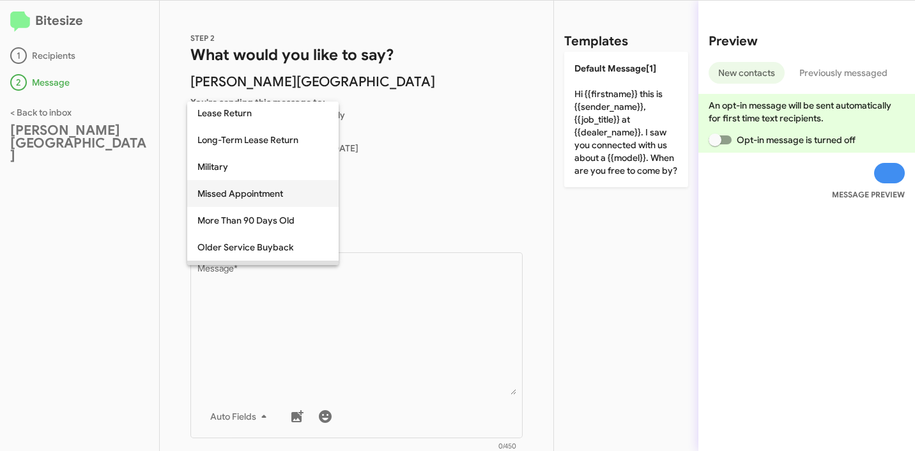
click at [260, 199] on span "Missed Appointment" at bounding box center [263, 193] width 131 height 27
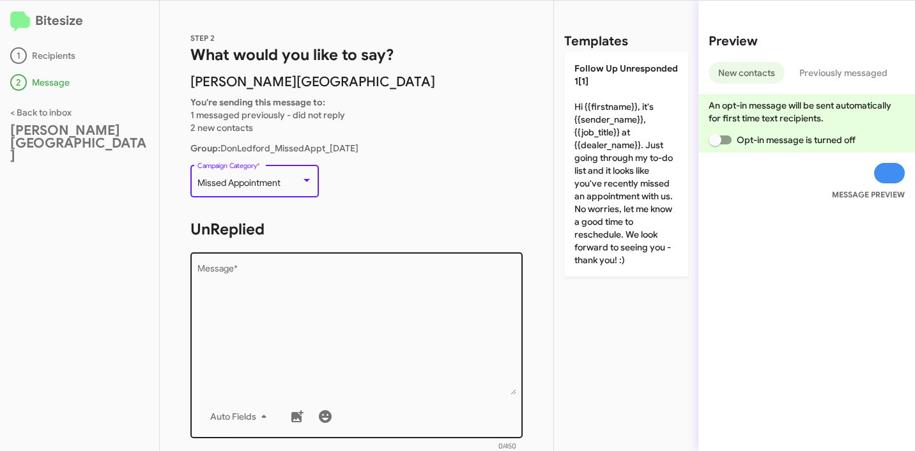
click at [276, 306] on textarea "Message *" at bounding box center [357, 330] width 319 height 130
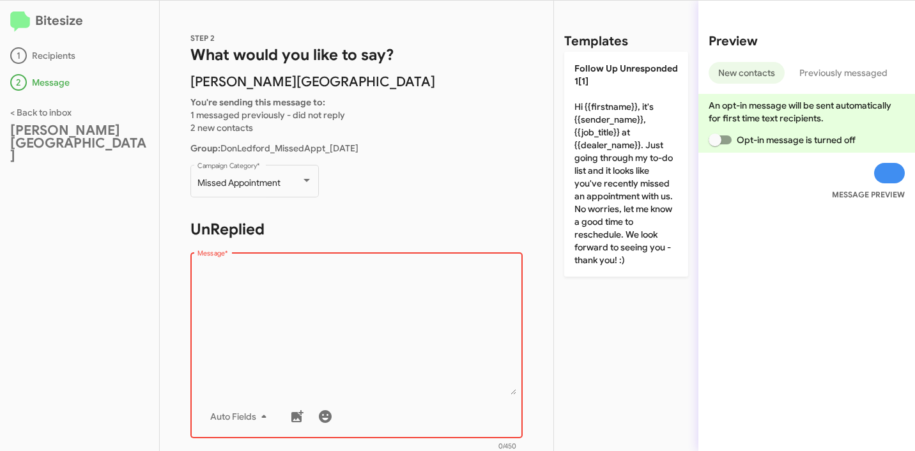
scroll to position [202, 0]
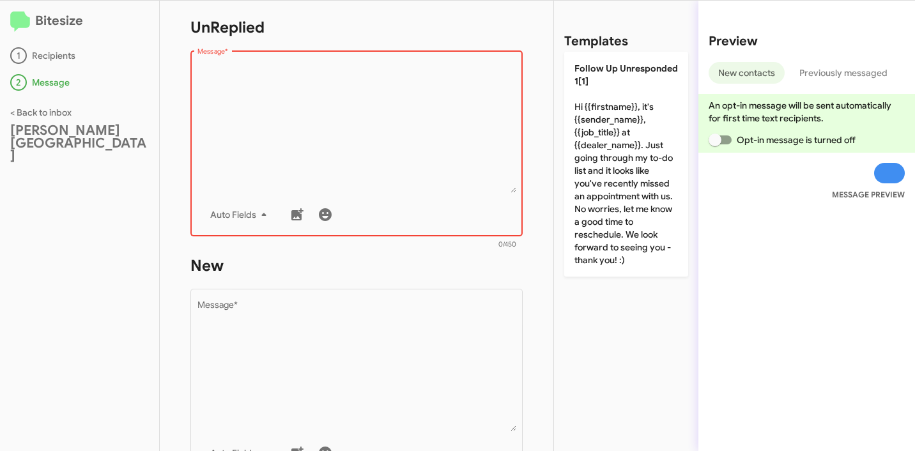
click at [396, 149] on textarea "Message *" at bounding box center [357, 128] width 319 height 130
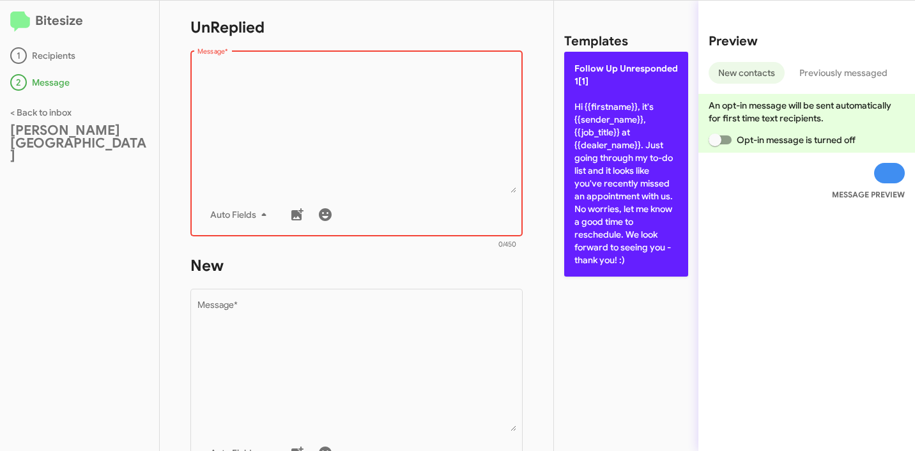
click at [597, 151] on p "Follow Up Unresponded 1[1] Hi {{firstname}}, it's {{sender_name}}, {{job_title}…" at bounding box center [626, 164] width 124 height 225
type textarea "Hi {{firstname}}, it's {{sender_name}}, {{job_title}} at {{dealer_name}}. Just …"
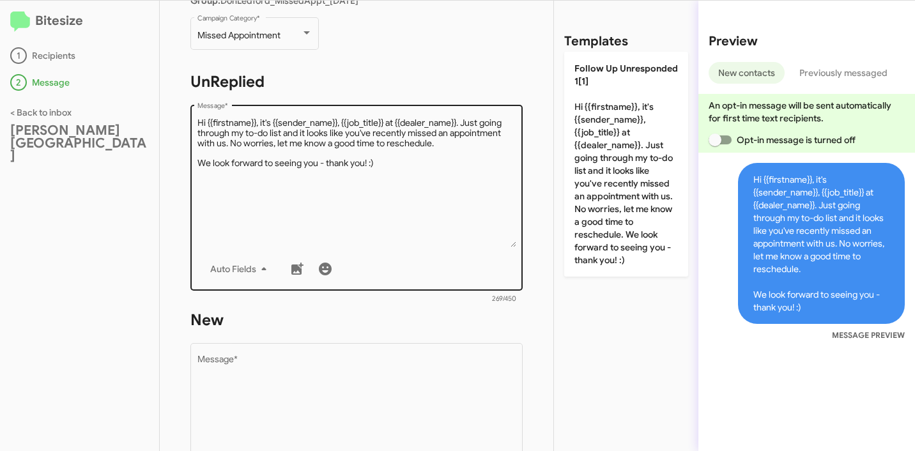
scroll to position [311, 0]
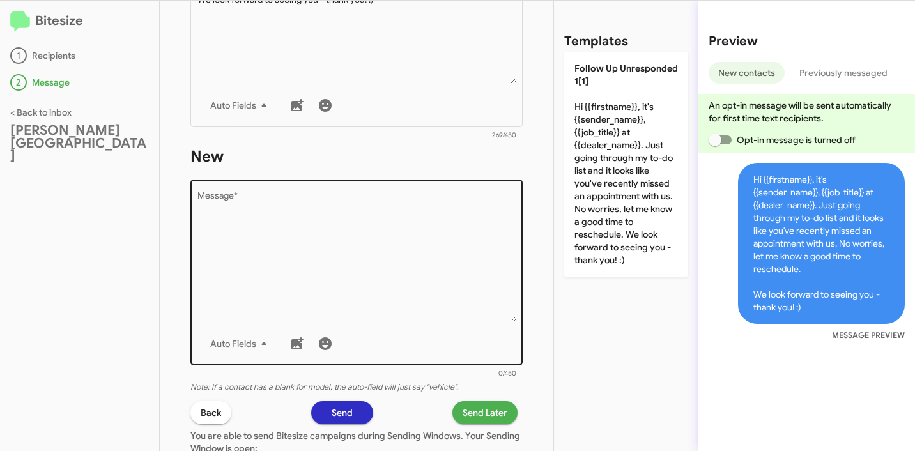
click at [365, 219] on textarea "Message *" at bounding box center [357, 257] width 319 height 130
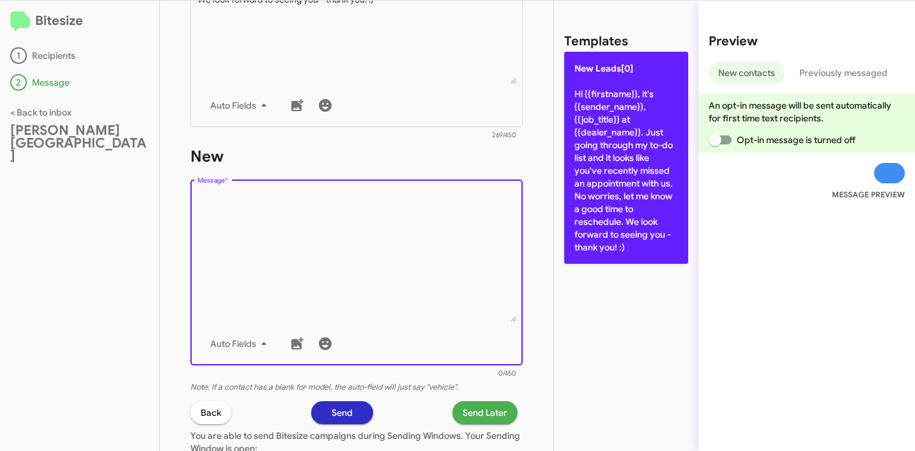
click at [621, 152] on p "New Leads[0] Hi {{firstname}}, it's {{sender_name}}, {{job_title}} at {{dealer_…" at bounding box center [626, 158] width 124 height 212
type textarea "Hi {{firstname}}, it's {{sender_name}}, {{job_title}} at {{dealer_name}}. Just …"
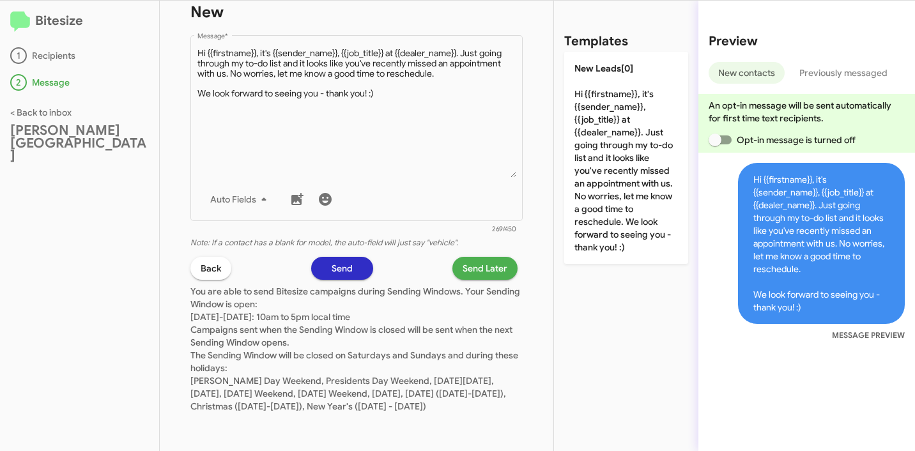
scroll to position [469, 0]
click at [472, 260] on span "Send Later" at bounding box center [485, 268] width 45 height 23
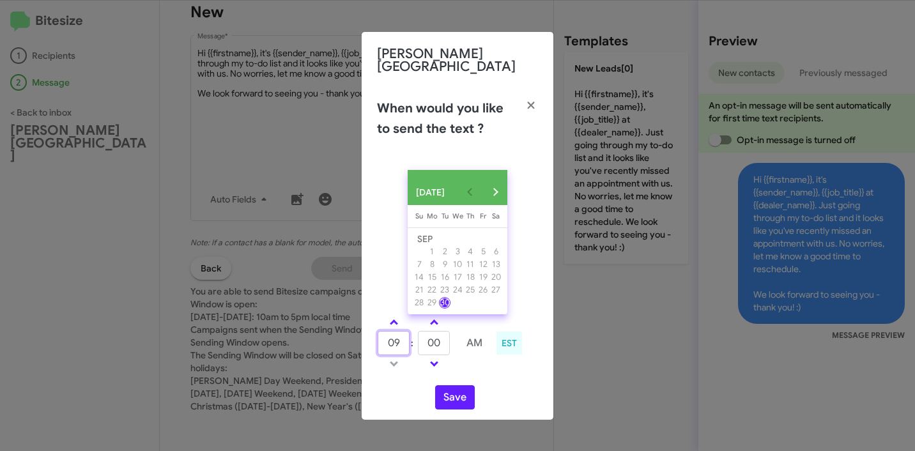
click at [400, 338] on input "09" at bounding box center [394, 343] width 32 height 24
type input "10"
type input "04"
click at [449, 395] on button "Save" at bounding box center [455, 397] width 40 height 24
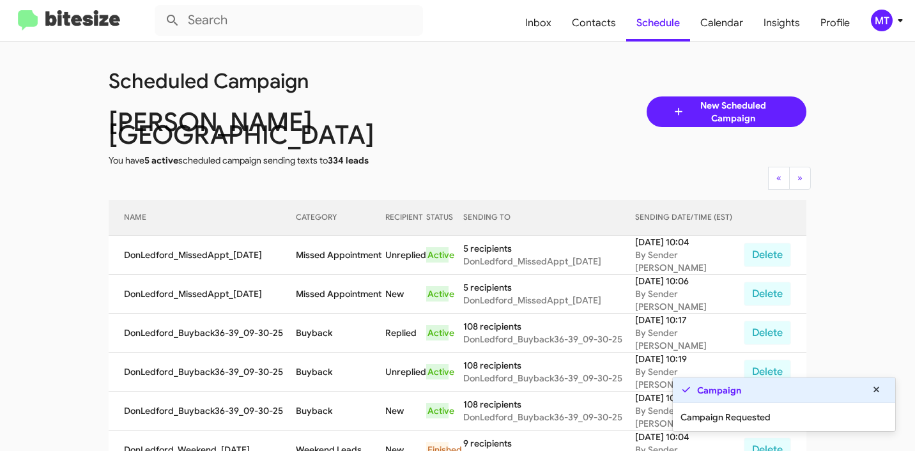
click at [898, 22] on icon at bounding box center [900, 20] width 15 height 15
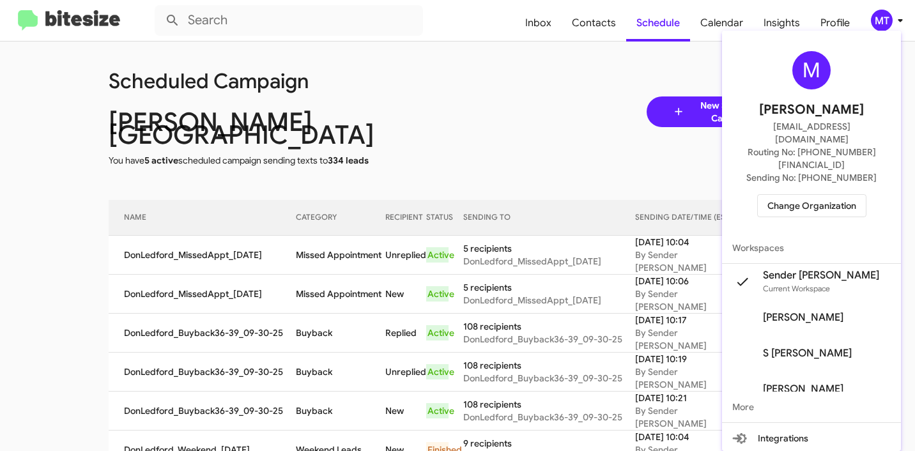
click at [535, 78] on div at bounding box center [457, 225] width 915 height 451
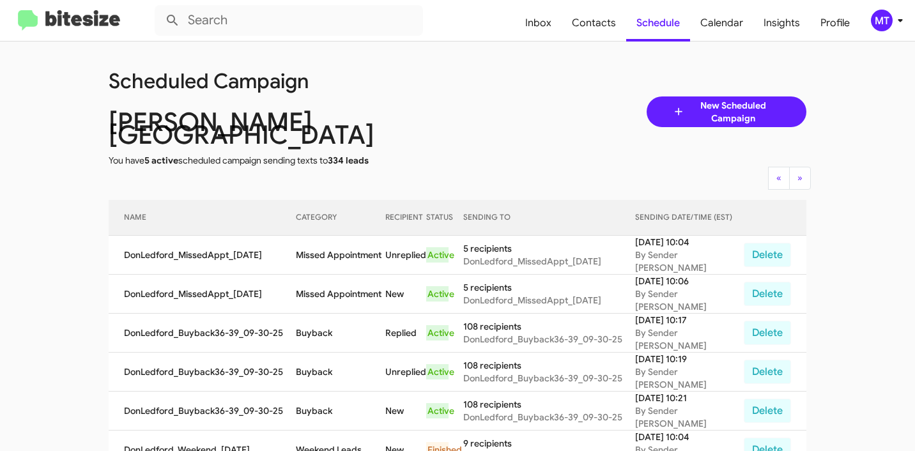
click at [722, 109] on span "New Scheduled Campaign" at bounding box center [733, 112] width 96 height 26
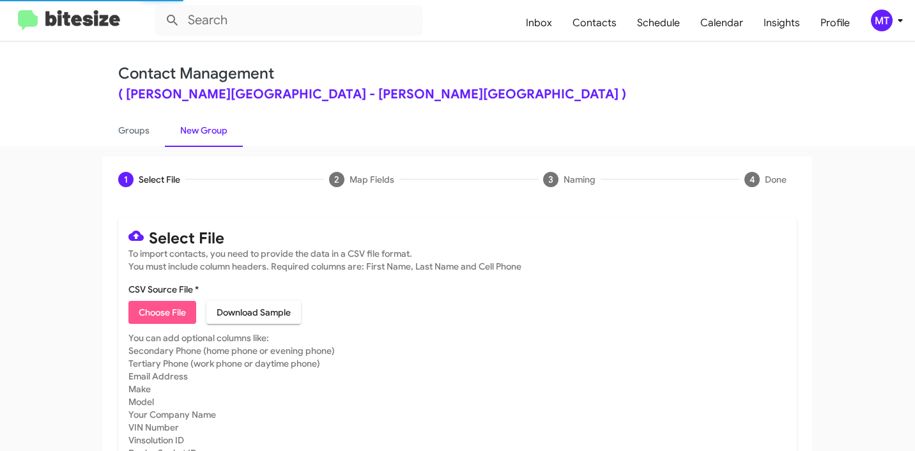
click at [171, 308] on span "Choose File" at bounding box center [162, 312] width 47 height 23
type input "DonLedford_Showroom_09-30-25"
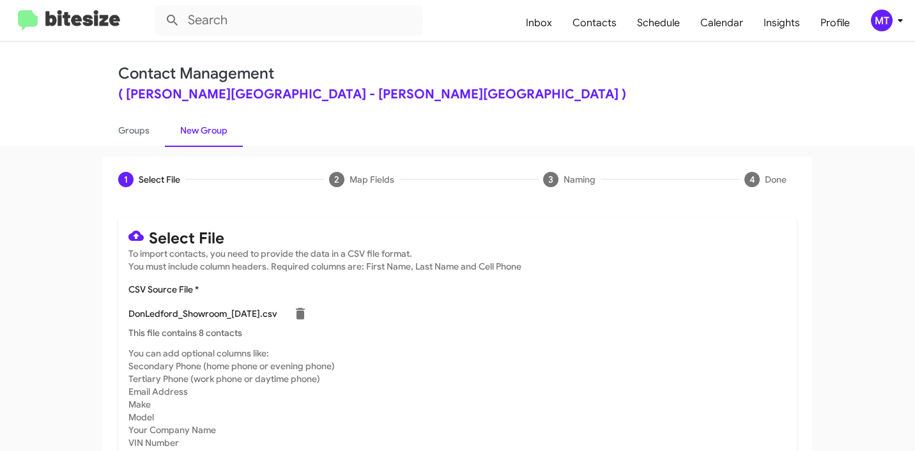
click at [899, 19] on icon at bounding box center [900, 20] width 4 height 3
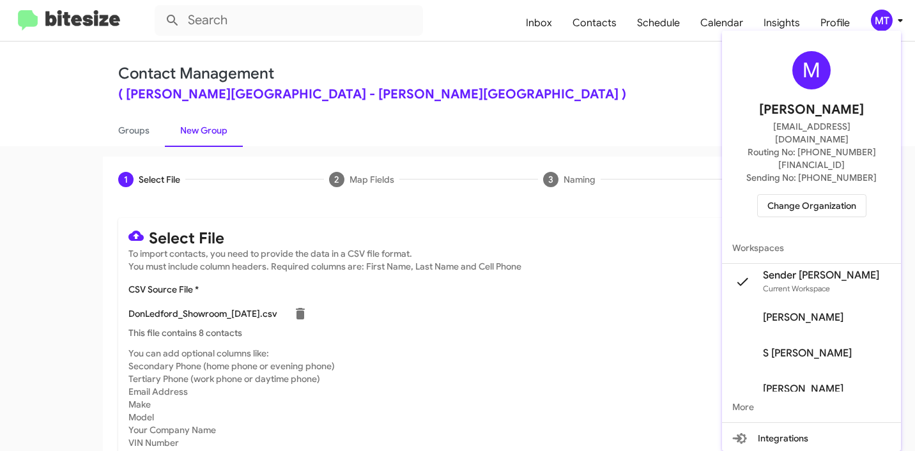
click at [575, 82] on div at bounding box center [457, 225] width 915 height 451
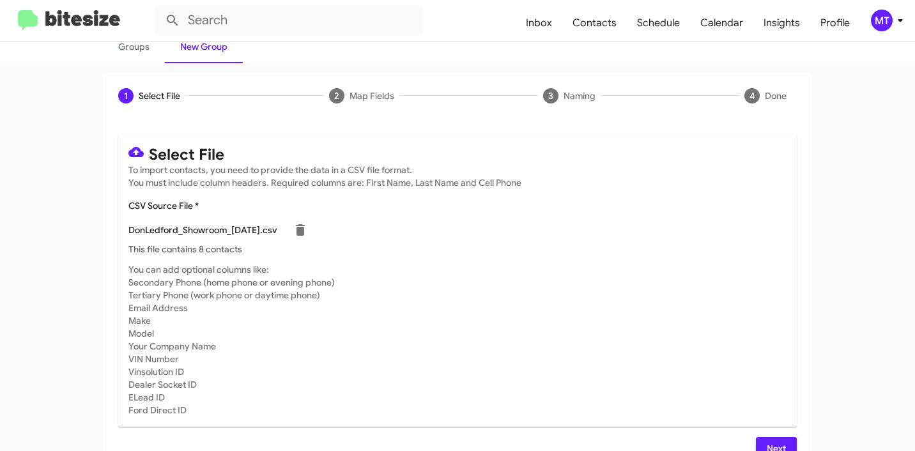
scroll to position [108, 0]
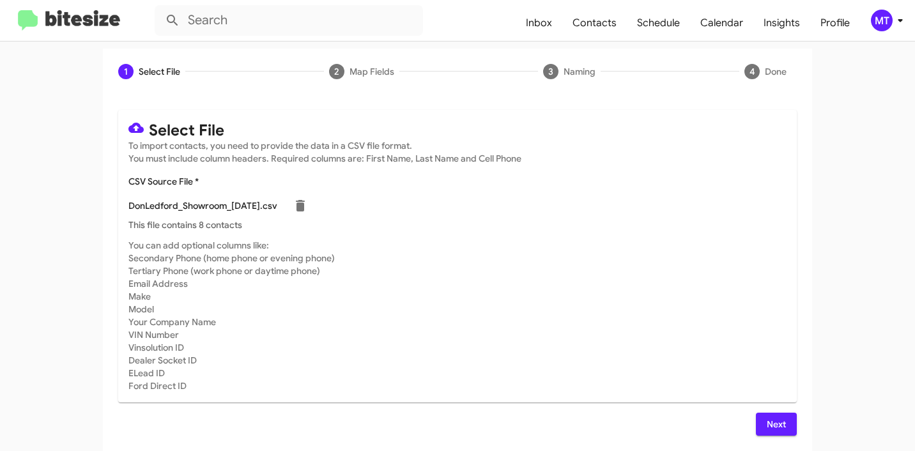
click at [777, 420] on span "Next" at bounding box center [776, 424] width 20 height 23
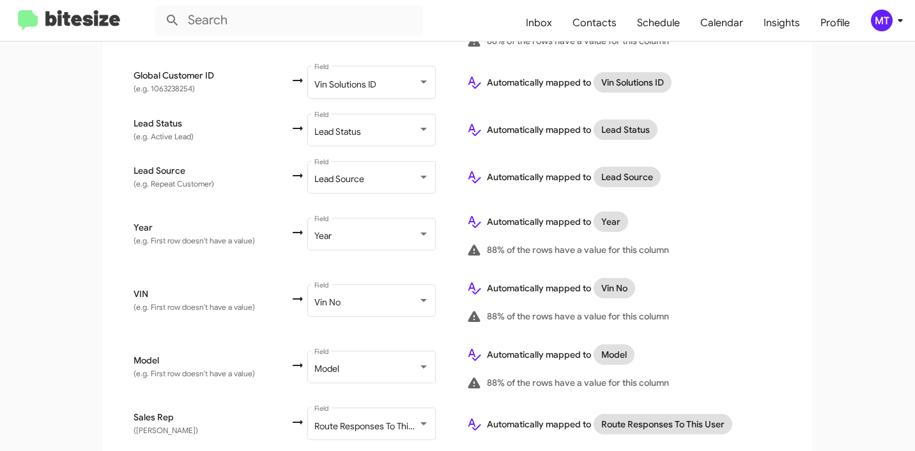
scroll to position [779, 0]
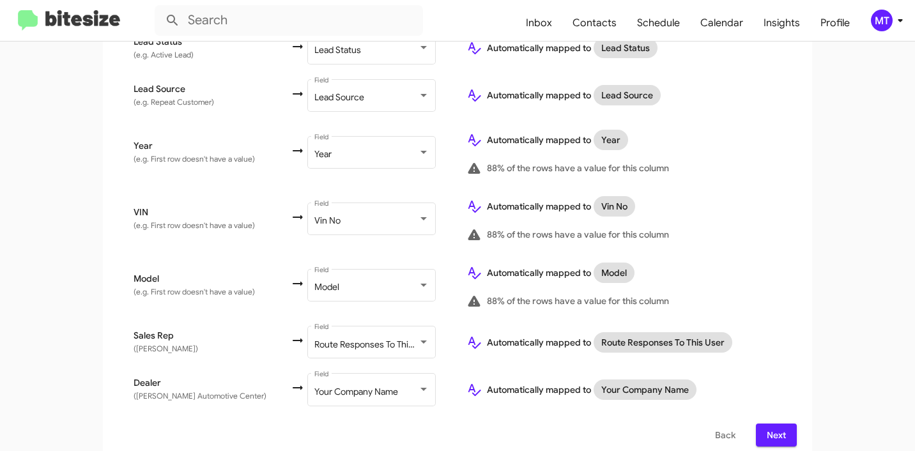
click at [777, 424] on span "Next" at bounding box center [776, 435] width 20 height 23
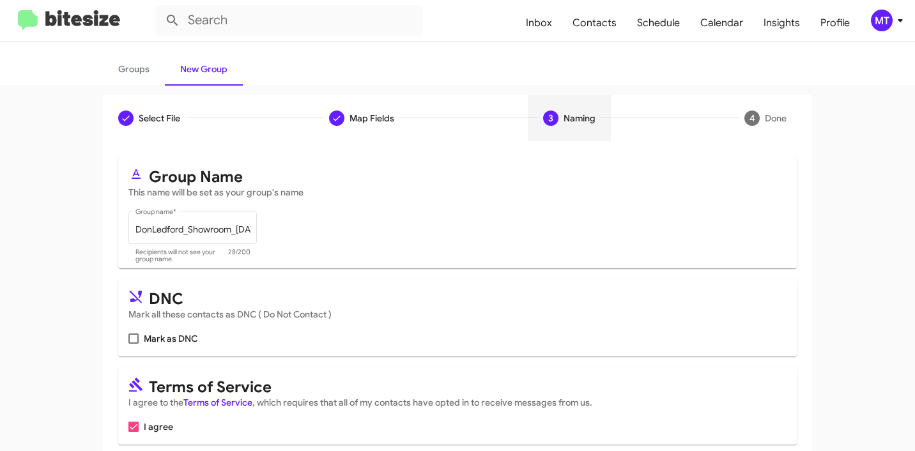
scroll to position [114, 0]
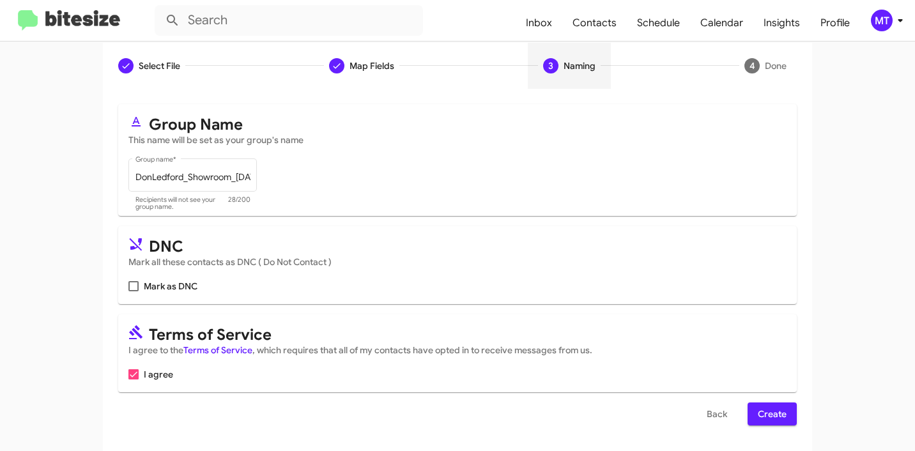
click at [766, 420] on span "Create" at bounding box center [772, 414] width 29 height 23
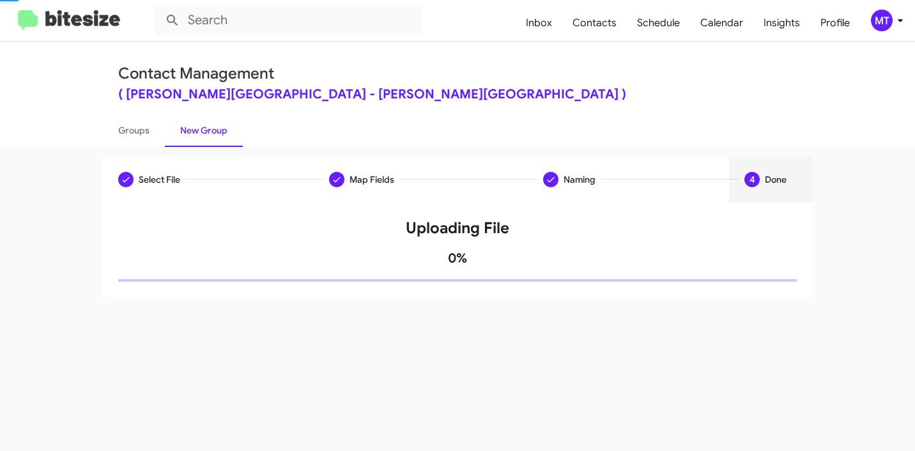
scroll to position [0, 0]
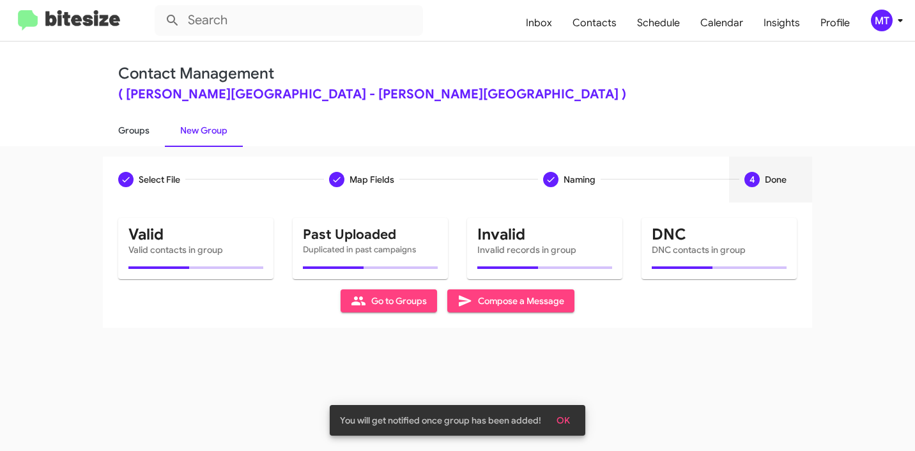
click at [139, 128] on link "Groups" at bounding box center [134, 130] width 62 height 33
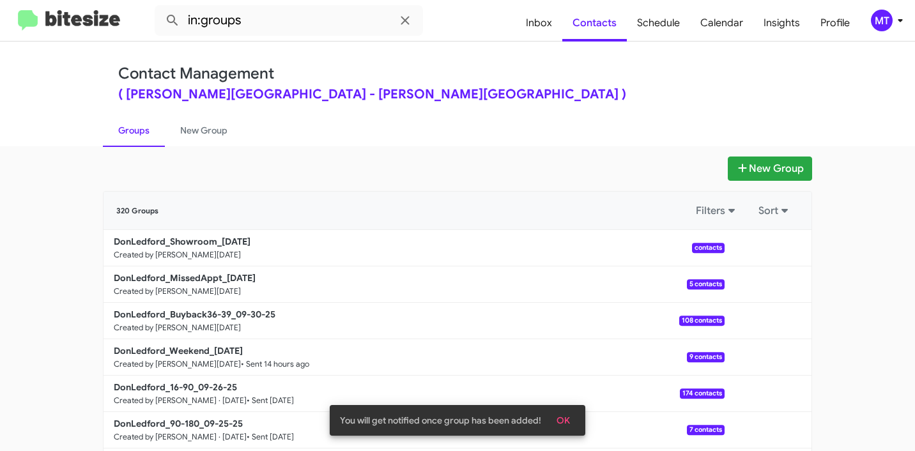
click at [564, 418] on span "OK" at bounding box center [563, 420] width 13 height 23
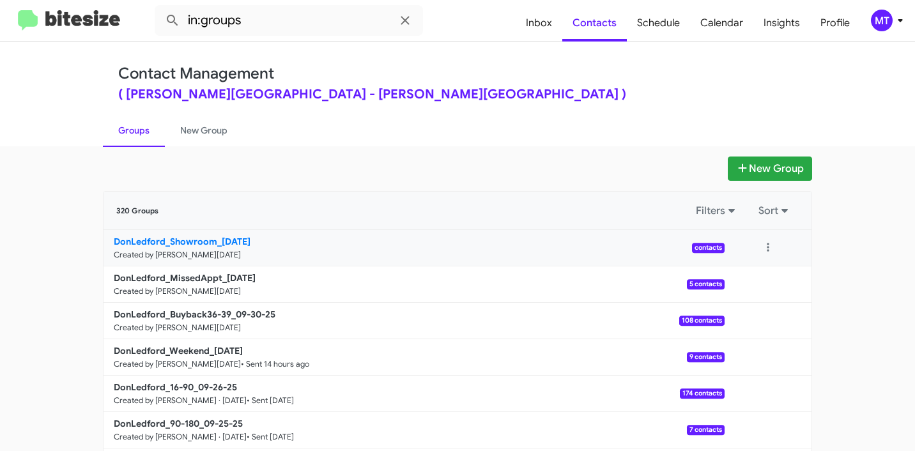
drag, startPoint x: 72, startPoint y: 241, endPoint x: 210, endPoint y: 238, distance: 138.1
click at [210, 238] on app-groups "New Group 320 Groups Filters Sort DonLedford_Showroom_09-30-25 Created by Marie…" at bounding box center [457, 393] width 915 height 472
copy b "DonLedford_Showroom"
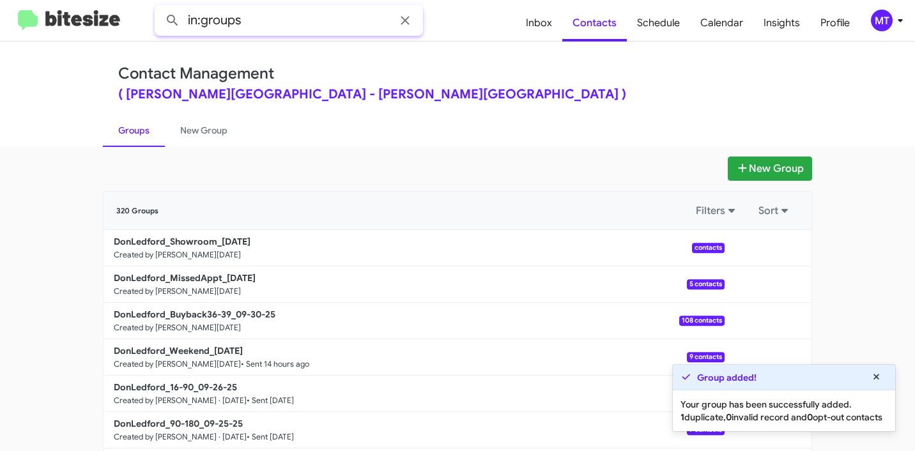
click at [334, 25] on input "in:groups" at bounding box center [289, 20] width 268 height 31
paste input "DonLedford_Showroom"
type input "in:groups DonLedford_Showroom"
click at [160, 8] on button at bounding box center [173, 21] width 26 height 26
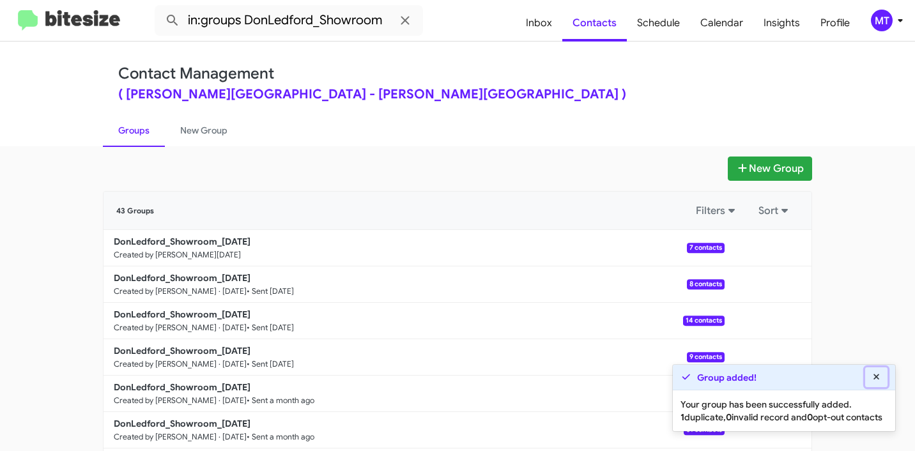
click at [876, 373] on icon at bounding box center [877, 377] width 12 height 9
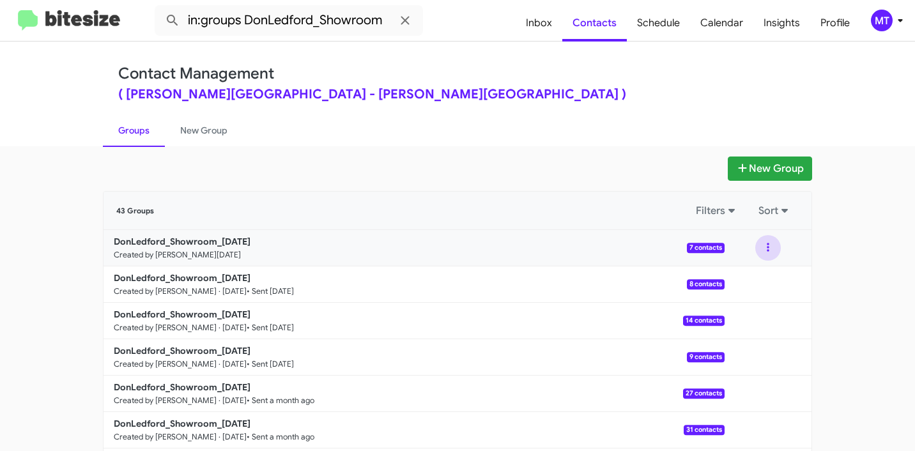
click at [770, 244] on button at bounding box center [769, 248] width 26 height 26
click at [726, 276] on button "View contacts" at bounding box center [730, 282] width 102 height 31
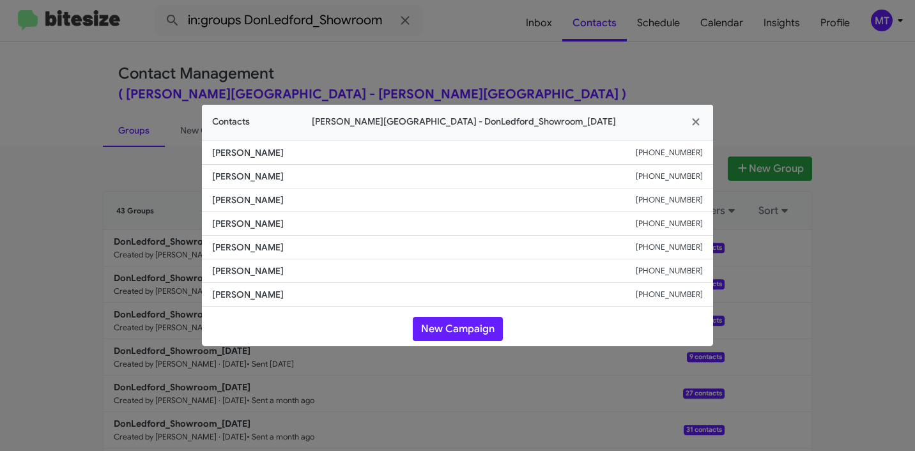
drag, startPoint x: 269, startPoint y: 154, endPoint x: 196, endPoint y: 155, distance: 72.9
click at [196, 155] on modal-container "Contacts Don Ledford Auto Center - DonLedford_Showroom_09-30-25 Larry Martin +1…" at bounding box center [457, 225] width 915 height 451
click at [694, 118] on icon "button" at bounding box center [696, 122] width 15 height 12
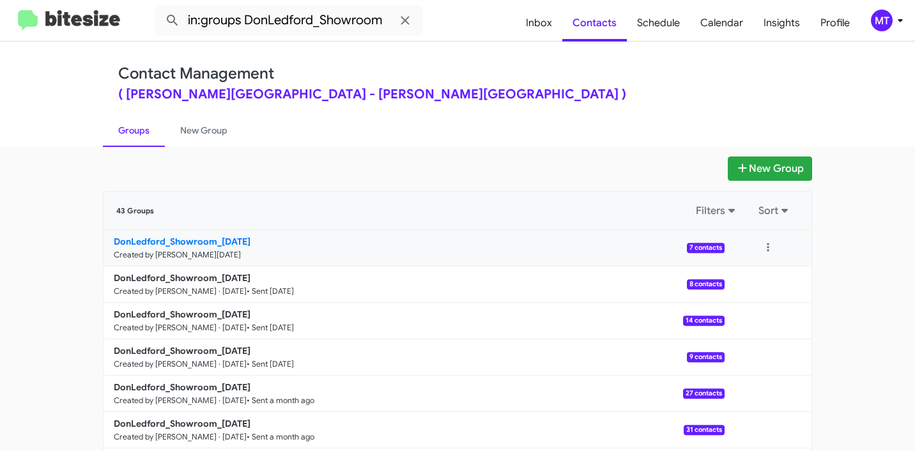
click at [202, 241] on b "DonLedford_Showroom_09-30-25" at bounding box center [182, 242] width 137 height 12
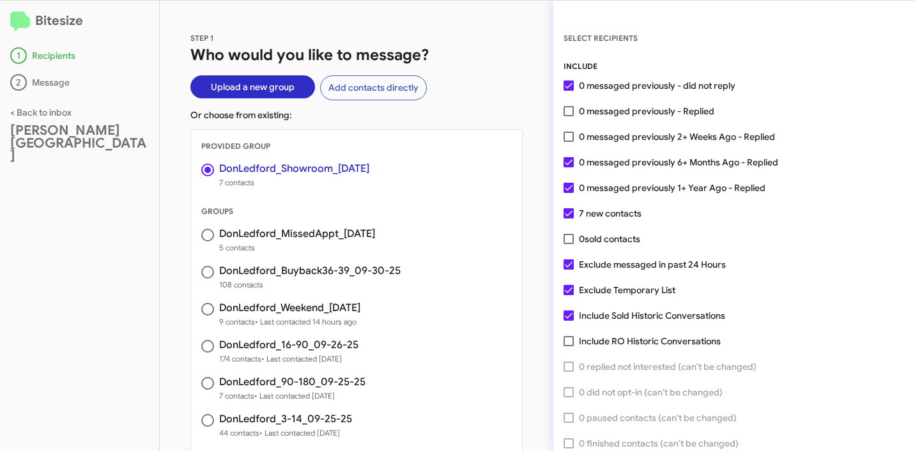
click at [567, 113] on span at bounding box center [569, 111] width 10 height 10
click at [568, 116] on input "0 messaged previously - Replied" at bounding box center [568, 116] width 1 height 1
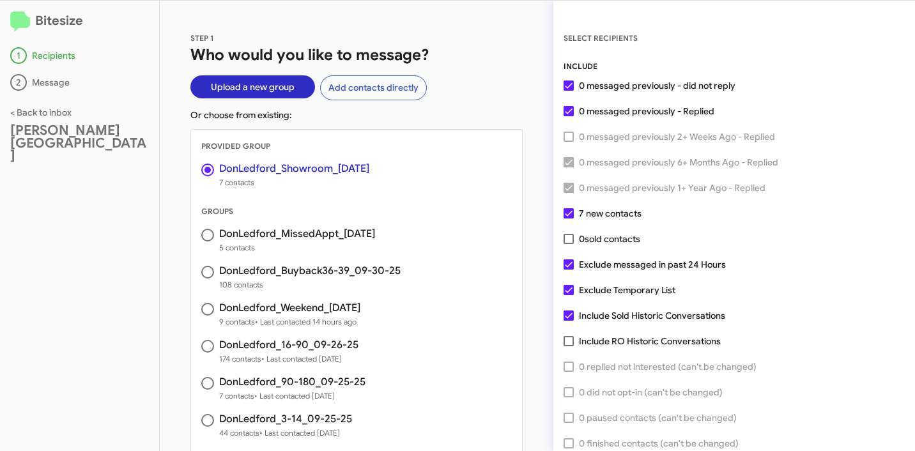
click at [567, 137] on span at bounding box center [569, 137] width 10 height 10
click at [568, 110] on span at bounding box center [569, 111] width 10 height 10
click at [568, 116] on input "0 messaged previously - Replied" at bounding box center [568, 116] width 1 height 1
checkbox input "false"
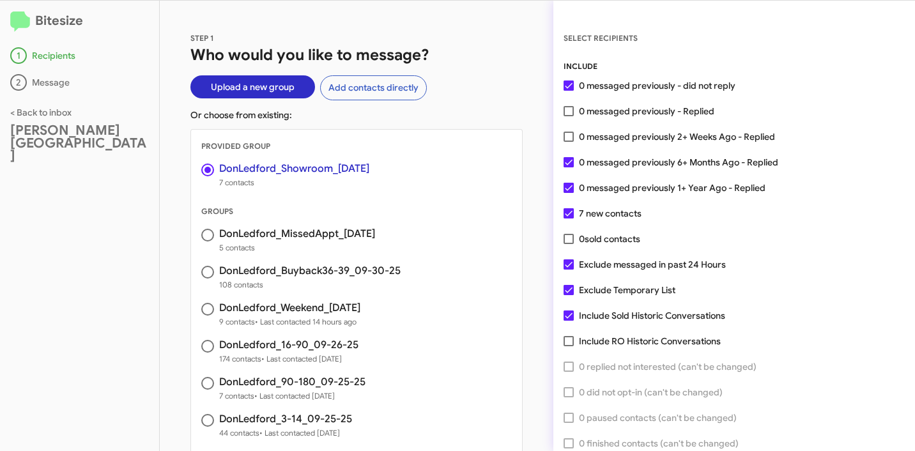
click at [570, 135] on span at bounding box center [569, 137] width 10 height 10
click at [569, 142] on input "0 messaged previously 2+ Weeks Ago - Replied" at bounding box center [568, 142] width 1 height 1
checkbox input "true"
click at [571, 112] on span at bounding box center [569, 111] width 10 height 10
click at [569, 116] on input "0 messaged previously - Replied" at bounding box center [568, 116] width 1 height 1
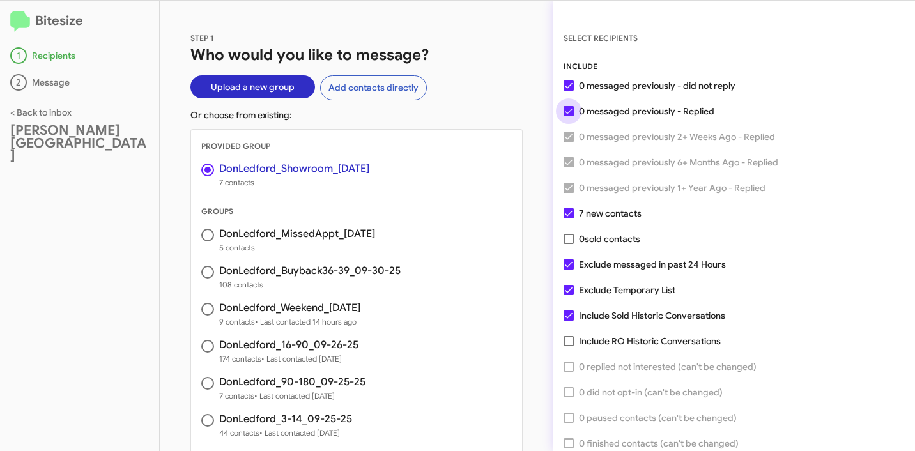
click at [571, 112] on span at bounding box center [569, 111] width 10 height 10
click at [569, 116] on input "0 messaged previously - Replied" at bounding box center [568, 116] width 1 height 1
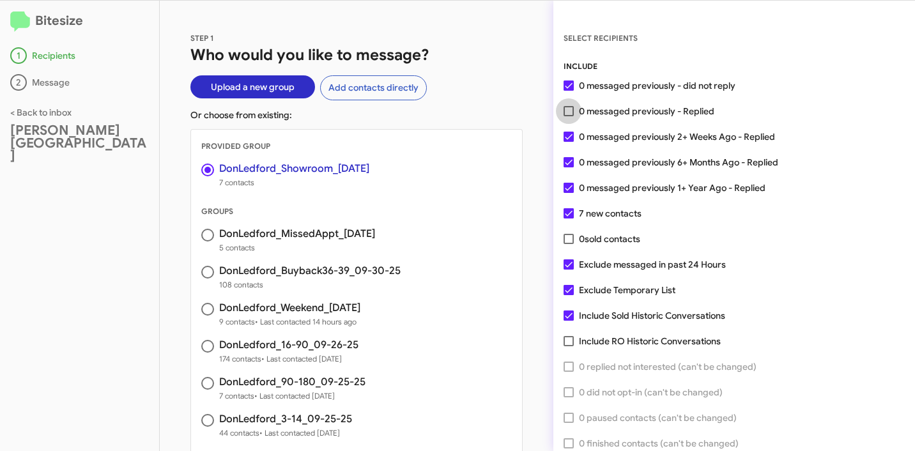
click at [571, 112] on span at bounding box center [569, 111] width 10 height 10
click at [569, 116] on input "0 messaged previously - Replied" at bounding box center [568, 116] width 1 height 1
checkbox input "true"
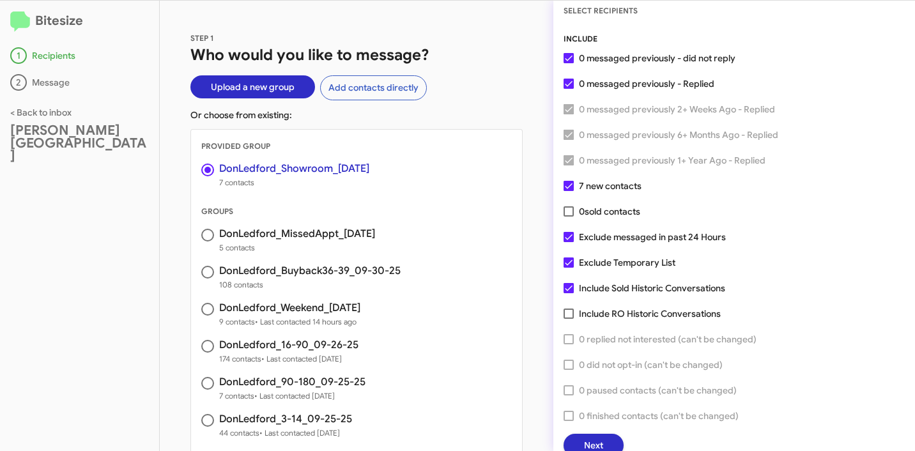
scroll to position [33, 0]
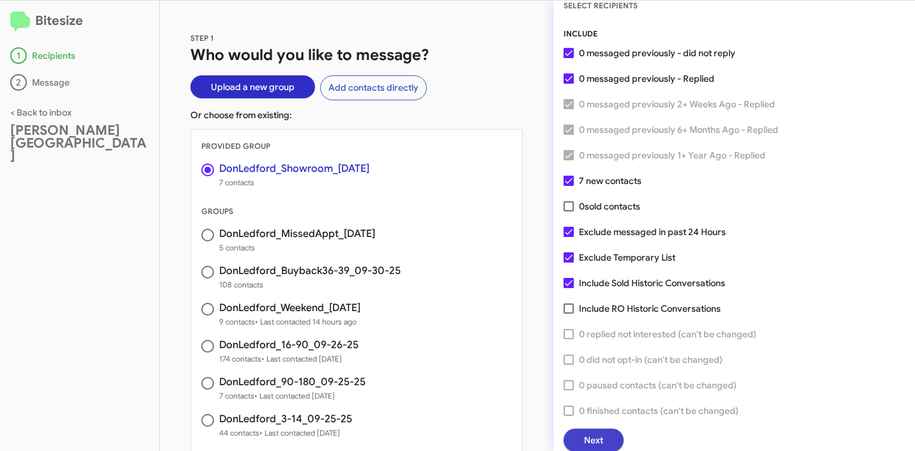
click at [608, 440] on button "Next" at bounding box center [594, 440] width 60 height 23
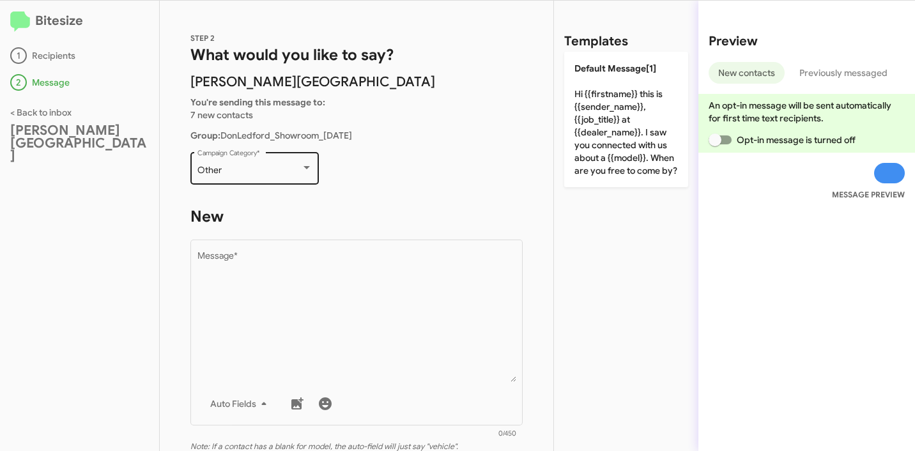
click at [274, 154] on div "Other Campaign Category *" at bounding box center [255, 167] width 115 height 35
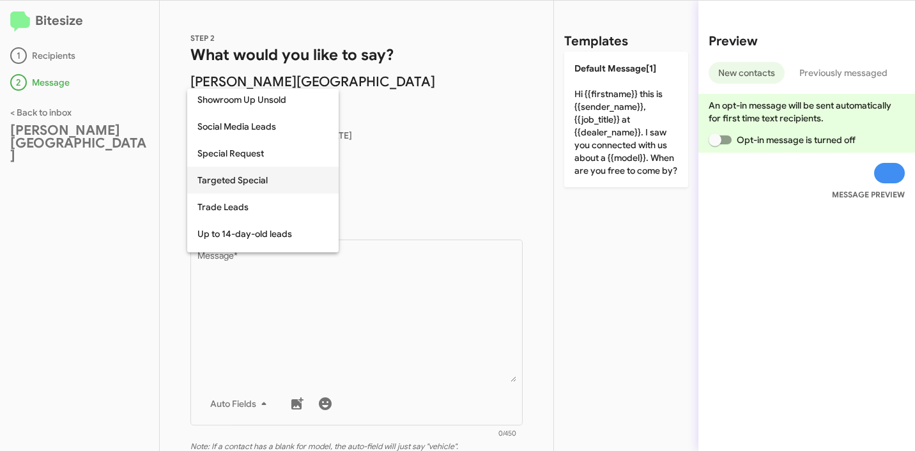
scroll to position [472, 0]
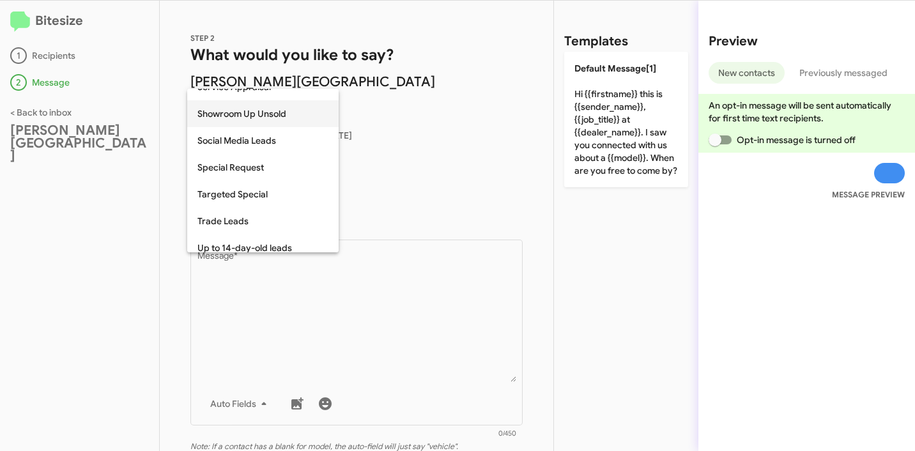
click at [245, 116] on span "Showroom Up Unsold" at bounding box center [263, 113] width 131 height 27
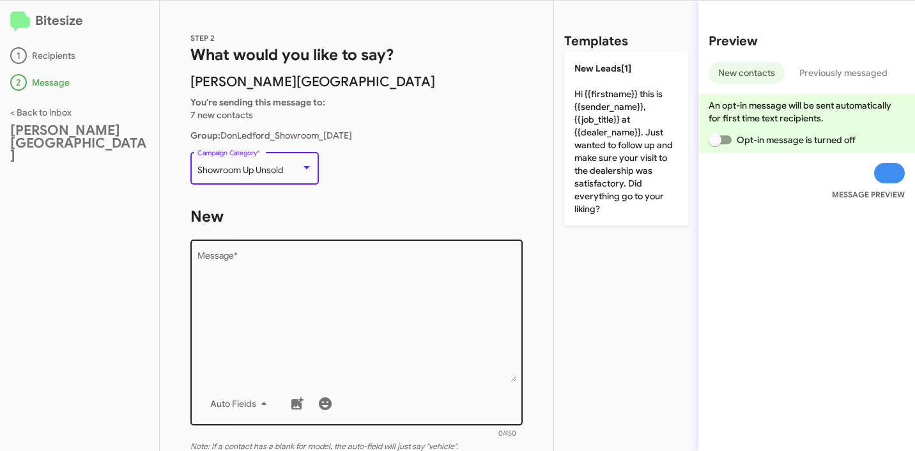
click at [392, 261] on textarea "Message *" at bounding box center [357, 317] width 319 height 130
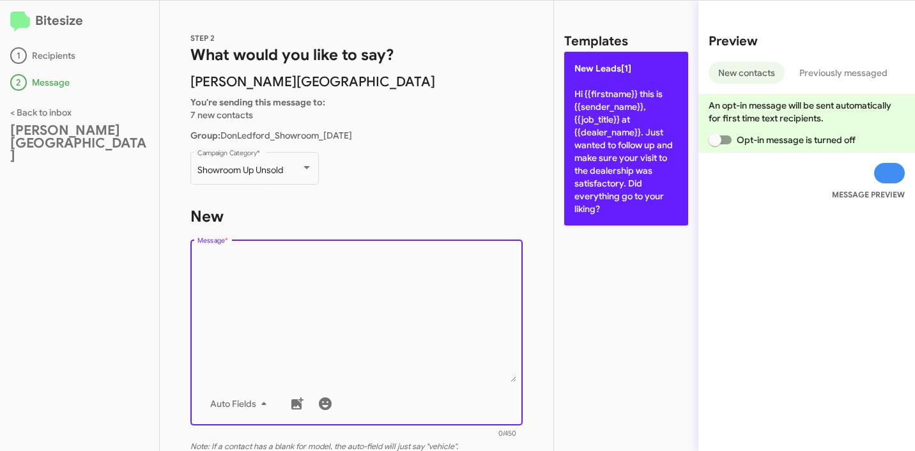
click at [625, 189] on p "New Leads[1] Hi {{firstname}} this is {{sender_name}}, {{job_title}} at {{deale…" at bounding box center [626, 139] width 124 height 174
type textarea "Hi {{firstname}} this is {{sender_name}}, {{job_title}} at {{dealer_name}}. Jus…"
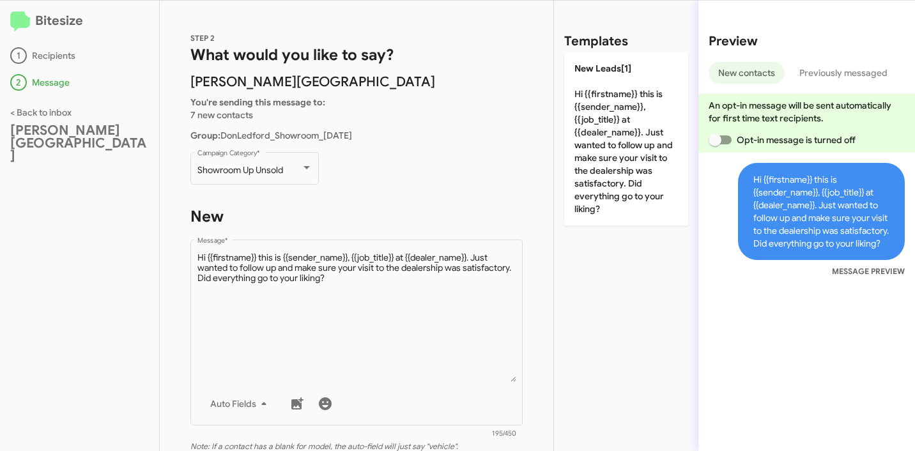
scroll to position [217, 0]
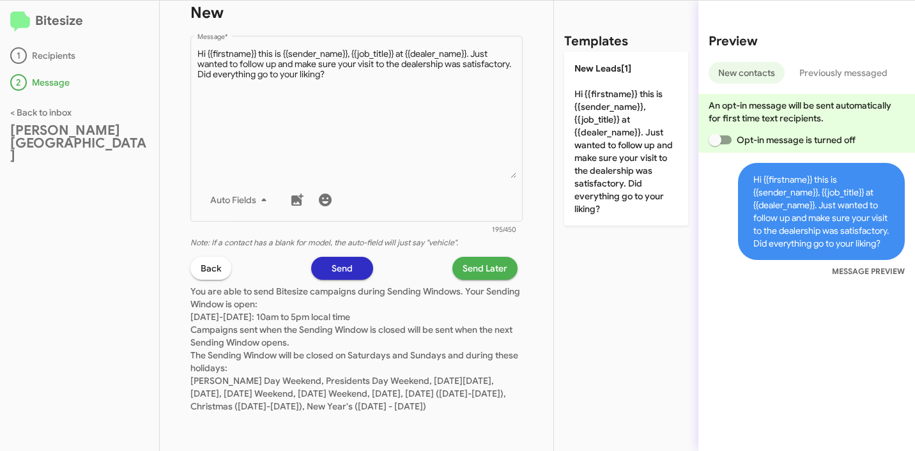
click at [472, 257] on span "Send Later" at bounding box center [485, 268] width 45 height 23
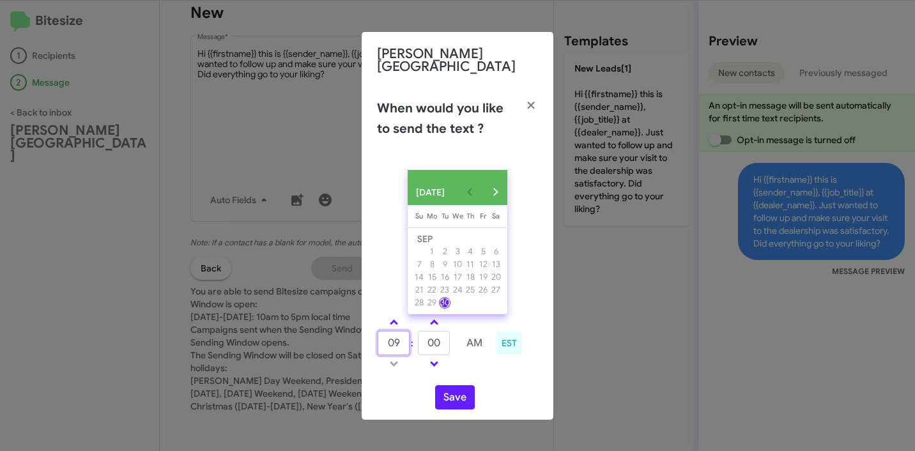
click at [393, 338] on input "09" at bounding box center [394, 343] width 32 height 24
type input "10"
type input "02"
click at [465, 410] on div "SEP 2025 Sunday Su Monday Mo Tuesday Tu Wednesday We Thursday Th Friday Fr Satu…" at bounding box center [458, 290] width 192 height 260
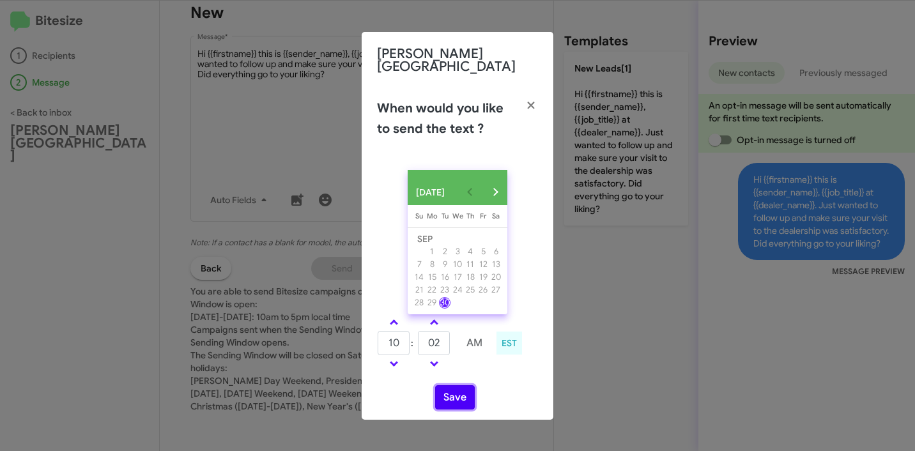
click at [461, 398] on button "Save" at bounding box center [455, 397] width 40 height 24
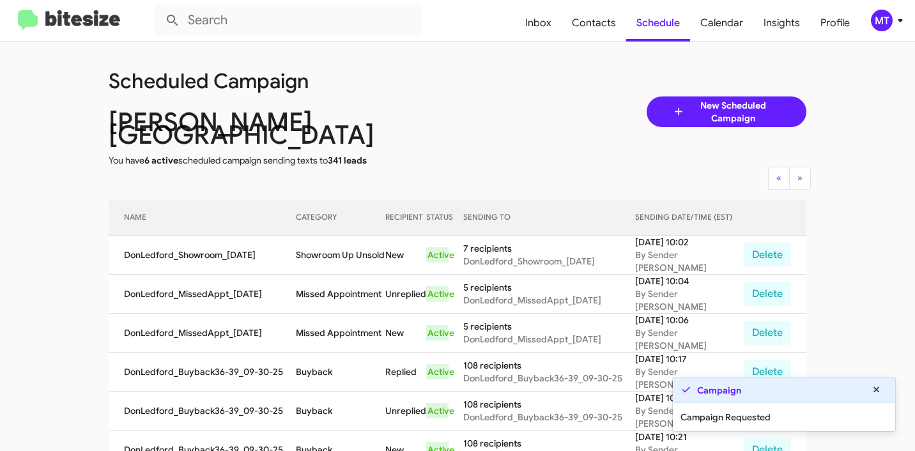
click at [899, 25] on icon at bounding box center [900, 20] width 15 height 15
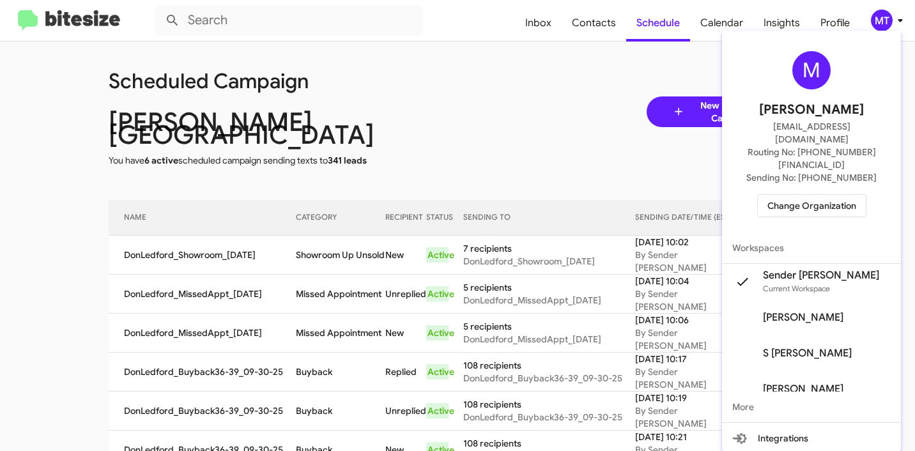
click at [518, 102] on div at bounding box center [457, 225] width 915 height 451
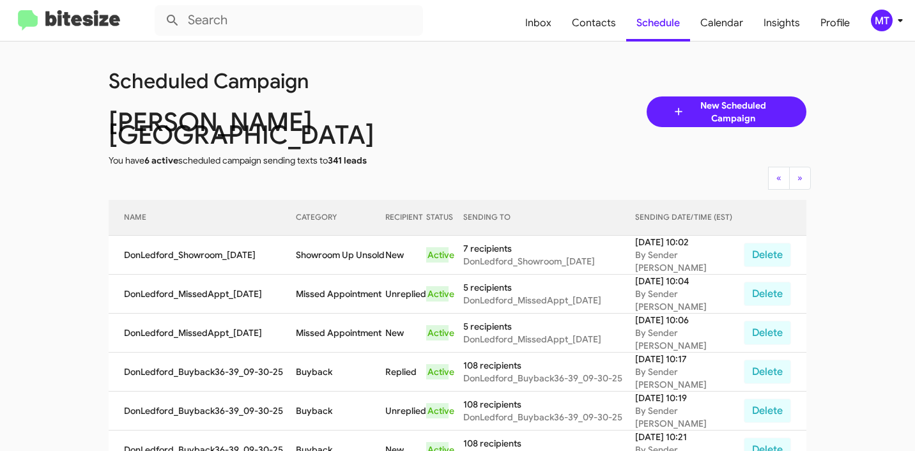
click at [743, 101] on span "New Scheduled Campaign" at bounding box center [733, 112] width 96 height 26
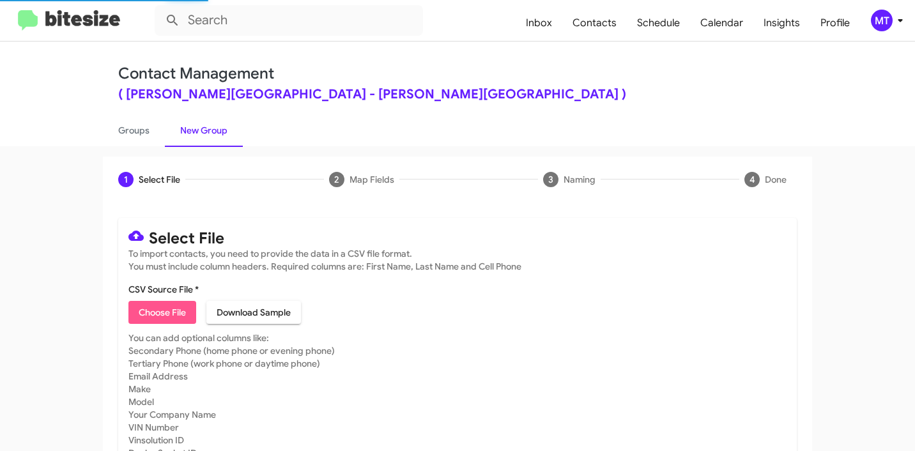
click at [157, 309] on span "Choose File" at bounding box center [162, 312] width 47 height 23
type input "DonLedford_Trade_09-30-25"
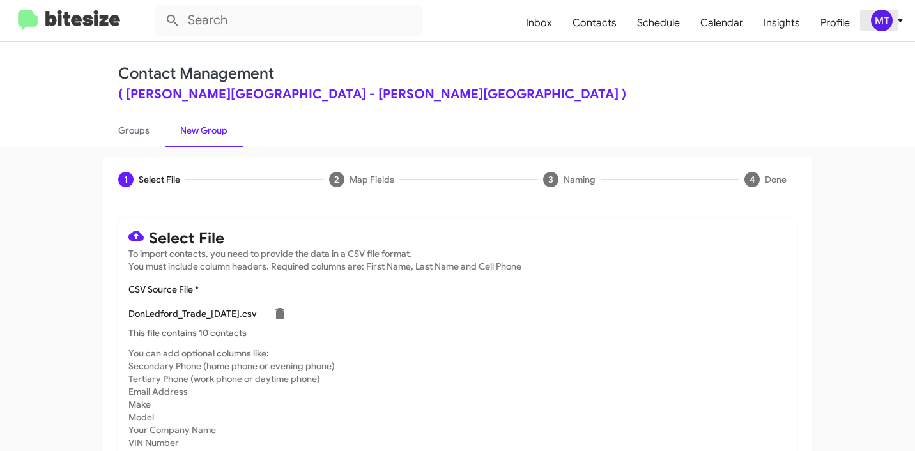
click at [898, 20] on icon at bounding box center [900, 20] width 15 height 15
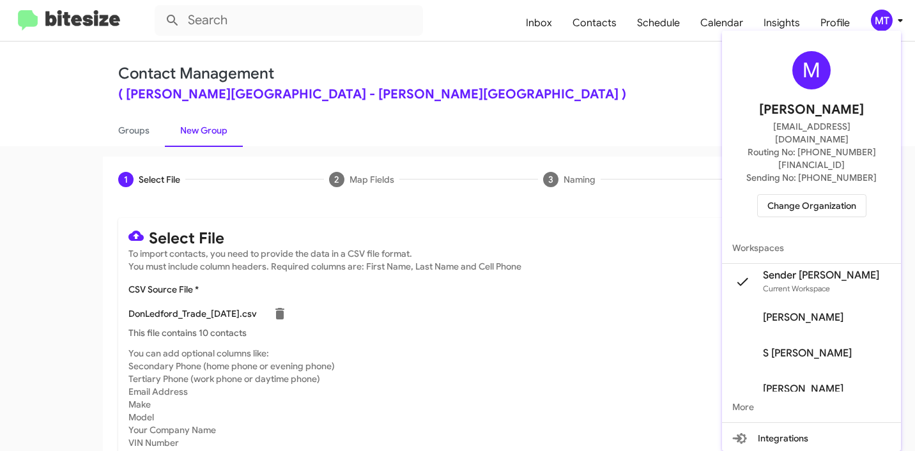
click at [589, 108] on div at bounding box center [457, 225] width 915 height 451
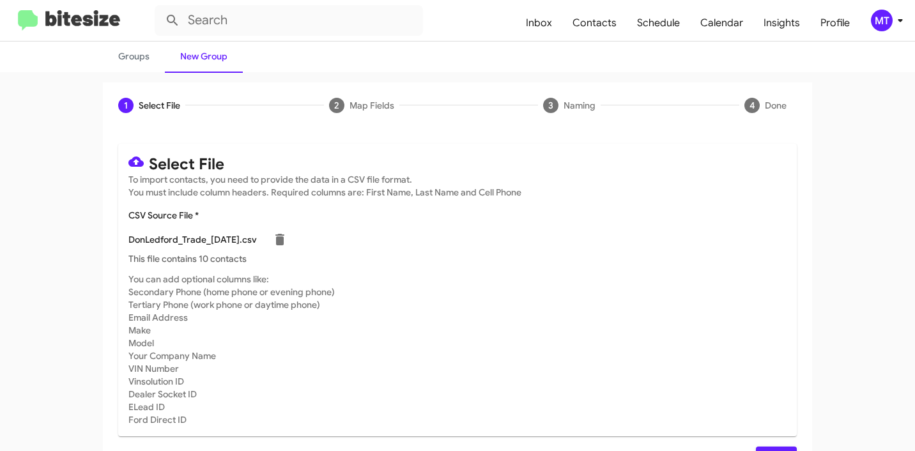
scroll to position [108, 0]
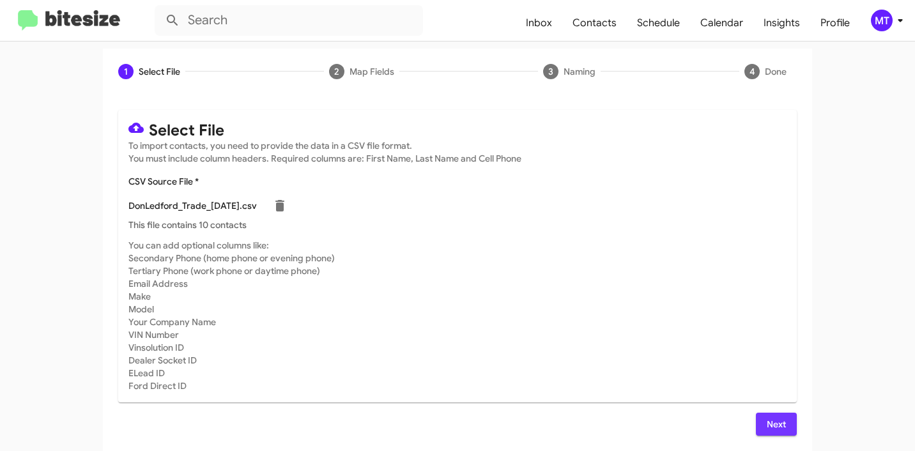
click at [775, 423] on span "Next" at bounding box center [776, 424] width 20 height 23
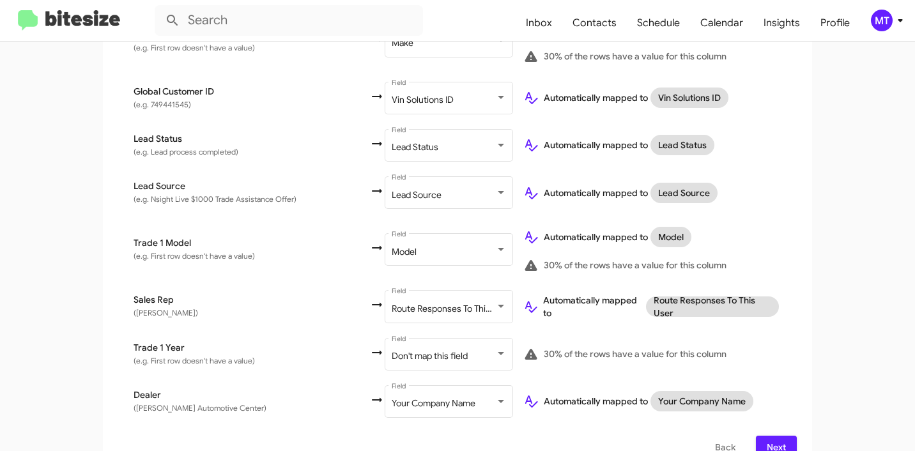
scroll to position [665, 0]
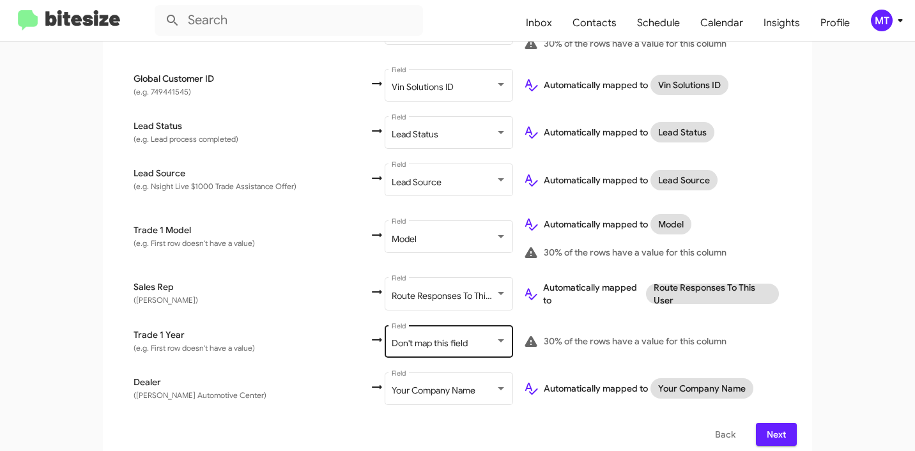
click at [498, 339] on div at bounding box center [501, 340] width 6 height 3
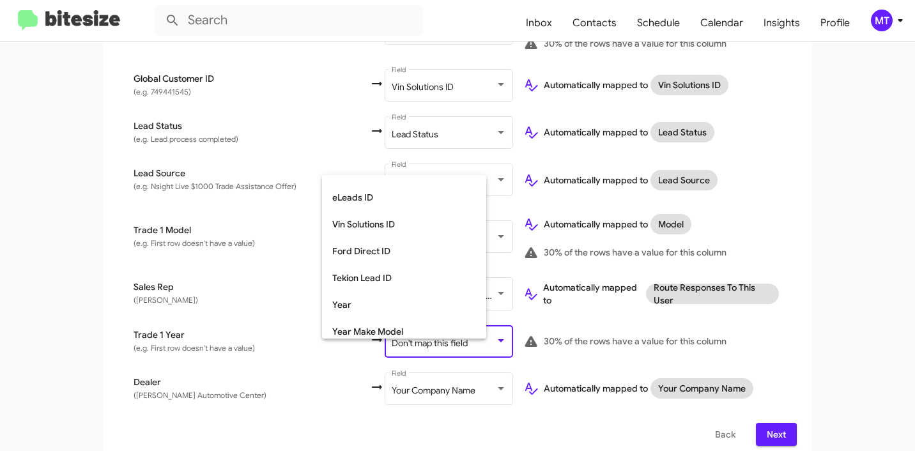
scroll to position [481, 0]
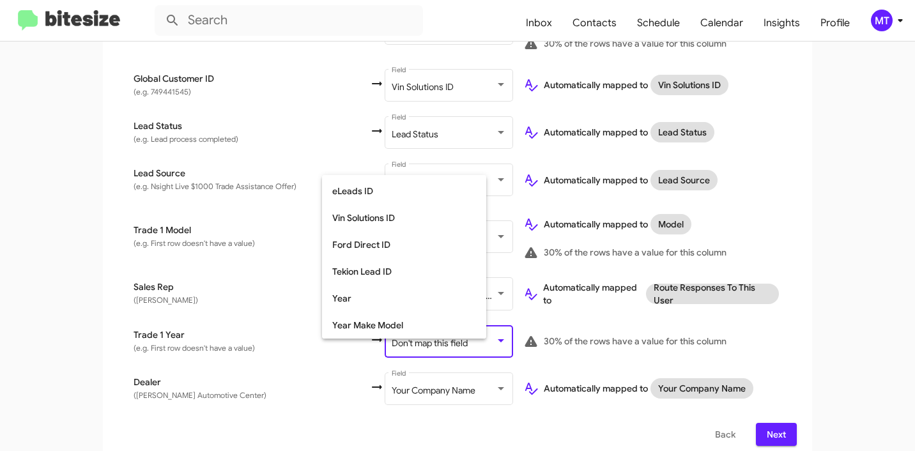
click at [231, 261] on div at bounding box center [457, 225] width 915 height 451
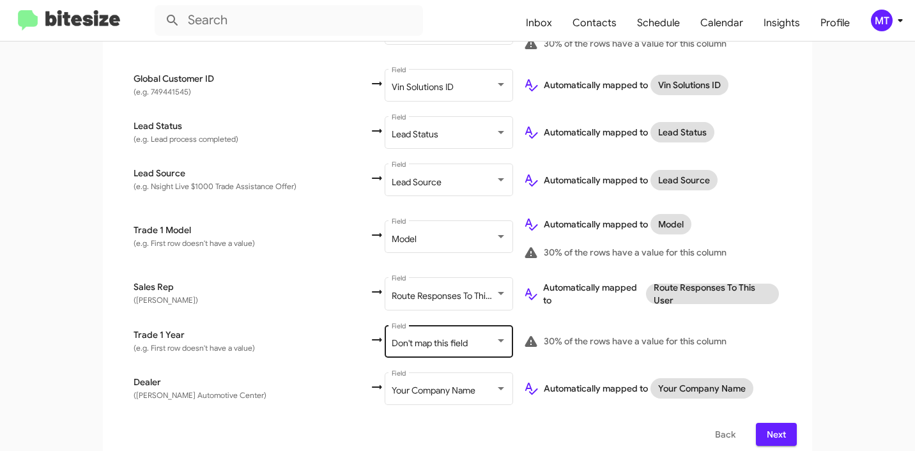
click at [429, 327] on div "Don't map this field Field" at bounding box center [449, 340] width 115 height 35
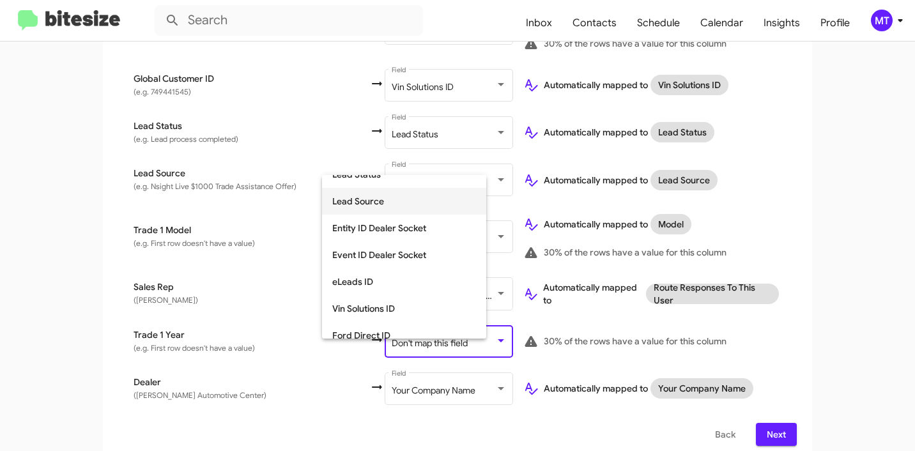
scroll to position [457, 0]
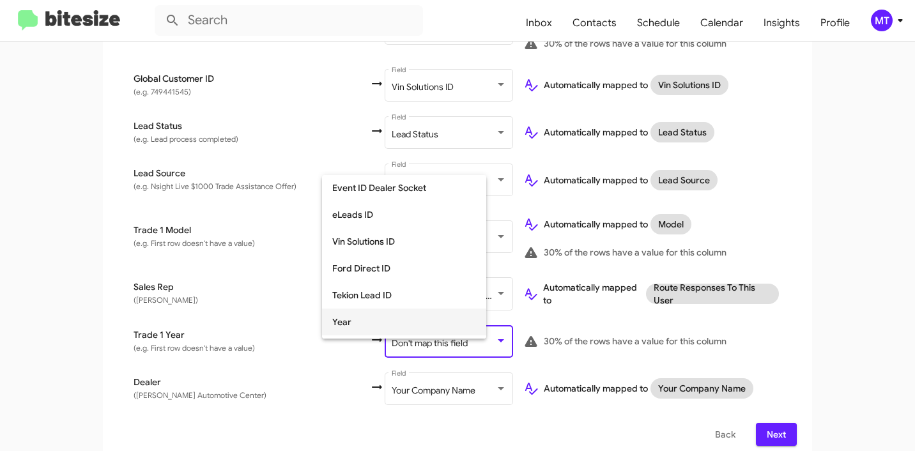
click at [364, 314] on span "Year" at bounding box center [404, 322] width 144 height 27
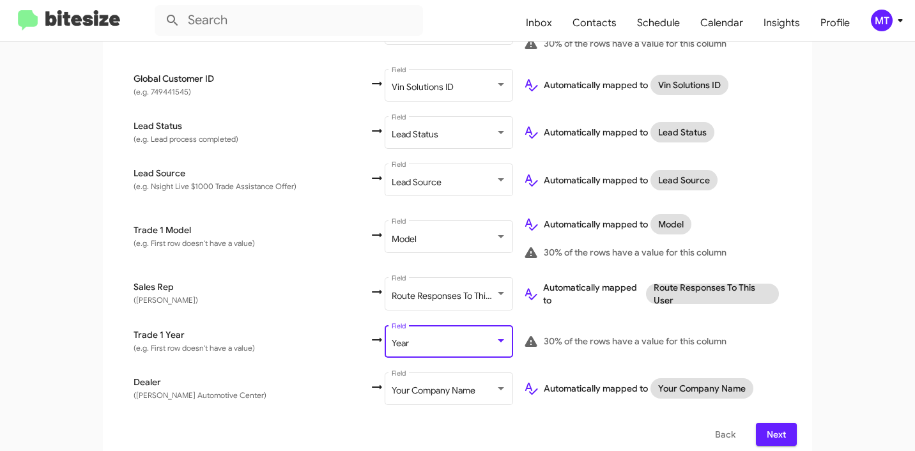
click at [266, 293] on td "Sales Rep (e.g. Levi Pastor)" at bounding box center [243, 293] width 251 height 47
click at [777, 423] on span "Next" at bounding box center [776, 434] width 20 height 23
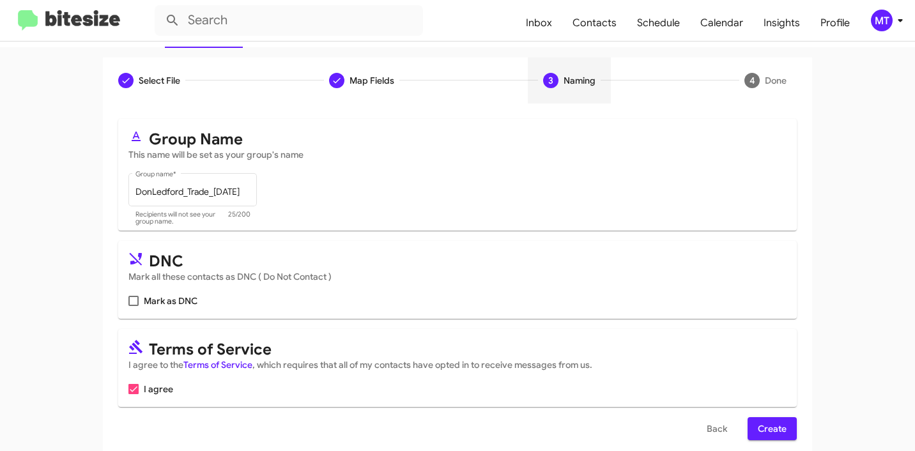
scroll to position [114, 0]
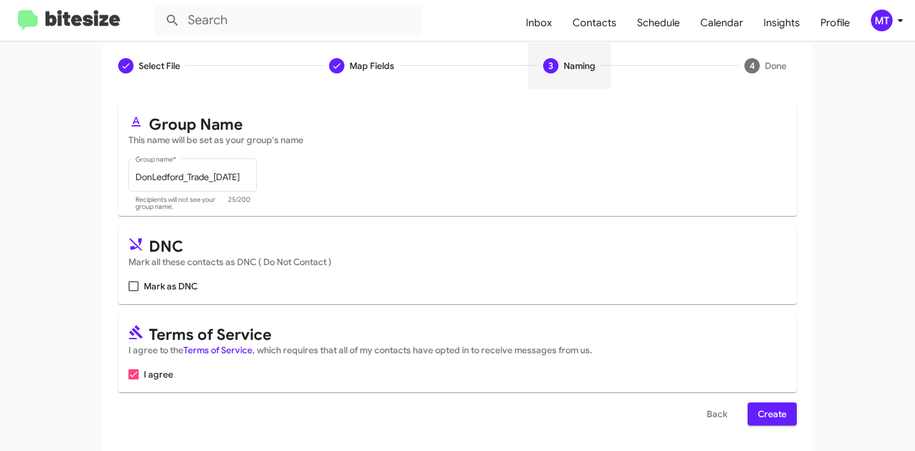
click at [770, 414] on span "Create" at bounding box center [772, 414] width 29 height 23
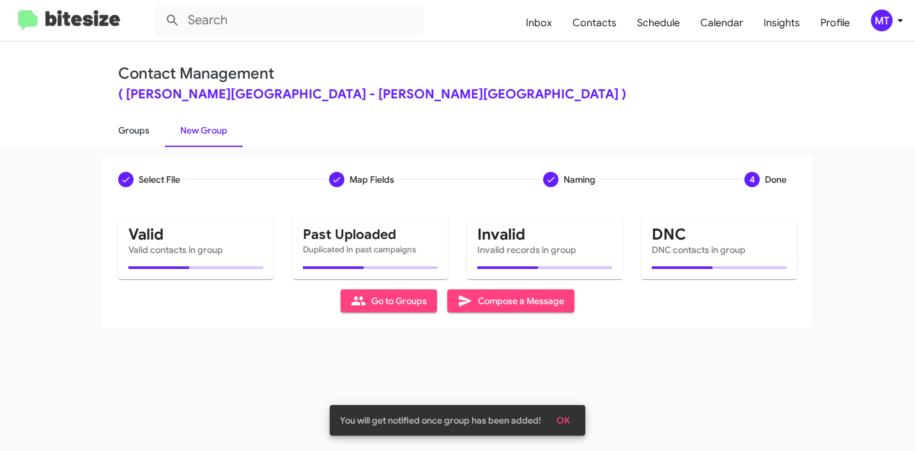
click at [142, 130] on link "Groups" at bounding box center [134, 130] width 62 height 33
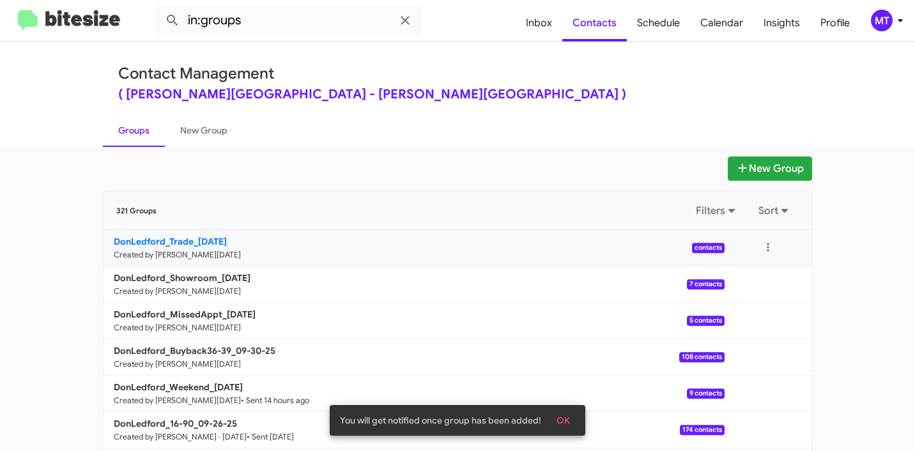
drag, startPoint x: 111, startPoint y: 236, endPoint x: 185, endPoint y: 235, distance: 74.8
click at [185, 235] on app-groups "New Group 321 Groups Filters Sort DonLedford_Trade_09-30-25 Created by Mariem T…" at bounding box center [457, 393] width 915 height 472
copy div "Filters Sort DonLedford_Trade"
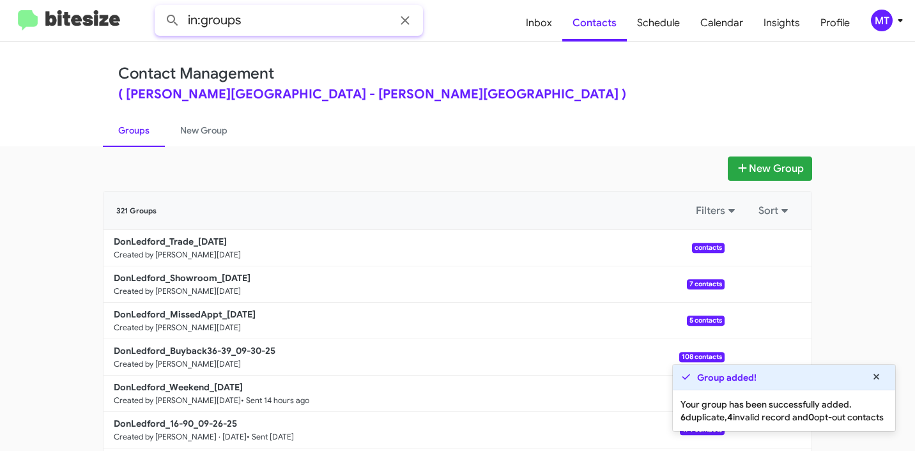
click at [323, 27] on input "in:groups" at bounding box center [289, 20] width 268 height 31
paste input "DonLedford_Trade"
type input "in:groups DonLedford_Trade"
click at [160, 8] on button at bounding box center [173, 21] width 26 height 26
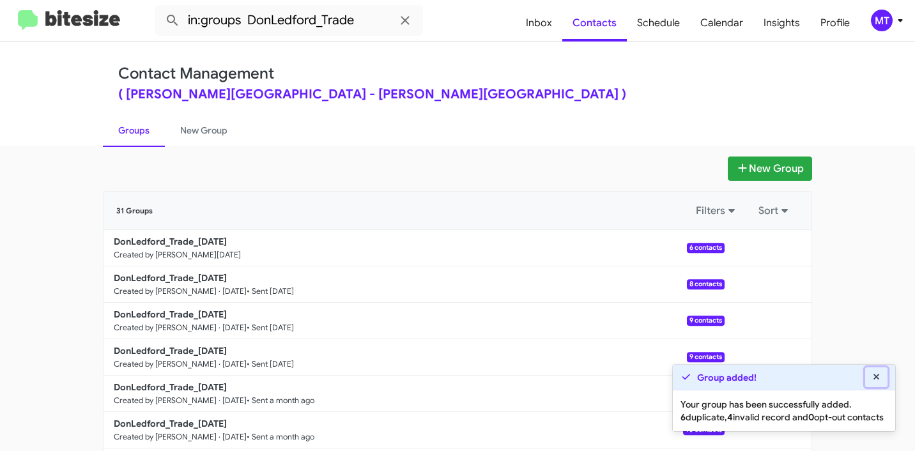
click at [875, 373] on icon at bounding box center [877, 377] width 12 height 9
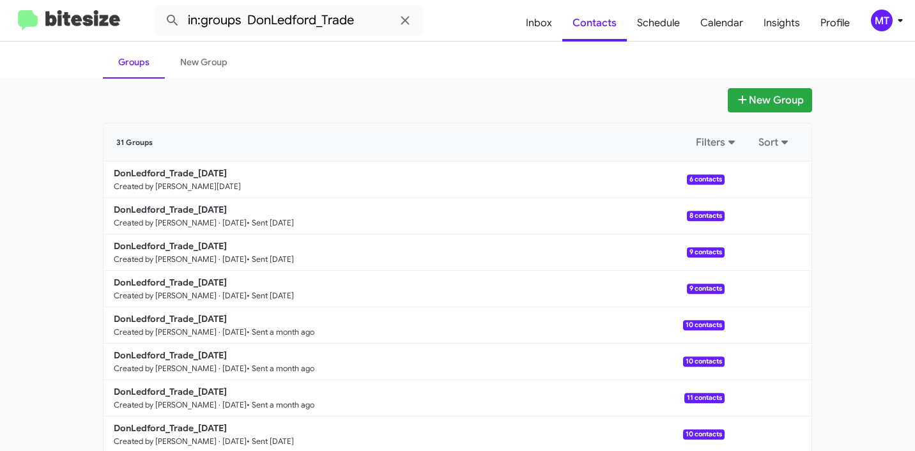
scroll to position [31, 0]
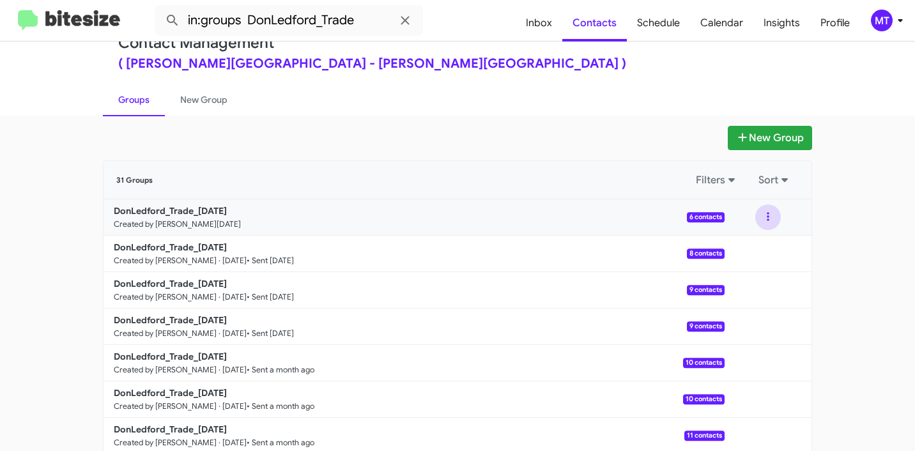
click at [771, 219] on button at bounding box center [769, 218] width 26 height 26
click at [720, 238] on button "View contacts" at bounding box center [730, 252] width 102 height 31
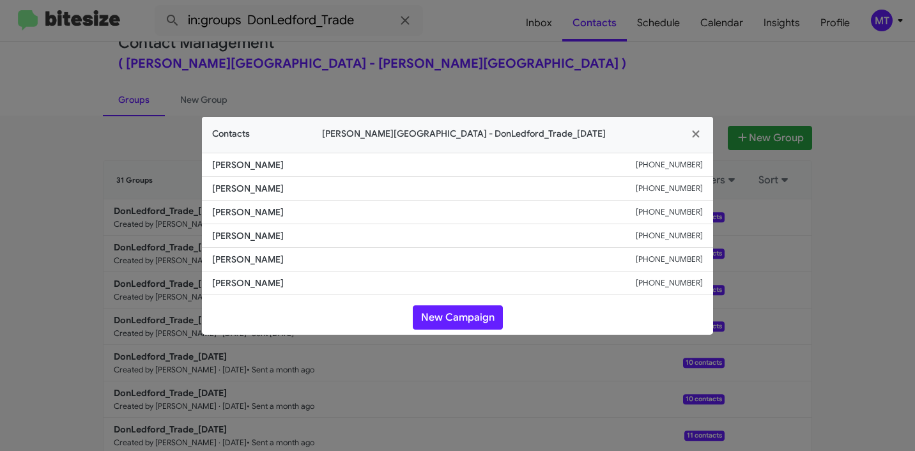
drag, startPoint x: 238, startPoint y: 159, endPoint x: 204, endPoint y: 159, distance: 34.5
click at [204, 159] on li "Jon-Harley Burt +19316910873" at bounding box center [457, 165] width 511 height 24
copy span "Jon-Harley Burt"
click at [701, 128] on icon "button" at bounding box center [696, 134] width 15 height 12
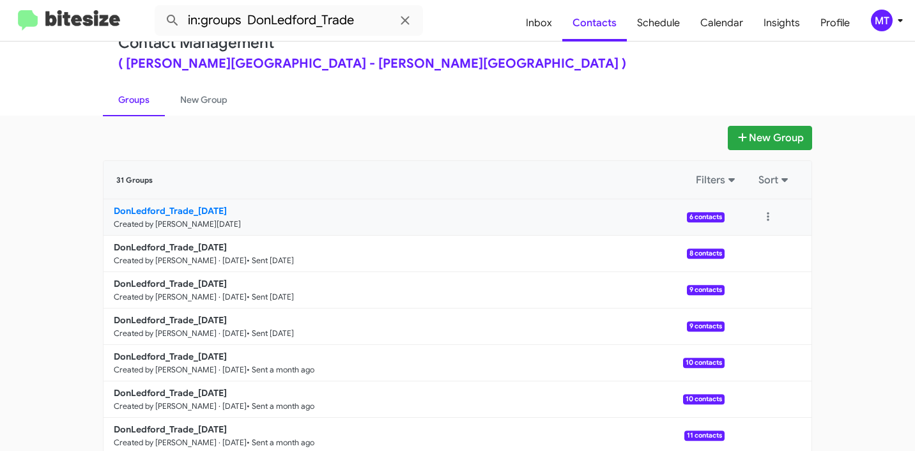
click at [173, 212] on b "DonLedford_Trade_09-30-25" at bounding box center [170, 211] width 113 height 12
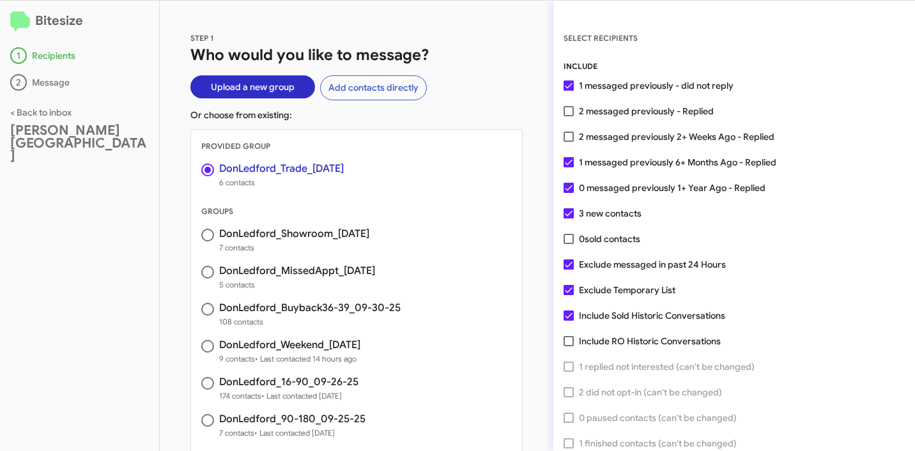
click at [570, 137] on span at bounding box center [569, 137] width 10 height 10
click at [569, 142] on input "2 messaged previously 2+ Weeks Ago - Replied" at bounding box center [568, 142] width 1 height 1
checkbox input "true"
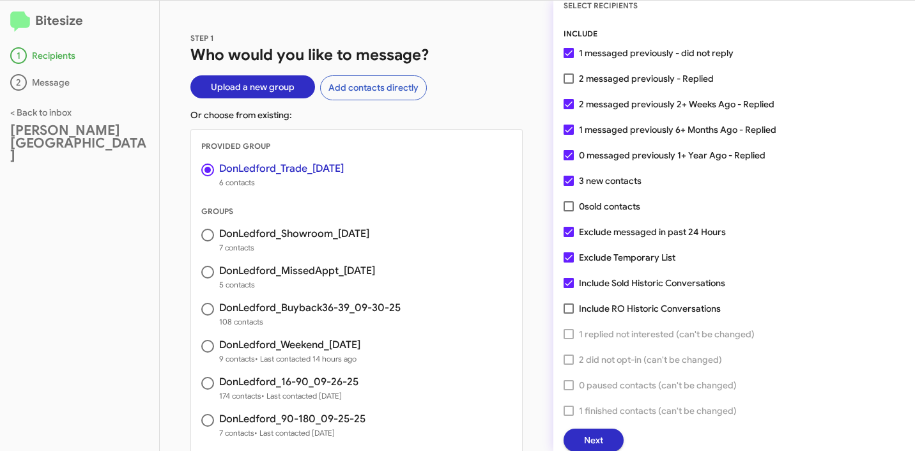
scroll to position [33, 0]
click at [597, 440] on span "Next" at bounding box center [593, 440] width 19 height 23
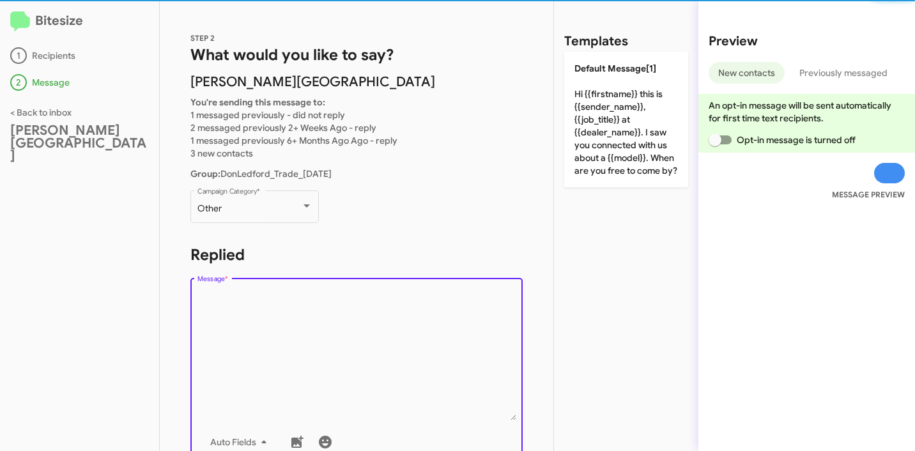
click at [307, 300] on textarea "Message *" at bounding box center [357, 355] width 319 height 130
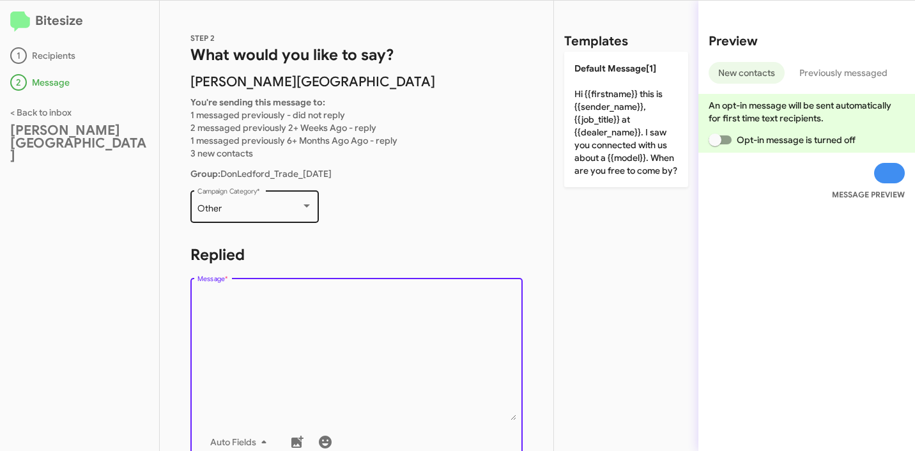
click at [301, 215] on div "Other Campaign Category *" at bounding box center [255, 205] width 115 height 35
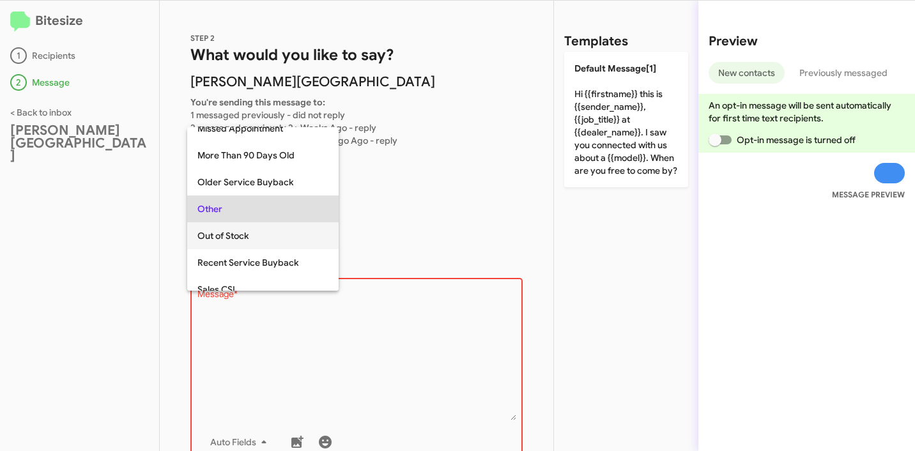
scroll to position [534, 0]
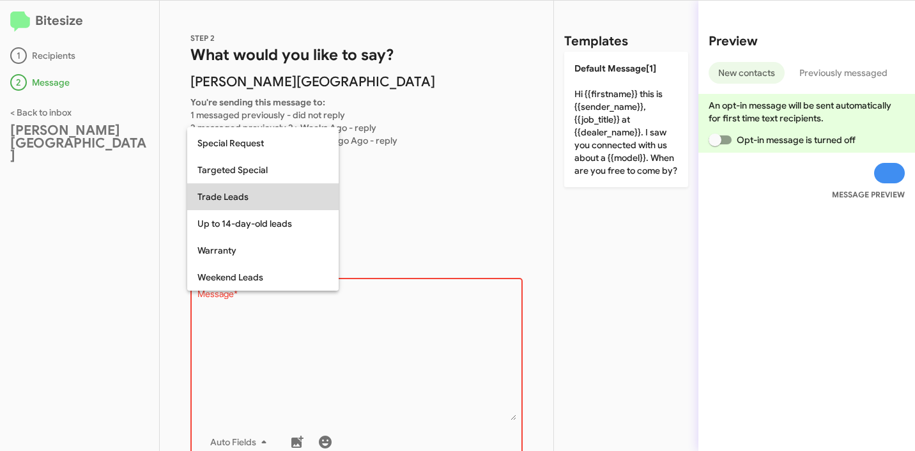
click at [245, 203] on span "Trade Leads" at bounding box center [263, 196] width 131 height 27
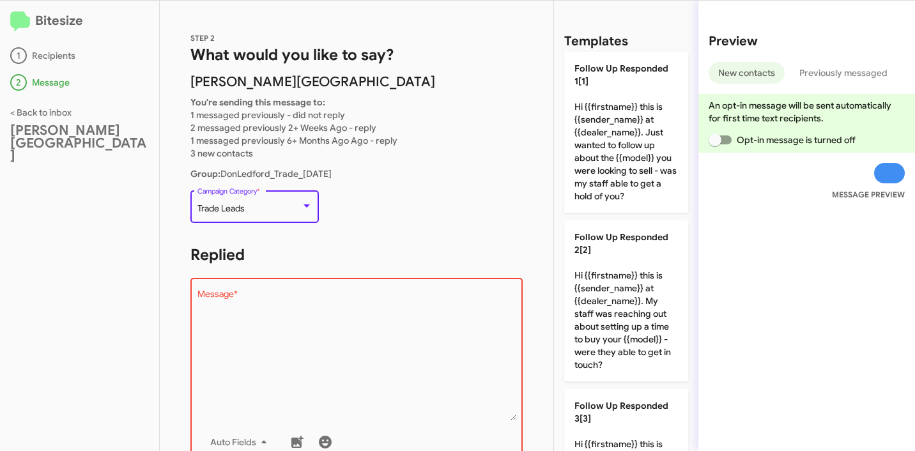
click at [359, 324] on textarea "Message *" at bounding box center [357, 355] width 319 height 130
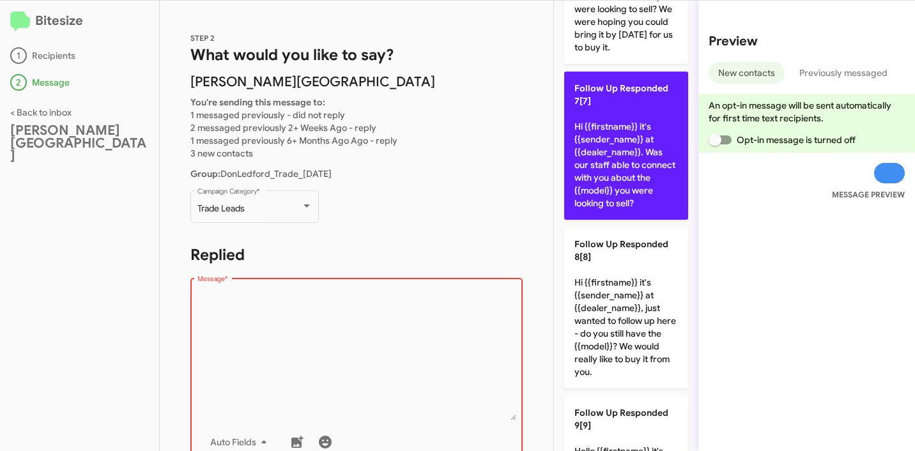
scroll to position [1045, 0]
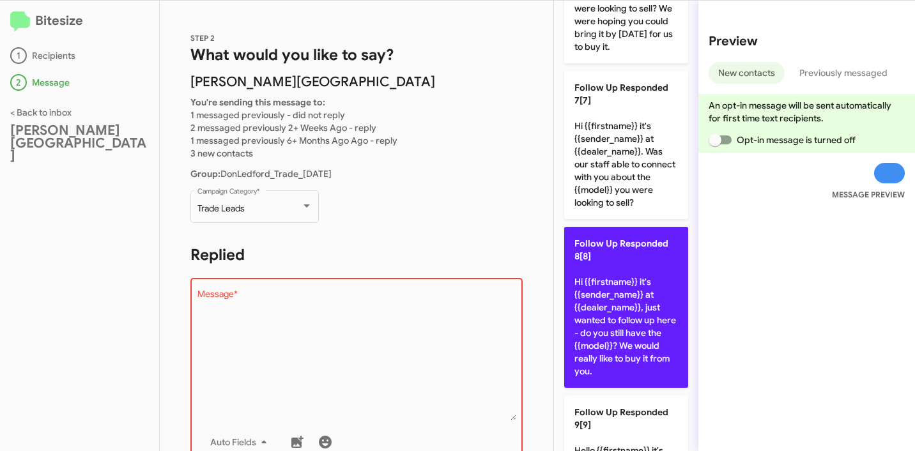
click at [616, 347] on p "Follow Up Responded 8[8] Hi {{firstname}} it's {{sender_name}} at {{dealer_name…" at bounding box center [626, 307] width 124 height 161
type textarea "Hi {{firstname}} it's {{sender_name}} at {{dealer_name}}, just wanted to follow…"
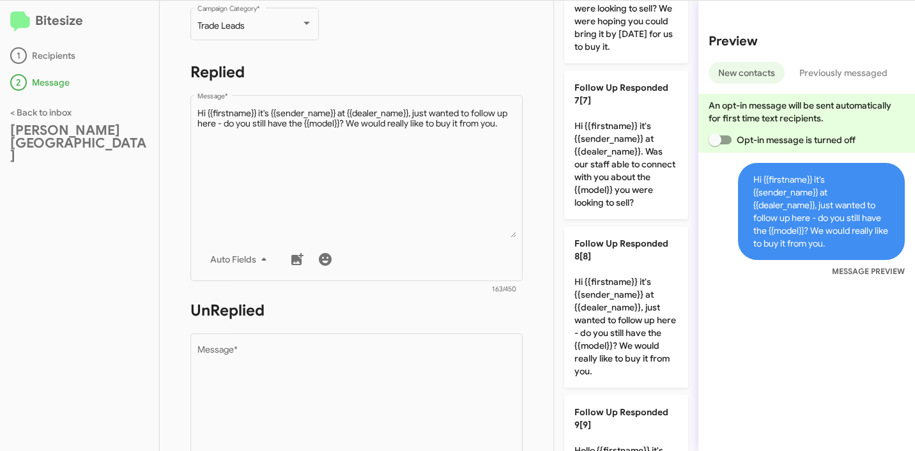
scroll to position [433, 0]
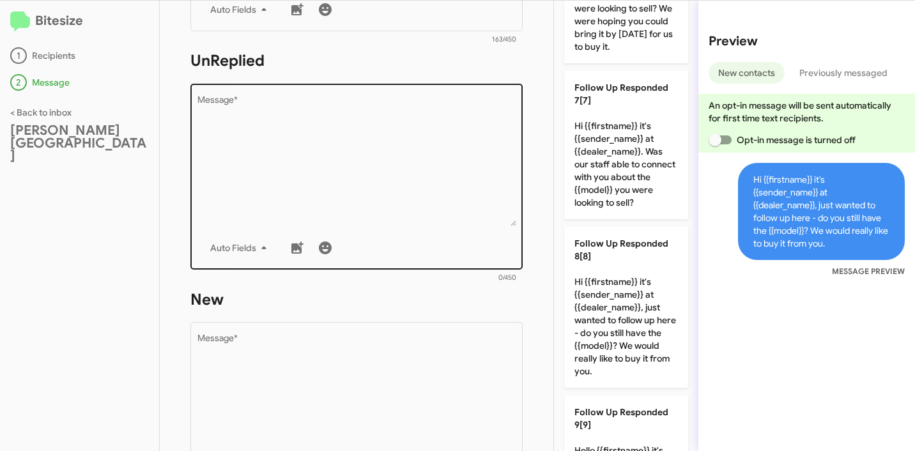
click at [354, 173] on textarea "Message *" at bounding box center [357, 161] width 319 height 130
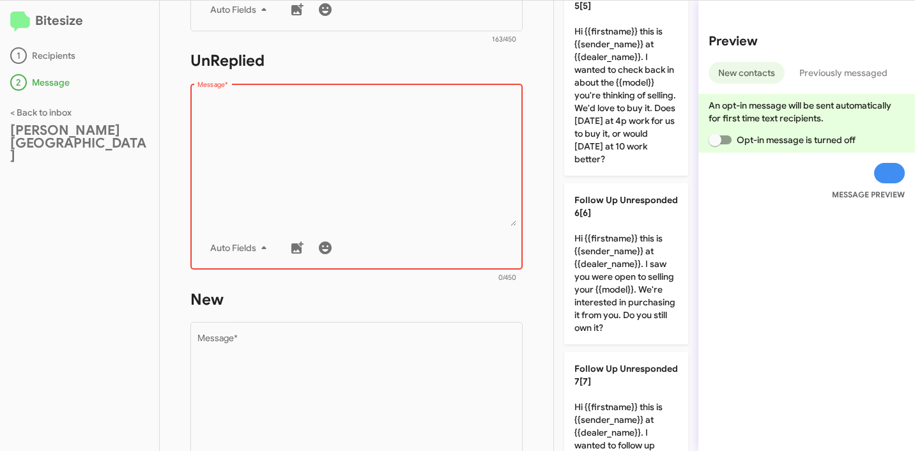
scroll to position [796, 0]
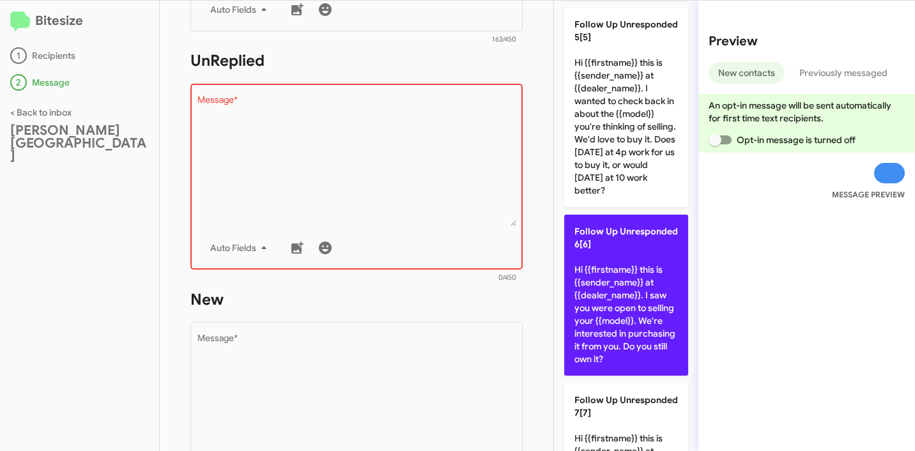
click at [628, 250] on span "Follow Up Unresponded 6[6]" at bounding box center [627, 238] width 104 height 24
type textarea "Hi {{firstname}} this is {{sender_name}} at {{dealer_name}}. I saw you were ope…"
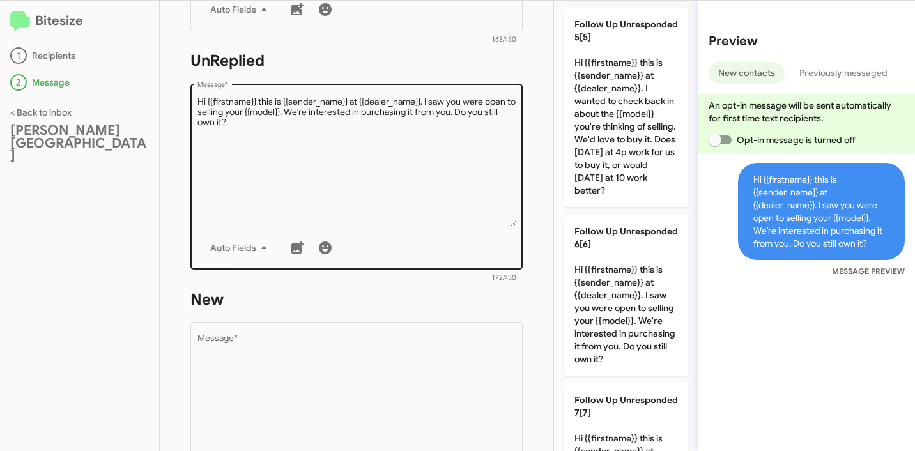
scroll to position [547, 0]
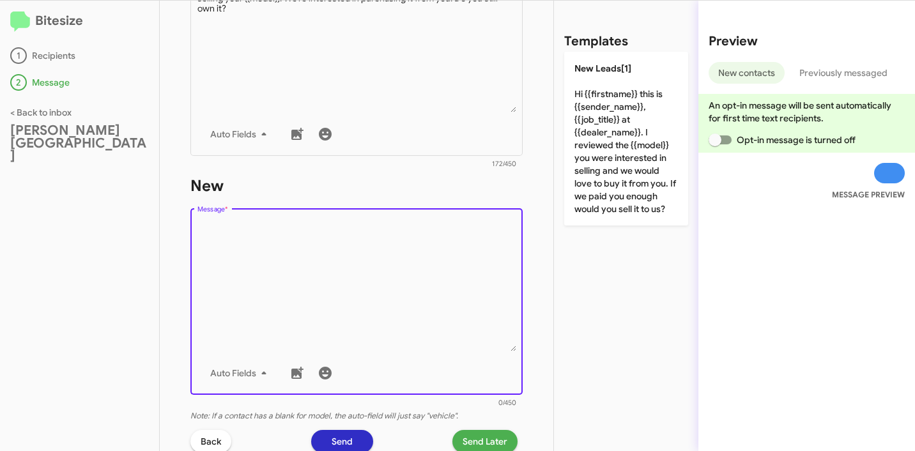
click at [389, 255] on textarea "Message *" at bounding box center [357, 286] width 319 height 130
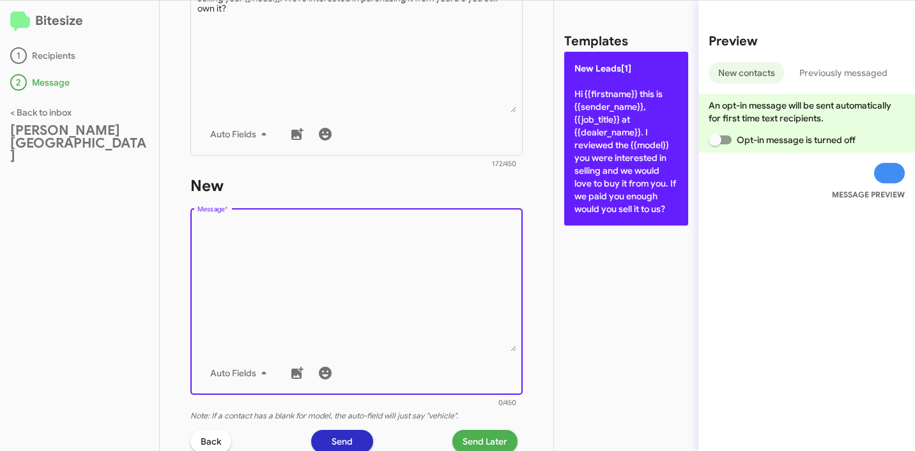
click at [653, 180] on p "New Leads[1] Hi {{firstname}} this is {{sender_name}}, {{job_title}} at {{deale…" at bounding box center [626, 139] width 124 height 174
type textarea "Hi {{firstname}} this is {{sender_name}}, {{job_title}} at {{dealer_name}}. I r…"
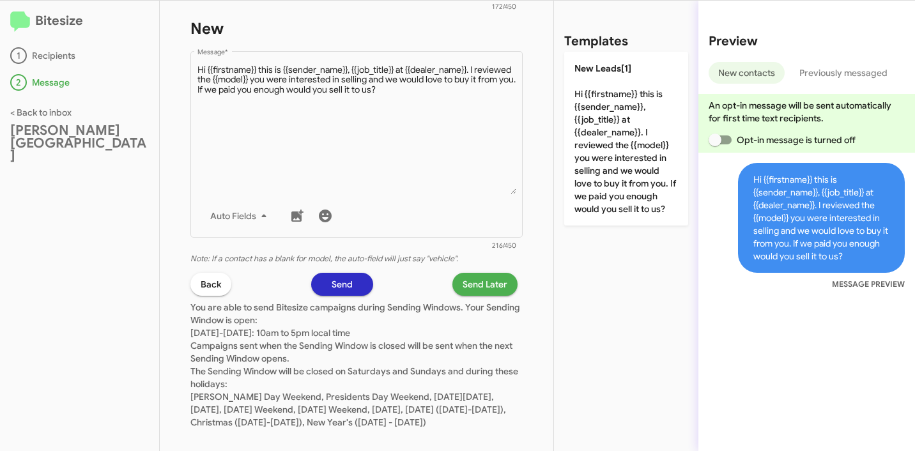
scroll to position [733, 0]
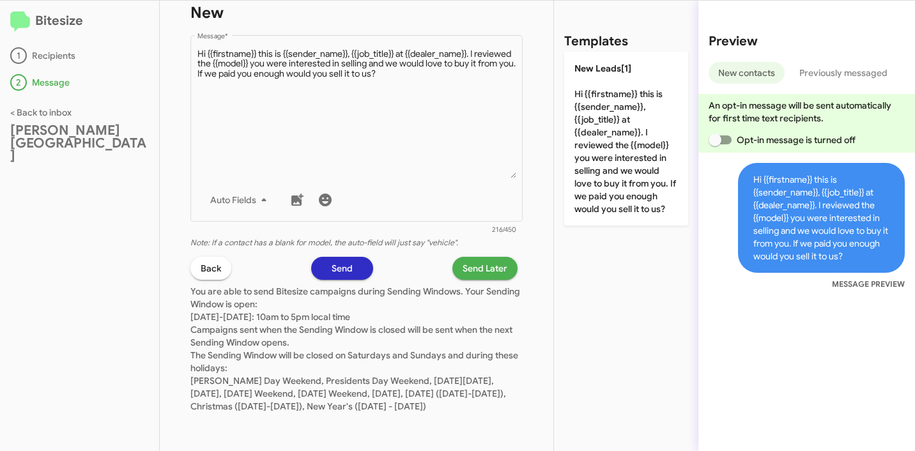
click at [474, 257] on span "Send Later" at bounding box center [485, 268] width 45 height 23
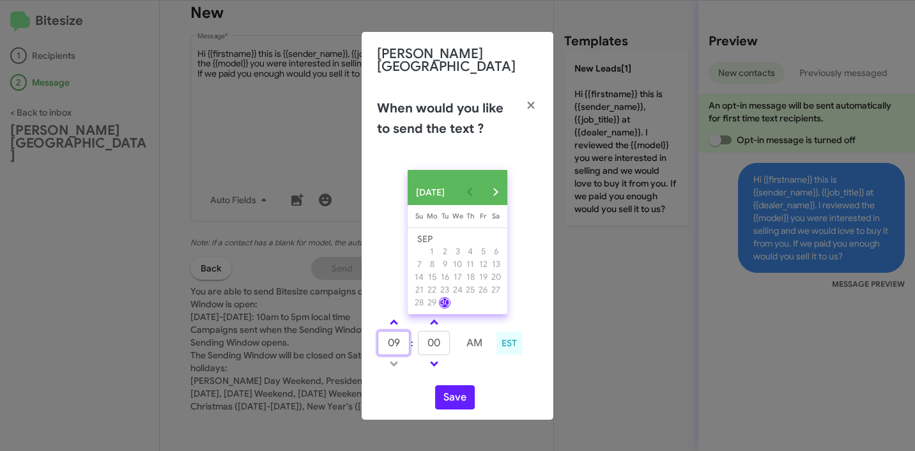
click at [391, 331] on input "09" at bounding box center [394, 343] width 32 height 24
type input "10"
type input "06"
click at [474, 394] on button "Save" at bounding box center [455, 397] width 40 height 24
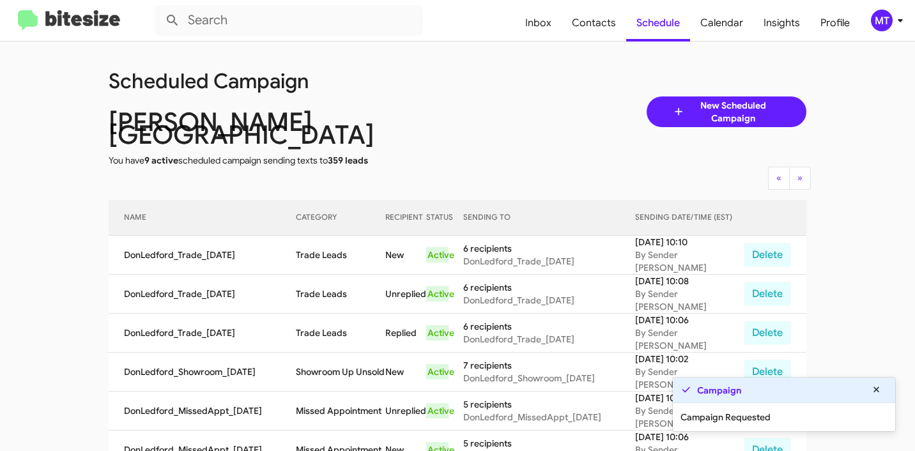
click at [905, 27] on icon at bounding box center [900, 20] width 15 height 15
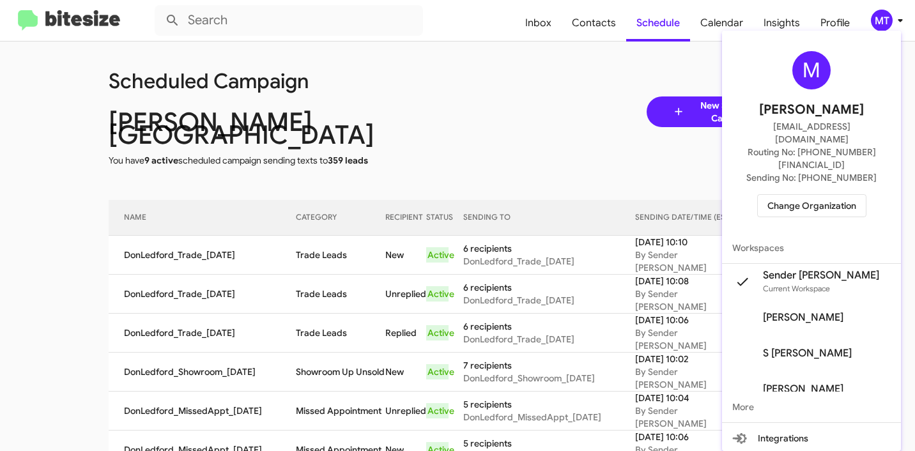
click at [840, 195] on span "Change Organization" at bounding box center [812, 206] width 89 height 22
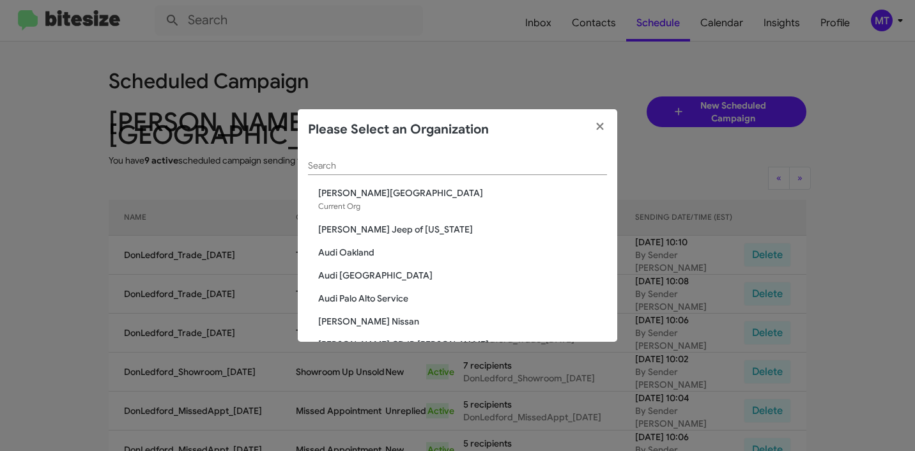
click at [456, 162] on input "Search" at bounding box center [457, 166] width 299 height 10
click at [490, 164] on input "Search" at bounding box center [457, 166] width 299 height 10
paste input "Elkins Chevrolet"
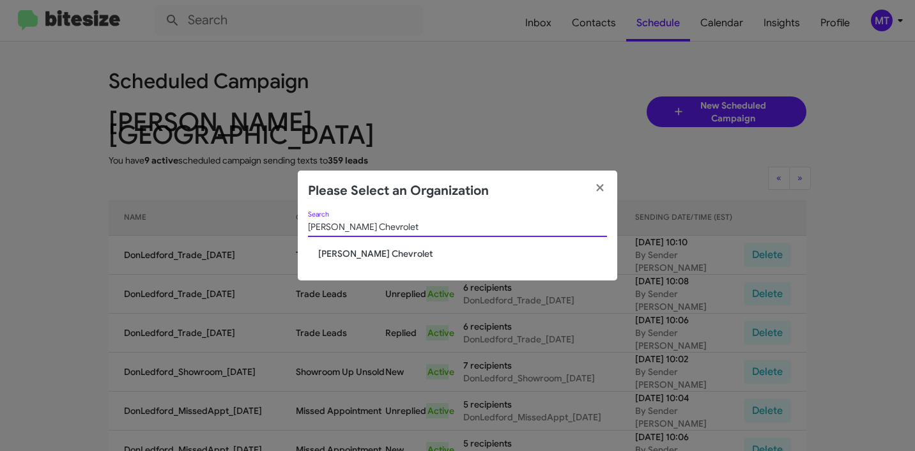
type input "Elkins Chevrolet"
click at [371, 261] on div "Elkins Chevrolet Search Elkins Chevrolet" at bounding box center [458, 247] width 320 height 70
click at [371, 256] on span "Elkins Chevrolet" at bounding box center [462, 253] width 289 height 13
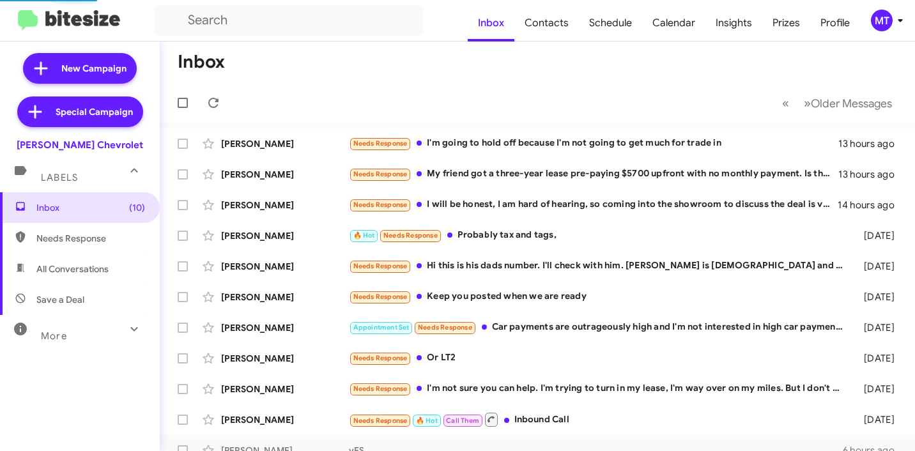
click at [895, 19] on icon at bounding box center [900, 20] width 15 height 15
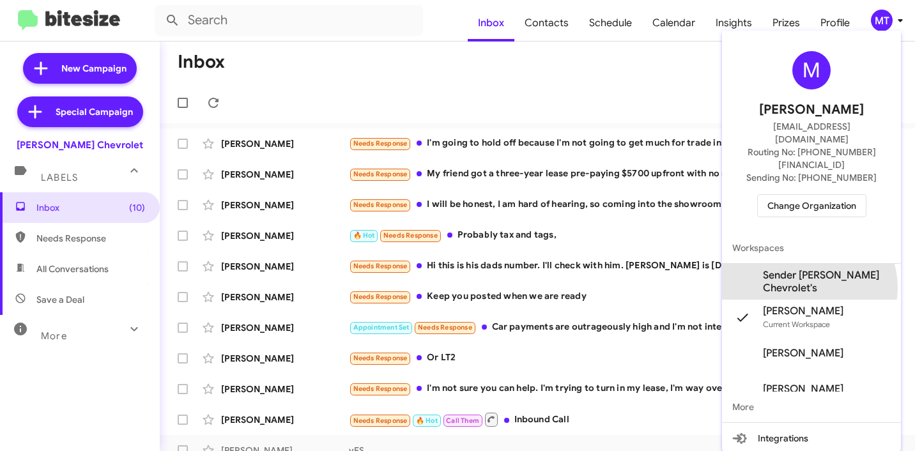
click at [809, 269] on span "Sender [PERSON_NAME] Chevrolet's" at bounding box center [827, 282] width 128 height 26
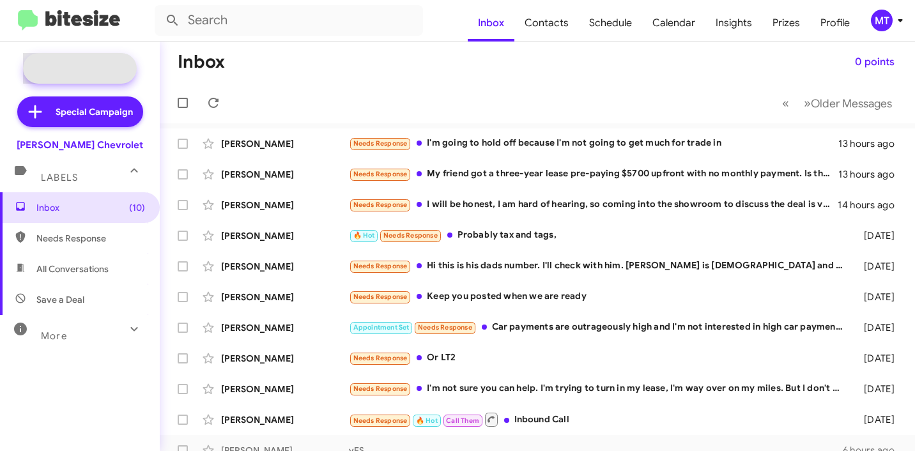
click at [85, 61] on span "New Campaign" at bounding box center [80, 68] width 114 height 31
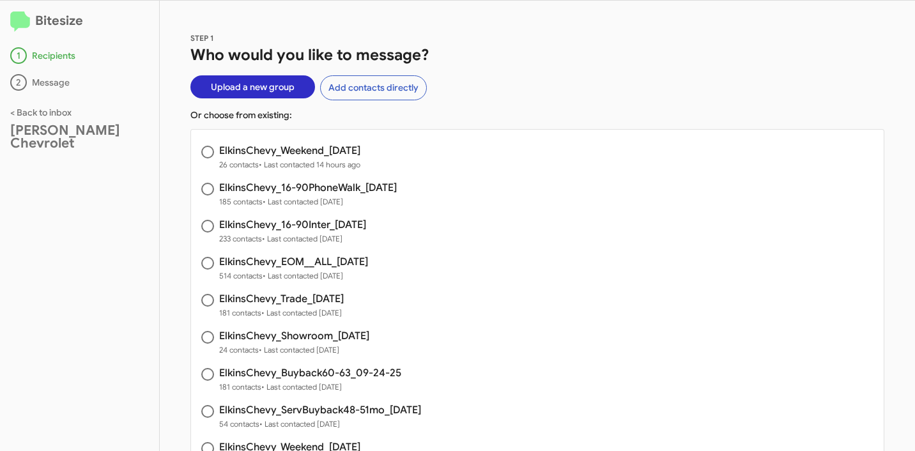
click at [255, 89] on span "Upload a new group" at bounding box center [253, 86] width 84 height 23
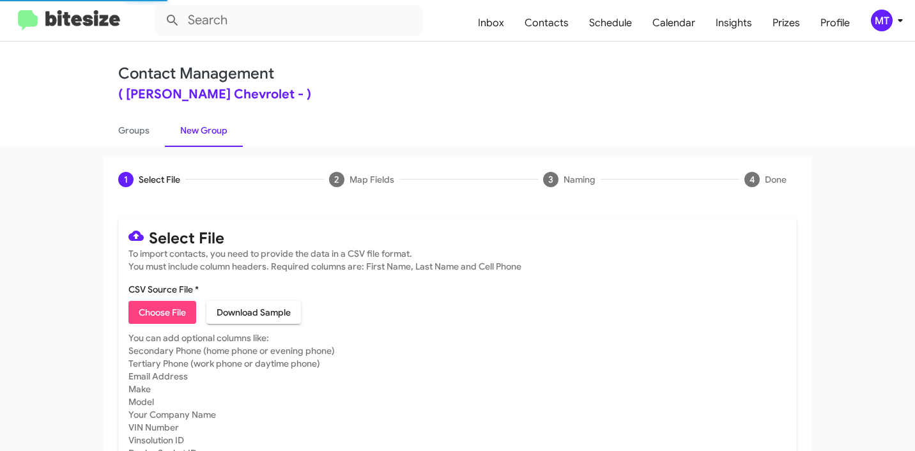
click at [173, 313] on span "Choose File" at bounding box center [162, 312] width 47 height 23
type input "ElkinsChevy_ServBuyback24-27mo_[DATE]"
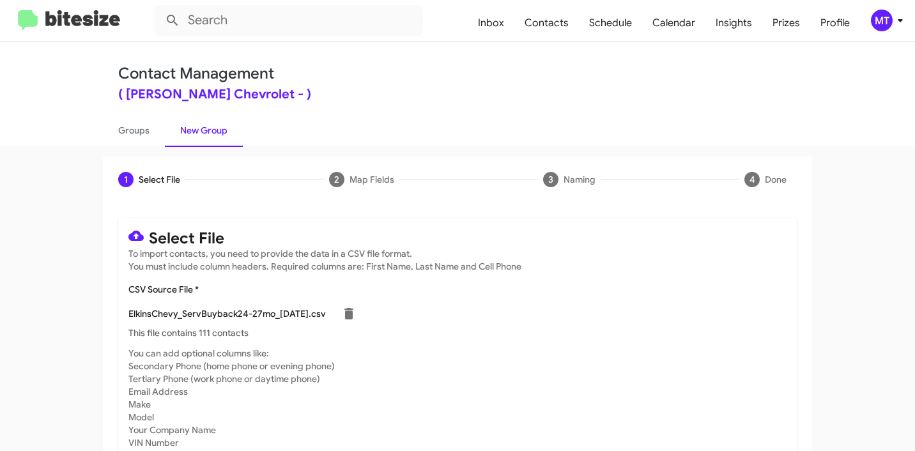
click at [904, 24] on icon at bounding box center [900, 20] width 15 height 15
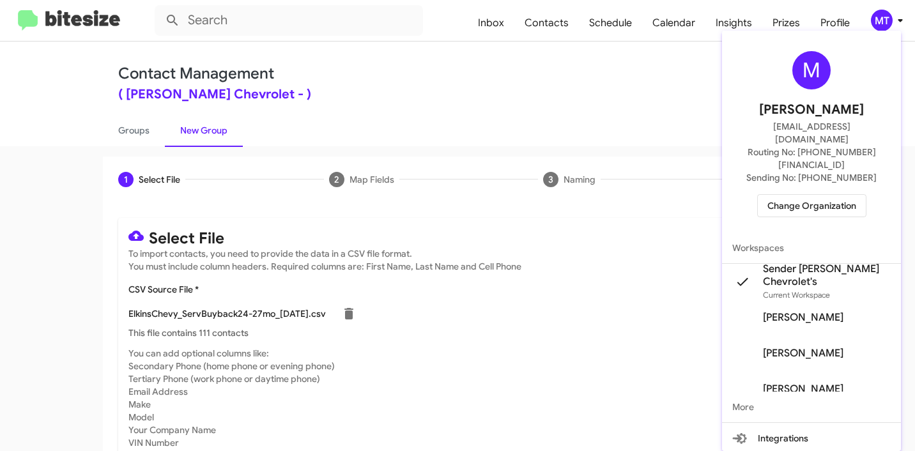
click at [586, 297] on div at bounding box center [457, 225] width 915 height 451
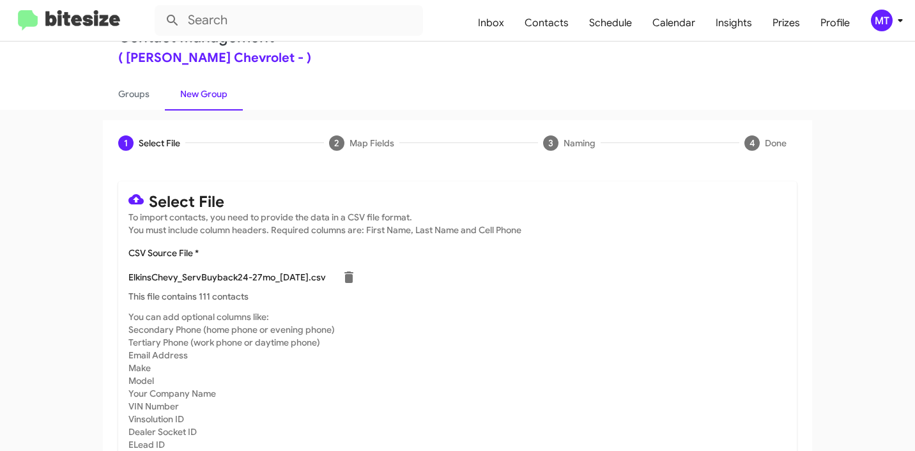
scroll to position [108, 0]
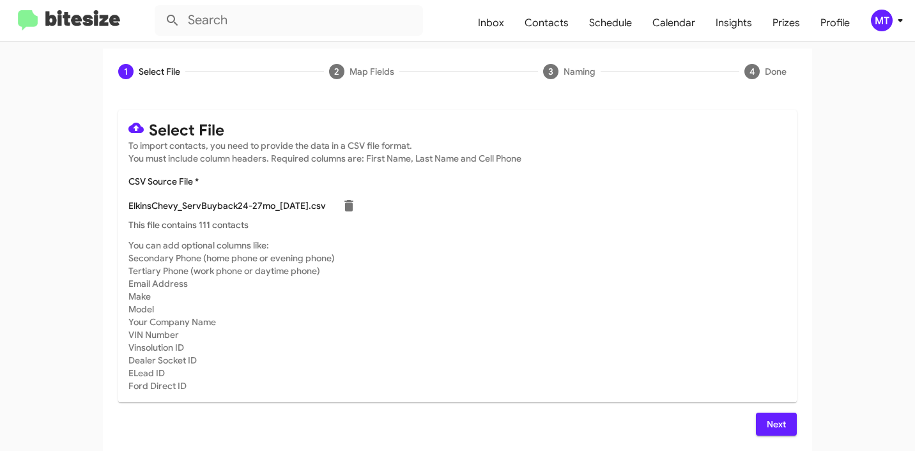
click at [749, 423] on div "Next" at bounding box center [457, 424] width 679 height 23
click at [766, 424] on span "Next" at bounding box center [776, 424] width 20 height 23
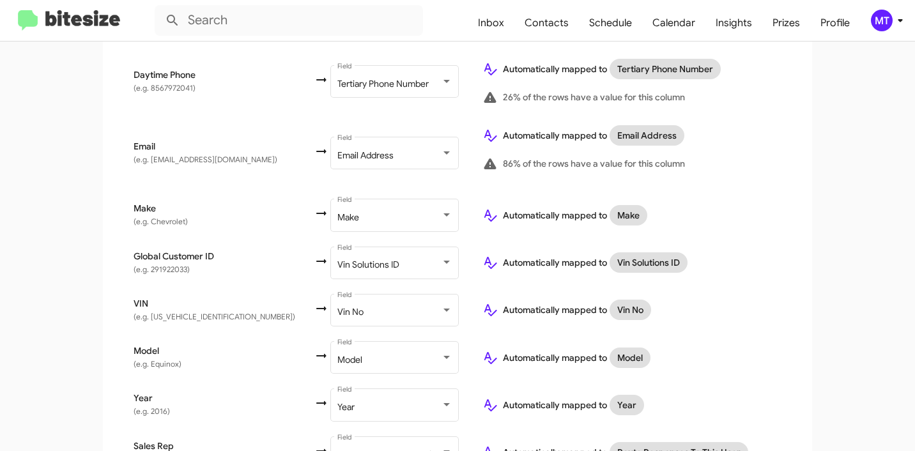
scroll to position [609, 0]
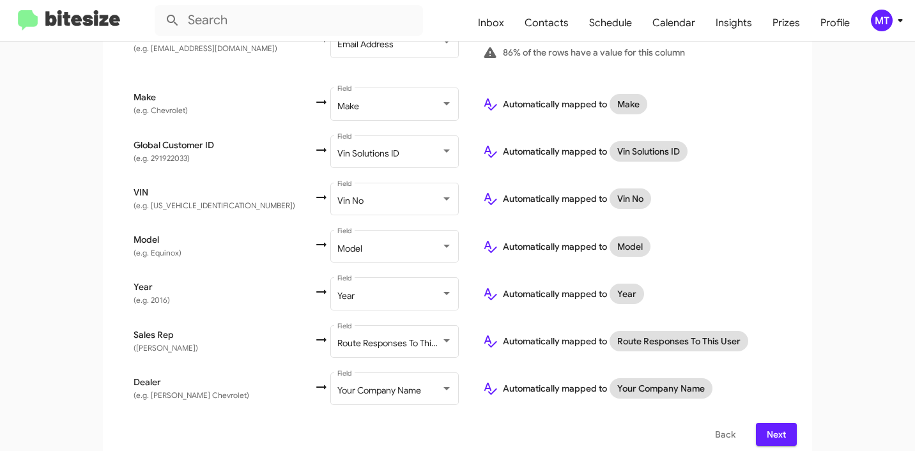
click at [777, 428] on span "Next" at bounding box center [776, 434] width 20 height 23
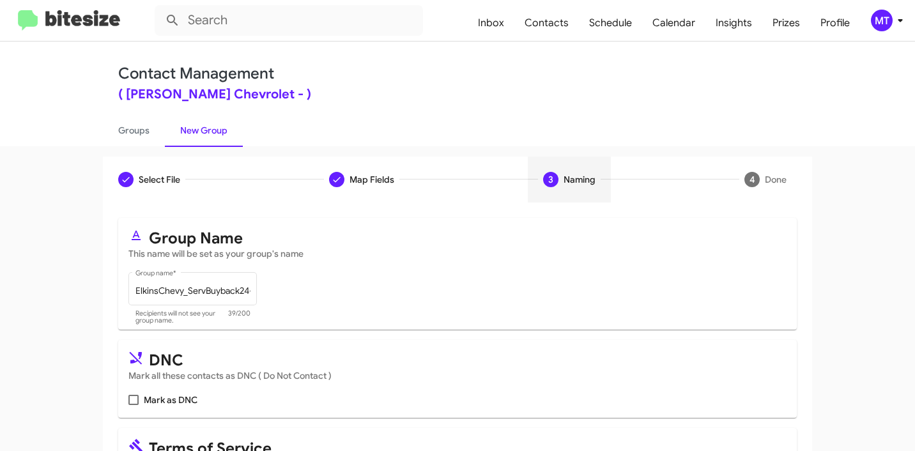
scroll to position [114, 0]
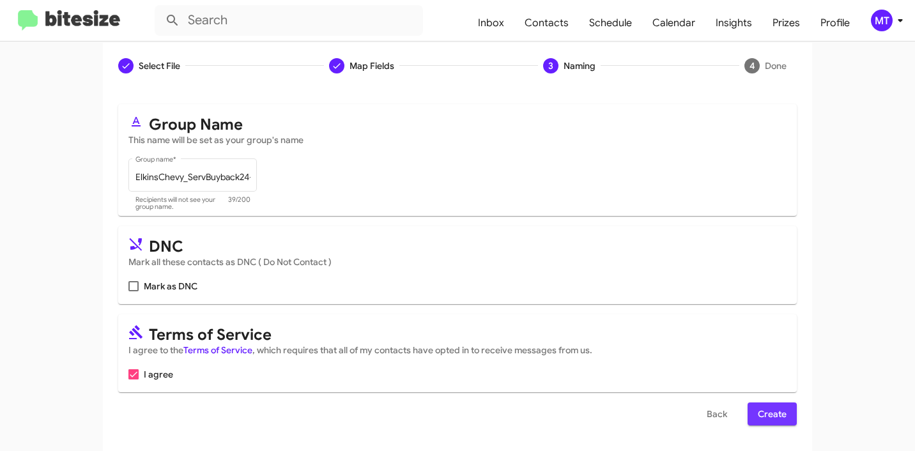
click at [784, 413] on button "Create" at bounding box center [772, 414] width 49 height 23
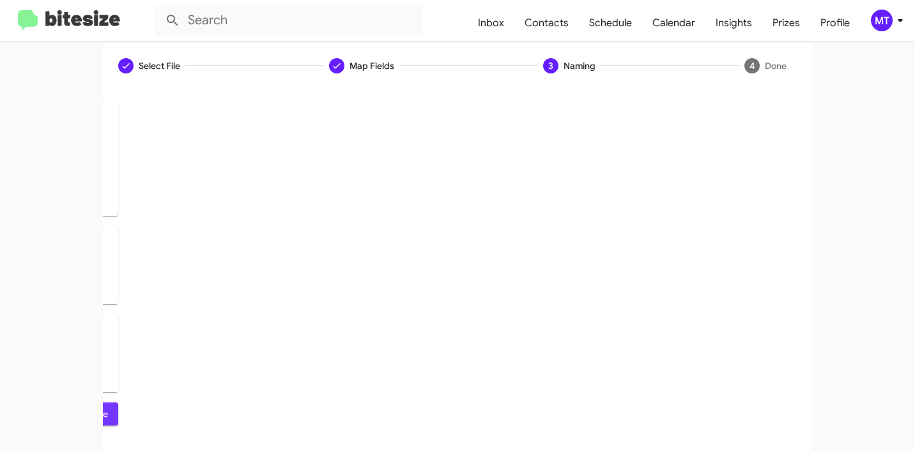
scroll to position [0, 0]
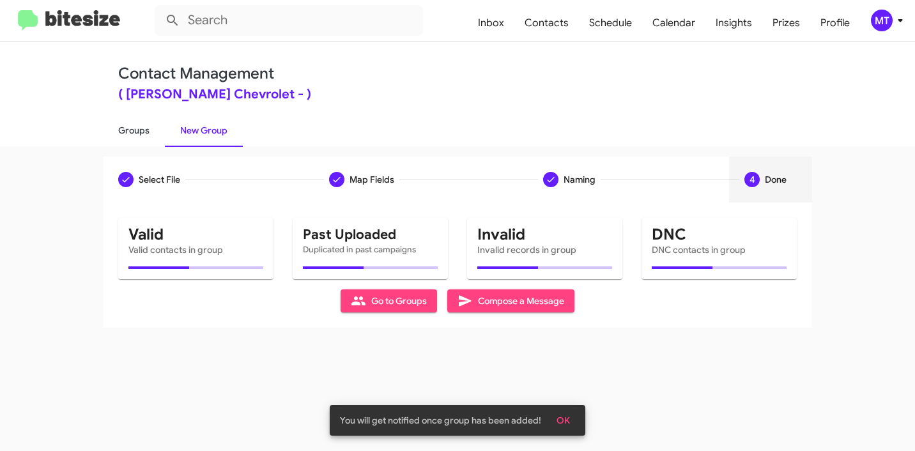
click at [129, 128] on link "Groups" at bounding box center [134, 130] width 62 height 33
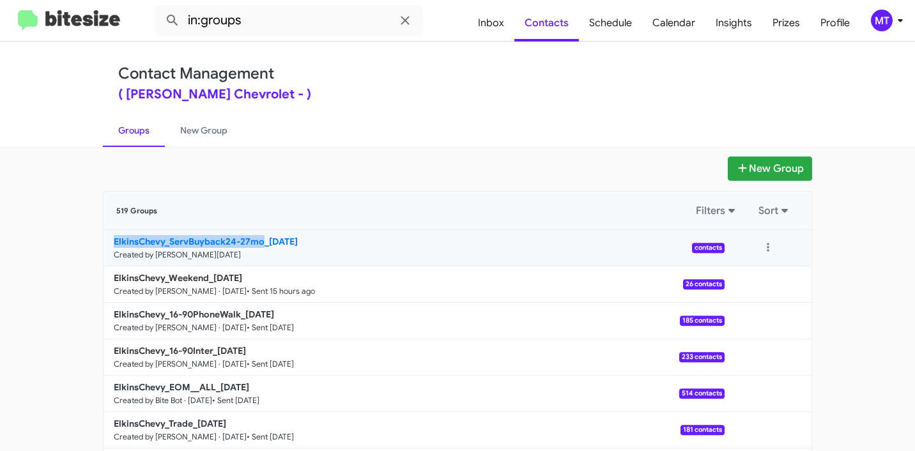
drag, startPoint x: 75, startPoint y: 242, endPoint x: 258, endPoint y: 240, distance: 182.2
click at [258, 240] on app-groups "New Group 519 Groups Filters Sort ElkinsChevy_ServBuyback24-27mo_[DATE] Created…" at bounding box center [457, 393] width 915 height 472
copy b "ElkinsChevy_ServBuyback24-27mo"
click at [272, 21] on input "in:groups" at bounding box center [289, 20] width 268 height 31
paste input "ElkinsChevy_ServBuyback24-27mo"
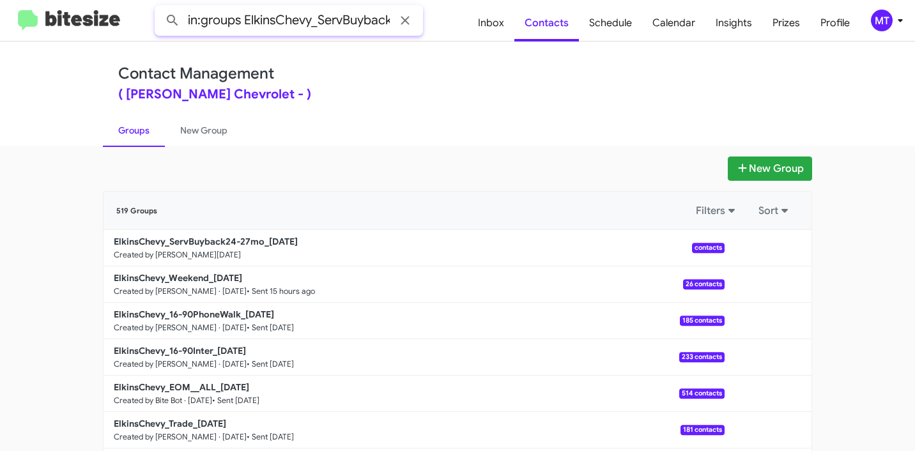
scroll to position [0, 55]
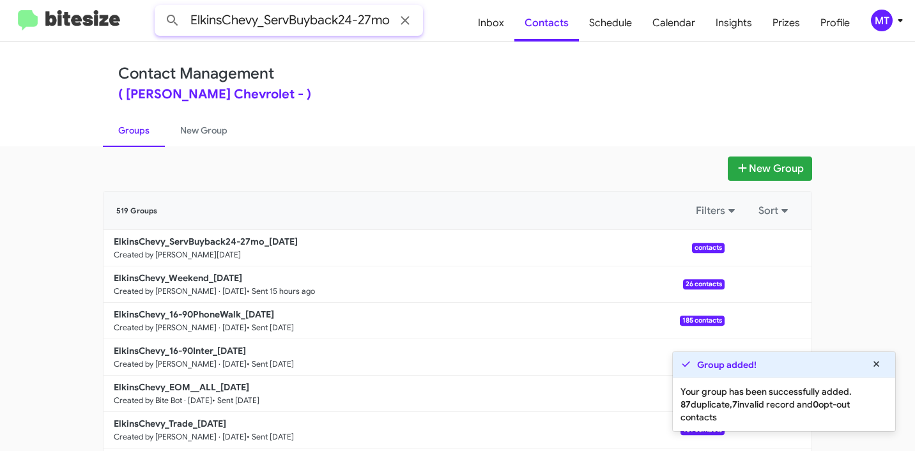
click at [160, 8] on button at bounding box center [173, 21] width 26 height 26
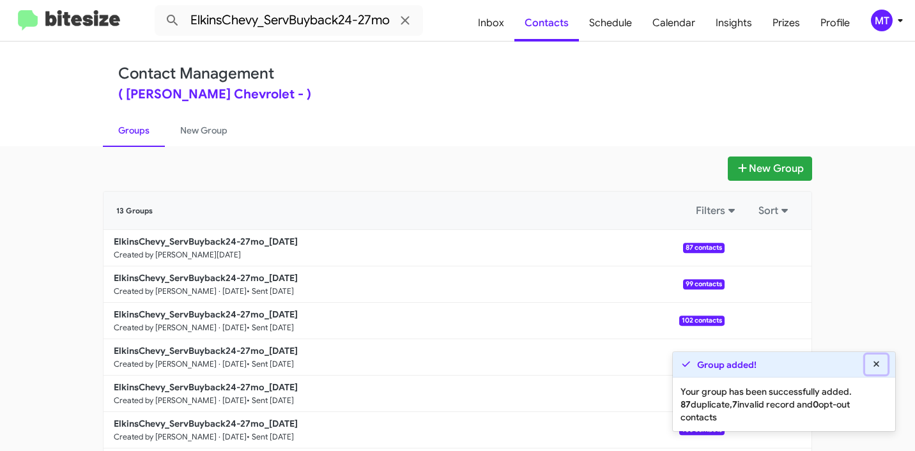
click at [878, 367] on icon at bounding box center [877, 364] width 12 height 9
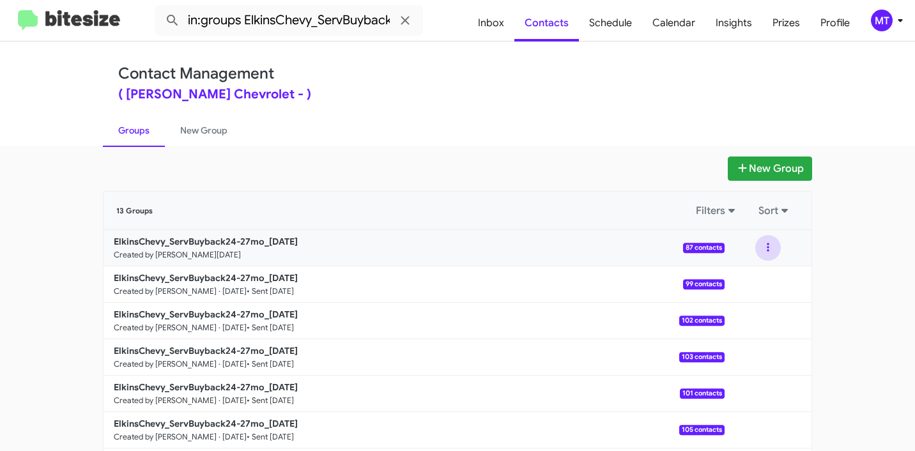
click at [771, 247] on button at bounding box center [769, 248] width 26 height 26
click at [734, 282] on button "View contacts" at bounding box center [730, 282] width 102 height 31
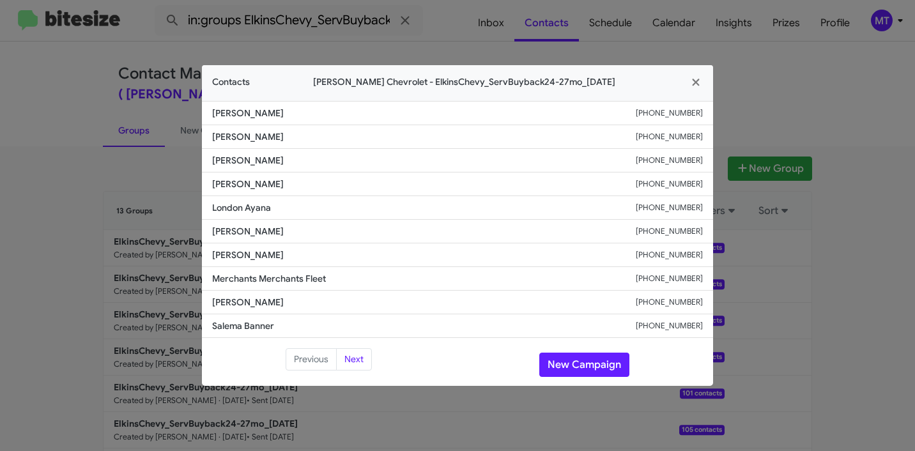
drag, startPoint x: 279, startPoint y: 113, endPoint x: 194, endPoint y: 110, distance: 85.7
click at [194, 110] on modal-container "Contacts [PERSON_NAME] Chevrolet - ElkinsChevy_ServBuyback24-27mo_[DATE] [PERSO…" at bounding box center [457, 225] width 915 height 451
copy span "[PERSON_NAME]"
click at [703, 85] on button "button" at bounding box center [696, 83] width 35 height 36
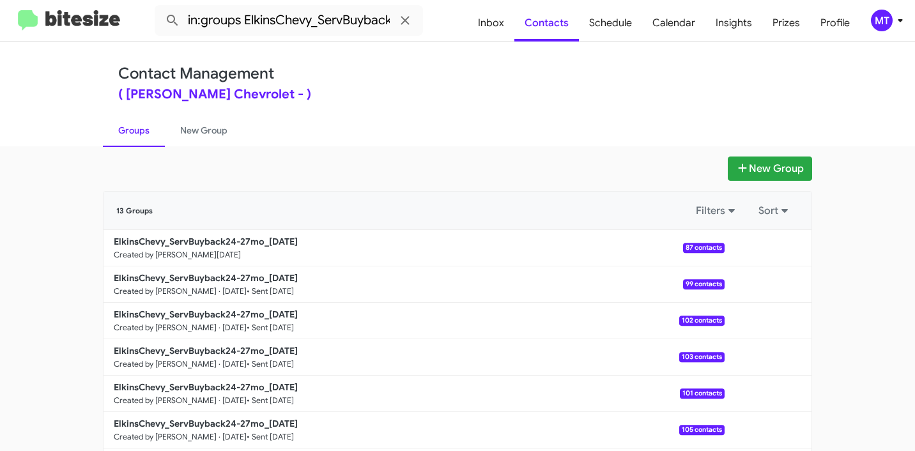
click at [129, 128] on link "Groups" at bounding box center [134, 130] width 62 height 33
type input "in:groups"
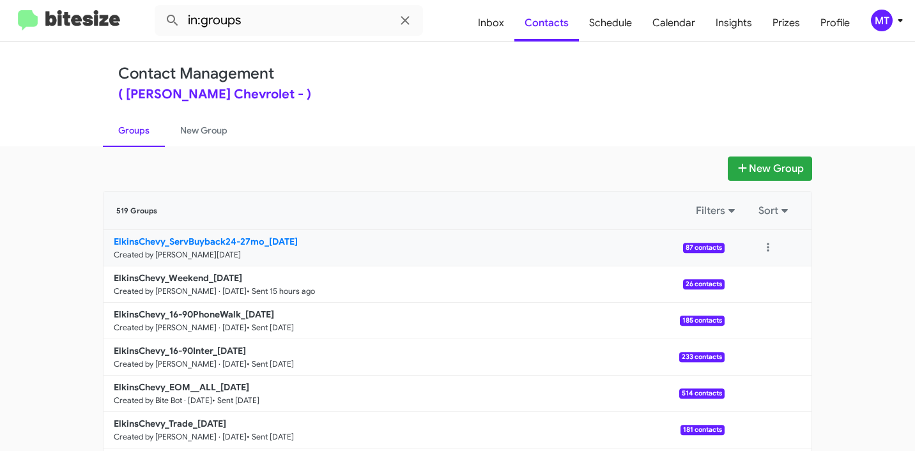
click at [165, 244] on b "ElkinsChevy_ServBuyback24-27mo_09-30-25" at bounding box center [206, 242] width 184 height 12
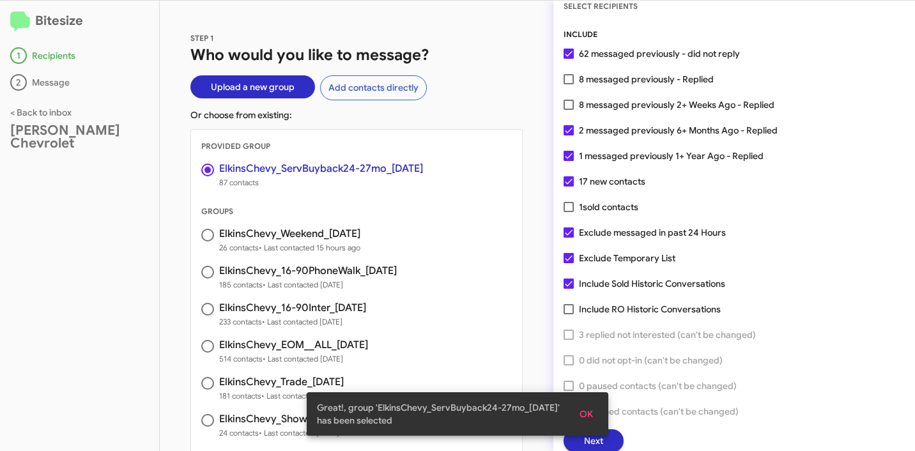
scroll to position [33, 0]
click at [591, 413] on span "OK" at bounding box center [586, 414] width 13 height 23
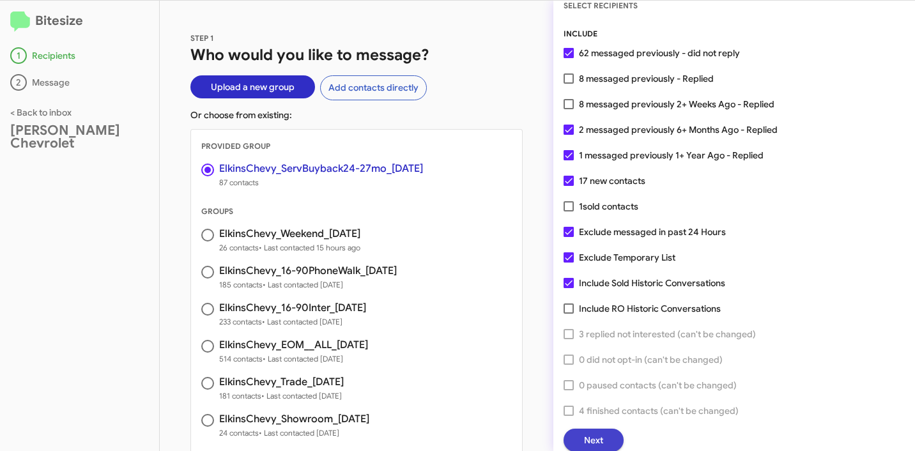
click at [601, 438] on span "Next" at bounding box center [593, 440] width 19 height 23
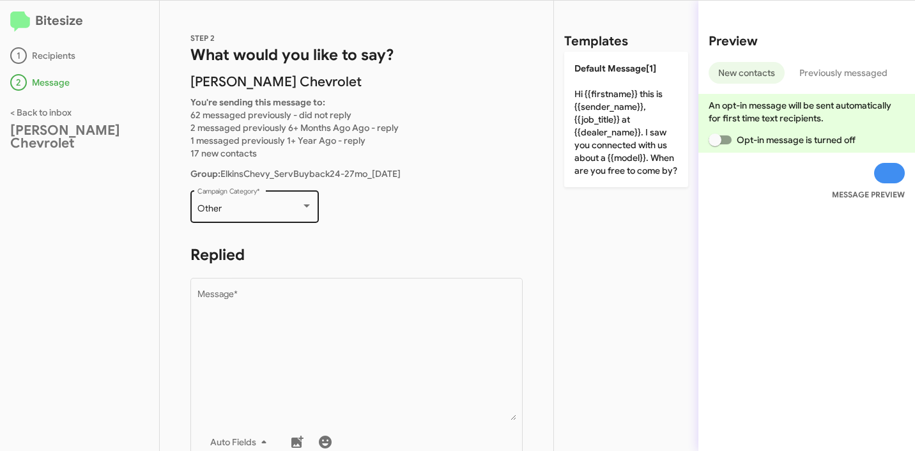
click at [257, 212] on div "Other" at bounding box center [250, 209] width 104 height 10
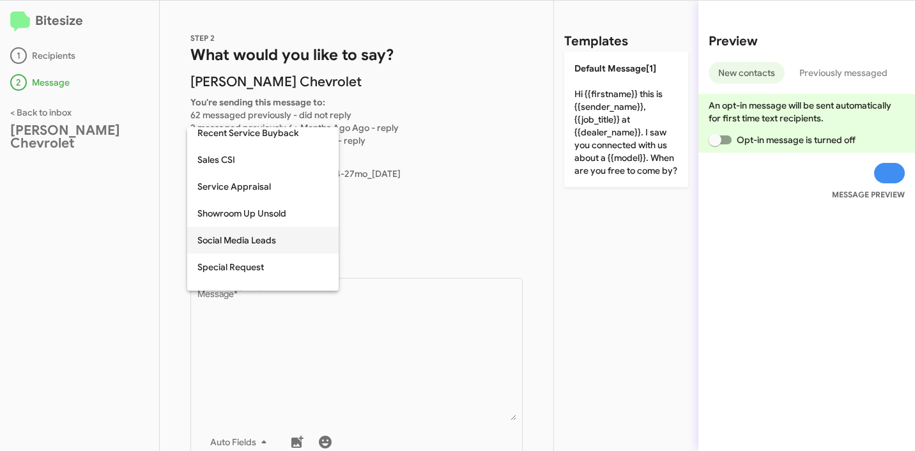
scroll to position [298, 0]
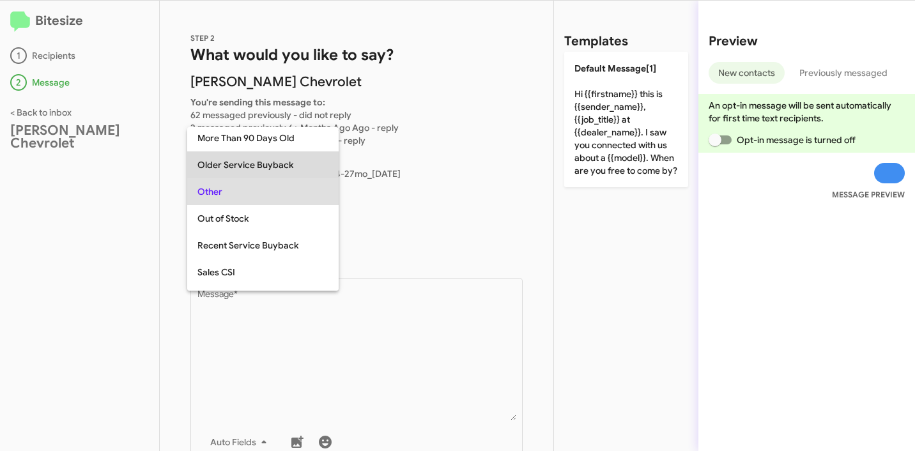
click at [253, 166] on span "Older Service Buyback" at bounding box center [263, 165] width 131 height 27
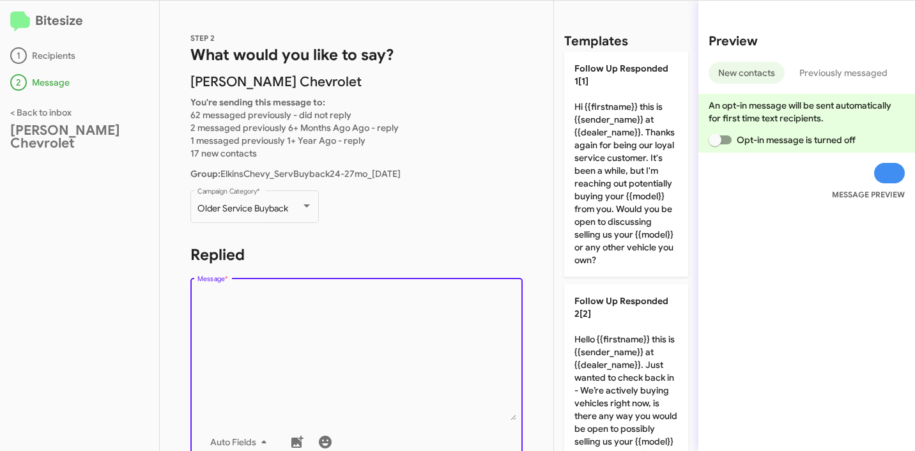
click at [344, 392] on textarea "Message *" at bounding box center [357, 355] width 319 height 130
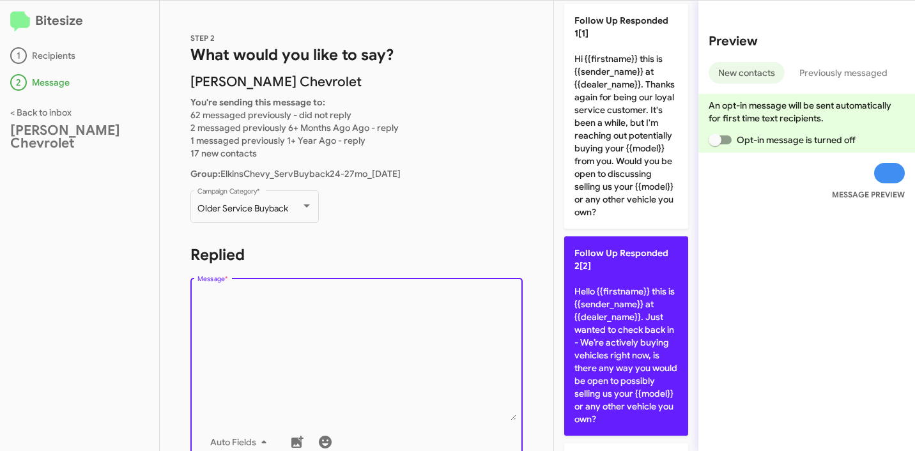
scroll to position [70, 0]
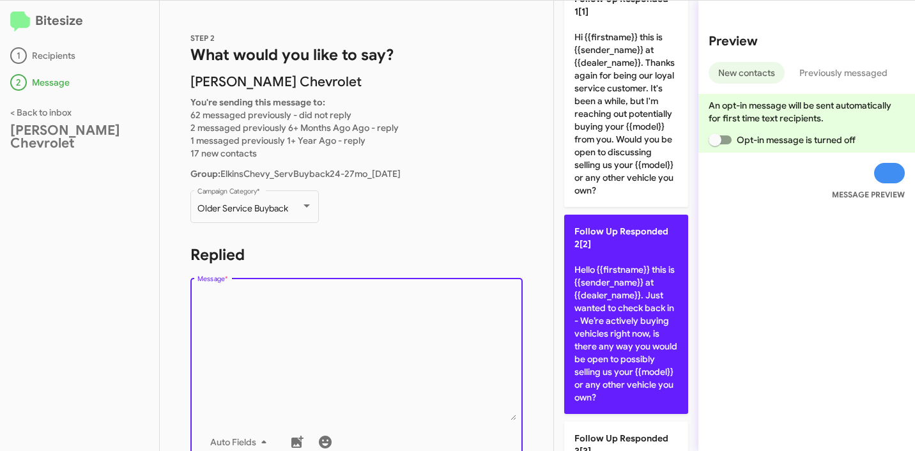
click at [618, 302] on p "Follow Up Responded 2[2] Hello {{firstname}} this is {{sender_name}} at {{deale…" at bounding box center [626, 314] width 124 height 199
type textarea "Hello {{firstname}} this is {{sender_name}} at {{dealer_name}}. Just wanted to …"
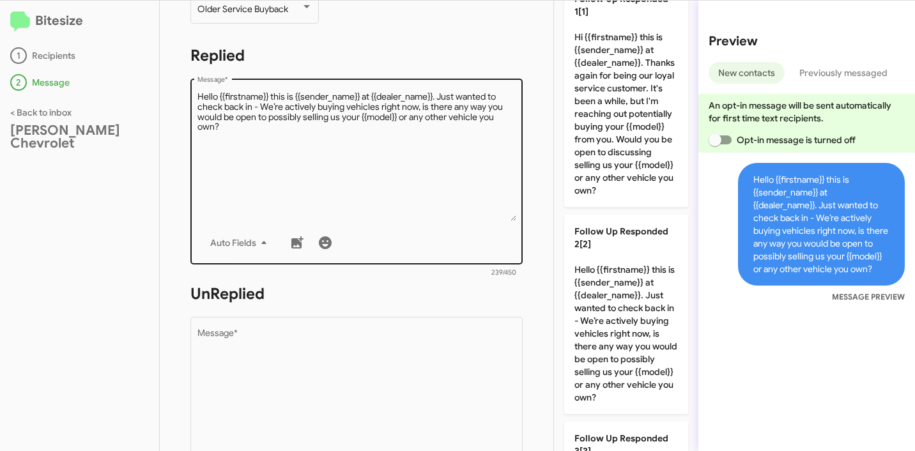
scroll to position [199, 0]
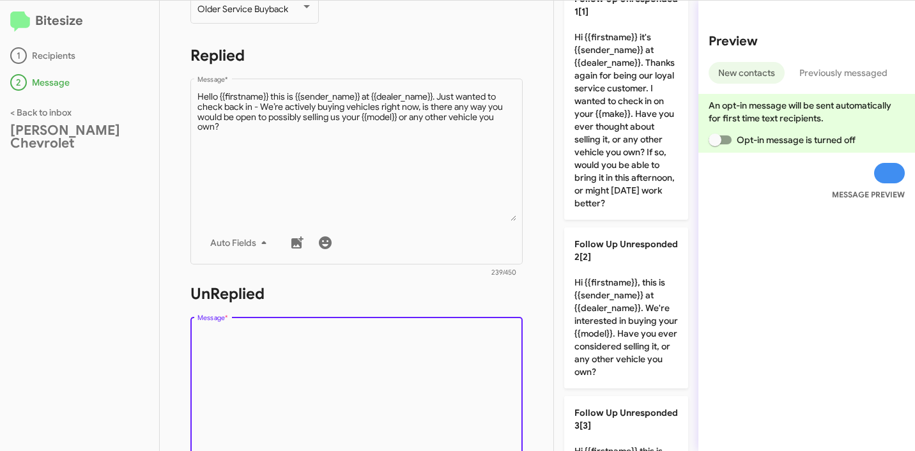
click at [367, 330] on textarea "Message *" at bounding box center [357, 394] width 319 height 130
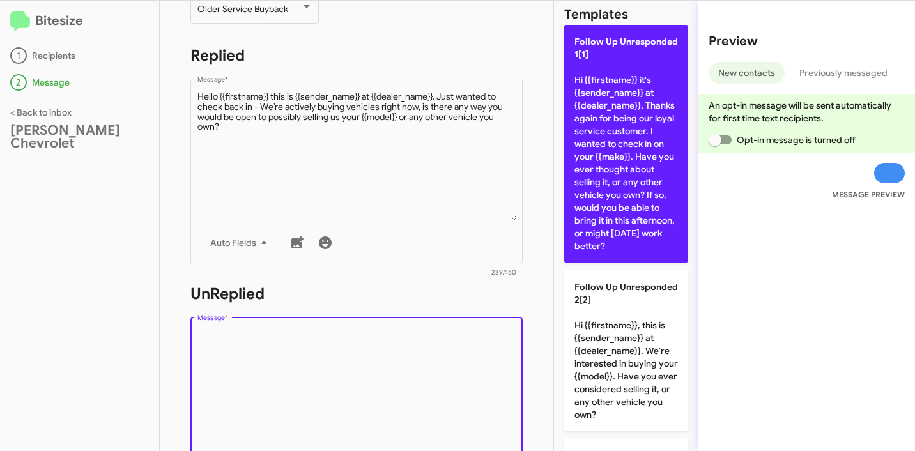
scroll to position [0, 0]
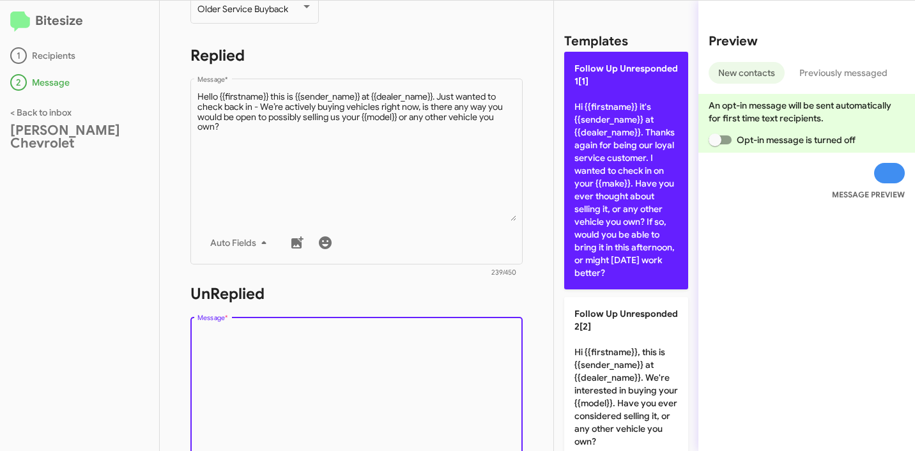
click at [619, 194] on p "Follow Up Unresponded 1[1] Hi {{firstname}} it's {{sender_name}} at {{dealer_na…" at bounding box center [626, 171] width 124 height 238
type textarea "Hi {{firstname}} it's {{sender_name}} at {{dealer_name}}. Thanks again for bein…"
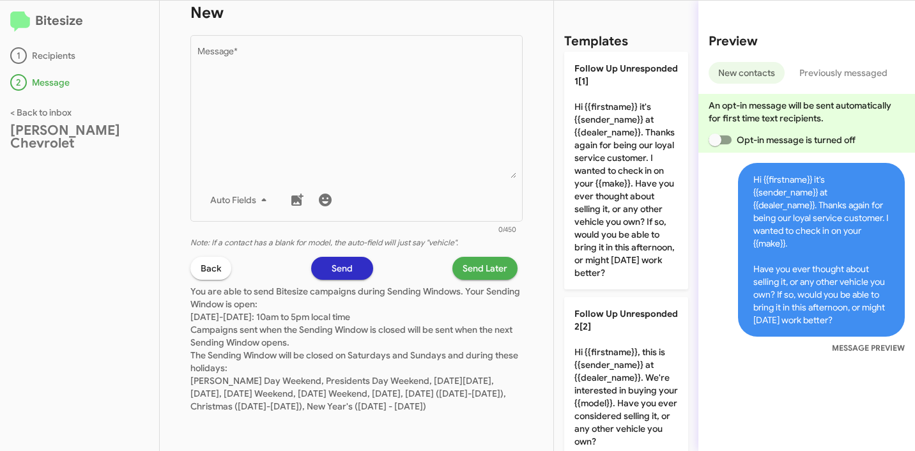
scroll to position [733, 0]
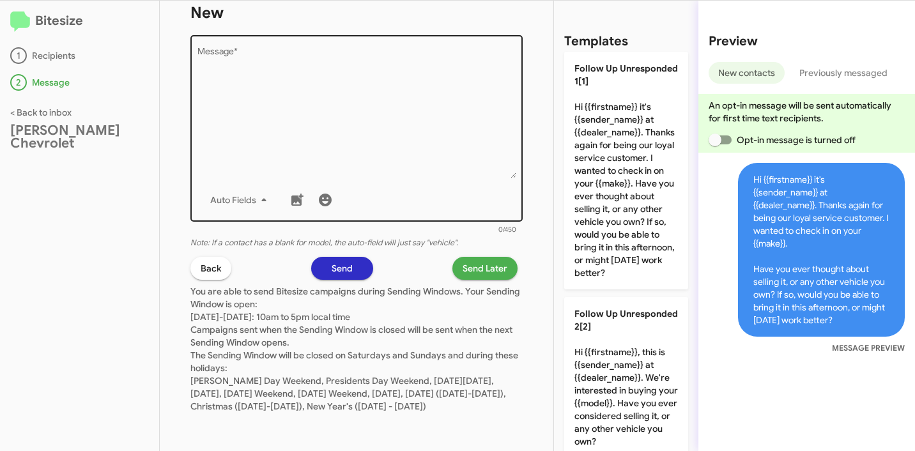
click at [374, 113] on textarea "Message *" at bounding box center [357, 113] width 319 height 130
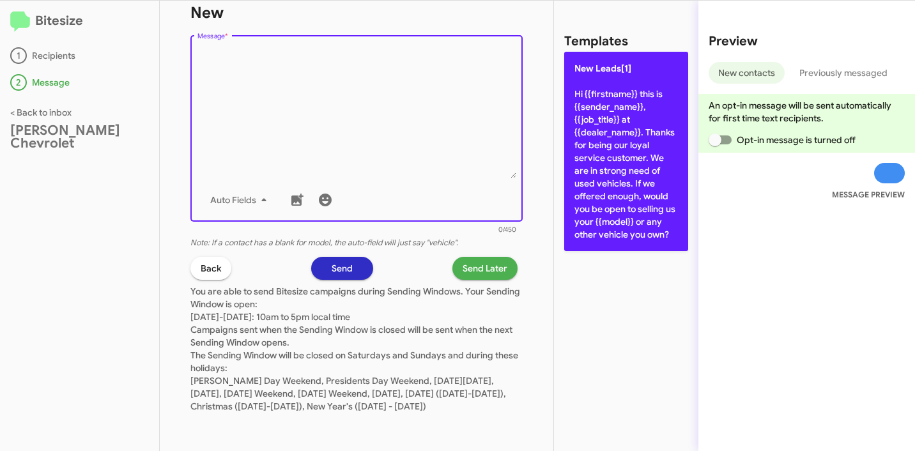
click at [603, 139] on p "New Leads[1] Hi {{firstname}} this is {{sender_name}}, {{job_title}} at {{deale…" at bounding box center [626, 151] width 124 height 199
type textarea "Hi {{firstname}} this is {{sender_name}}, {{job_title}} at {{dealer_name}}. Tha…"
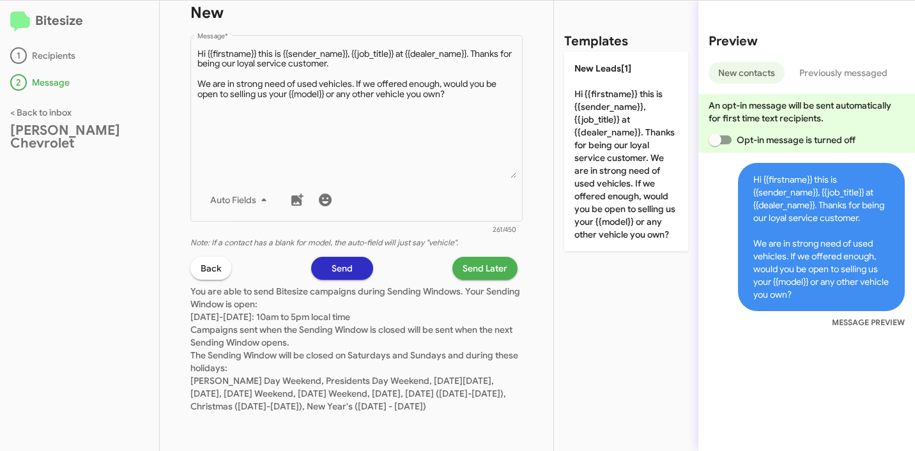
click at [467, 257] on span "Send Later" at bounding box center [485, 268] width 45 height 23
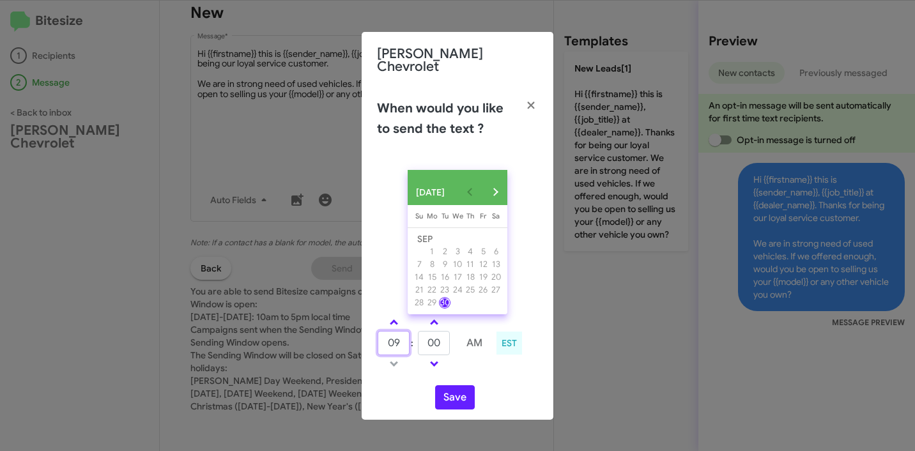
click at [400, 334] on input "09" at bounding box center [394, 343] width 32 height 24
type input "10"
type input "17"
click at [458, 392] on button "Save" at bounding box center [455, 397] width 40 height 24
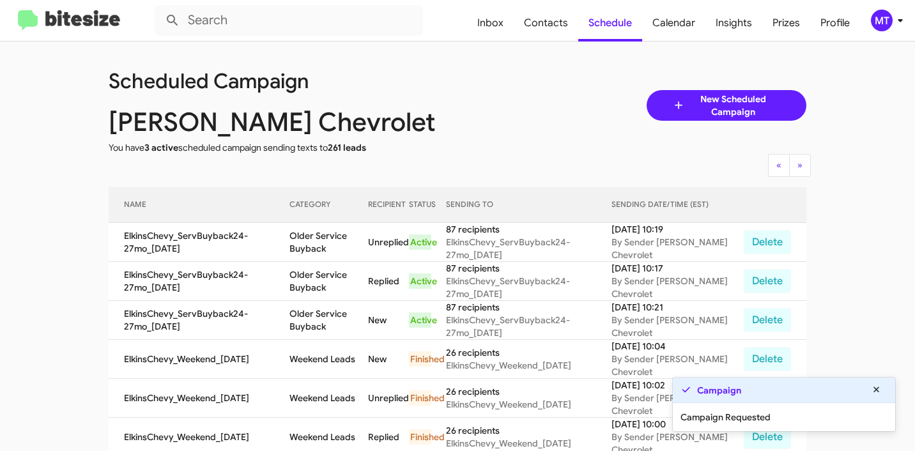
click at [898, 22] on icon at bounding box center [900, 20] width 15 height 15
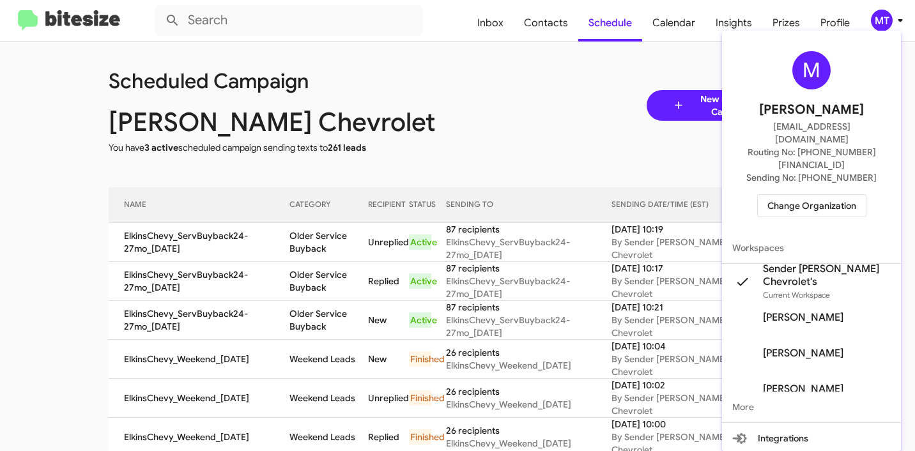
click at [798, 195] on span "Change Organization" at bounding box center [812, 206] width 89 height 22
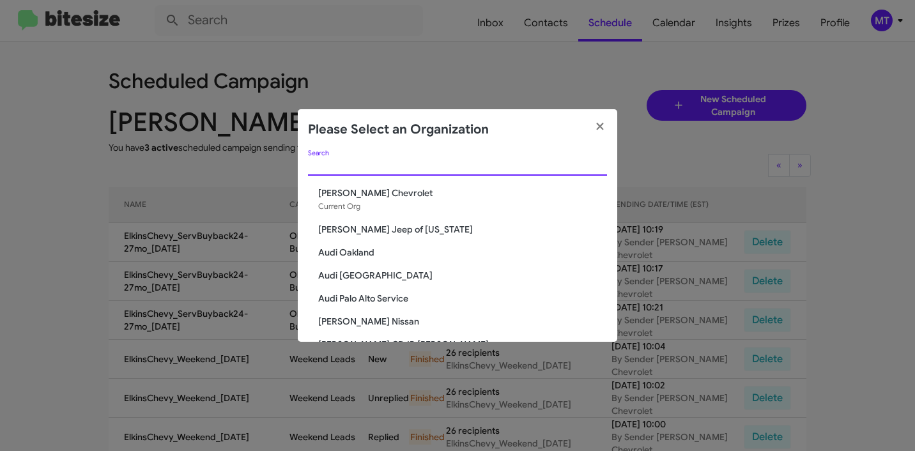
click at [445, 169] on input "Search" at bounding box center [457, 166] width 299 height 10
paste input "Franklin Sussex Auto Mall"
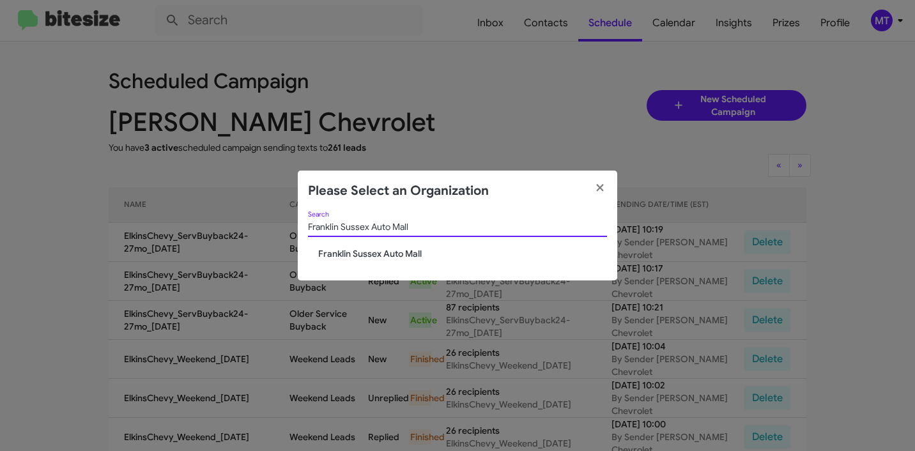
type input "Franklin Sussex Auto Mall"
click at [378, 249] on span "Franklin Sussex Auto Mall" at bounding box center [462, 253] width 289 height 13
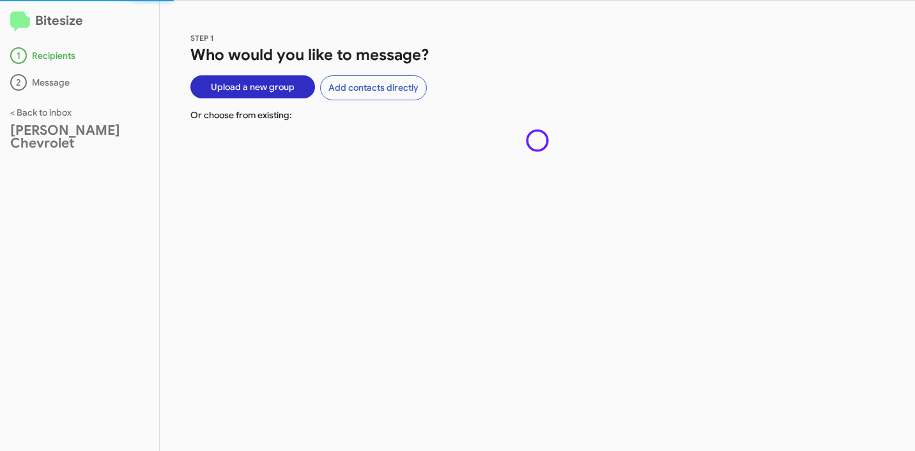
click at [249, 88] on span "Upload a new group" at bounding box center [253, 86] width 84 height 23
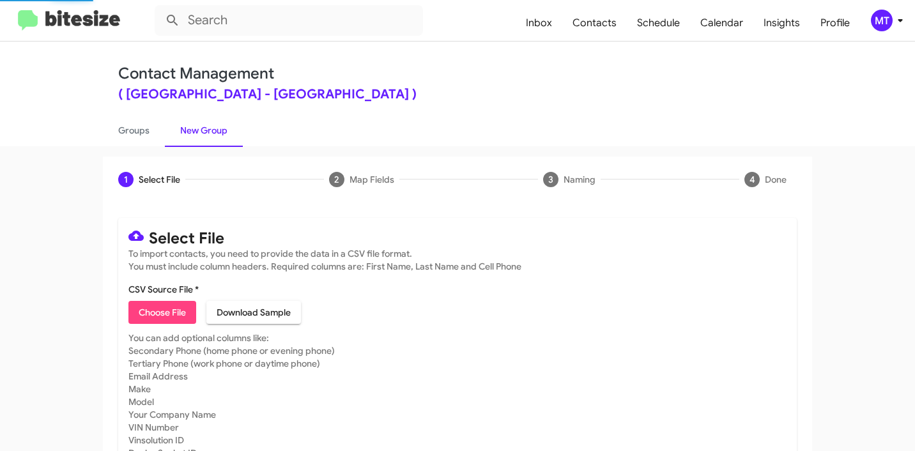
click at [171, 313] on span "Choose File" at bounding box center [162, 312] width 47 height 23
type input "FranklinSusAuto_3-14Int_[DATE]"
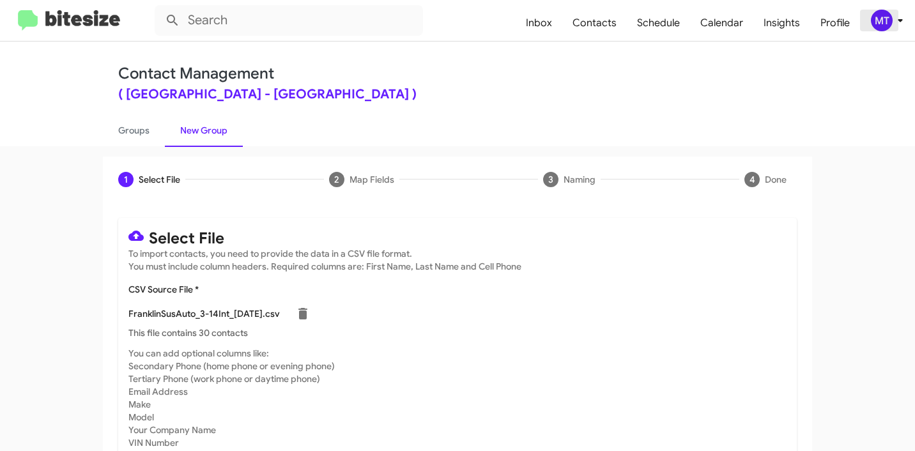
click at [896, 20] on icon at bounding box center [900, 20] width 15 height 15
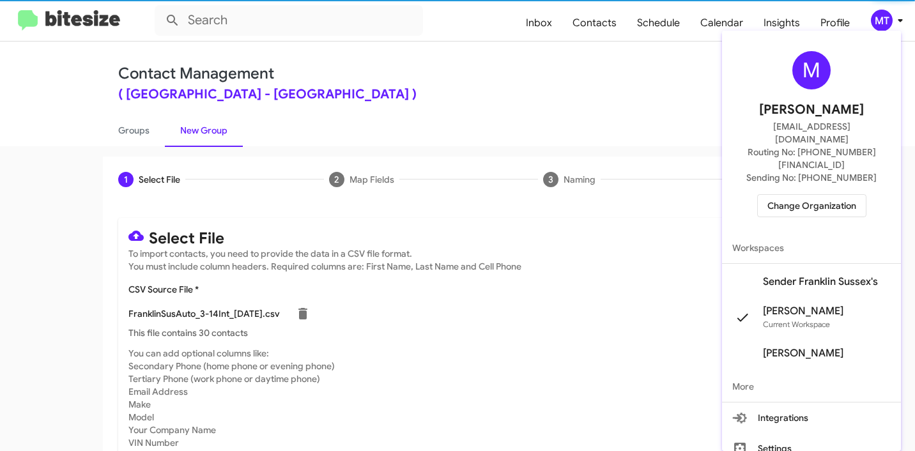
click at [750, 272] on mat-icon at bounding box center [743, 282] width 20 height 20
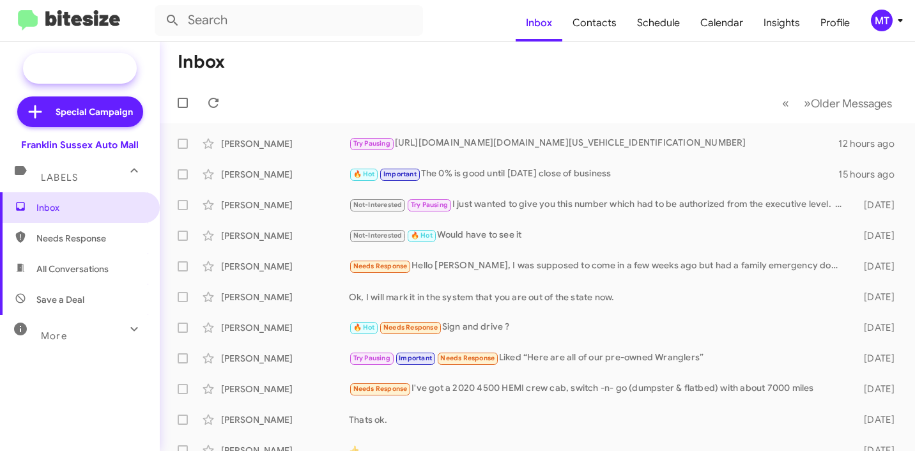
click at [94, 61] on span "New Campaign" at bounding box center [80, 68] width 114 height 31
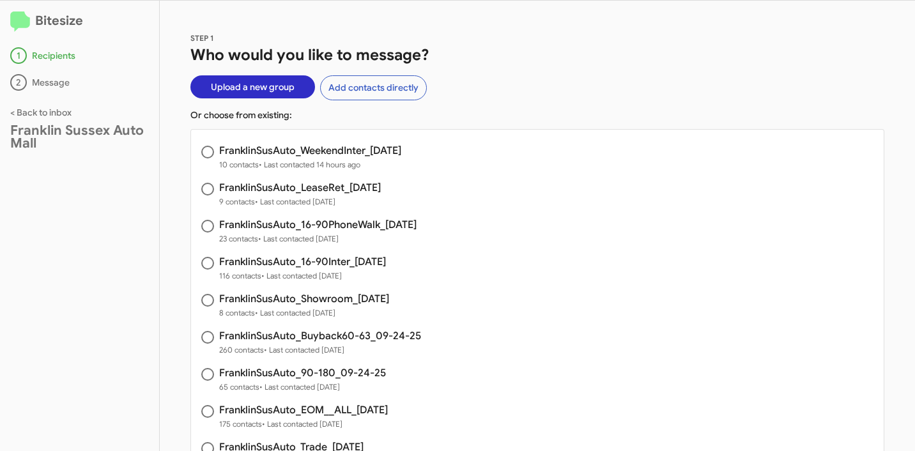
click at [245, 82] on span "Upload a new group" at bounding box center [253, 86] width 84 height 23
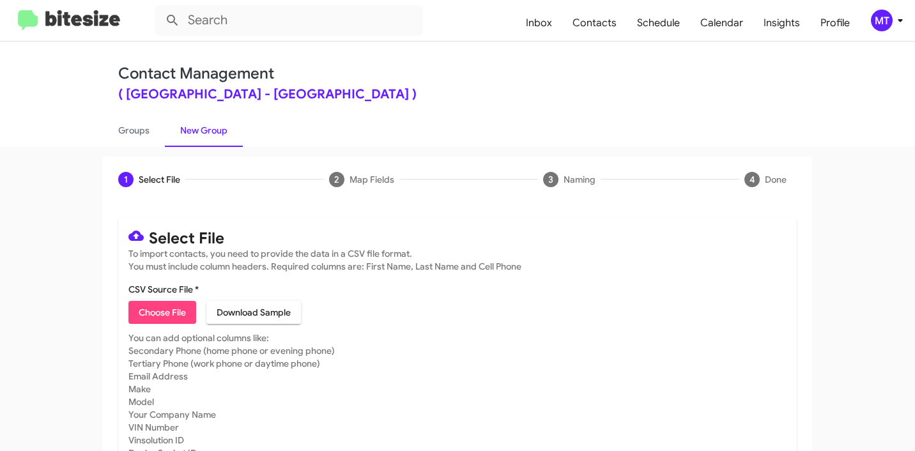
click at [176, 311] on span "Choose File" at bounding box center [162, 312] width 47 height 23
click at [899, 22] on icon at bounding box center [900, 20] width 15 height 15
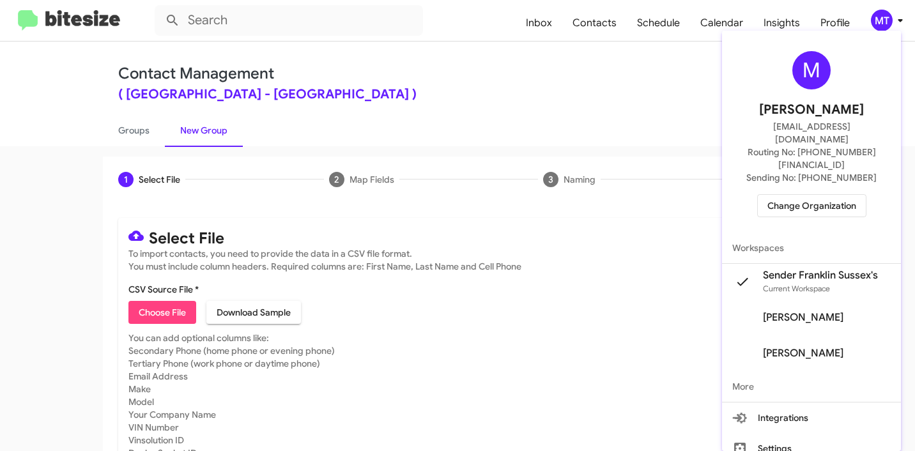
click at [144, 312] on div at bounding box center [457, 225] width 915 height 451
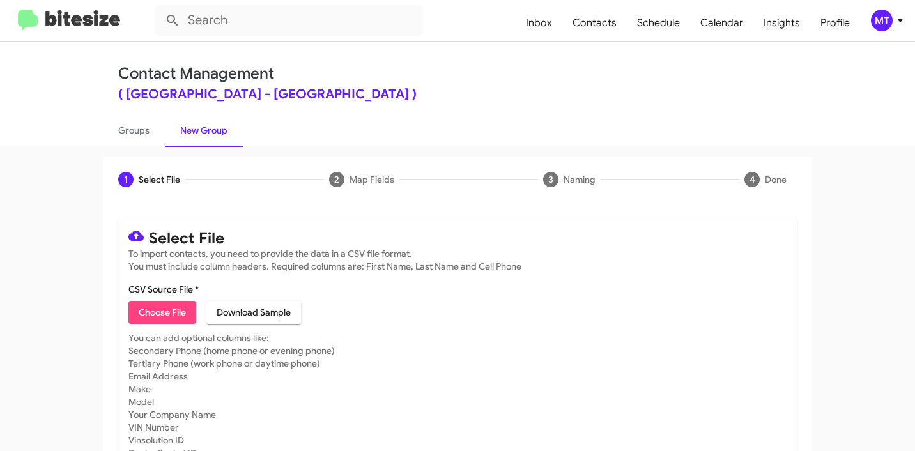
click at [144, 312] on span "Choose File" at bounding box center [162, 312] width 47 height 23
type input "FranklinSusAuto_3-14Int_[DATE]"
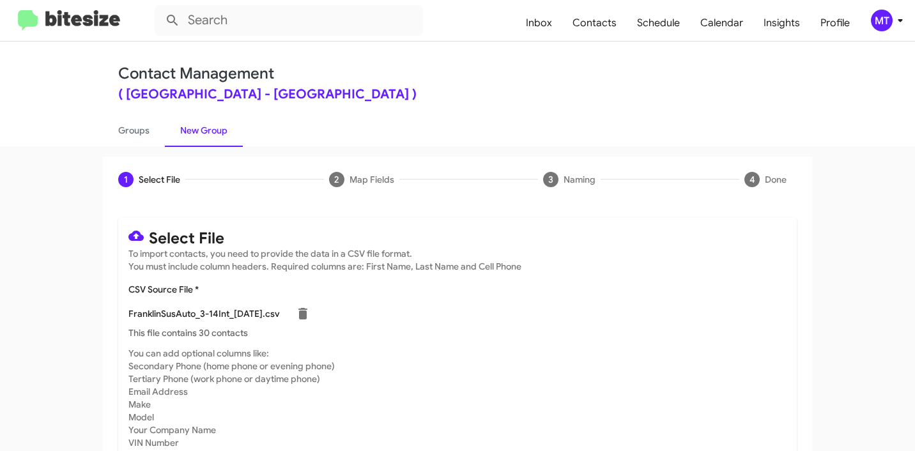
click at [900, 19] on icon at bounding box center [900, 20] width 4 height 3
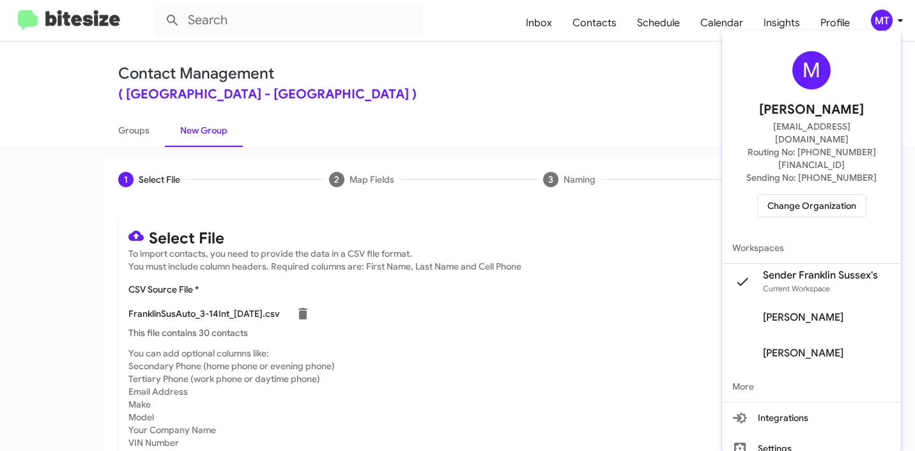
click at [600, 89] on div at bounding box center [457, 225] width 915 height 451
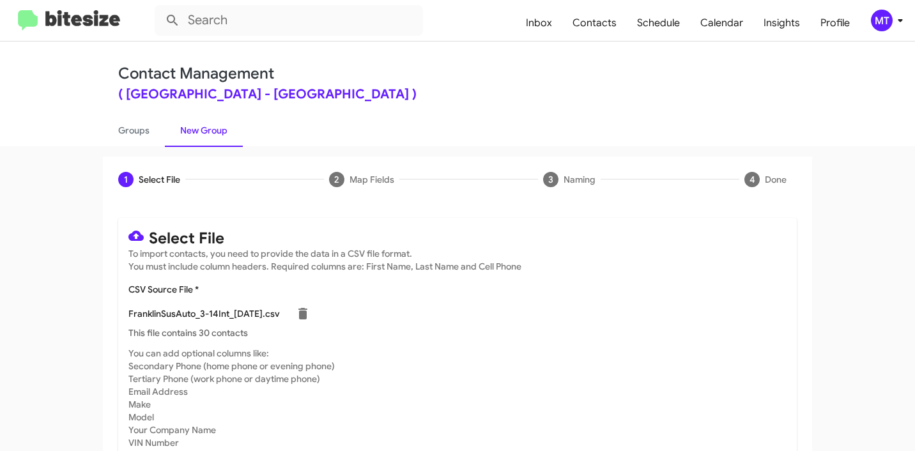
scroll to position [108, 0]
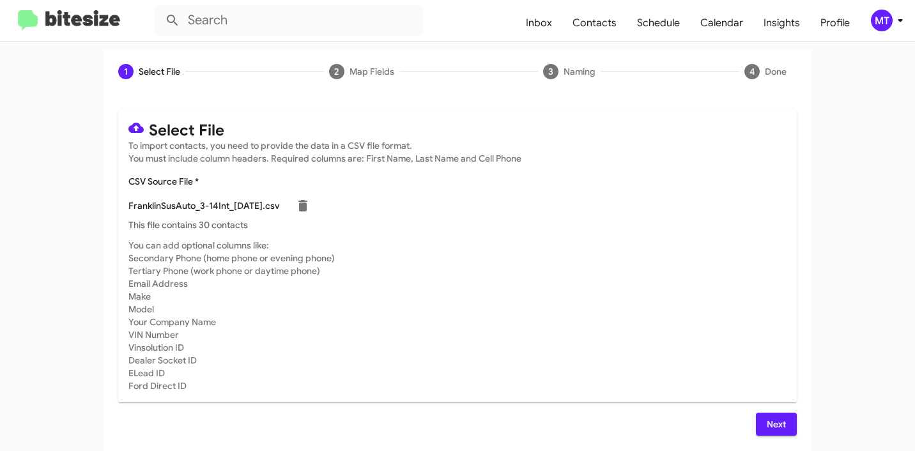
click at [779, 417] on span "Next" at bounding box center [776, 424] width 20 height 23
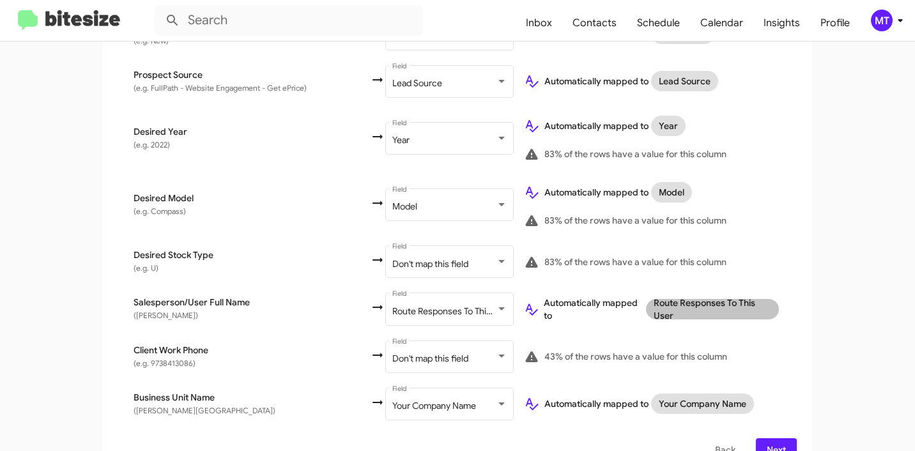
scroll to position [651, 0]
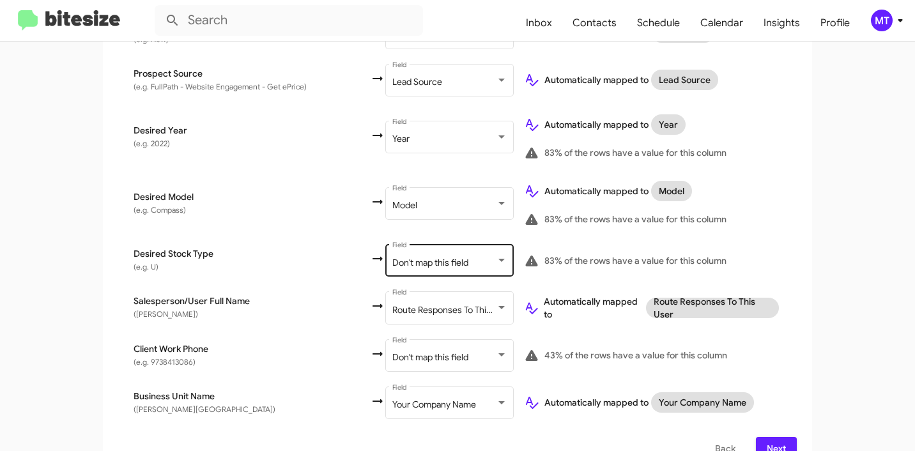
click at [392, 257] on span "Don't map this field" at bounding box center [430, 263] width 76 height 12
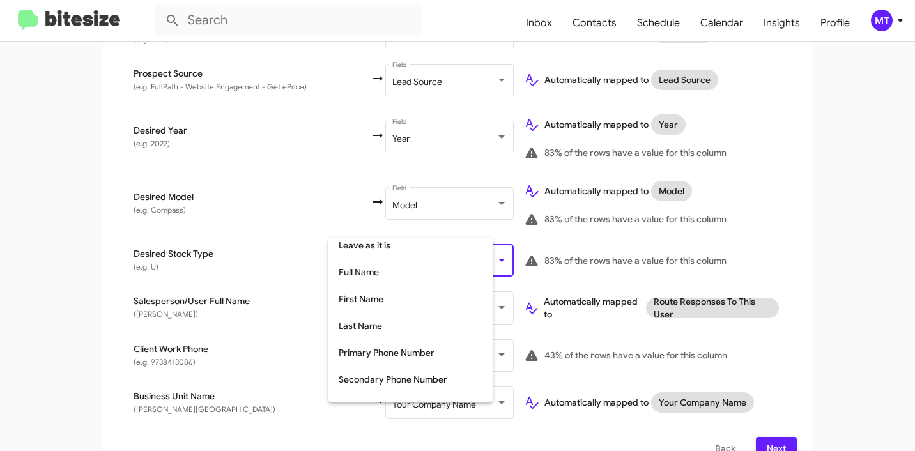
scroll to position [0, 0]
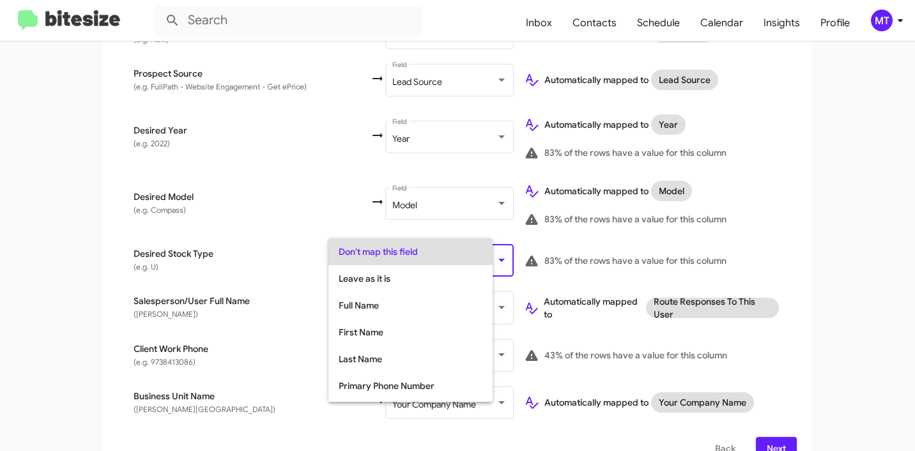
click at [158, 256] on div at bounding box center [457, 225] width 915 height 451
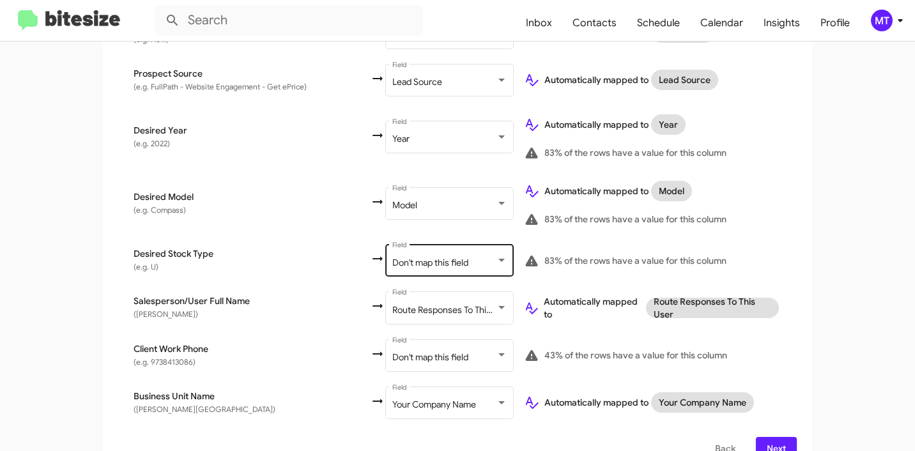
click at [405, 257] on span "Don't map this field" at bounding box center [430, 263] width 76 height 12
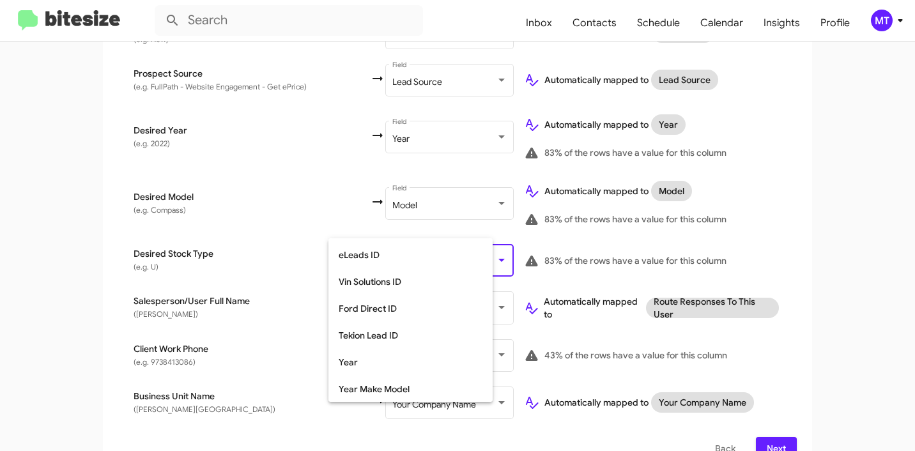
scroll to position [481, 0]
click at [222, 332] on div at bounding box center [457, 225] width 915 height 451
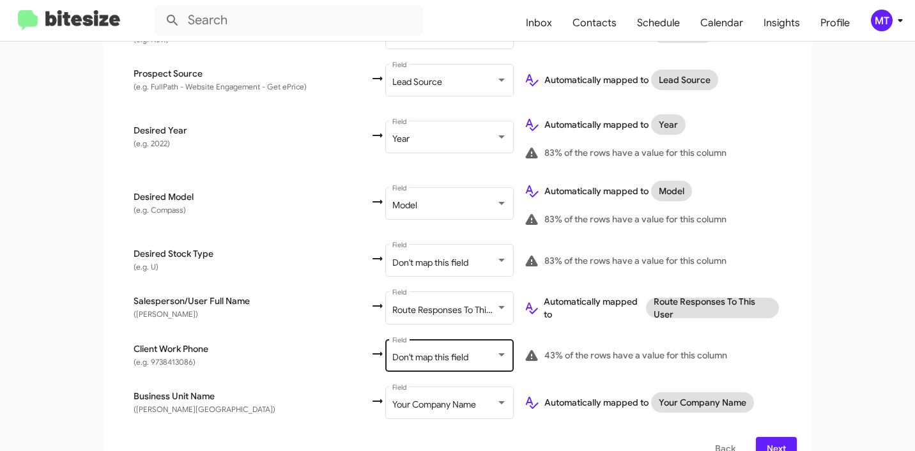
click at [404, 352] on span "Don't map this field" at bounding box center [430, 358] width 76 height 12
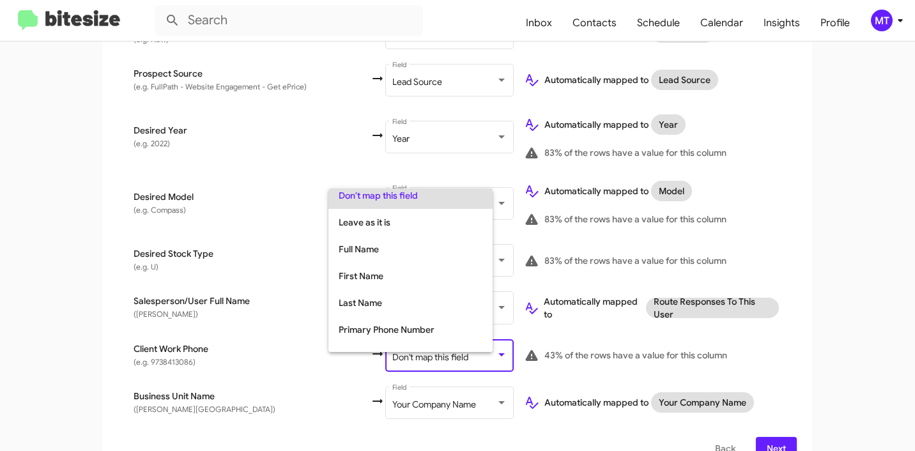
scroll to position [0, 0]
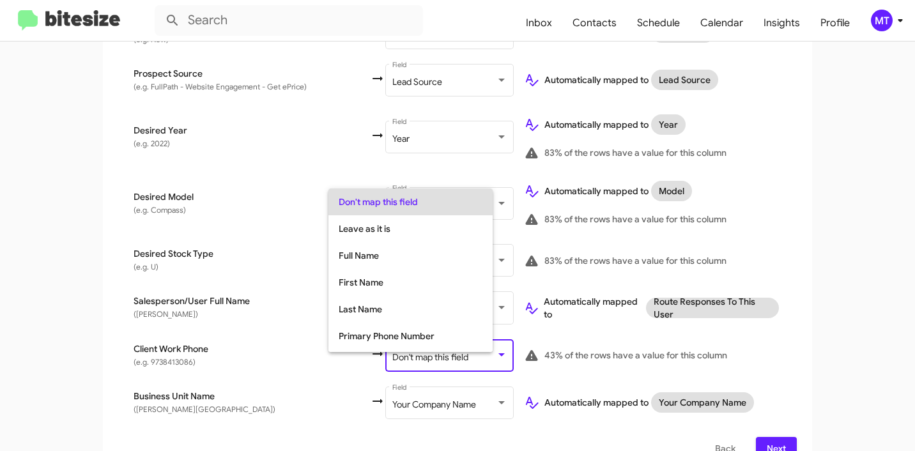
click at [228, 290] on div at bounding box center [457, 225] width 915 height 451
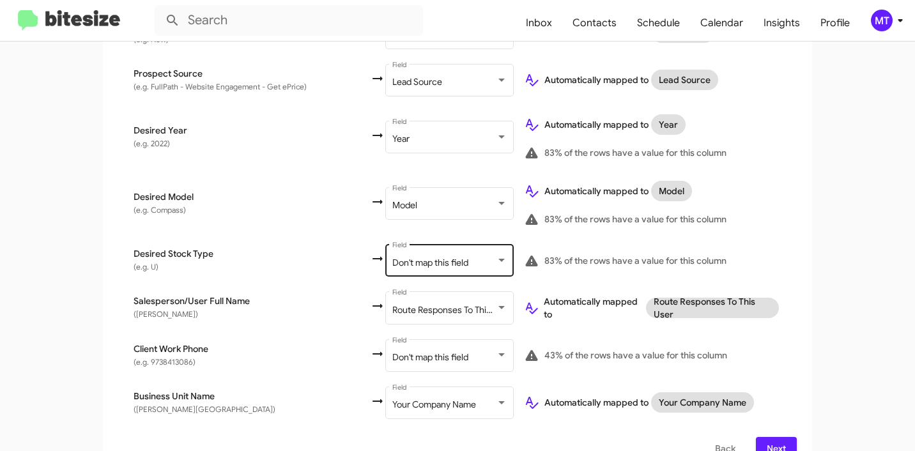
click at [406, 245] on div "Don't map this field Field" at bounding box center [449, 259] width 115 height 35
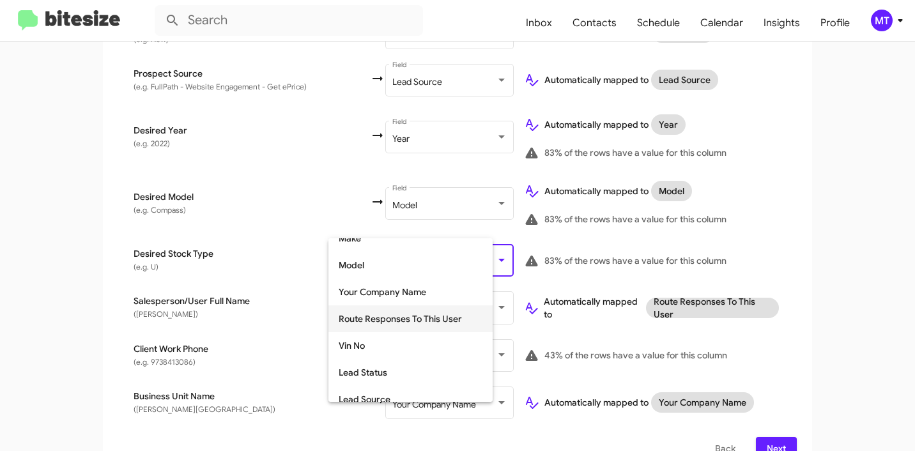
scroll to position [258, 0]
click at [905, 20] on div at bounding box center [457, 225] width 915 height 451
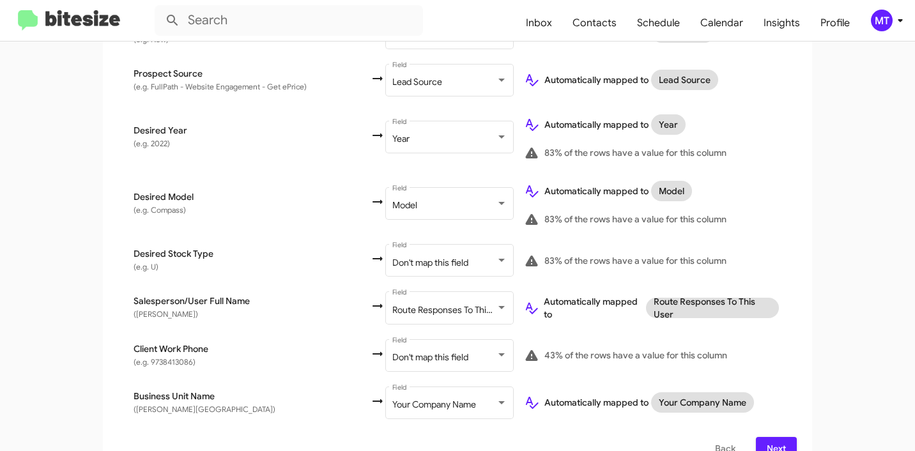
click at [903, 22] on icon at bounding box center [900, 20] width 15 height 15
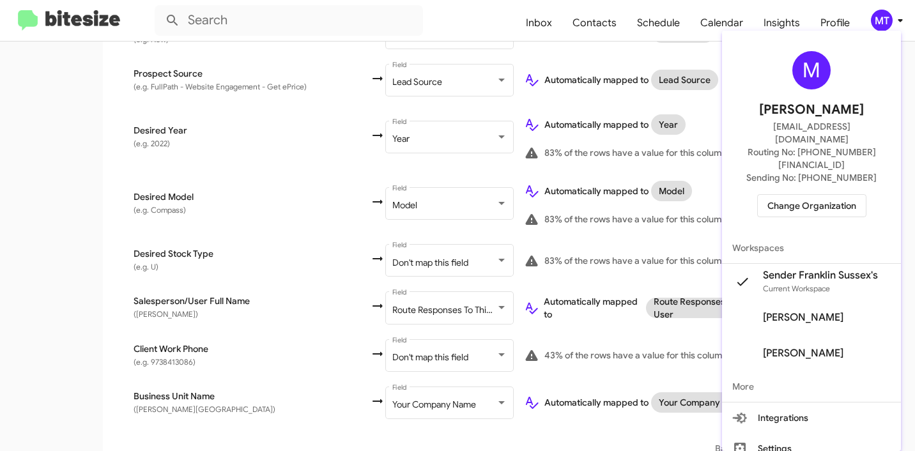
click at [56, 203] on div at bounding box center [457, 225] width 915 height 451
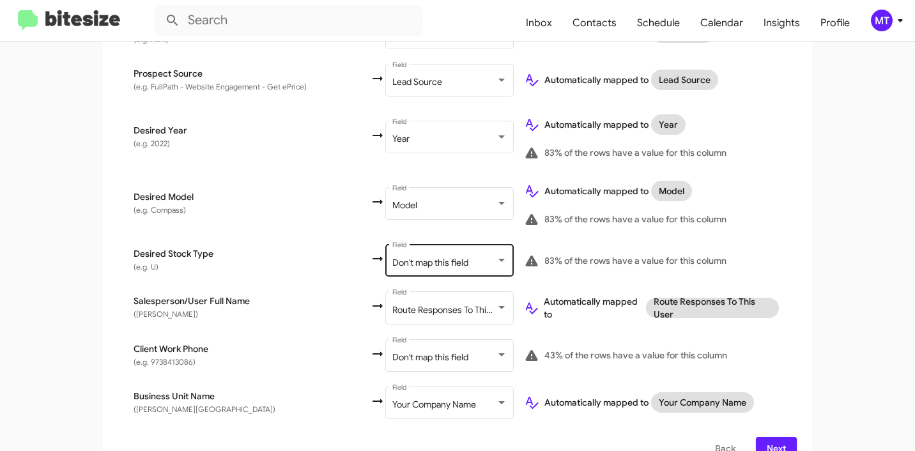
click at [436, 258] on div "Don't map this field" at bounding box center [444, 263] width 104 height 10
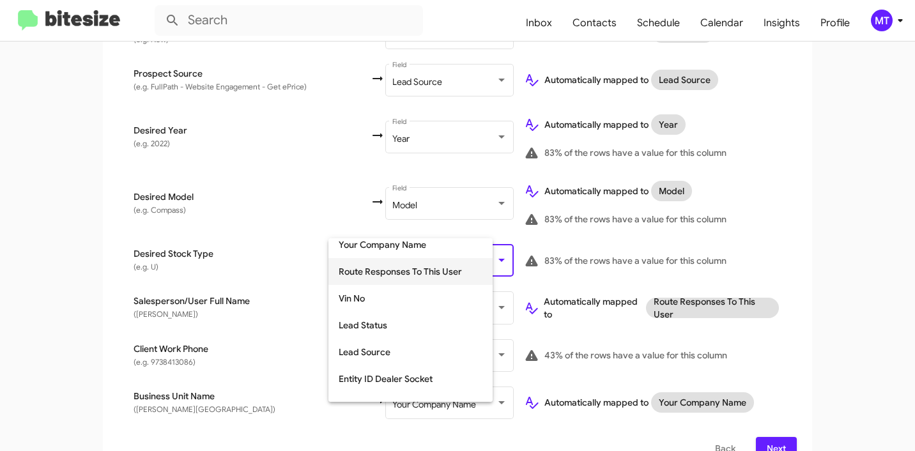
scroll to position [481, 0]
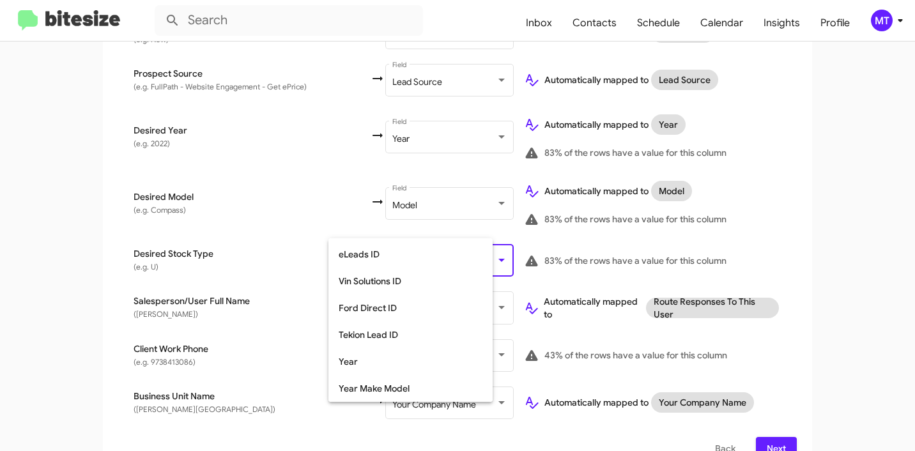
click at [234, 245] on div at bounding box center [457, 225] width 915 height 451
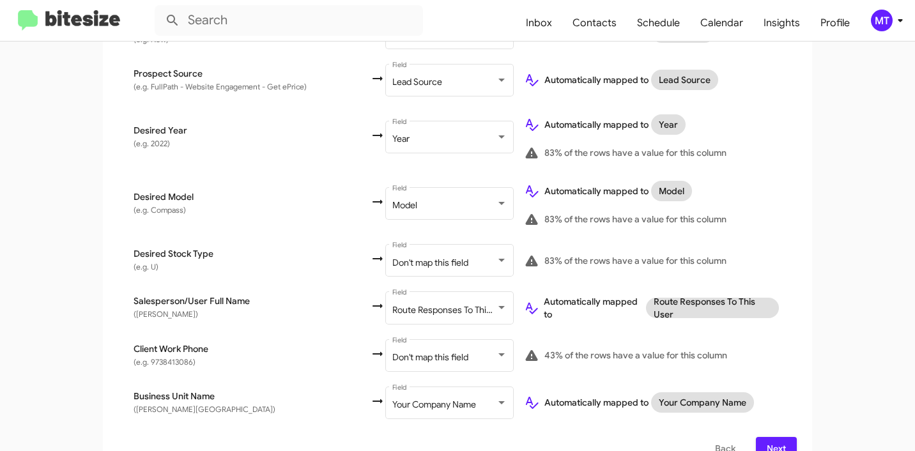
click at [241, 247] on span "Desired Stock Type" at bounding box center [252, 253] width 237 height 13
click at [410, 352] on span "Don't map this field" at bounding box center [430, 358] width 76 height 12
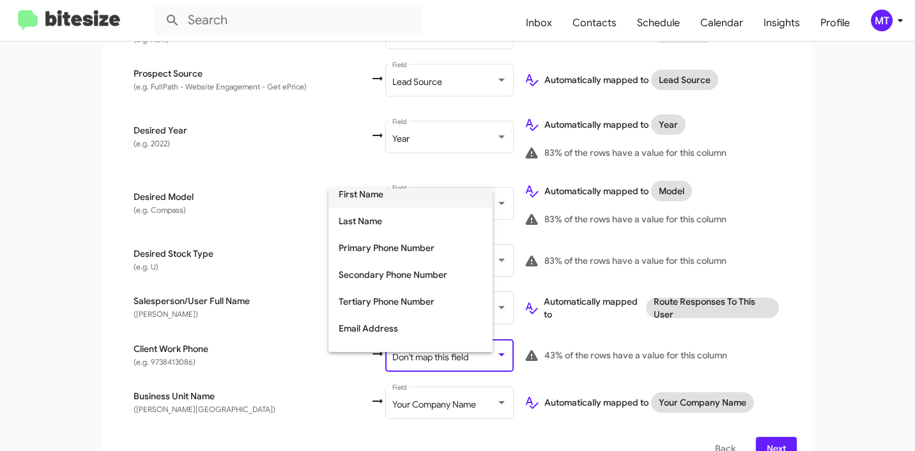
scroll to position [89, 0]
click at [400, 307] on span "Tertiary Phone Number" at bounding box center [411, 301] width 144 height 27
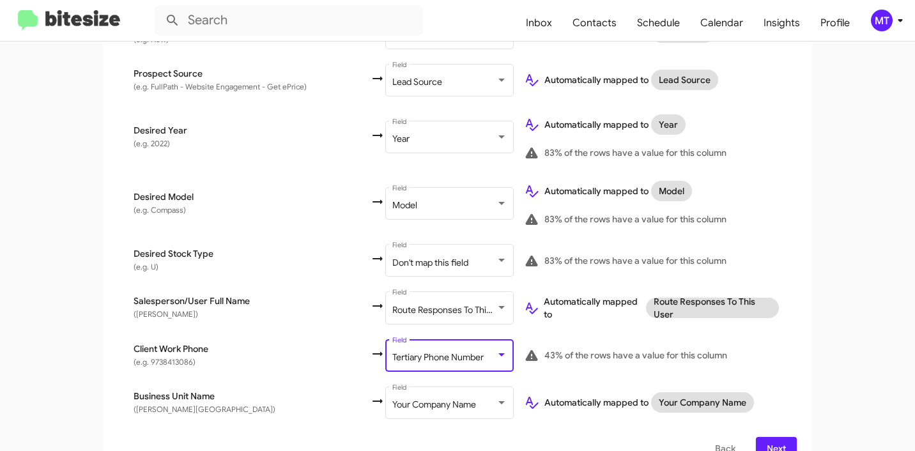
click at [771, 437] on span "Next" at bounding box center [776, 448] width 20 height 23
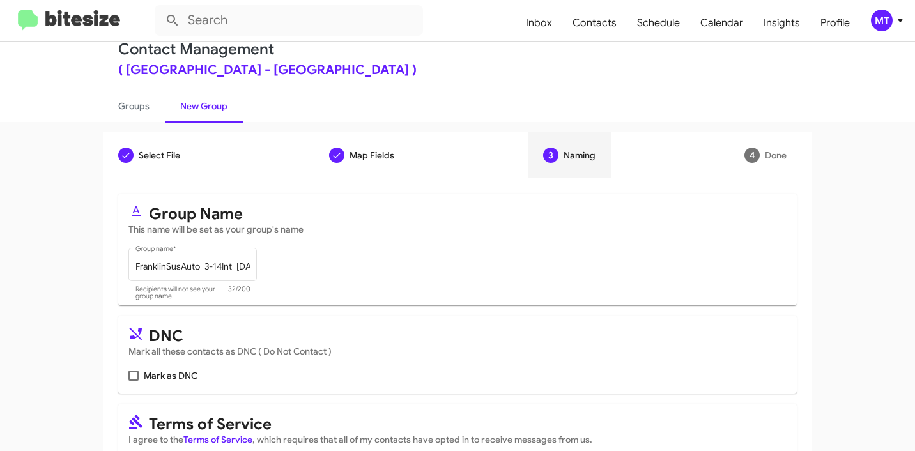
scroll to position [114, 0]
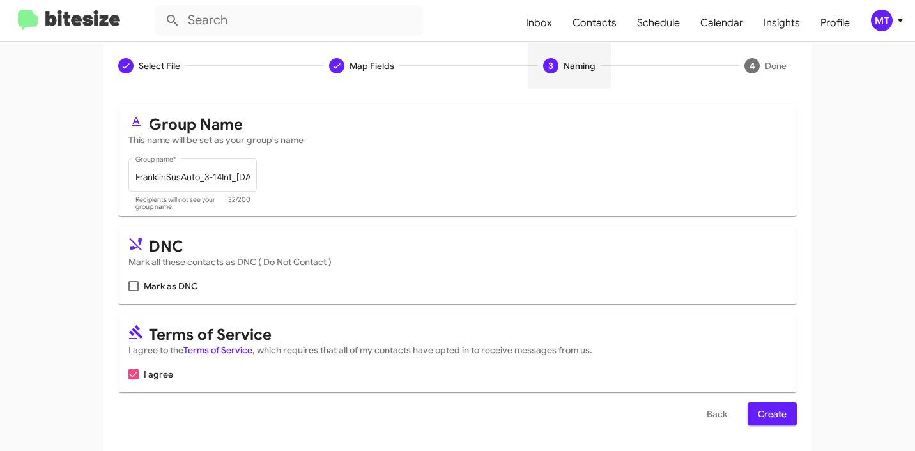
click at [772, 413] on span "Create" at bounding box center [772, 414] width 29 height 23
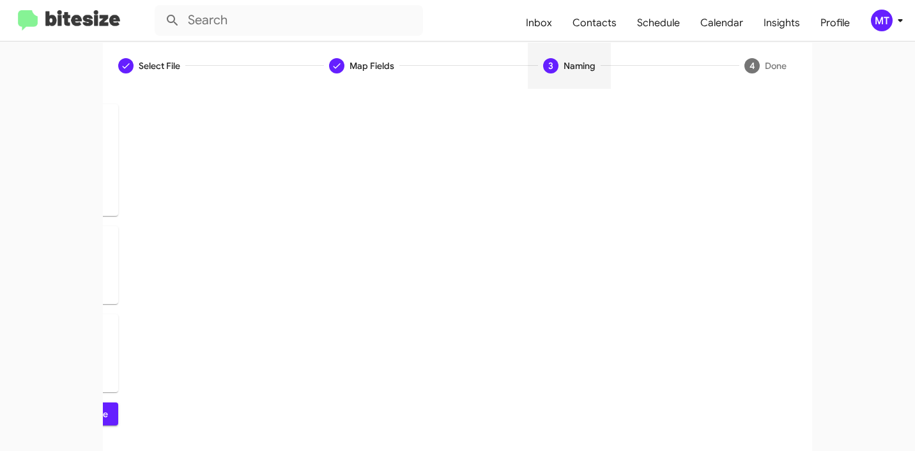
scroll to position [0, 0]
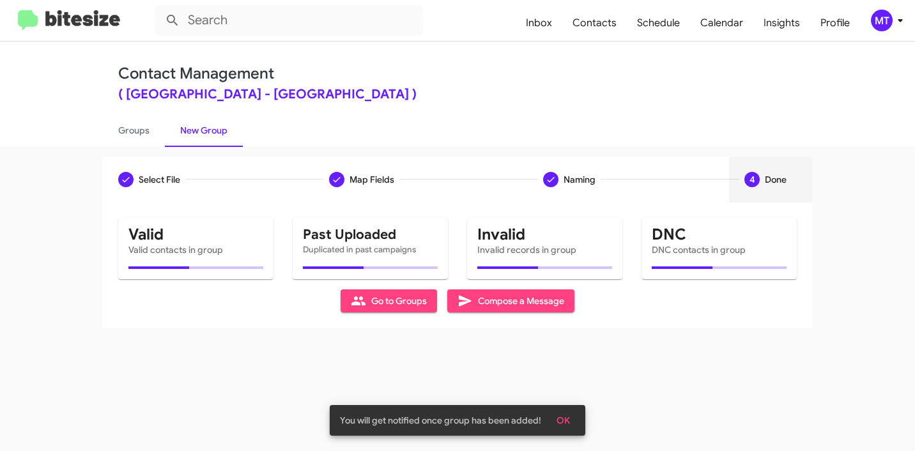
click at [901, 22] on icon at bounding box center [900, 20] width 4 height 3
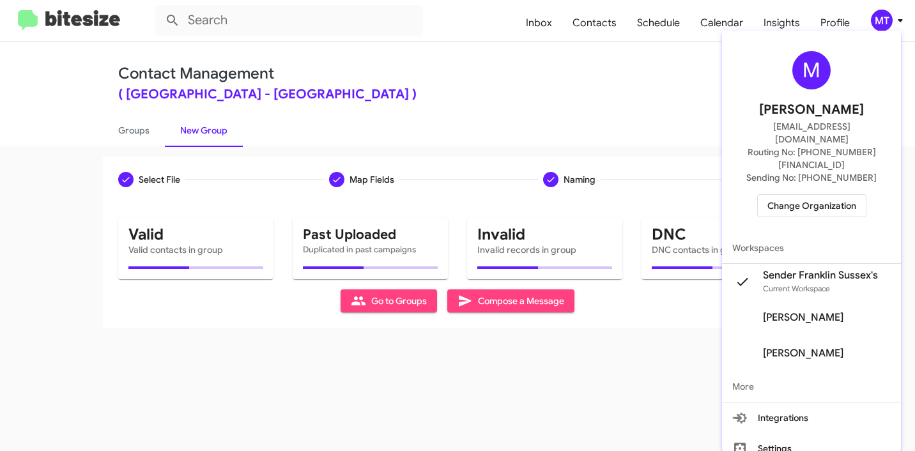
click at [901, 22] on div at bounding box center [457, 225] width 915 height 451
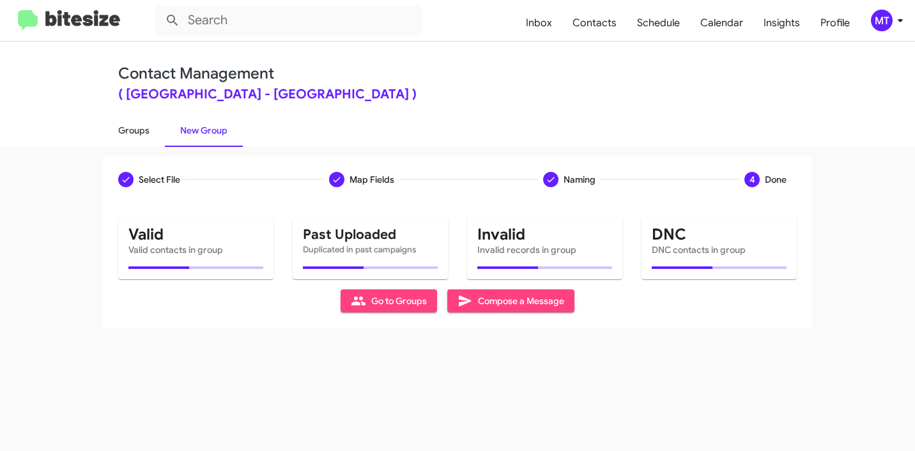
click at [131, 123] on link "Groups" at bounding box center [134, 130] width 62 height 33
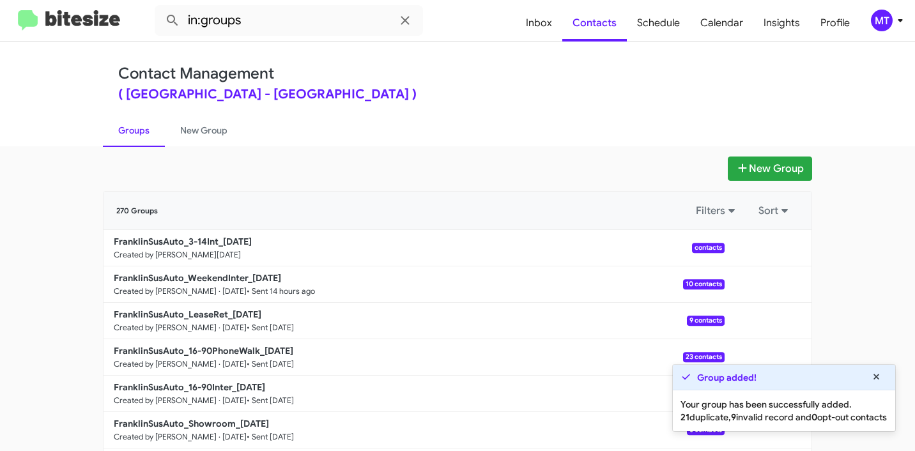
click at [62, 229] on app-groups "New Group 270 Groups Filters Sort FranklinSusAuto_3-14Int_[DATE] Created by [PE…" at bounding box center [457, 393] width 915 height 472
drag, startPoint x: 79, startPoint y: 239, endPoint x: 212, endPoint y: 238, distance: 133.0
click at [212, 238] on app-groups "New Group 270 Groups Filters Sort FranklinSusAuto_3-14Int_[DATE] Created by [PE…" at bounding box center [457, 393] width 915 height 472
copy div "Filters Sort FranklinSusAuto_3-14Int"
click at [297, 26] on input "in:groups" at bounding box center [289, 20] width 268 height 31
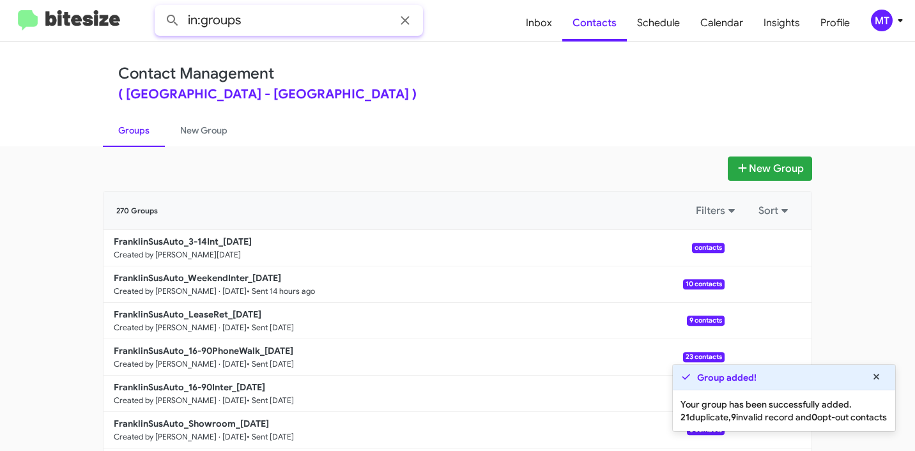
paste input "FranklinSusAuto_3-14Int"
click at [160, 8] on button at bounding box center [173, 21] width 26 height 26
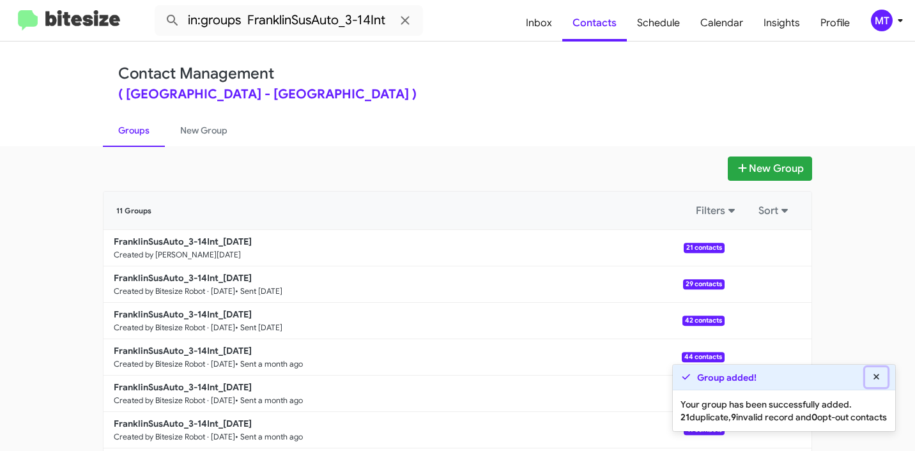
click at [876, 373] on icon at bounding box center [877, 377] width 12 height 9
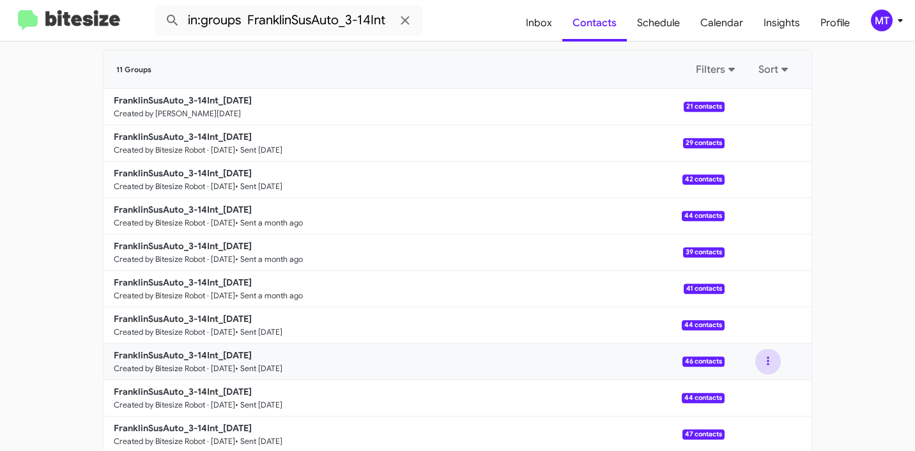
scroll to position [117, 0]
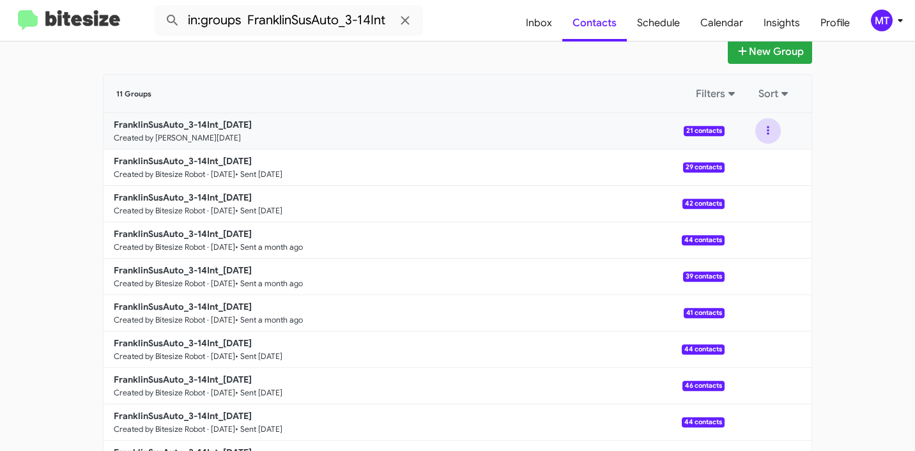
click at [765, 129] on button at bounding box center [769, 131] width 26 height 26
click at [738, 165] on button "View contacts" at bounding box center [730, 165] width 102 height 31
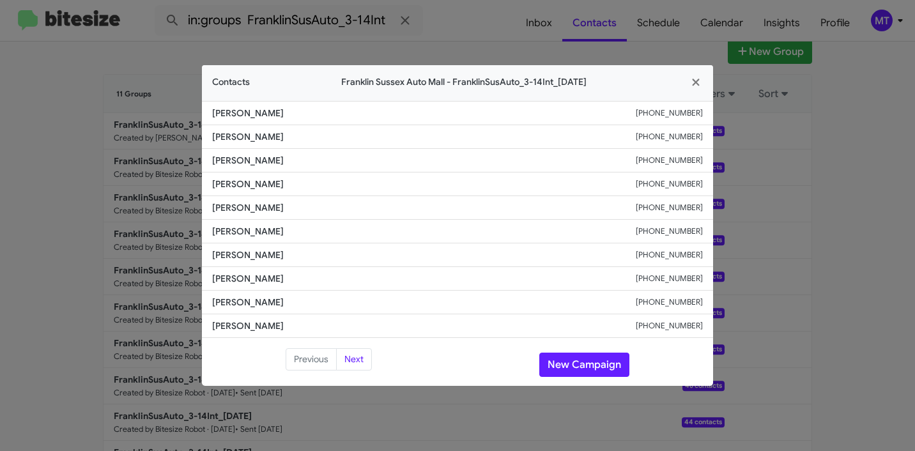
drag, startPoint x: 291, startPoint y: 114, endPoint x: 204, endPoint y: 113, distance: 86.9
click at [204, 113] on li "[PERSON_NAME] [PHONE_NUMBER]" at bounding box center [457, 113] width 511 height 24
copy span "[PERSON_NAME]"
drag, startPoint x: 276, startPoint y: 137, endPoint x: 208, endPoint y: 136, distance: 67.8
click at [208, 136] on li "[PERSON_NAME] [PHONE_NUMBER]" at bounding box center [457, 137] width 511 height 24
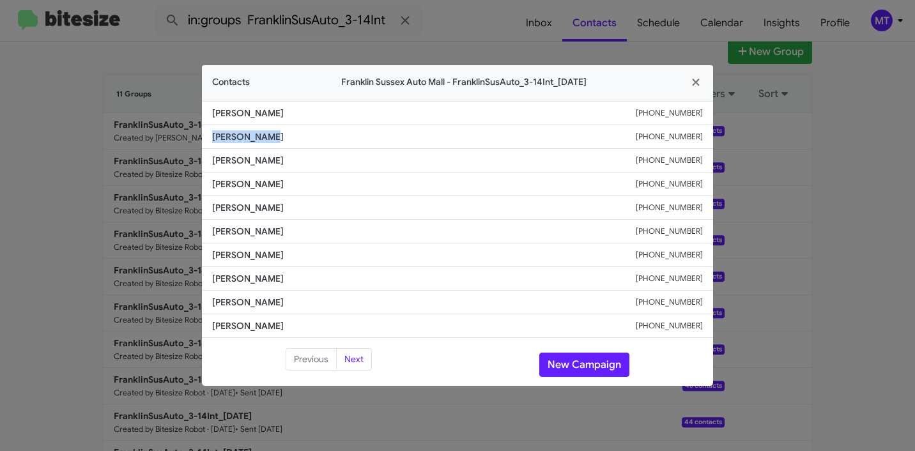
copy span "[PERSON_NAME]"
drag, startPoint x: 290, startPoint y: 151, endPoint x: 270, endPoint y: 158, distance: 20.4
click at [270, 158] on li "[PERSON_NAME] [PHONE_NUMBER]" at bounding box center [457, 161] width 511 height 24
copy span "[PERSON_NAME]"
click at [827, 279] on modal-container "Contacts [GEOGRAPHIC_DATA] - [GEOGRAPHIC_DATA]-14Int_[DATE] [PERSON_NAME] [PHON…" at bounding box center [457, 225] width 915 height 451
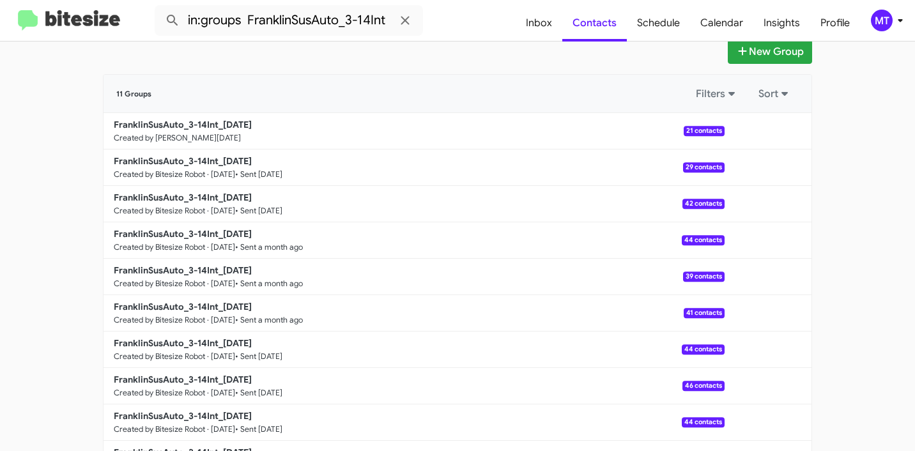
type input "in:groups"
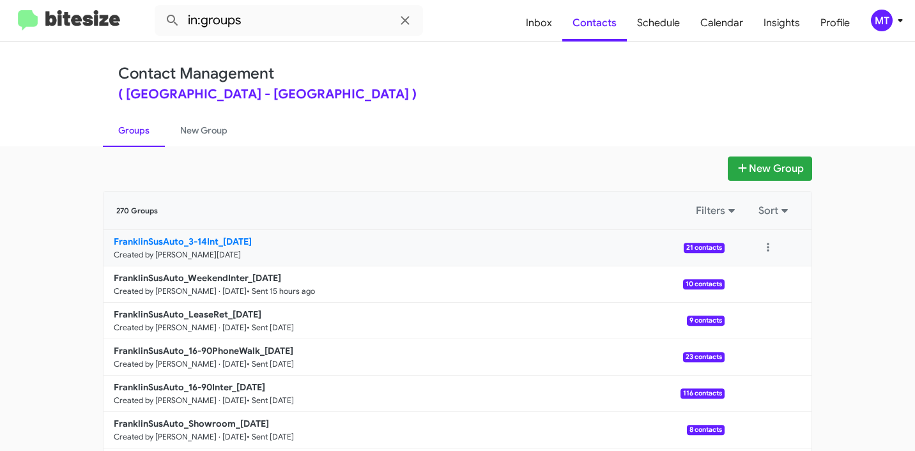
click at [232, 237] on b "FranklinSusAuto_3-14Int_[DATE]" at bounding box center [183, 242] width 138 height 12
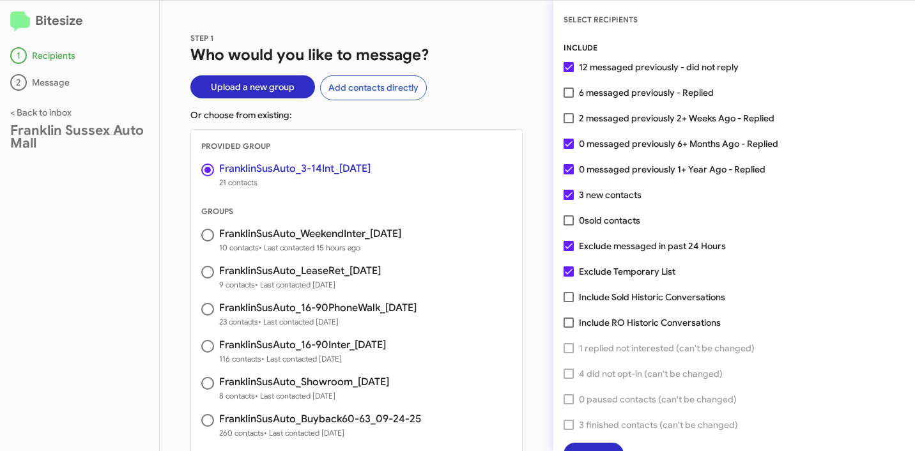
scroll to position [33, 0]
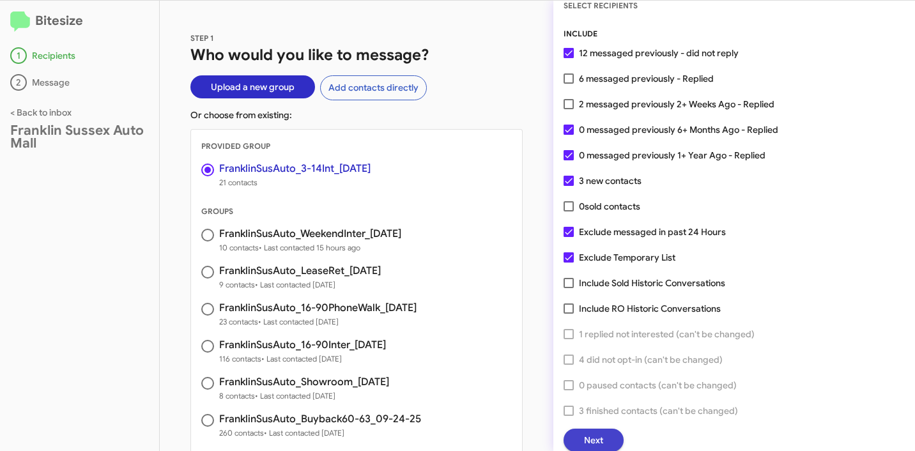
click at [618, 434] on button "Next" at bounding box center [594, 440] width 60 height 23
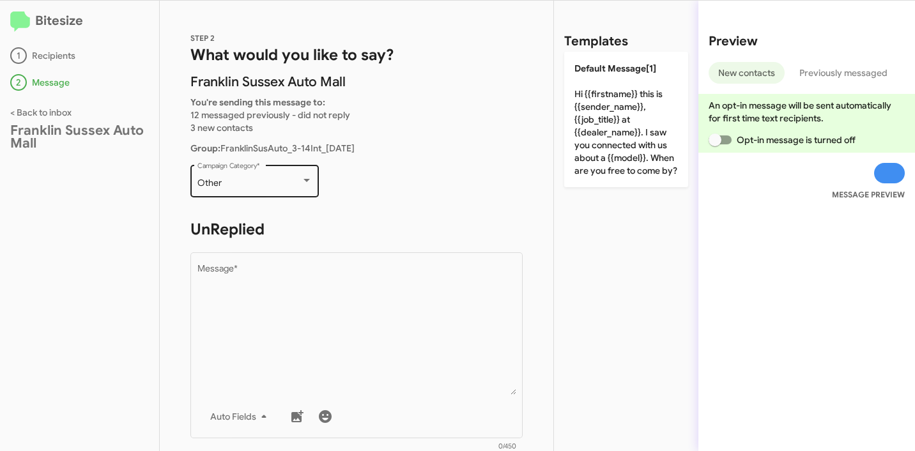
click at [253, 184] on div "Other" at bounding box center [250, 183] width 104 height 10
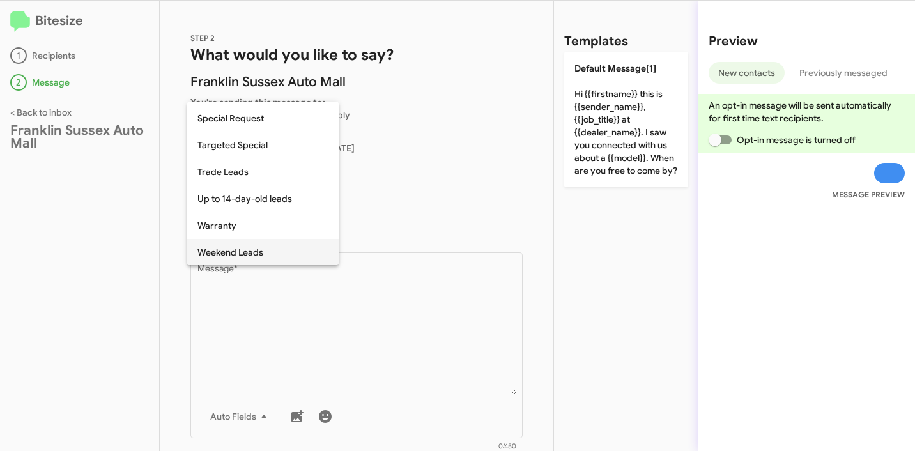
scroll to position [534, 0]
click at [268, 200] on span "Up to 14-day-old leads" at bounding box center [263, 198] width 131 height 27
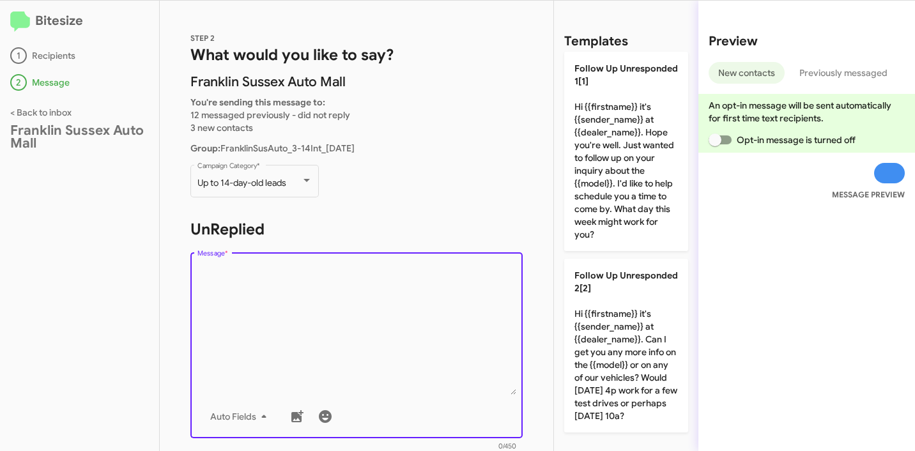
click at [300, 280] on textarea "Message *" at bounding box center [357, 330] width 319 height 130
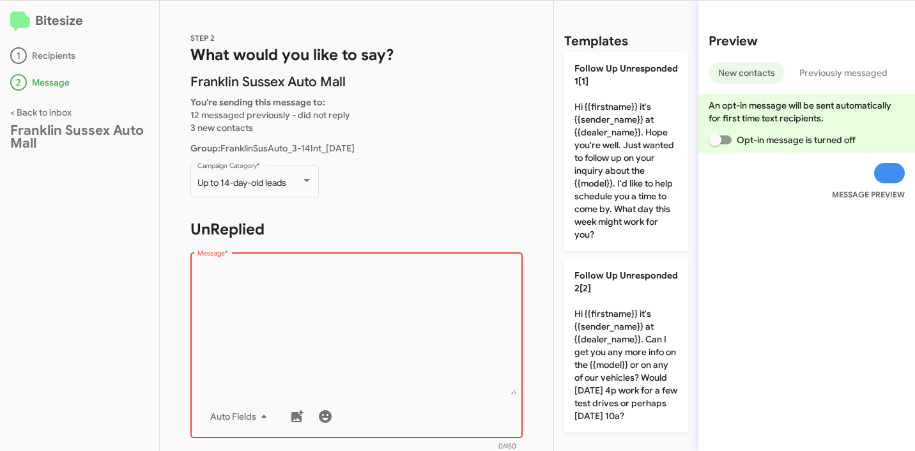
click at [263, 278] on textarea "Message *" at bounding box center [357, 330] width 319 height 130
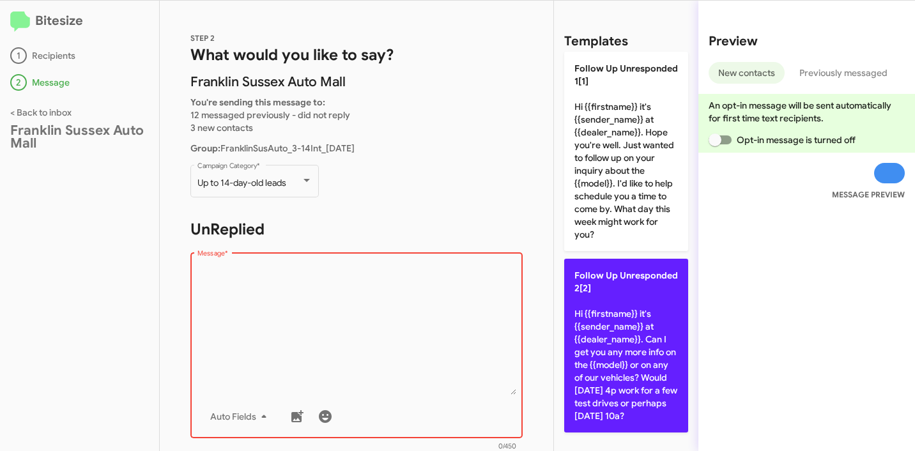
click at [618, 309] on p "Follow Up Unresponded 2[2] Hi {{firstname}} it's {{sender_name}} at {{dealer_na…" at bounding box center [626, 346] width 124 height 174
type textarea "Hi {{firstname}} it's {{sender_name}} at {{dealer_name}}. Can I get you any mor…"
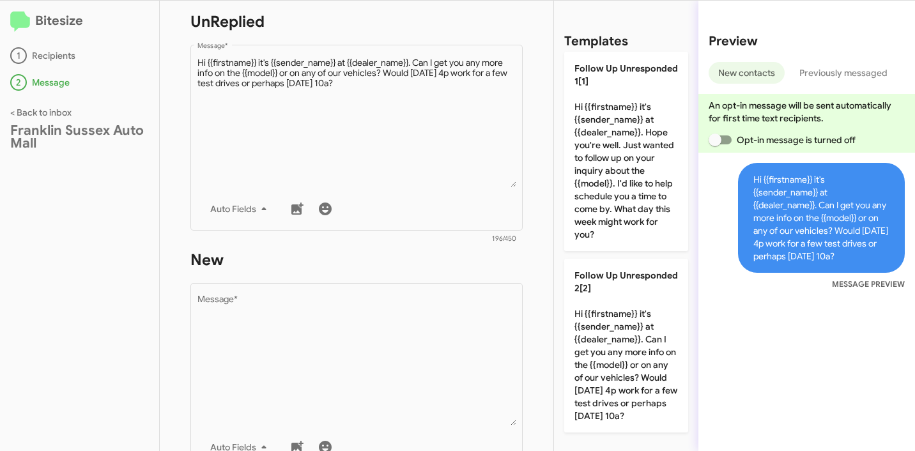
scroll to position [303, 0]
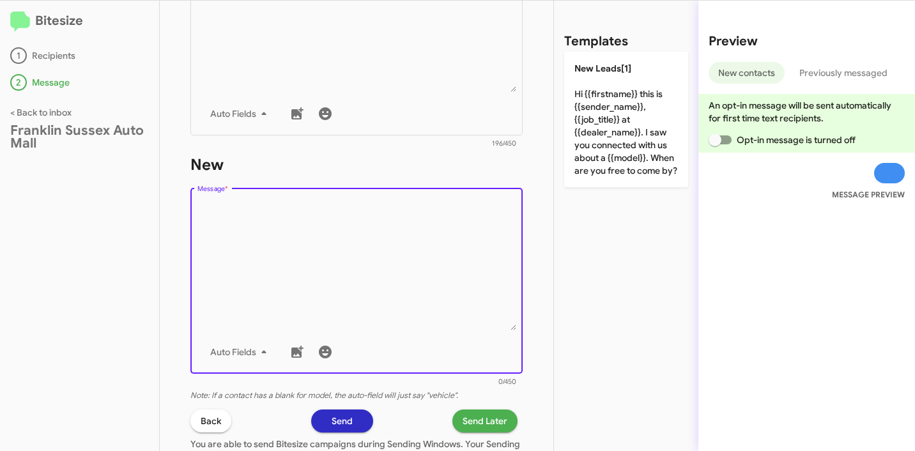
click at [400, 245] on textarea "Message *" at bounding box center [357, 265] width 319 height 130
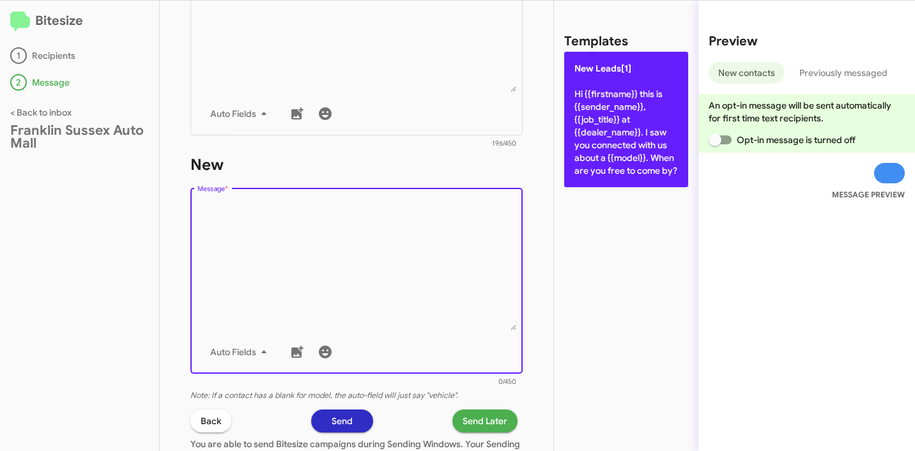
click at [639, 116] on p "New Leads[1] Hi {{firstname}} this is {{sender_name}}, {{job_title}} at {{deale…" at bounding box center [626, 120] width 124 height 136
type textarea "Hi {{firstname}} this is {{sender_name}}, {{job_title}} at {{dealer_name}}. I s…"
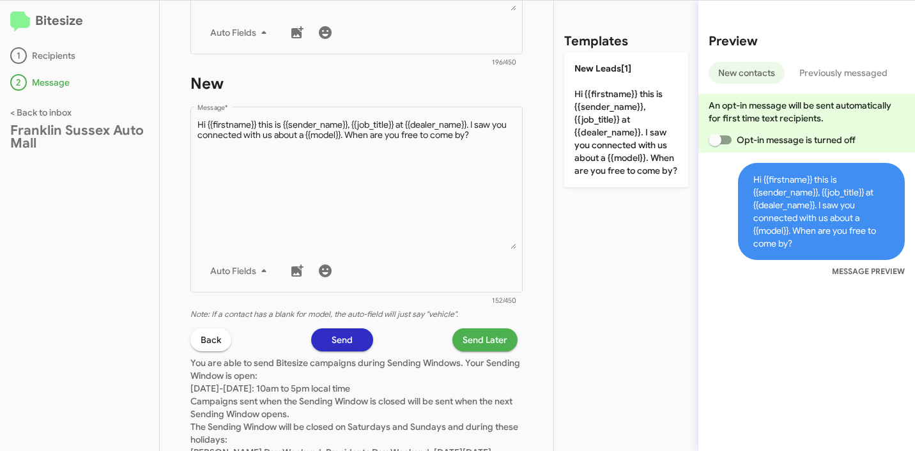
scroll to position [393, 0]
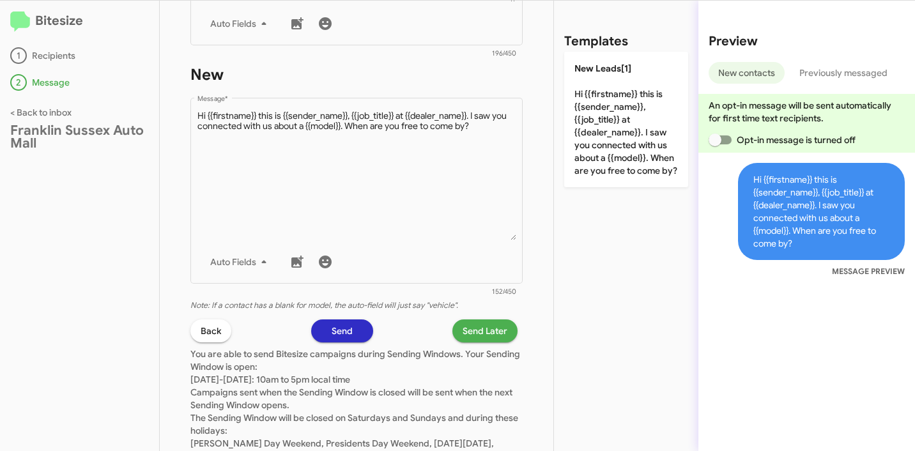
click at [463, 330] on span "Send Later" at bounding box center [485, 331] width 45 height 23
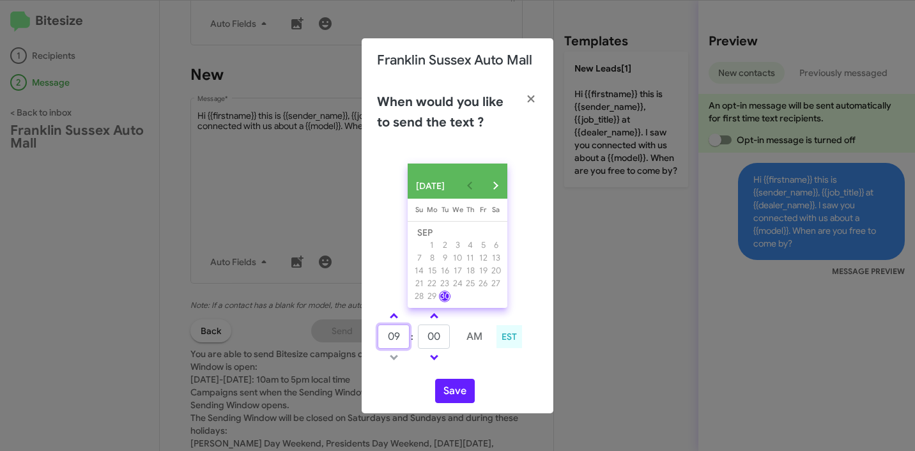
click at [395, 341] on input "09" at bounding box center [394, 337] width 32 height 24
type input "1"
click at [426, 339] on input "00" at bounding box center [434, 337] width 32 height 24
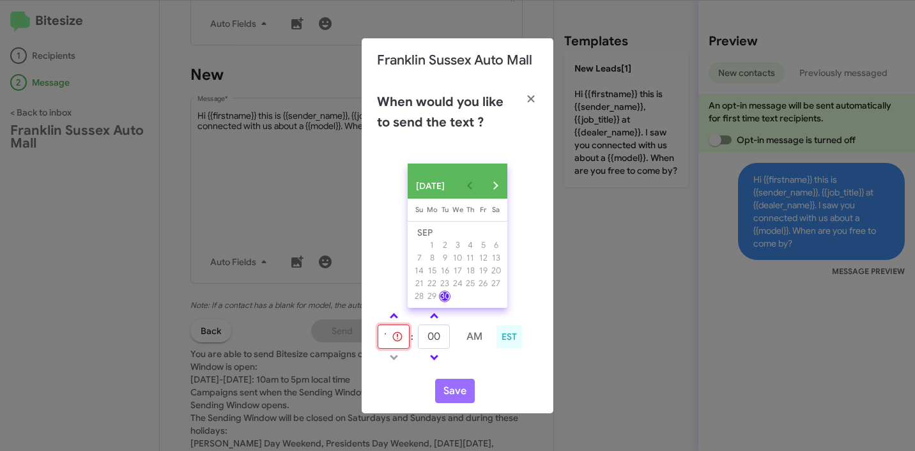
click at [382, 345] on input "1" at bounding box center [394, 337] width 32 height 24
click at [389, 341] on input "1" at bounding box center [394, 337] width 32 height 24
drag, startPoint x: 389, startPoint y: 341, endPoint x: 375, endPoint y: 339, distance: 14.2
click at [375, 339] on div "1 : 00 AM EST" at bounding box center [458, 338] width 180 height 61
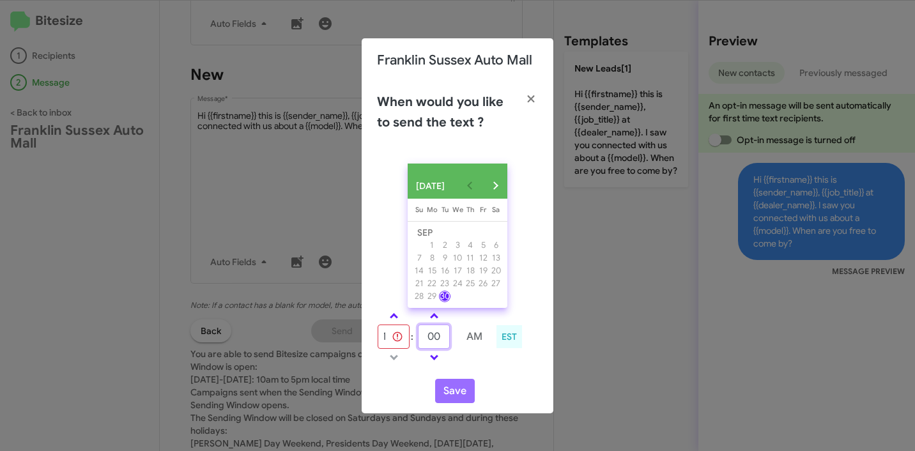
click at [444, 338] on input "00" at bounding box center [434, 337] width 32 height 24
click at [433, 338] on input "00" at bounding box center [434, 337] width 32 height 24
click at [385, 341] on input "1" at bounding box center [394, 337] width 32 height 24
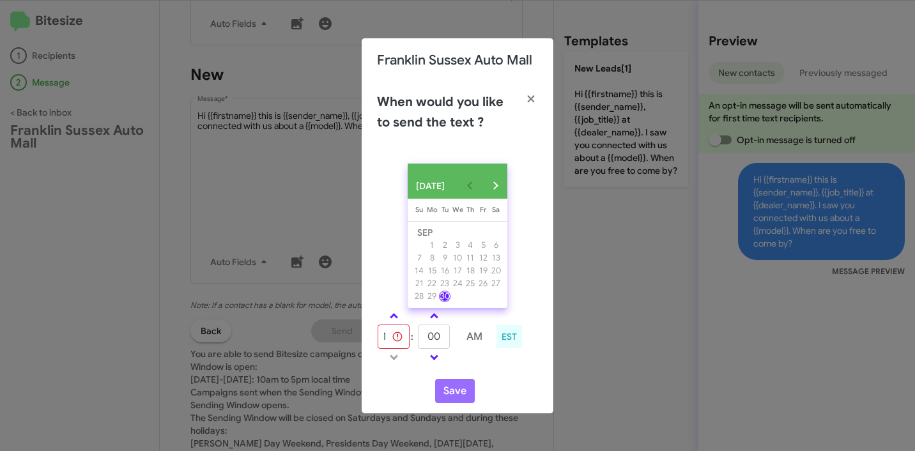
click at [475, 317] on td at bounding box center [475, 316] width 34 height 16
click at [436, 336] on input "00" at bounding box center [434, 337] width 32 height 24
click at [391, 341] on input "1" at bounding box center [394, 337] width 32 height 24
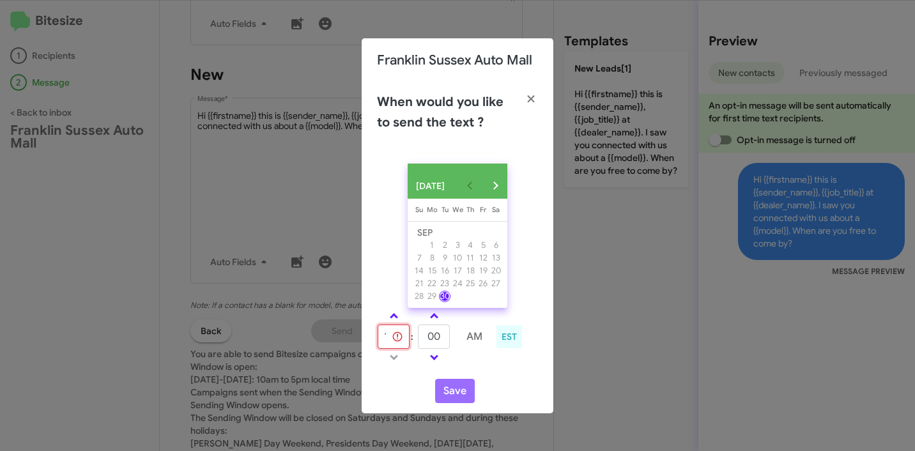
click at [389, 339] on input "1" at bounding box center [394, 337] width 32 height 24
type input "0"
click at [400, 344] on input "text" at bounding box center [394, 337] width 32 height 24
click at [531, 96] on icon "button" at bounding box center [531, 99] width 15 height 12
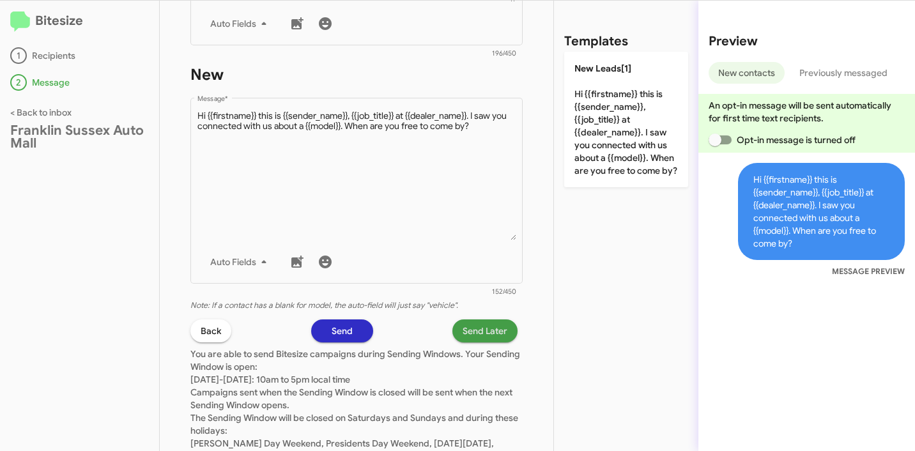
click at [476, 332] on span "Send Later" at bounding box center [485, 331] width 45 height 23
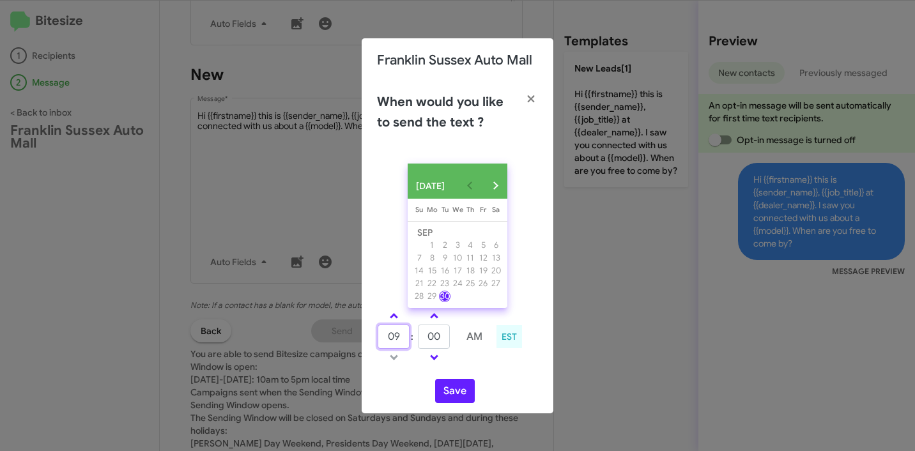
click at [401, 341] on input "09" at bounding box center [394, 337] width 32 height 24
type input "01"
click at [432, 344] on input "00" at bounding box center [434, 337] width 32 height 24
click at [439, 345] on input "00" at bounding box center [434, 337] width 32 height 24
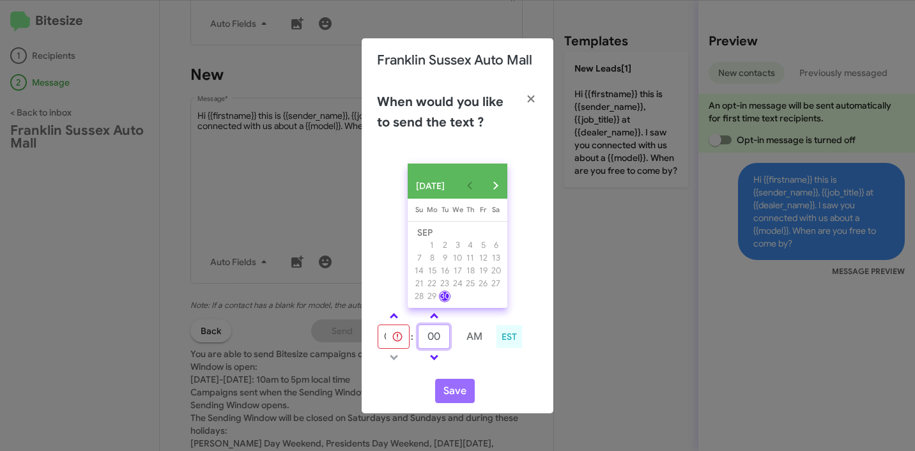
click at [439, 345] on input "00" at bounding box center [434, 337] width 32 height 24
type input "15"
click at [480, 364] on td at bounding box center [475, 358] width 34 height 16
click at [440, 342] on input "15" at bounding box center [434, 337] width 32 height 24
click at [391, 320] on span at bounding box center [394, 317] width 8 height 8
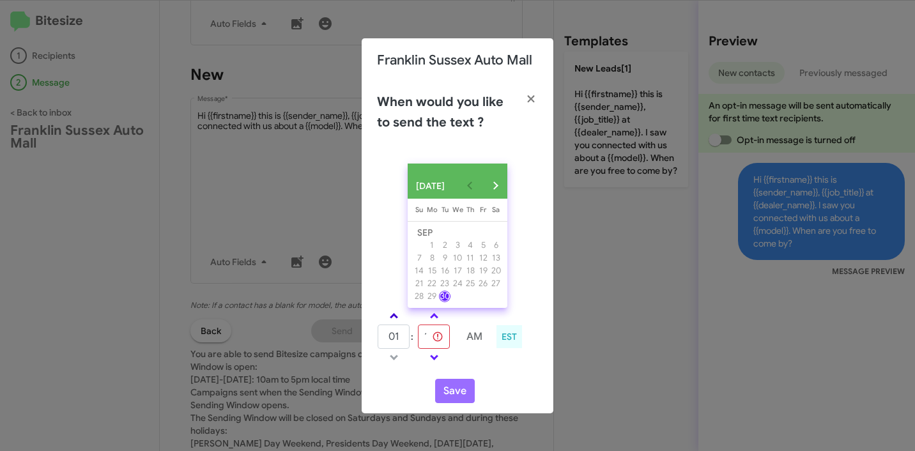
type input "10"
type input "00"
click at [391, 320] on span at bounding box center [394, 317] width 8 height 8
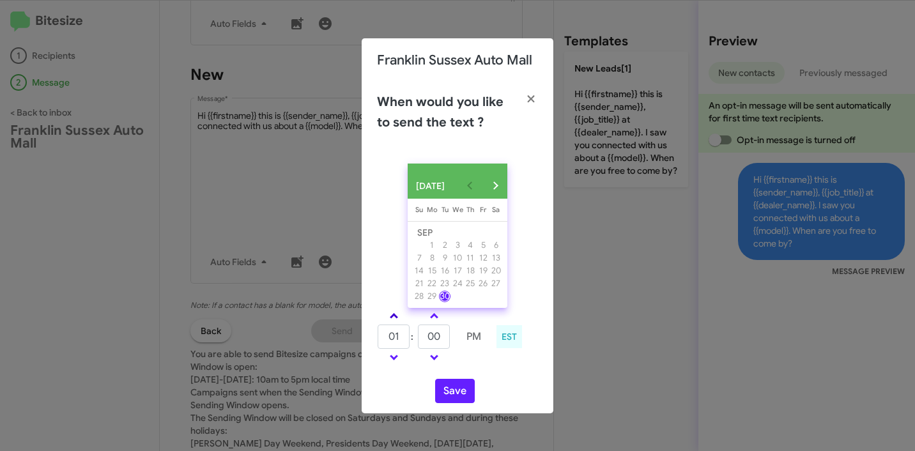
click at [391, 320] on span at bounding box center [394, 317] width 8 height 8
click at [396, 355] on link at bounding box center [394, 357] width 22 height 15
click at [435, 355] on link at bounding box center [434, 357] width 22 height 15
type input "12"
click at [435, 355] on link at bounding box center [434, 357] width 22 height 15
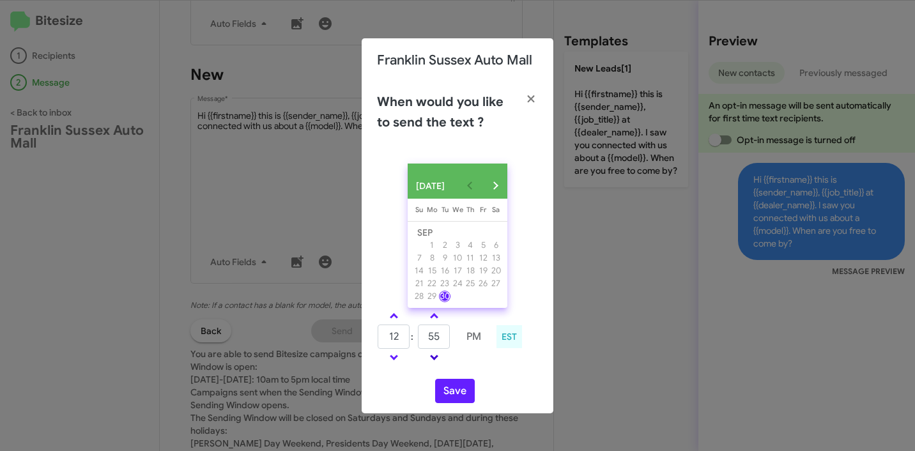
type input "50"
click at [392, 322] on span at bounding box center [394, 317] width 8 height 8
type input "01"
click at [440, 338] on input "50" at bounding box center [434, 337] width 32 height 24
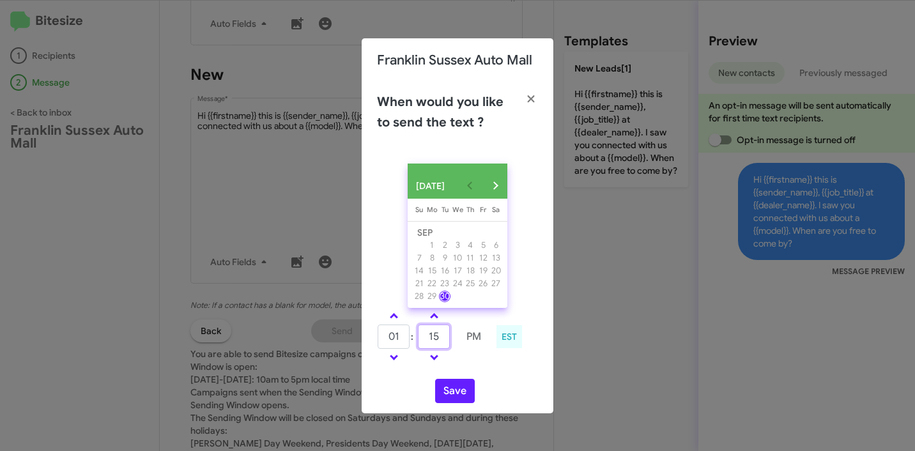
type input "15"
click at [455, 398] on button "Save" at bounding box center [455, 391] width 40 height 24
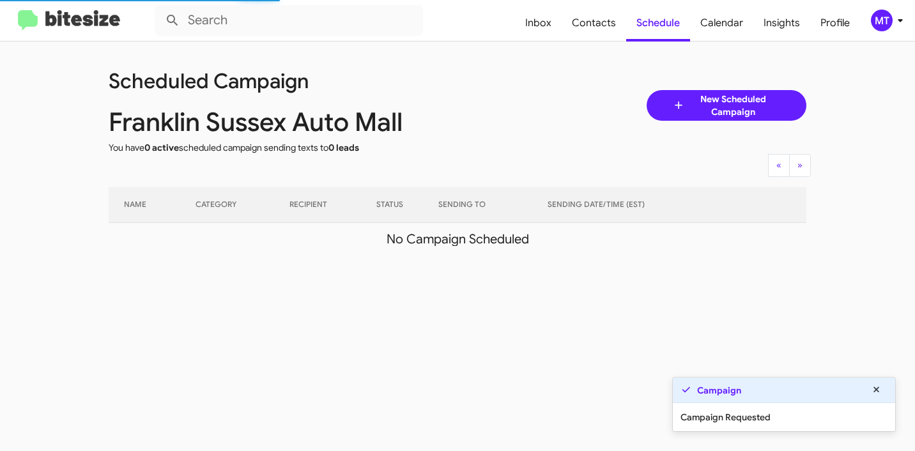
click at [904, 25] on icon at bounding box center [900, 20] width 15 height 15
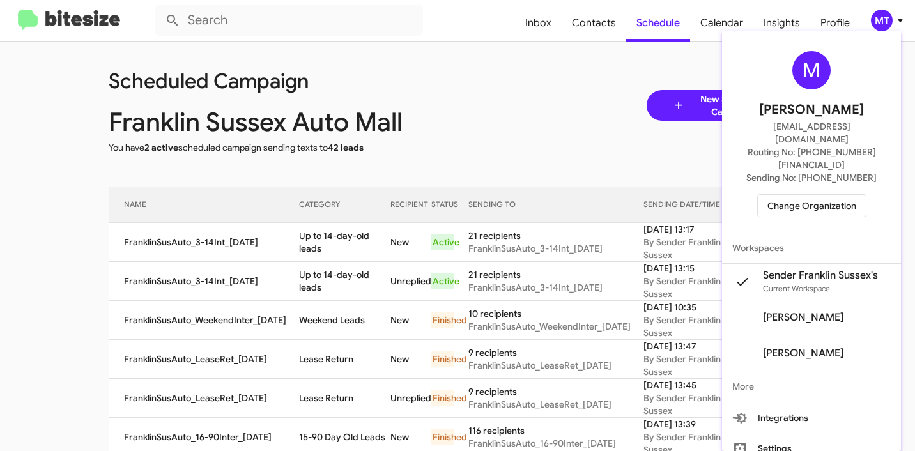
click at [633, 145] on div at bounding box center [457, 225] width 915 height 451
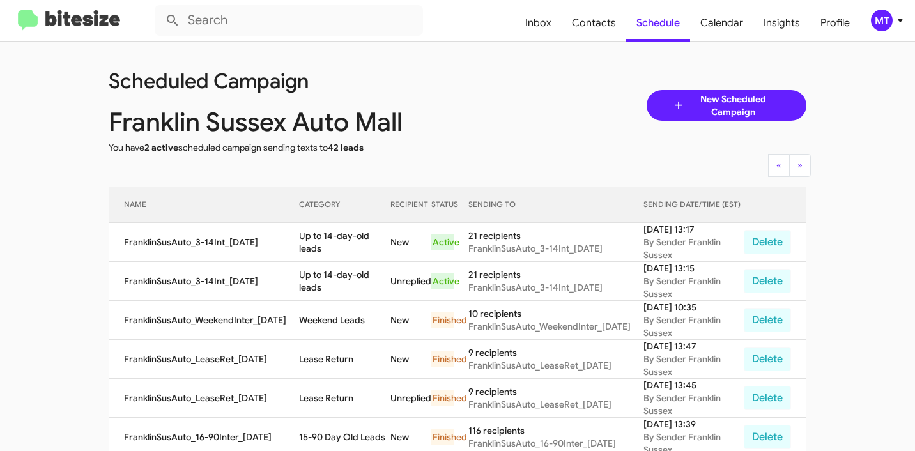
click at [718, 98] on span "New Scheduled Campaign" at bounding box center [733, 106] width 96 height 26
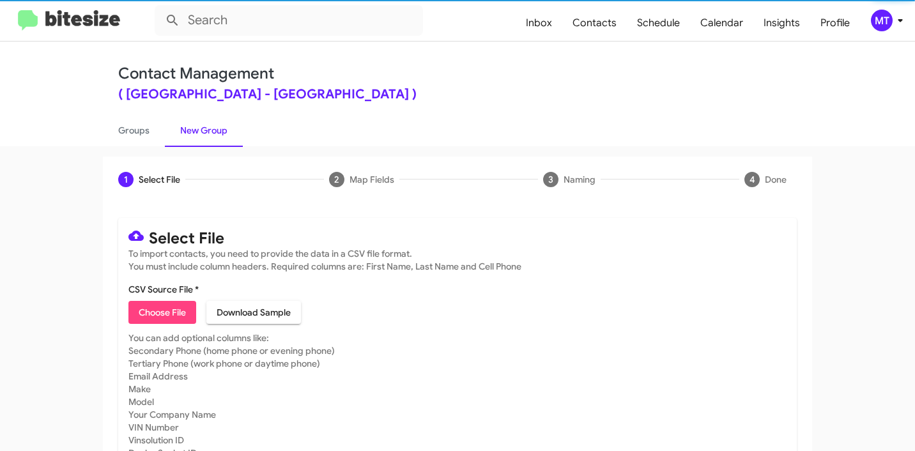
click at [173, 313] on span "Choose File" at bounding box center [162, 312] width 47 height 23
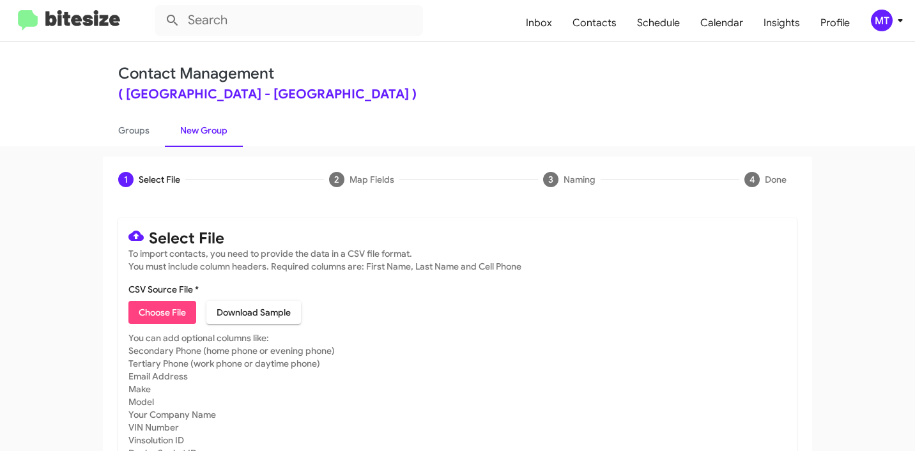
type input "FranklinSusAuto_3-14PhoneWalk_[DATE]"
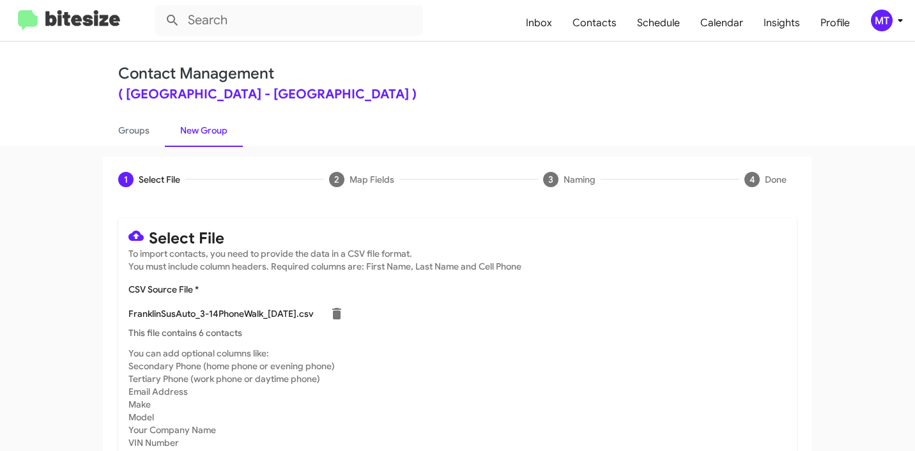
click at [901, 25] on icon at bounding box center [900, 20] width 15 height 15
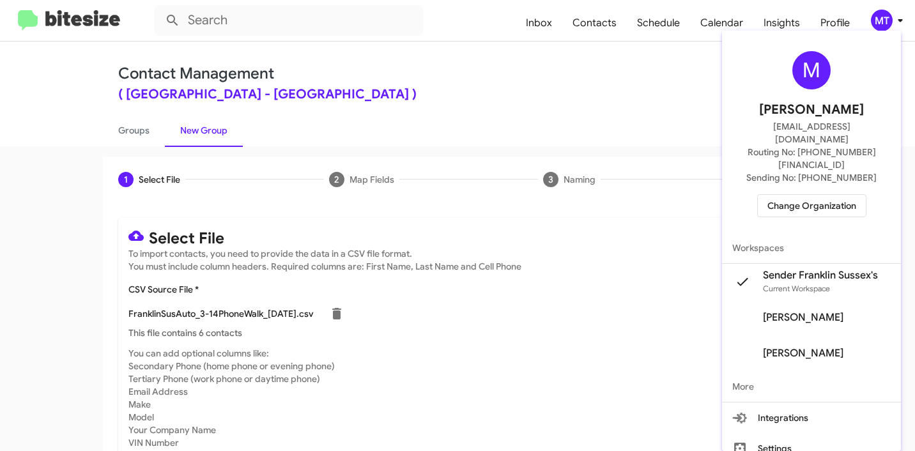
click at [563, 93] on div at bounding box center [457, 225] width 915 height 451
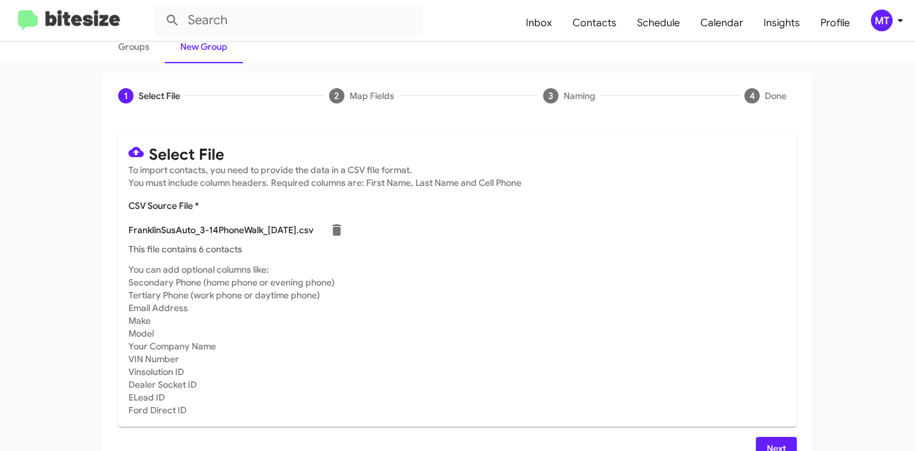
scroll to position [108, 0]
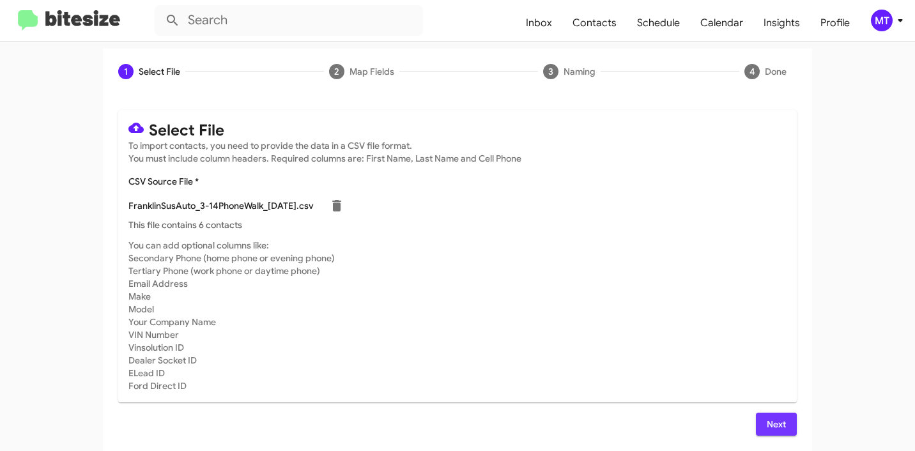
click at [770, 425] on span "Next" at bounding box center [776, 424] width 20 height 23
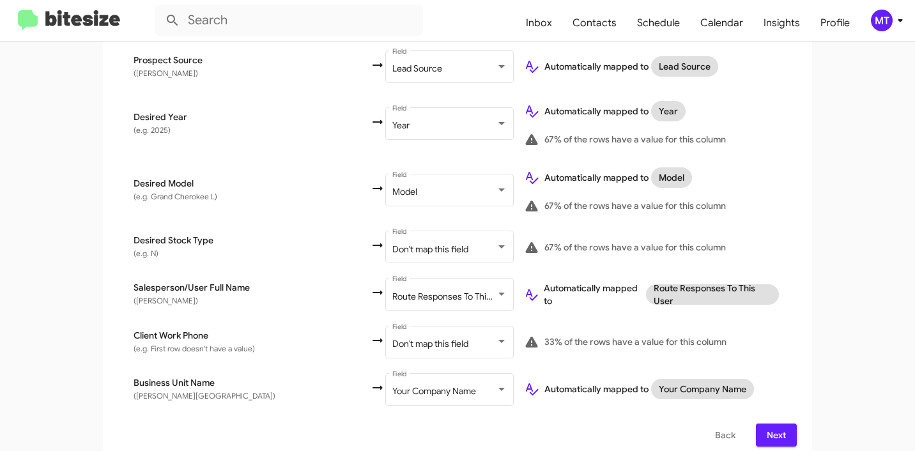
scroll to position [675, 0]
click at [396, 339] on div "Don't map this field" at bounding box center [444, 344] width 104 height 10
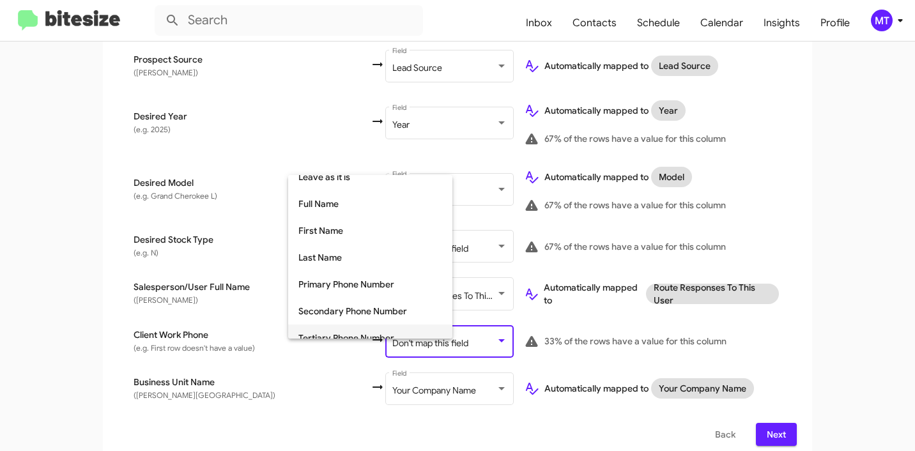
scroll to position [112, 0]
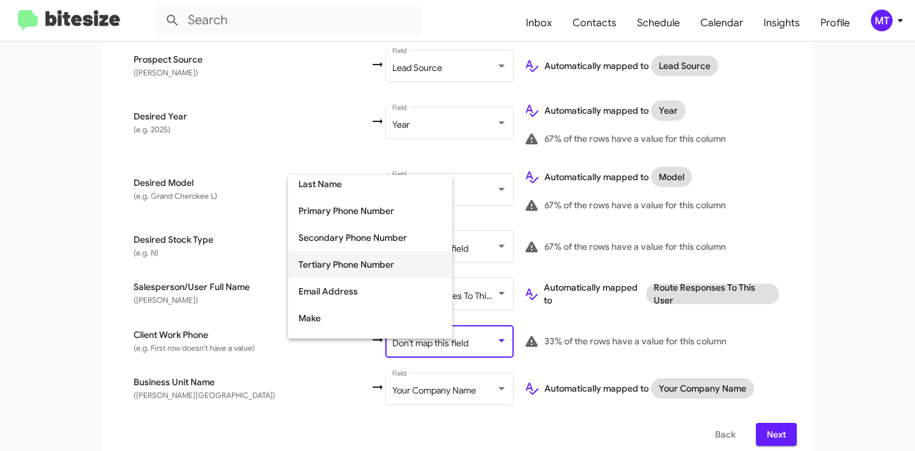
click at [339, 268] on span "Tertiary Phone Number" at bounding box center [371, 264] width 144 height 27
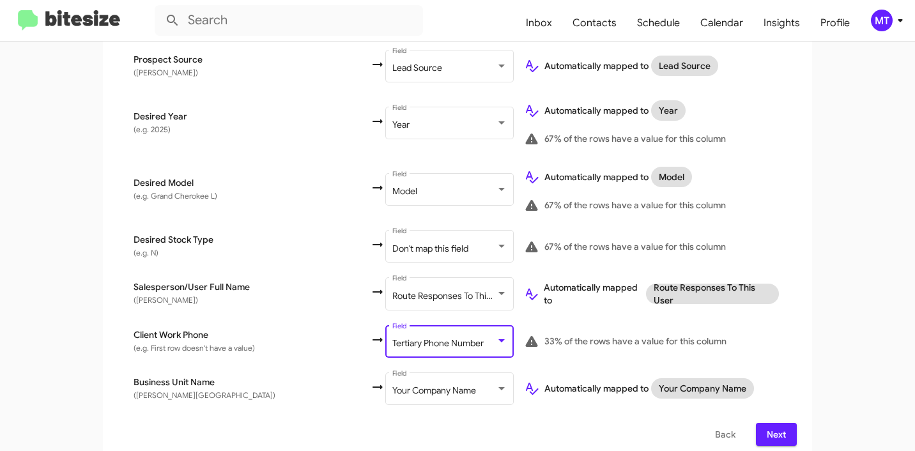
click at [143, 329] on span "Client Work Phone" at bounding box center [252, 335] width 237 height 13
click at [771, 423] on span "Next" at bounding box center [776, 434] width 20 height 23
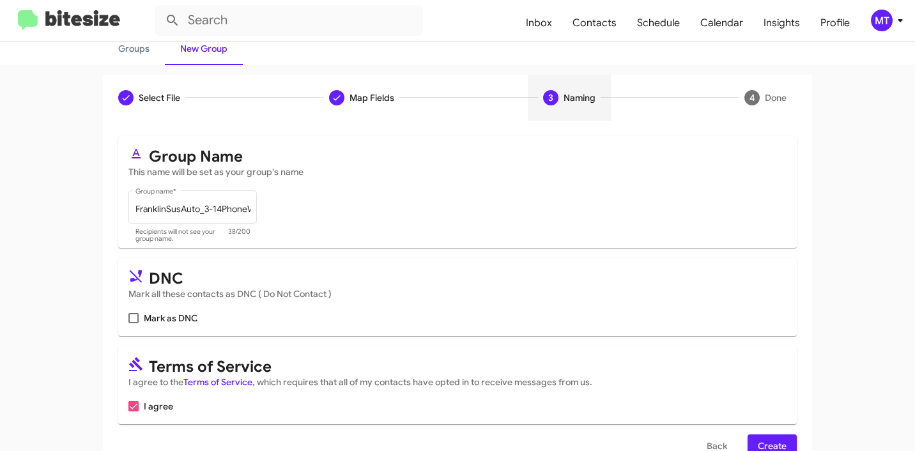
scroll to position [114, 0]
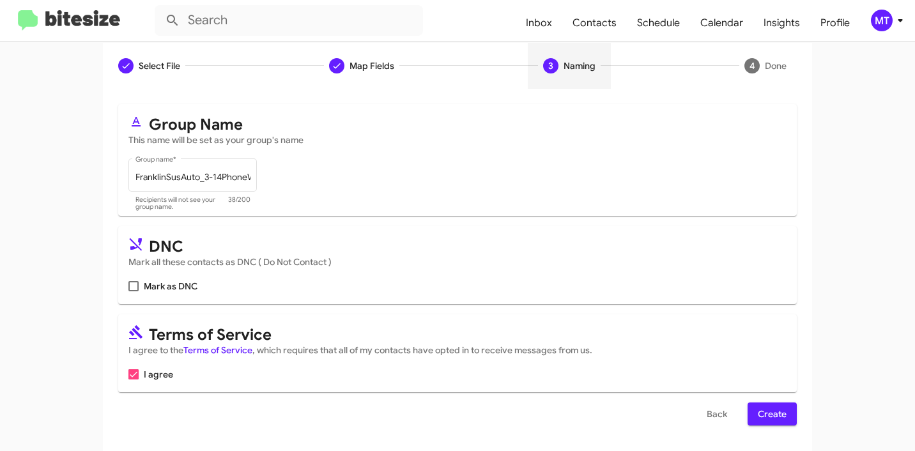
click at [758, 410] on span "Create" at bounding box center [772, 414] width 29 height 23
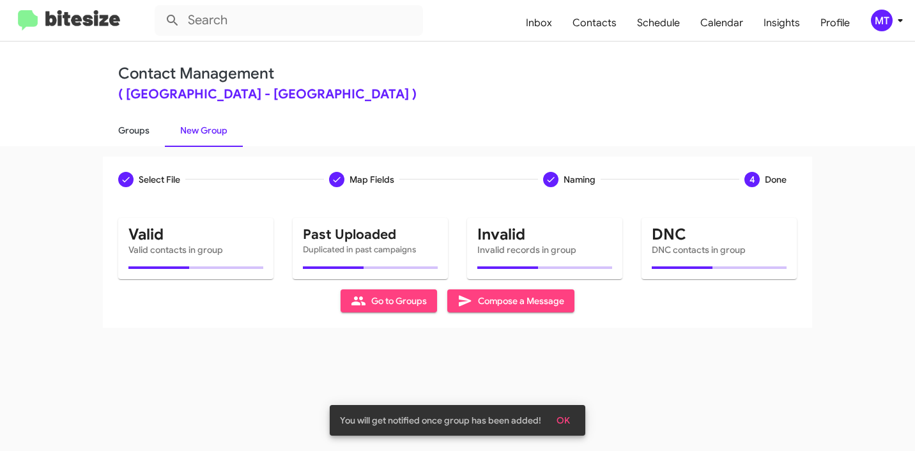
click at [143, 137] on link "Groups" at bounding box center [134, 130] width 62 height 33
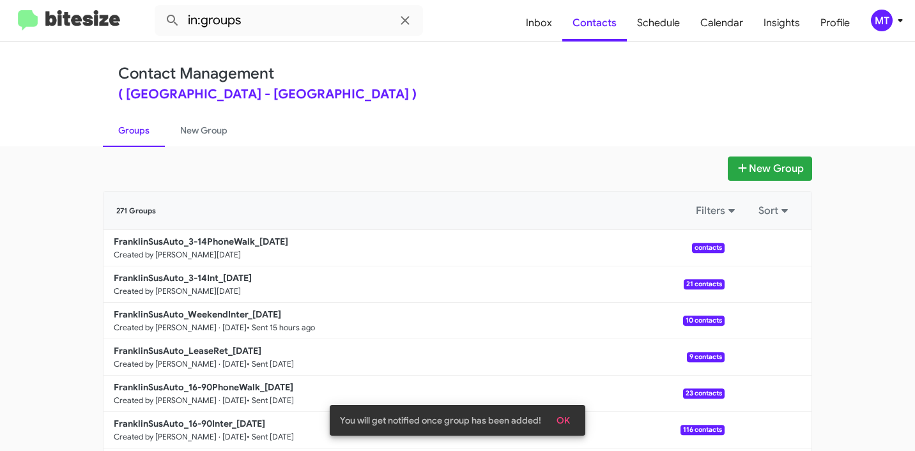
drag, startPoint x: 75, startPoint y: 231, endPoint x: 270, endPoint y: 137, distance: 216.4
click at [251, 238] on app-groups "New Group 271 Groups Filters Sort FranklinSusAuto_3-14PhoneWalk_[DATE] Created …" at bounding box center [457, 393] width 915 height 472
copy div "Filters Sort FranklinSusAuto_3-14PhoneWalk"
click at [290, 26] on input "in:groups" at bounding box center [289, 20] width 268 height 31
paste input "FranklinSusAuto_3-14PhoneWalk"
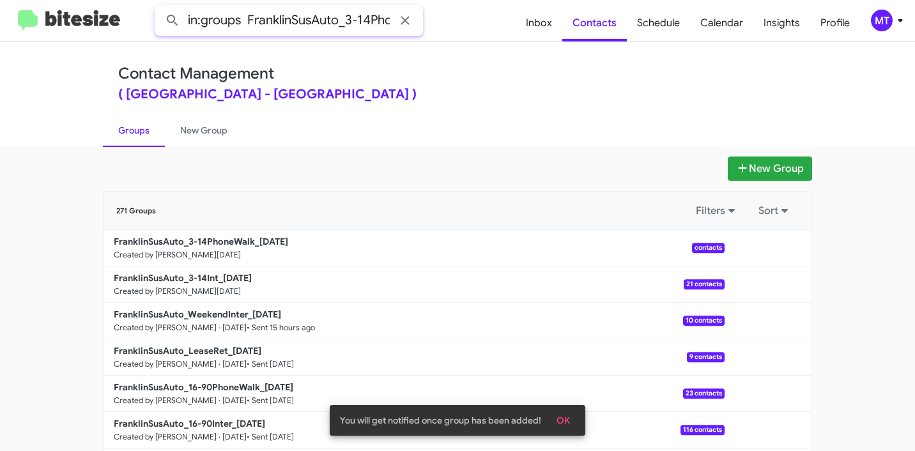
scroll to position [0, 43]
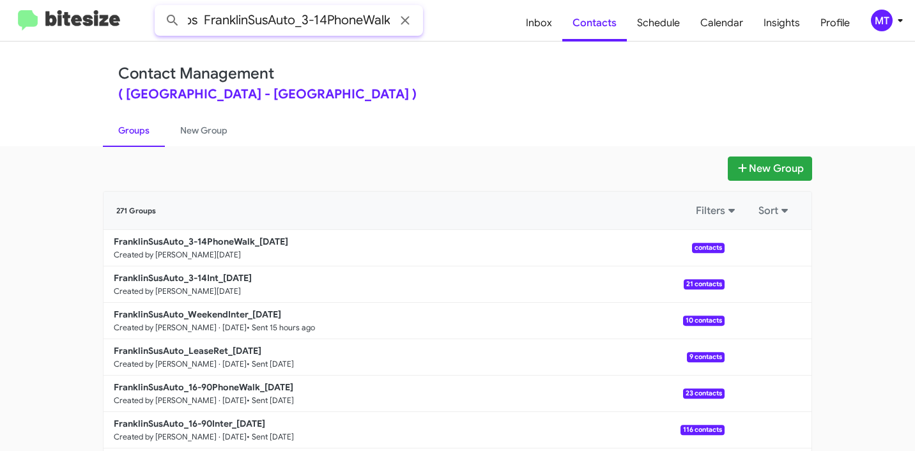
type input "in:groups FranklinSusAuto_3-14PhoneWalk"
click at [160, 8] on button at bounding box center [173, 21] width 26 height 26
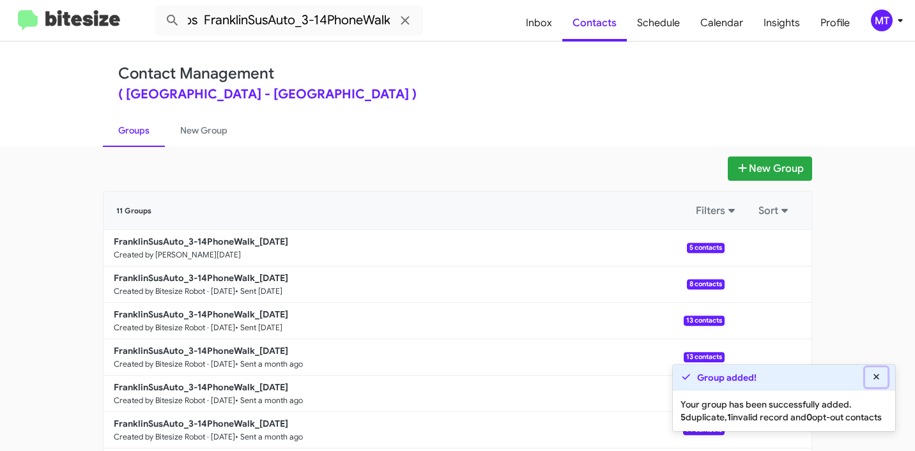
click at [874, 373] on icon at bounding box center [877, 377] width 12 height 9
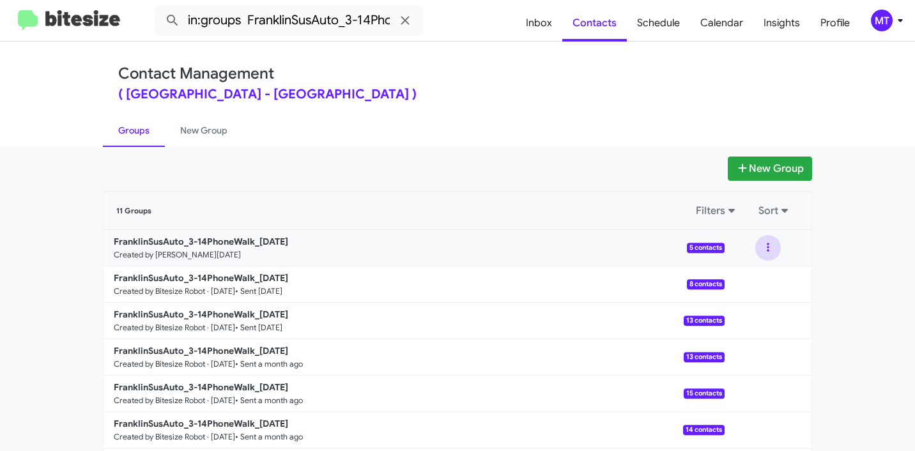
click at [765, 249] on button at bounding box center [769, 248] width 26 height 26
click at [733, 293] on button "View contacts" at bounding box center [730, 282] width 102 height 31
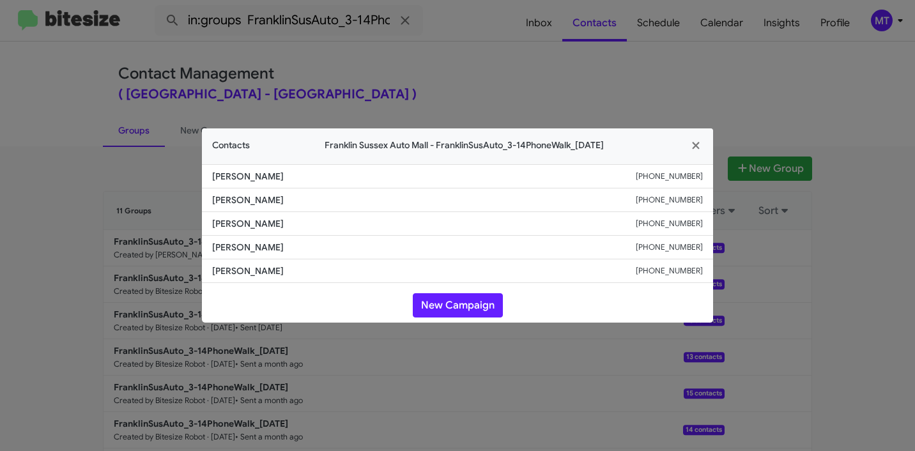
drag, startPoint x: 302, startPoint y: 174, endPoint x: 206, endPoint y: 180, distance: 95.4
click at [206, 180] on li "[PERSON_NAME] [PHONE_NUMBER]" at bounding box center [457, 176] width 511 height 24
copy span "[PERSON_NAME]"
click at [868, 332] on modal-container "Contacts Franklin Sussex Auto Mall - [GEOGRAPHIC_DATA]-14PhoneWalk_[DATE] [PERS…" at bounding box center [457, 225] width 915 height 451
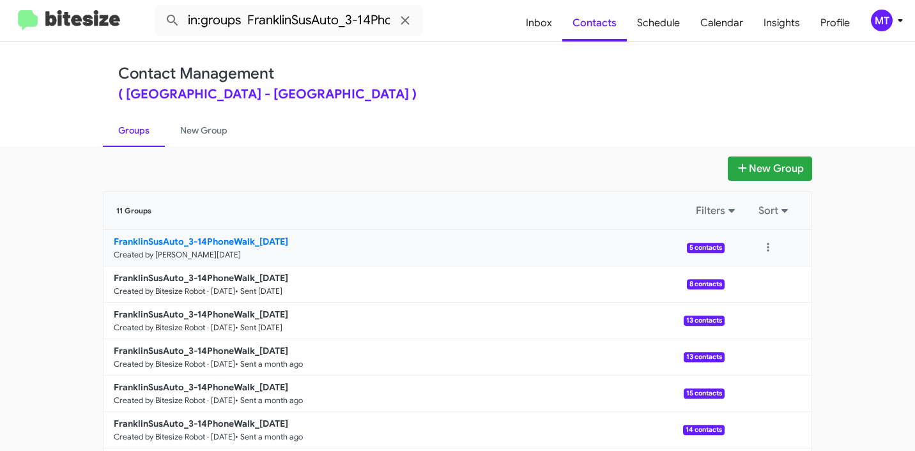
click at [242, 243] on b "FranklinSusAuto_3-14PhoneWalk_[DATE]" at bounding box center [201, 242] width 175 height 12
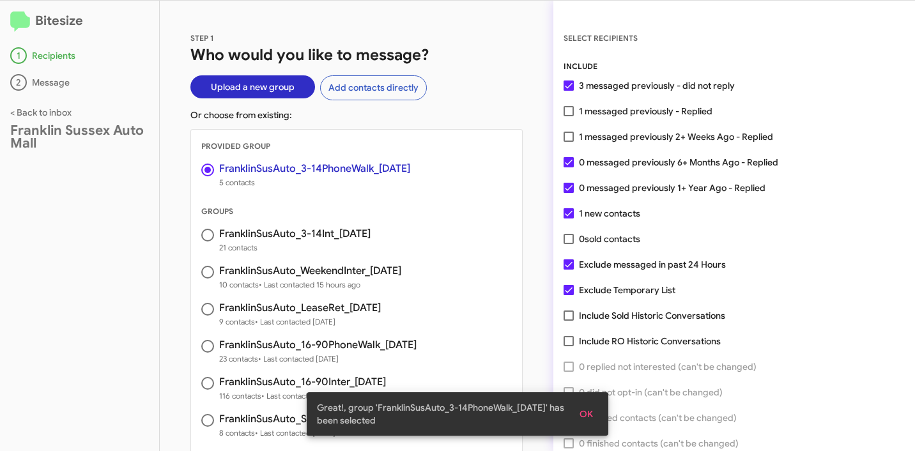
click at [586, 413] on span "OK" at bounding box center [586, 414] width 13 height 23
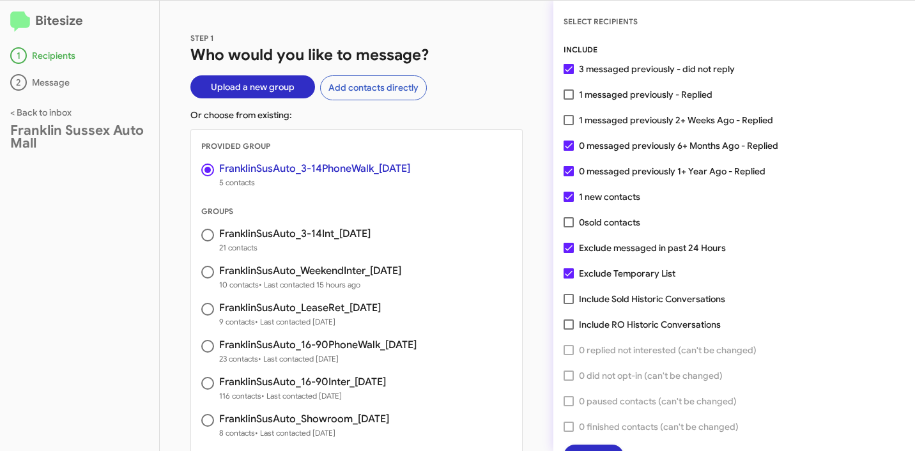
scroll to position [33, 0]
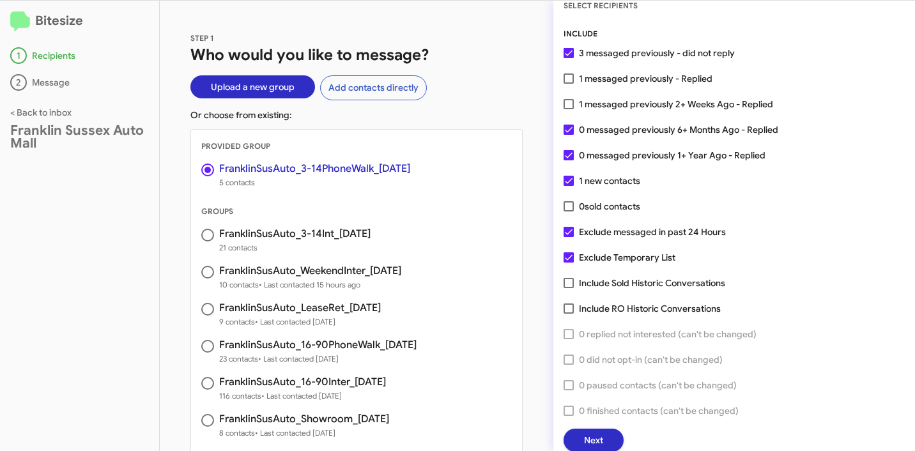
click at [600, 433] on span "Next" at bounding box center [593, 440] width 19 height 23
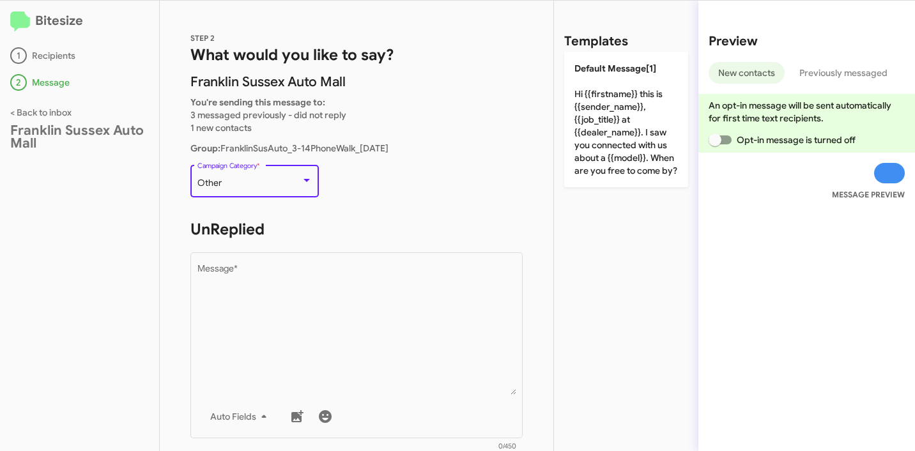
click at [301, 179] on div at bounding box center [307, 181] width 12 height 10
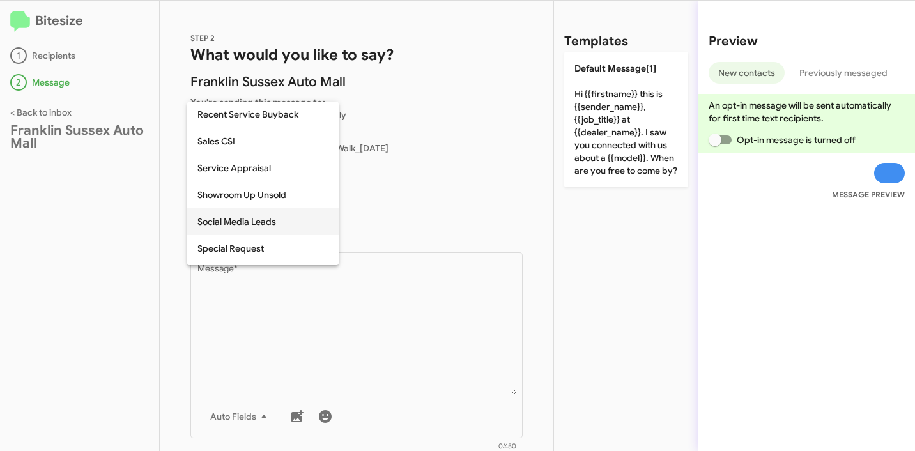
scroll to position [516, 0]
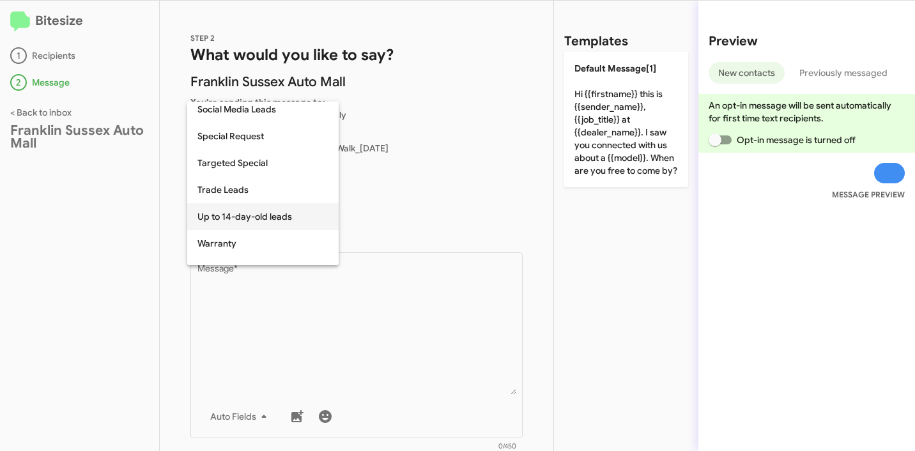
click at [279, 215] on span "Up to 14-day-old leads" at bounding box center [263, 216] width 131 height 27
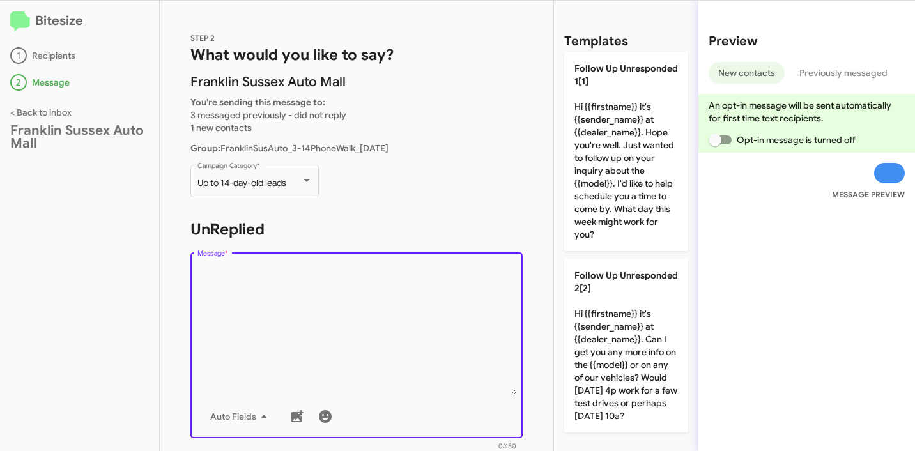
click at [291, 277] on textarea "Message *" at bounding box center [357, 330] width 319 height 130
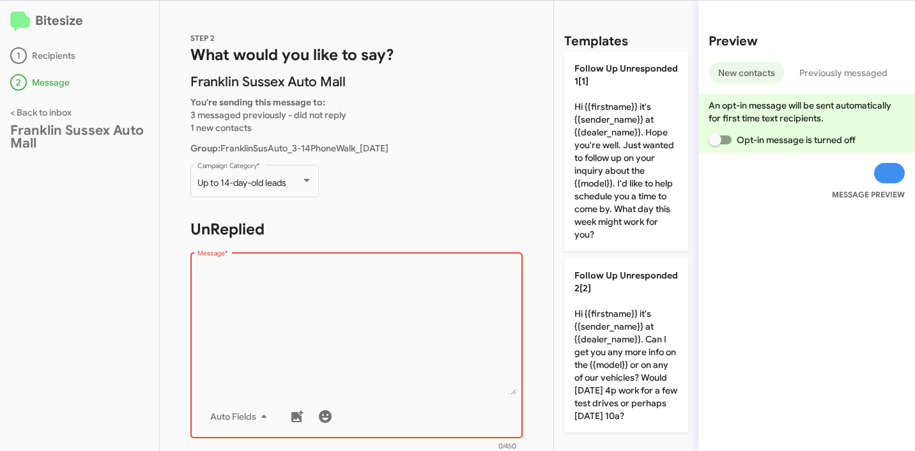
click at [284, 319] on textarea "Message *" at bounding box center [357, 330] width 319 height 130
click at [334, 274] on textarea "Message *" at bounding box center [357, 330] width 319 height 130
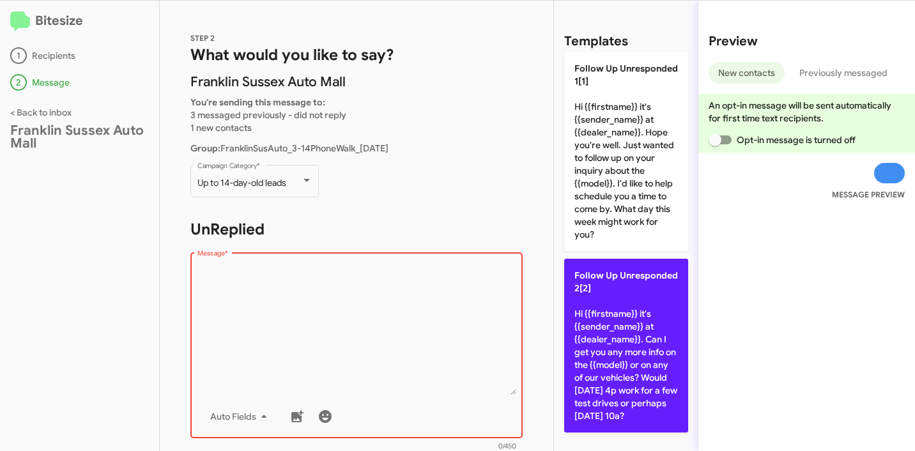
click at [633, 339] on p "Follow Up Unresponded 2[2] Hi {{firstname}} it's {{sender_name}} at {{dealer_na…" at bounding box center [626, 346] width 124 height 174
type textarea "Hi {{firstname}} it's {{sender_name}} at {{dealer_name}}. Can I get you any mor…"
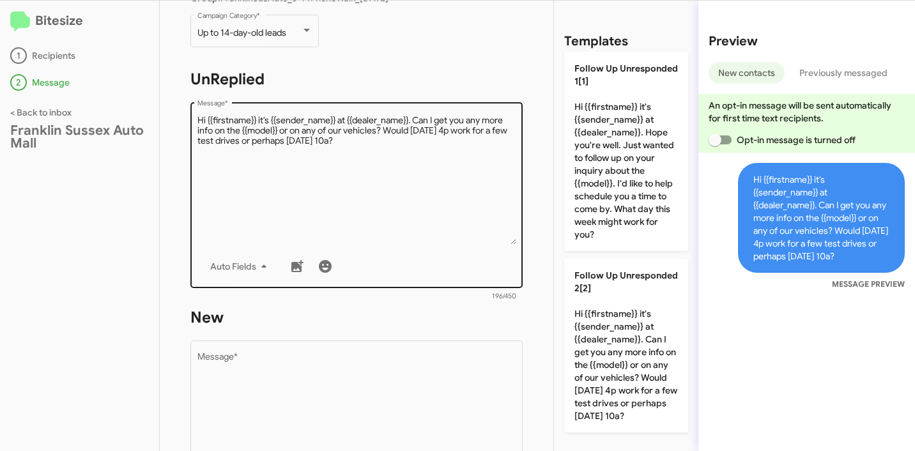
scroll to position [200, 0]
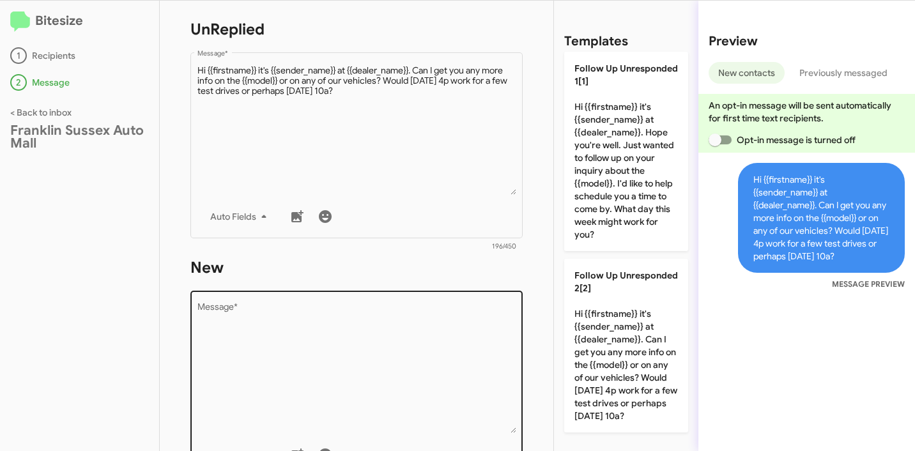
click at [331, 316] on textarea "Message *" at bounding box center [357, 368] width 319 height 130
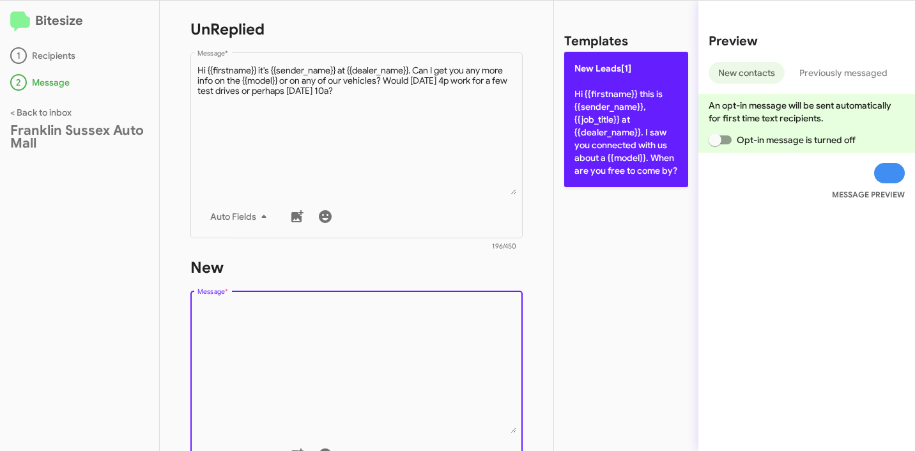
click at [635, 141] on p "New Leads[1] Hi {{firstname}} this is {{sender_name}}, {{job_title}} at {{deale…" at bounding box center [626, 120] width 124 height 136
type textarea "Hi {{firstname}} this is {{sender_name}}, {{job_title}} at {{dealer_name}}. I s…"
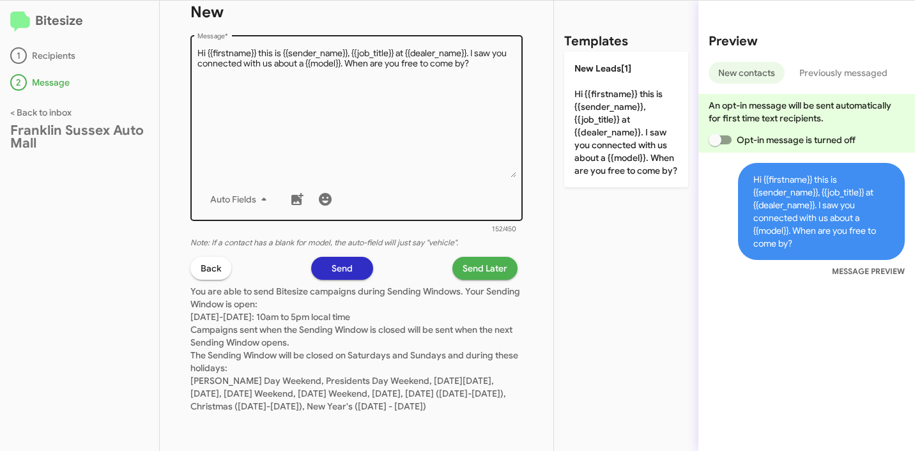
scroll to position [469, 0]
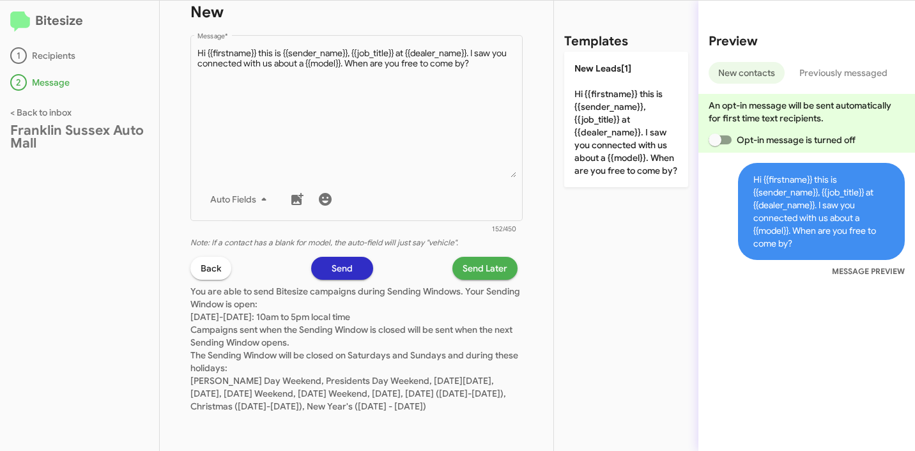
click at [488, 258] on span "Send Later" at bounding box center [485, 268] width 45 height 23
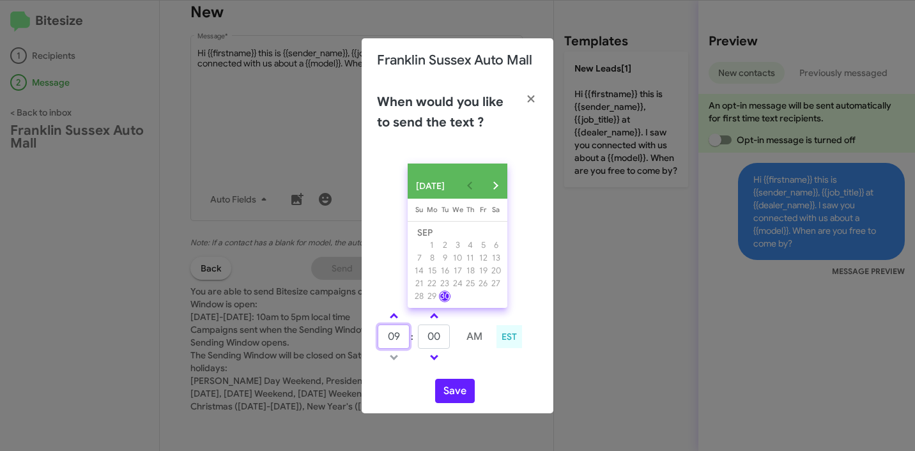
click at [397, 341] on input "09" at bounding box center [394, 337] width 32 height 24
click at [394, 322] on span at bounding box center [394, 317] width 8 height 8
click at [395, 359] on span at bounding box center [394, 356] width 8 height 8
click at [395, 359] on td at bounding box center [393, 358] width 33 height 16
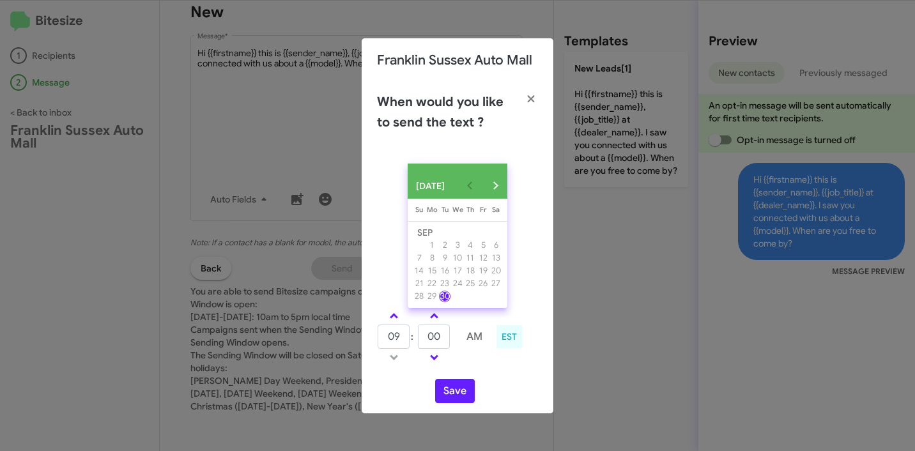
click at [394, 362] on td at bounding box center [393, 358] width 33 height 16
click at [397, 324] on td at bounding box center [393, 316] width 33 height 16
click at [394, 320] on span at bounding box center [394, 317] width 8 height 8
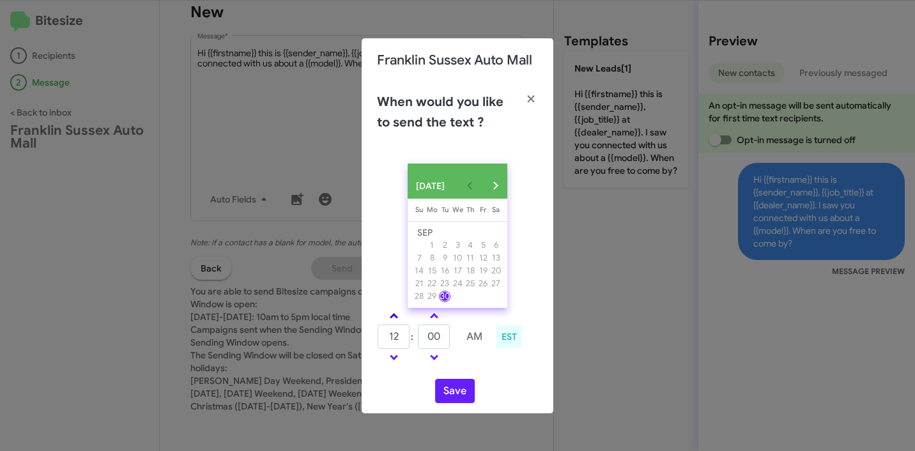
click at [394, 320] on span at bounding box center [394, 317] width 8 height 8
click at [394, 355] on link at bounding box center [394, 357] width 22 height 15
type input "01"
click at [424, 341] on input "00" at bounding box center [434, 337] width 32 height 24
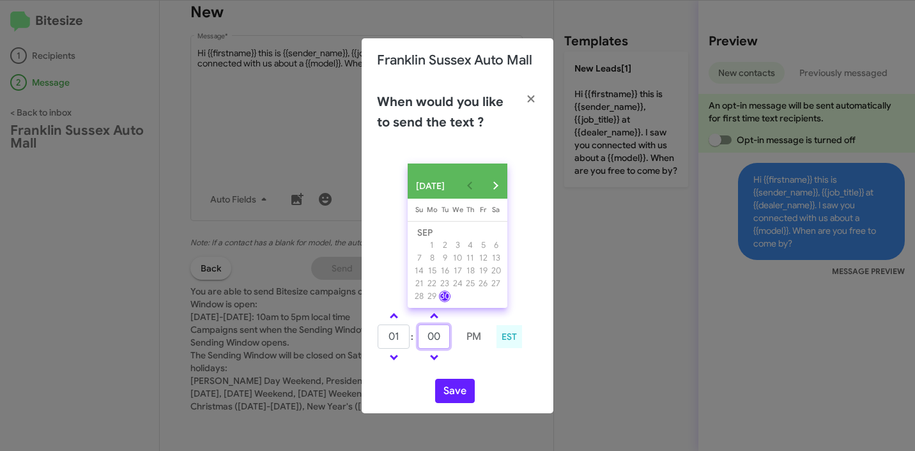
click at [424, 341] on input "00" at bounding box center [434, 337] width 32 height 24
type input "20"
click at [502, 353] on div "01 : 20 PM EST" at bounding box center [458, 338] width 180 height 61
click at [453, 397] on button "Save" at bounding box center [455, 391] width 40 height 24
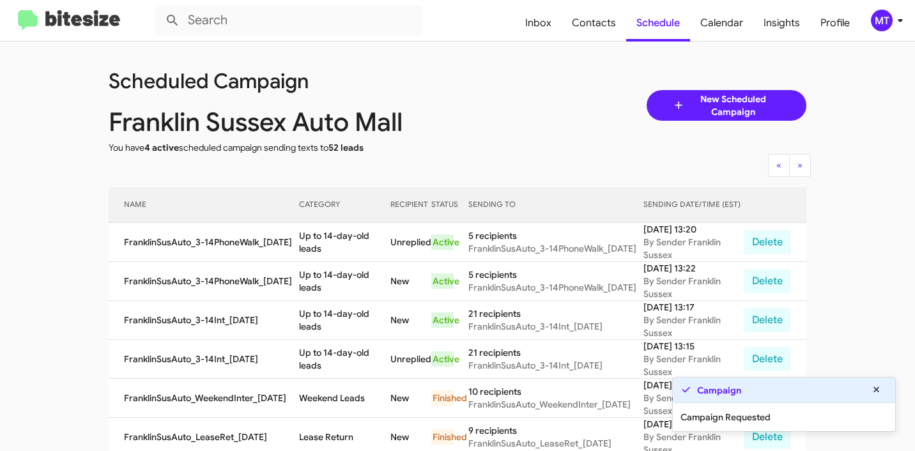
click at [898, 23] on icon at bounding box center [900, 20] width 15 height 15
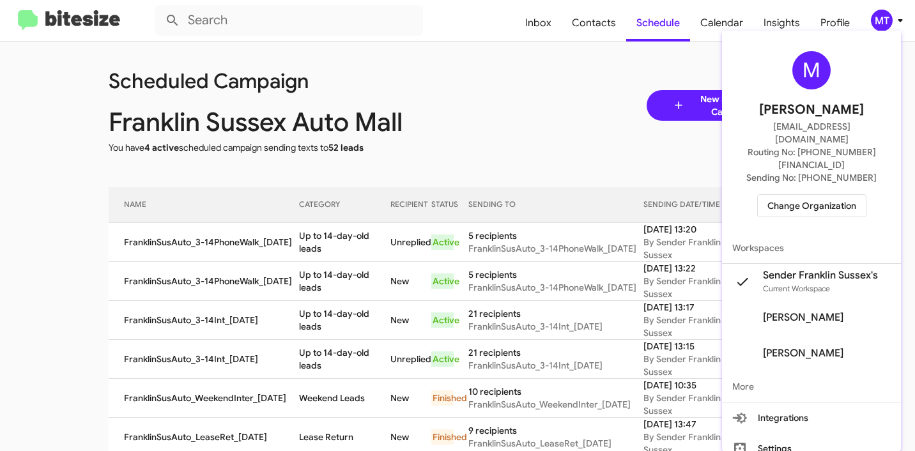
click at [563, 144] on div at bounding box center [457, 225] width 915 height 451
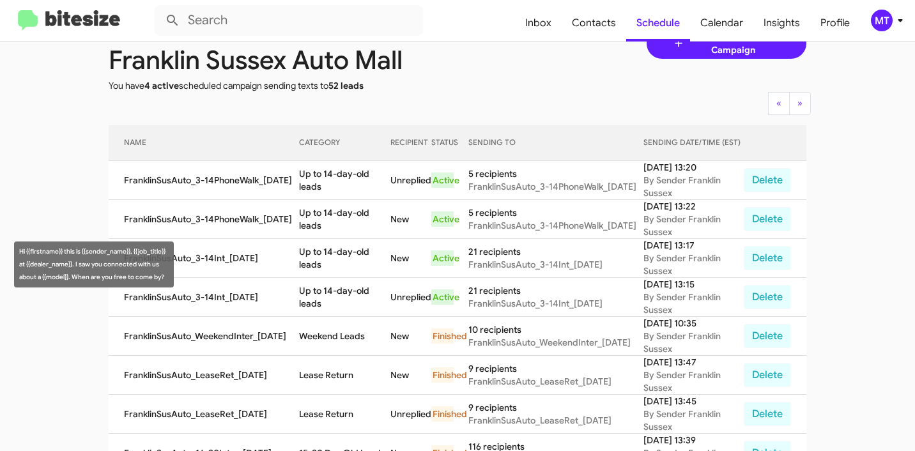
scroll to position [81, 0]
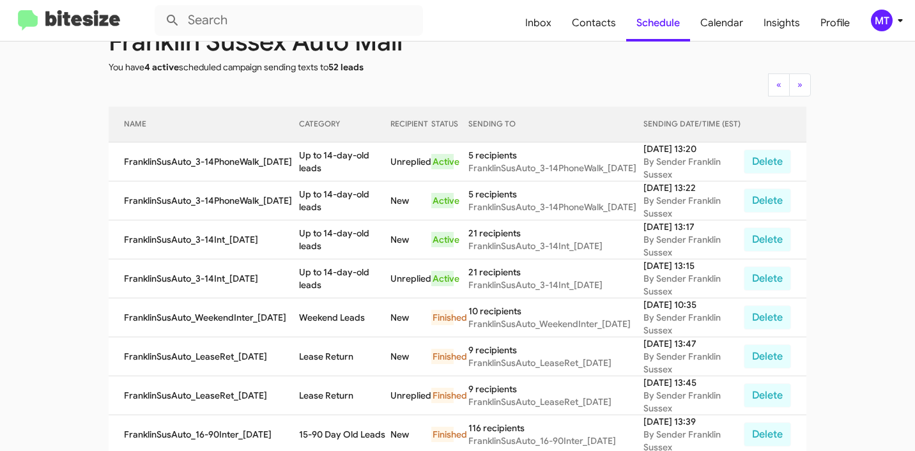
click at [841, 295] on app-scheduler "Scheduled Campaign Franklin Sussex Auto Mall You have 4 active scheduled campai…" at bounding box center [457, 449] width 915 height 977
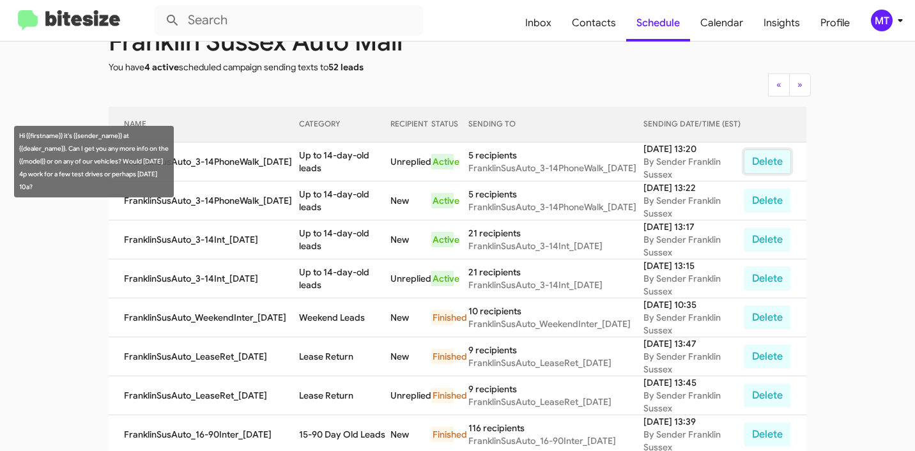
click at [754, 165] on button "Delete" at bounding box center [767, 162] width 47 height 24
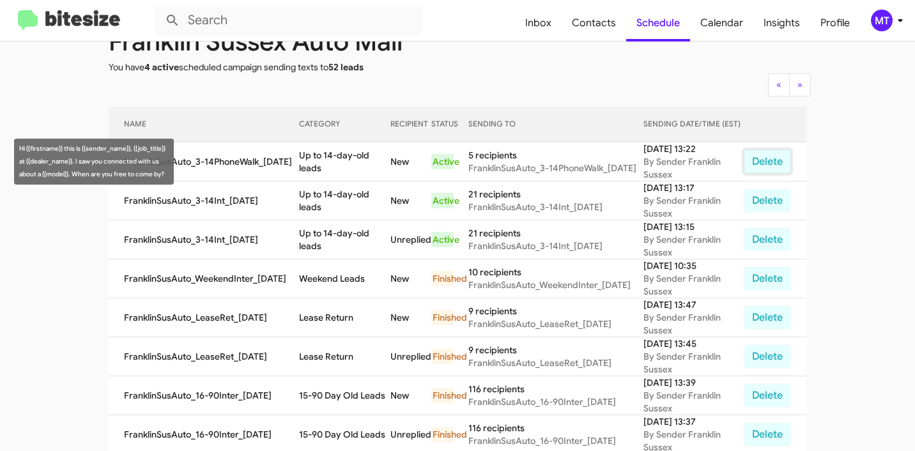
click at [775, 164] on button "Delete" at bounding box center [767, 162] width 47 height 24
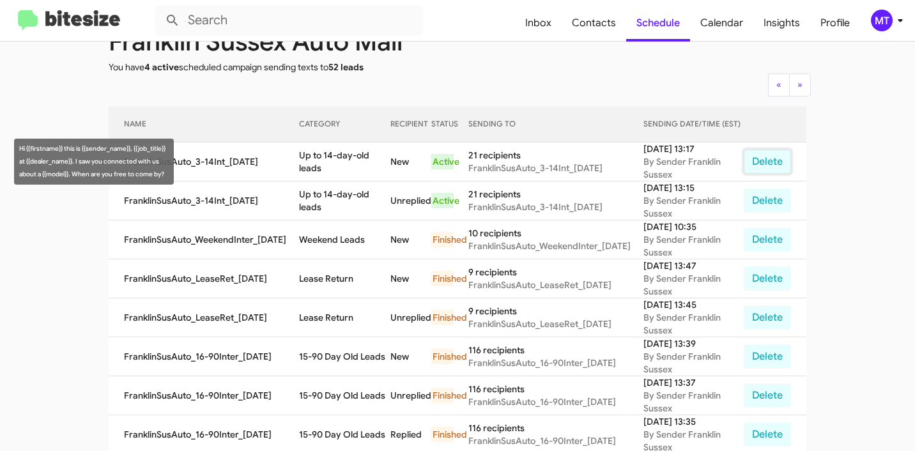
click at [764, 162] on button "Delete" at bounding box center [767, 162] width 47 height 24
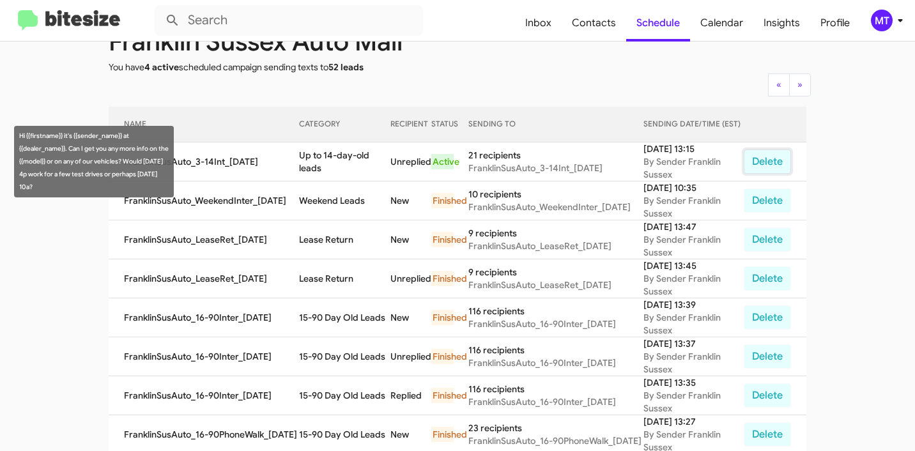
click at [770, 163] on button "Delete" at bounding box center [767, 162] width 47 height 24
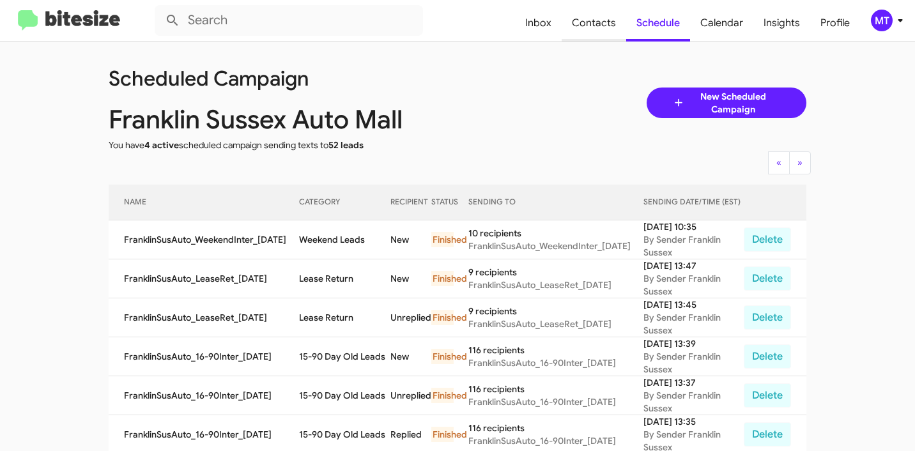
scroll to position [0, 0]
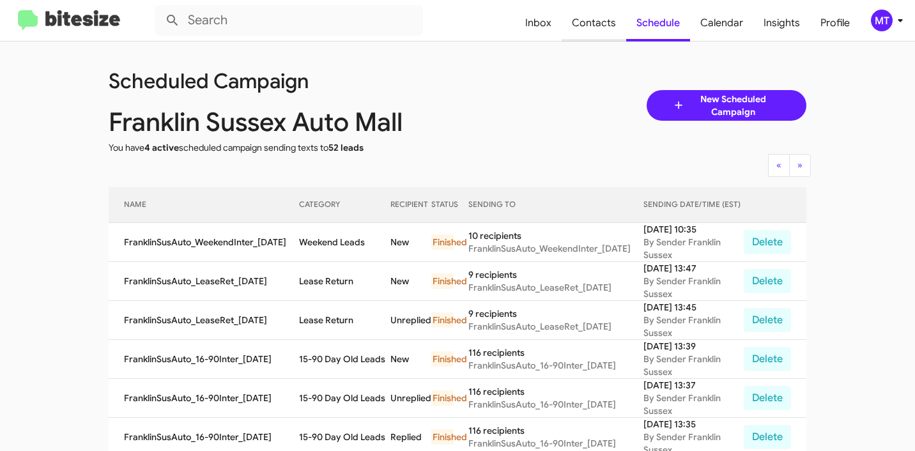
click at [593, 24] on span "Contacts" at bounding box center [594, 22] width 65 height 37
type input "in:groups"
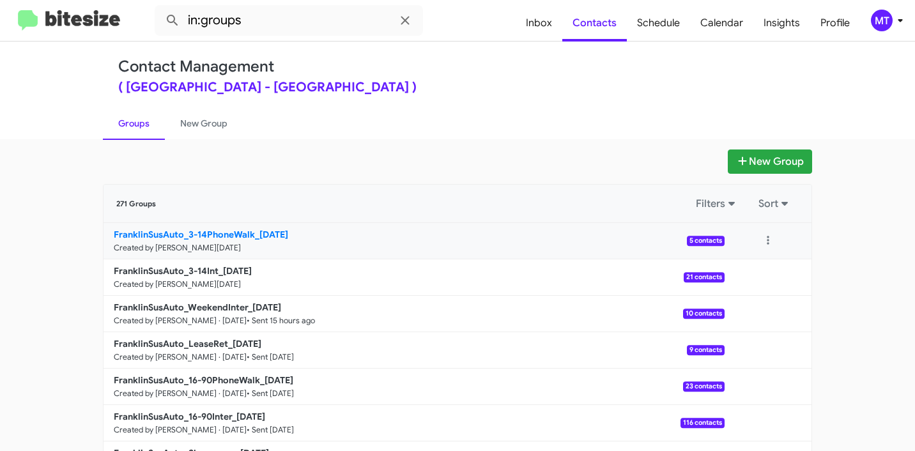
scroll to position [19, 0]
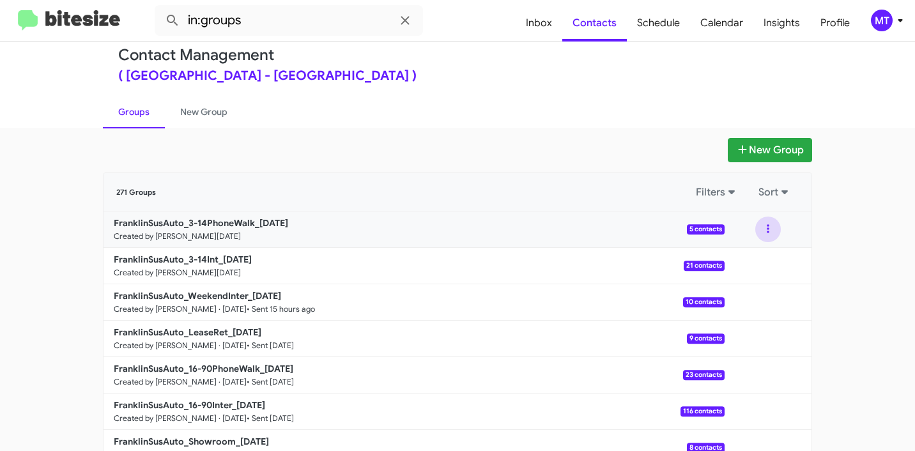
click at [759, 229] on button at bounding box center [769, 230] width 26 height 26
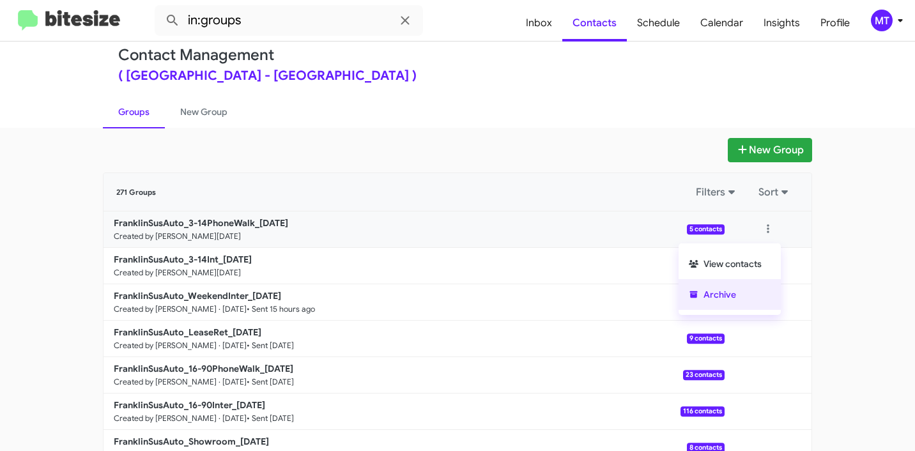
click at [715, 292] on button "Archive" at bounding box center [730, 294] width 102 height 31
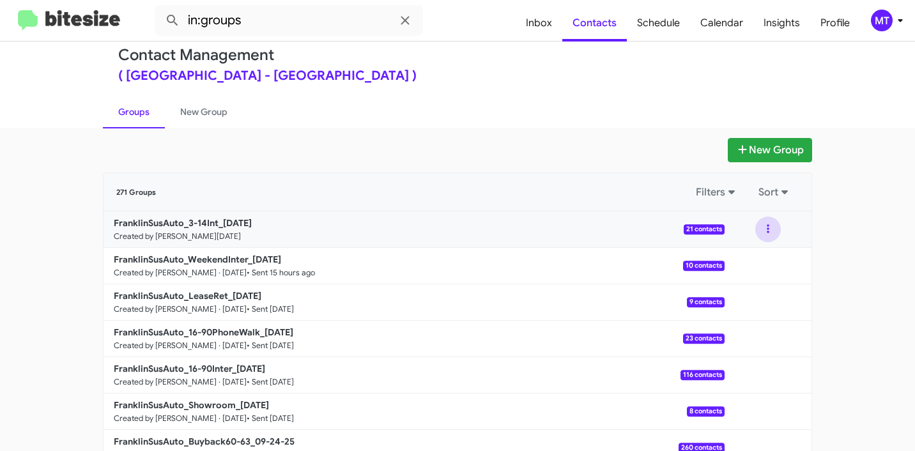
click at [765, 235] on button at bounding box center [769, 230] width 26 height 26
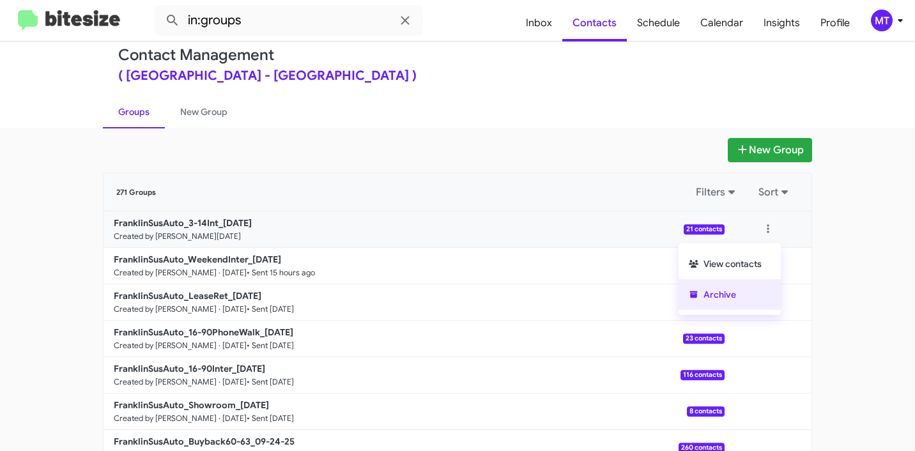
click at [715, 291] on button "Archive" at bounding box center [730, 294] width 102 height 31
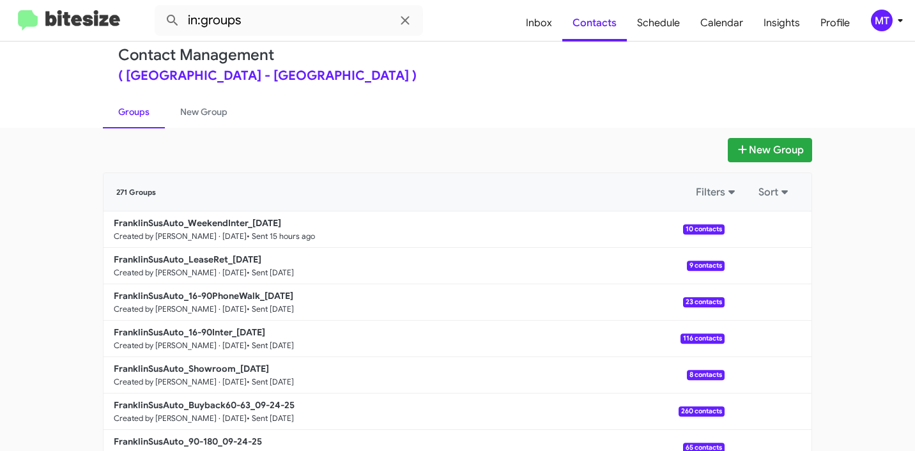
click at [852, 211] on app-groups "New Group 271 Groups Filters Sort FranklinSusAuto_WeekendInter_[DATE] Created b…" at bounding box center [457, 337] width 915 height 399
